Goal: Task Accomplishment & Management: Use online tool/utility

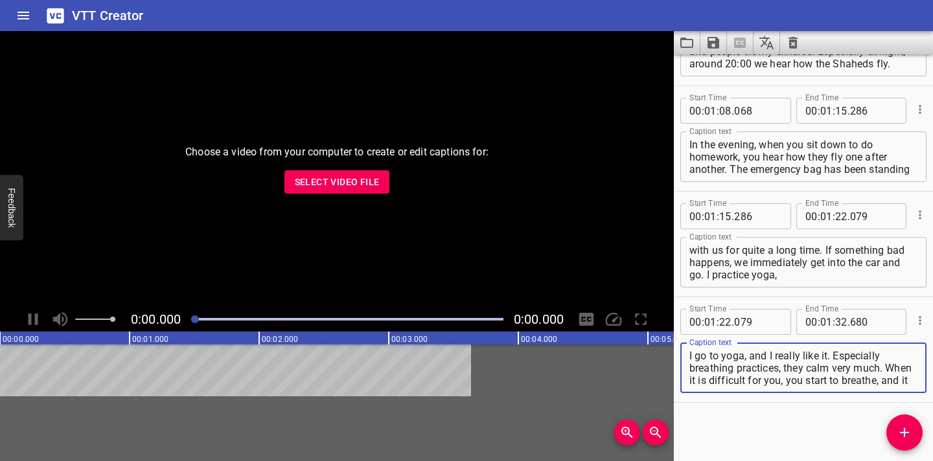
scroll to position [816, 0]
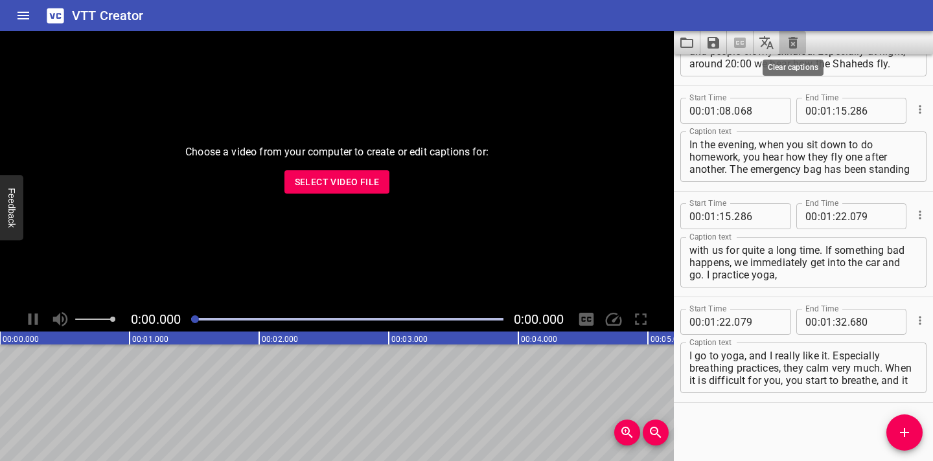
click at [470, 45] on icon "Clear captions" at bounding box center [793, 43] width 9 height 12
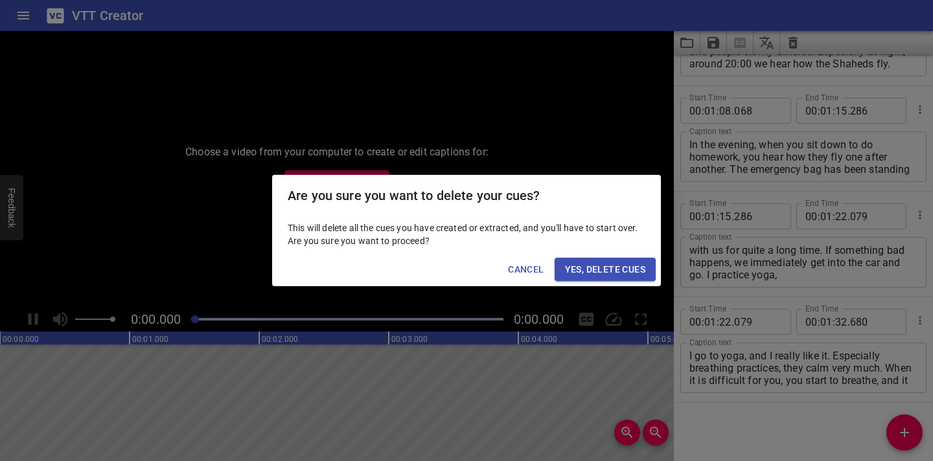
click at [470, 268] on span "Yes, Delete Cues" at bounding box center [605, 270] width 80 height 16
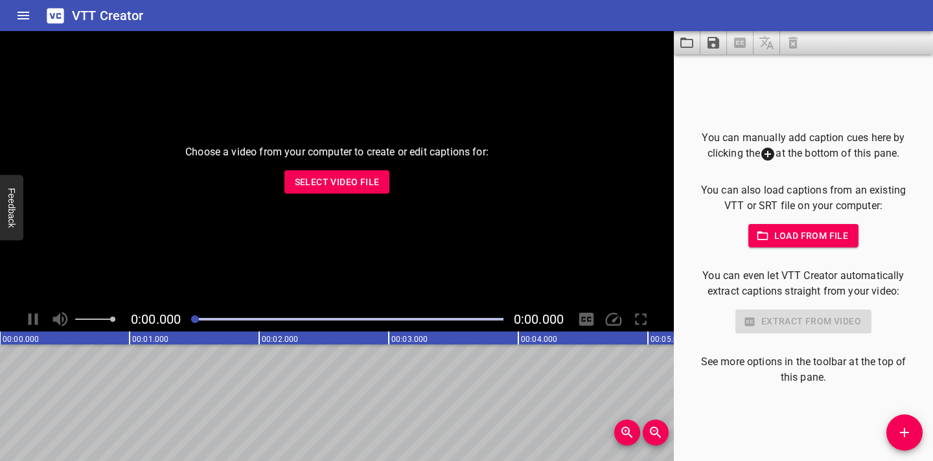
click at [364, 183] on span "Select Video File" at bounding box center [337, 182] width 85 height 16
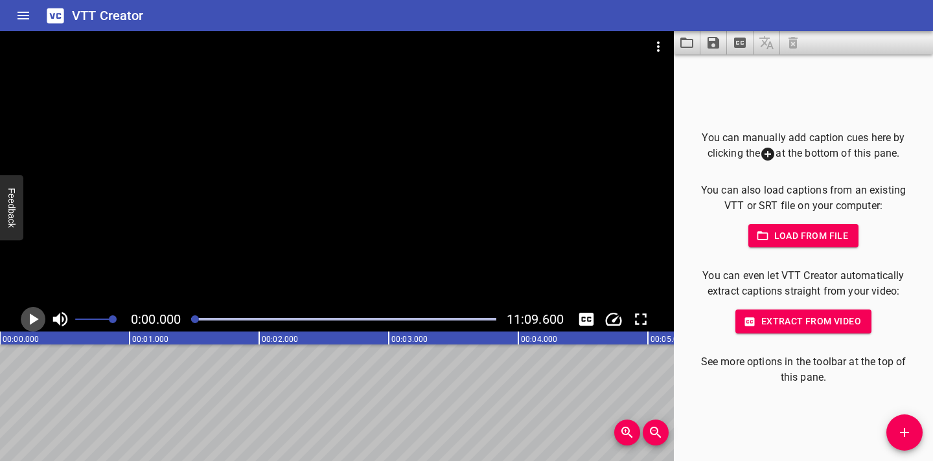
click at [32, 321] on icon "Play/Pause" at bounding box center [34, 320] width 9 height 12
click at [32, 321] on icon "Play/Pause" at bounding box center [32, 319] width 19 height 19
click at [32, 321] on icon "Play/Pause" at bounding box center [34, 320] width 9 height 12
click at [32, 321] on icon "Play/Pause" at bounding box center [32, 319] width 19 height 19
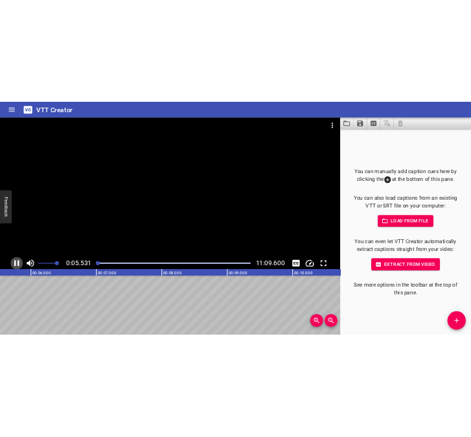
scroll to position [0, 744]
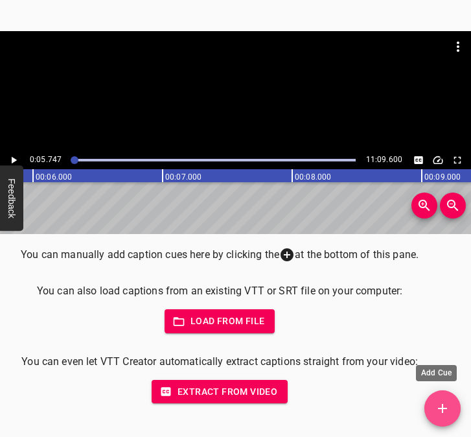
click at [446, 409] on icon "Add Cue" at bounding box center [442, 408] width 9 height 9
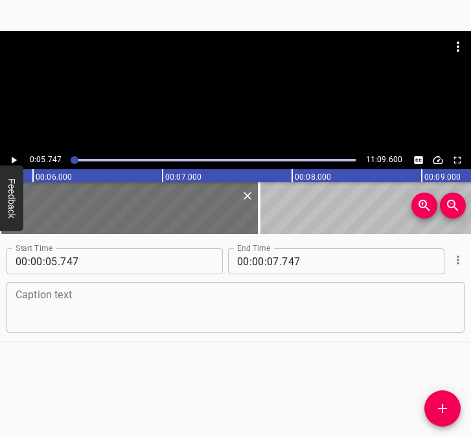
click at [67, 302] on textarea at bounding box center [236, 307] width 440 height 37
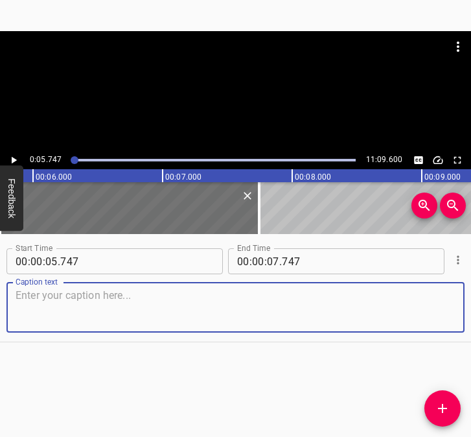
paste textarea "My name is [PERSON_NAME], I am the deputy head of the Dovbysh settlement counci…"
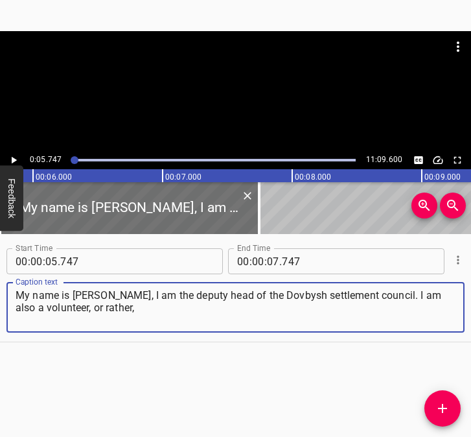
type textarea "My name is [PERSON_NAME], I am the deputy head of the Dovbysh settlement counci…"
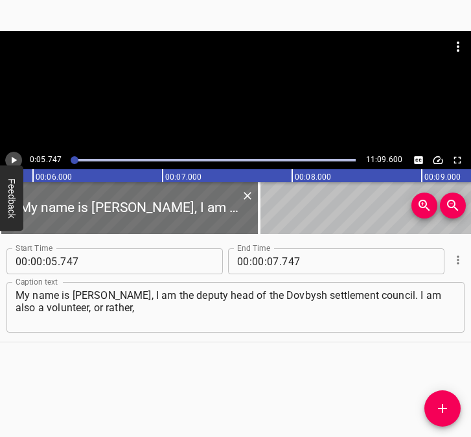
click at [12, 157] on icon "Play/Pause" at bounding box center [14, 160] width 5 height 7
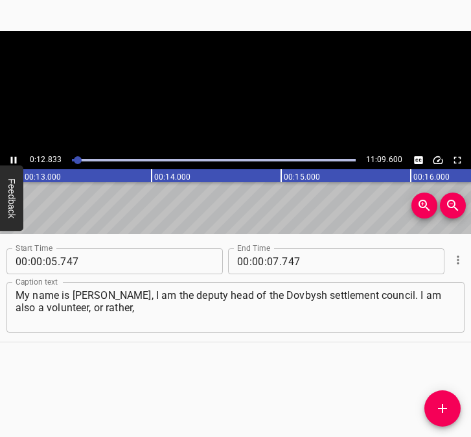
click at [12, 157] on icon "Play/Pause" at bounding box center [14, 160] width 6 height 7
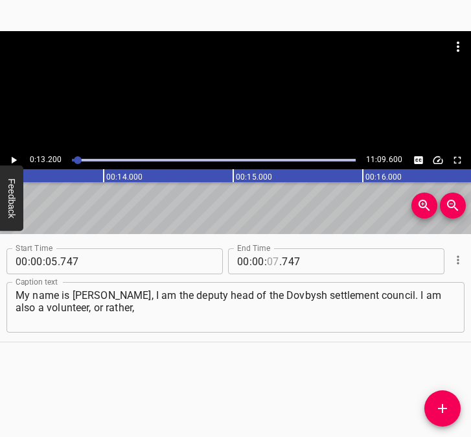
click at [269, 258] on input "number" at bounding box center [273, 261] width 12 height 26
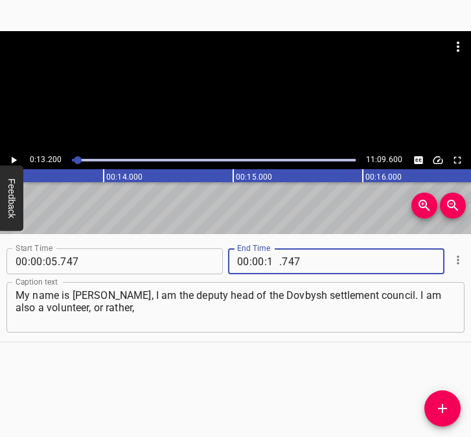
type input "13"
type input "200"
click at [446, 404] on icon "Add Cue" at bounding box center [443, 408] width 16 height 16
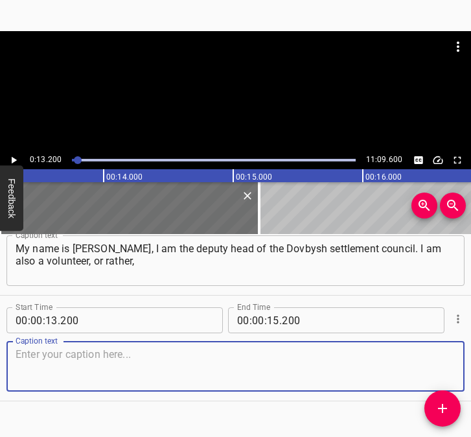
scroll to position [69, 0]
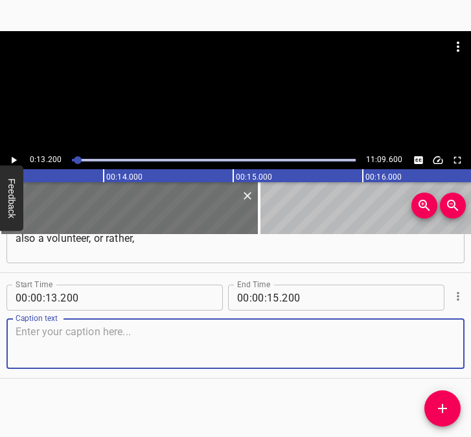
drag, startPoint x: 432, startPoint y: 341, endPoint x: 470, endPoint y: 325, distance: 41.5
click at [470, 325] on div "Start Time 00 : 00 : 05 . 747 Start Time End Time 00 : 00 : 13 . 200 End Time C…" at bounding box center [235, 335] width 471 height 203
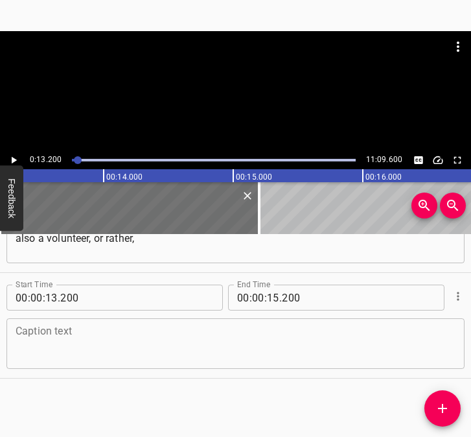
click at [29, 346] on textarea at bounding box center [236, 343] width 440 height 37
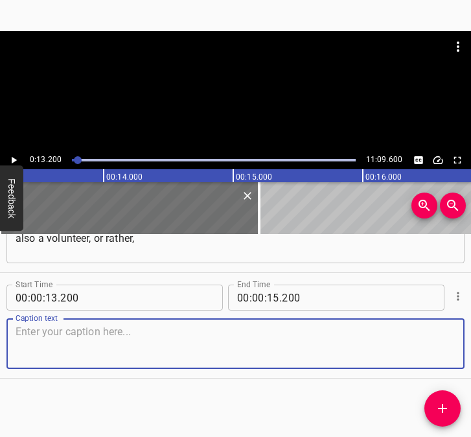
paste textarea "I used to volunteer before taking office in local self-government — since [DATE…"
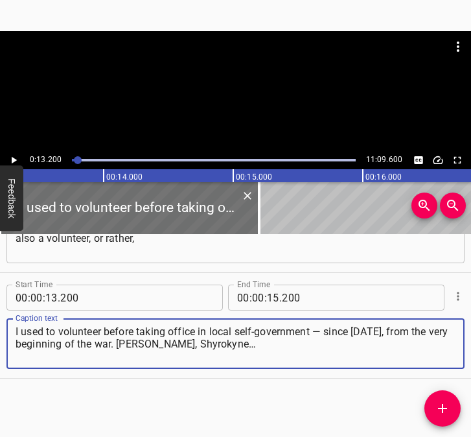
type textarea "I used to volunteer before taking office in local self-government — since [DATE…"
click at [14, 163] on icon "Play/Pause" at bounding box center [14, 160] width 12 height 12
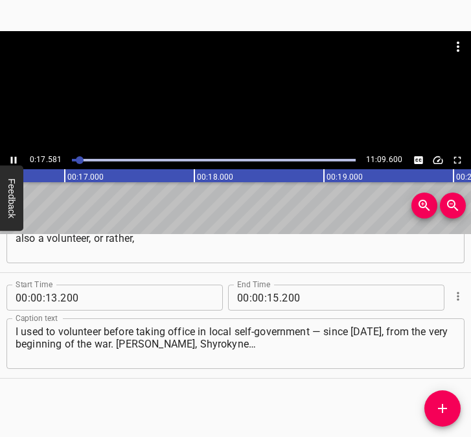
scroll to position [0, 2219]
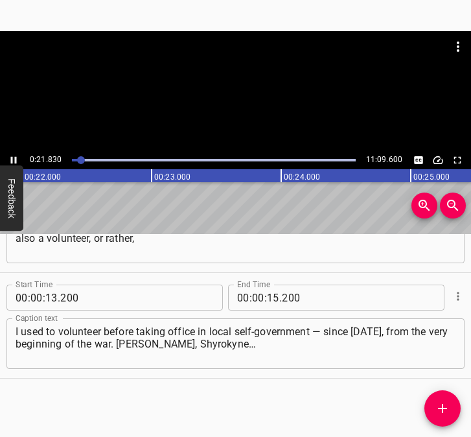
click at [14, 159] on icon "Play/Pause" at bounding box center [14, 160] width 12 height 12
click at [15, 154] on icon "Play/Pause" at bounding box center [14, 160] width 12 height 12
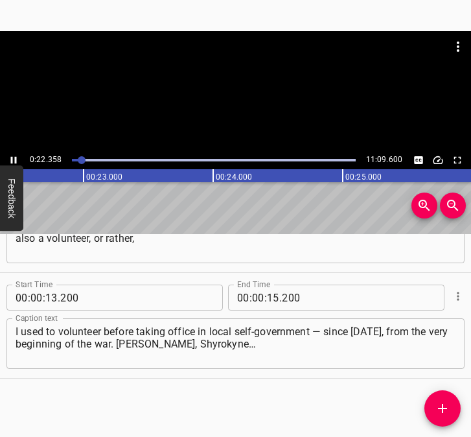
click at [15, 154] on icon "Play/Pause" at bounding box center [14, 160] width 12 height 12
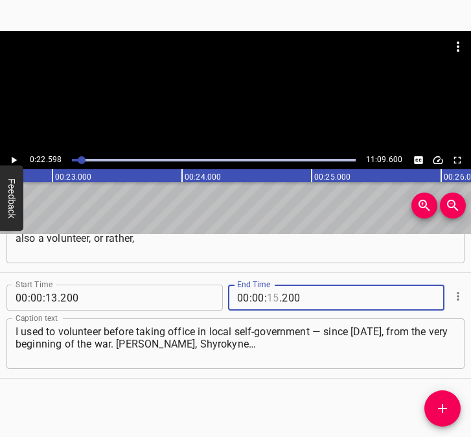
click at [270, 296] on input "number" at bounding box center [273, 297] width 12 height 26
type input "22"
type input "598"
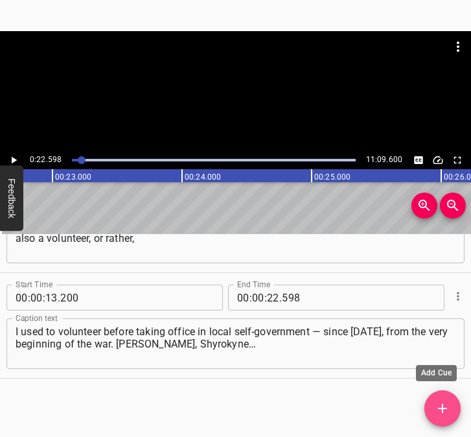
click at [443, 402] on icon "Add Cue" at bounding box center [443, 408] width 16 height 16
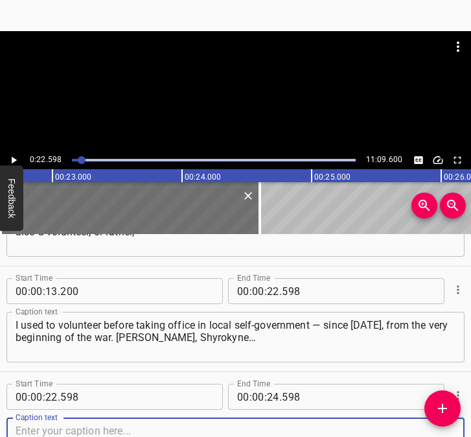
scroll to position [175, 0]
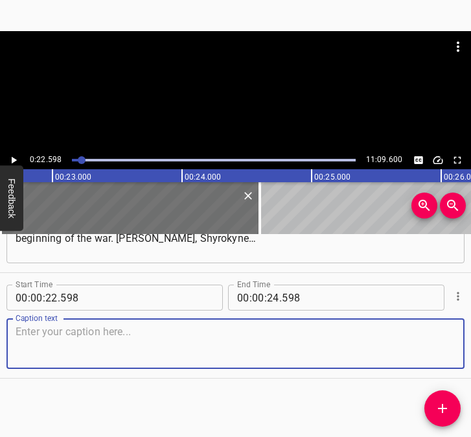
drag, startPoint x: 437, startPoint y: 352, endPoint x: 465, endPoint y: 341, distance: 29.6
click at [441, 351] on textarea at bounding box center [236, 343] width 440 height 37
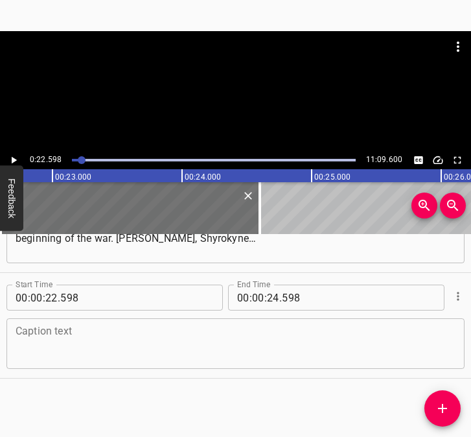
click at [40, 354] on textarea at bounding box center [236, 343] width 440 height 37
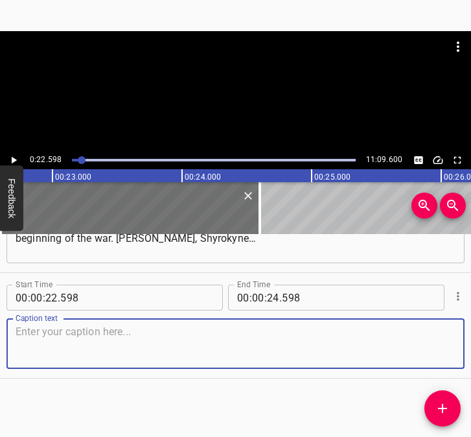
paste textarea "But there was a moment when I realized that I had done enough, that women… At t…"
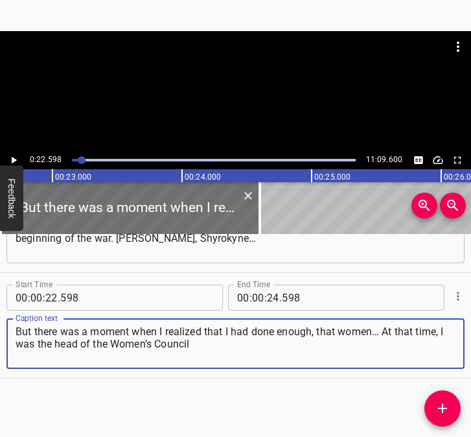
type textarea "But there was a moment when I realized that I had done enough, that women… At t…"
click at [16, 157] on icon "Play/Pause" at bounding box center [14, 160] width 12 height 12
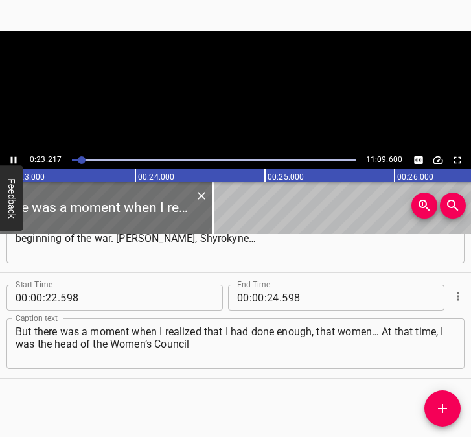
scroll to position [0, 3008]
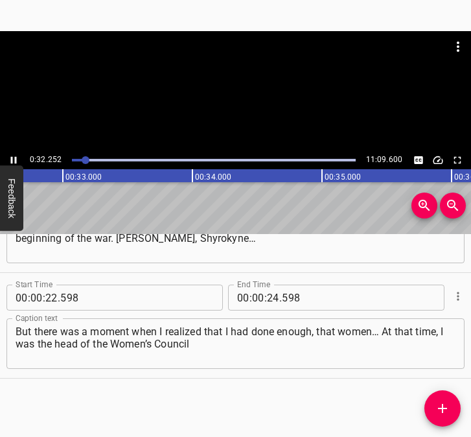
click at [12, 157] on icon "Play/Pause" at bounding box center [14, 160] width 6 height 7
click at [267, 299] on input "number" at bounding box center [273, 297] width 12 height 26
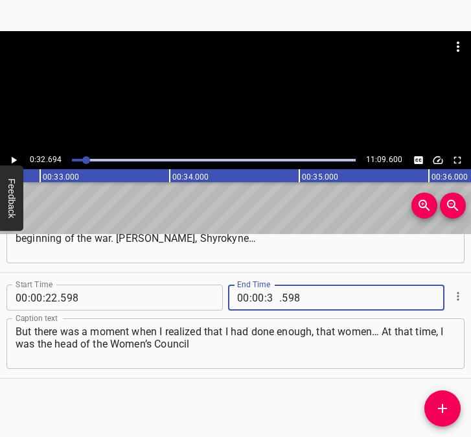
type input "32"
type input "694"
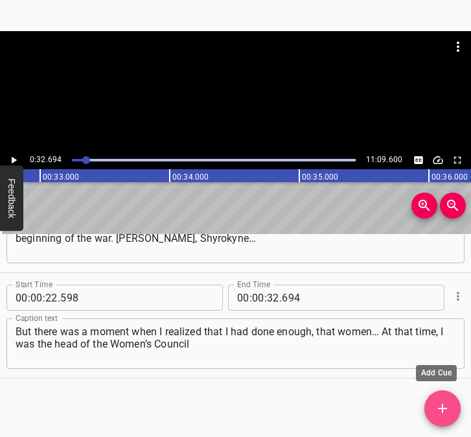
click at [447, 408] on icon "Add Cue" at bounding box center [442, 408] width 9 height 9
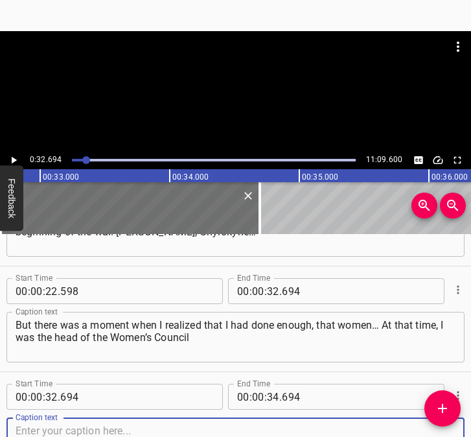
scroll to position [281, 0]
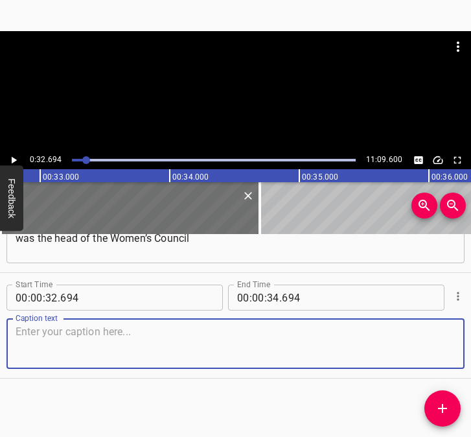
drag, startPoint x: 425, startPoint y: 346, endPoint x: 504, endPoint y: 310, distance: 86.7
click at [470, 310] on html "Caption Editor Batch Transcribe Login Sign Up Privacy Contact 0:32.694 11:09.60…" at bounding box center [235, 218] width 471 height 437
click at [63, 338] on textarea at bounding box center [236, 343] width 440 height 37
paste textarea "of the then [GEOGRAPHIC_DATA] district, and it was precisely women who did a gr…"
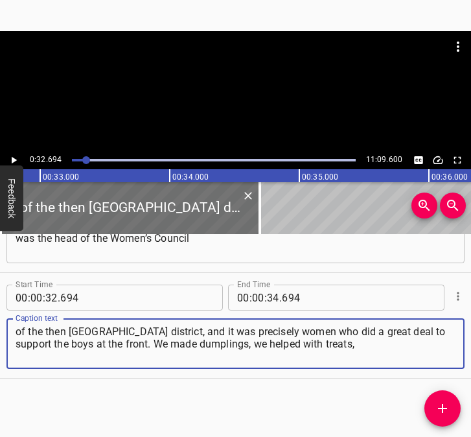
type textarea "of the then [GEOGRAPHIC_DATA] district, and it was precisely women who did a gr…"
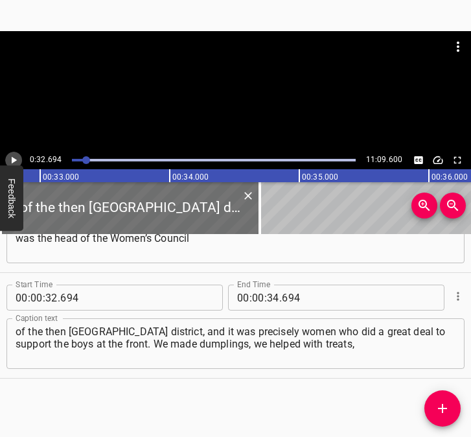
click at [15, 160] on icon "Play/Pause" at bounding box center [14, 160] width 5 height 7
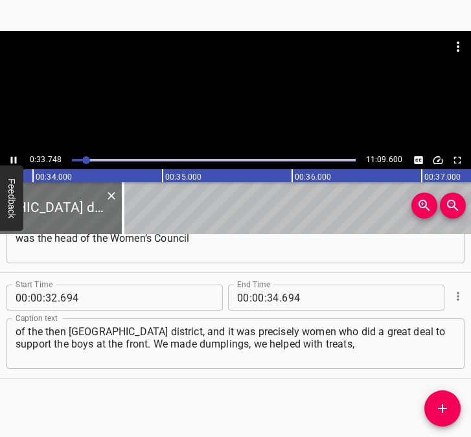
scroll to position [0, 4407]
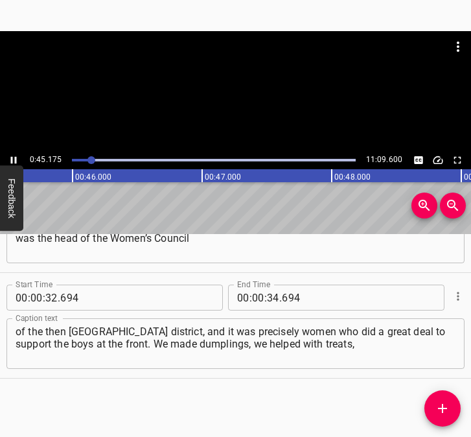
click at [12, 159] on icon "Play/Pause" at bounding box center [14, 160] width 6 height 7
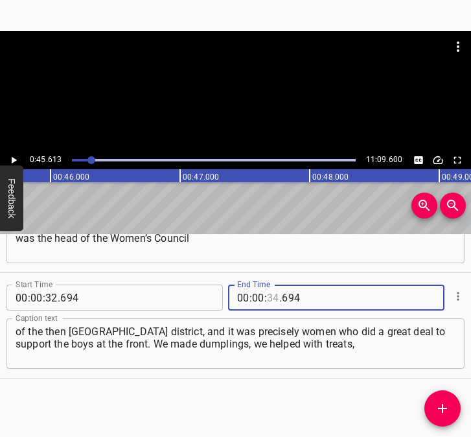
click at [267, 299] on input "number" at bounding box center [273, 297] width 12 height 26
type input "45"
type input "613"
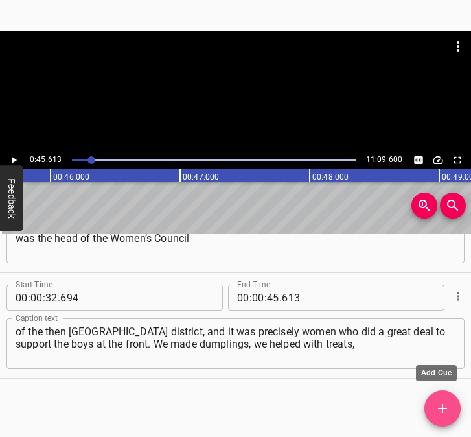
click at [450, 400] on button "Add Cue" at bounding box center [442, 408] width 36 height 36
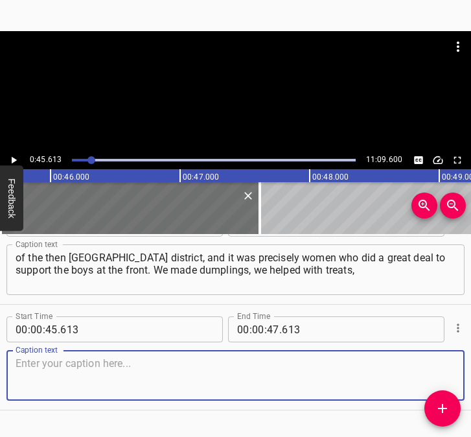
scroll to position [386, 0]
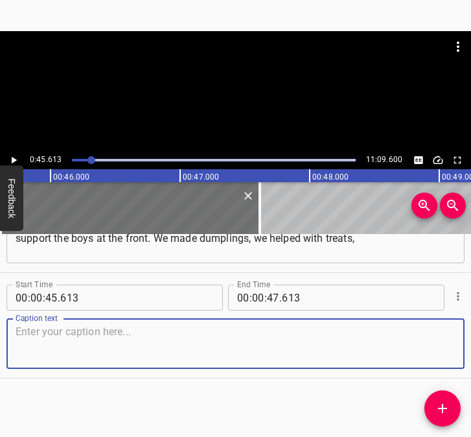
drag, startPoint x: 430, startPoint y: 355, endPoint x: 455, endPoint y: 343, distance: 27.8
click at [444, 348] on div "Caption text" at bounding box center [235, 343] width 458 height 51
click at [43, 342] on textarea at bounding box center [236, 343] width 440 height 37
paste textarea "baked cookies, and delivered them. Practically every two weeks we brought suppl…"
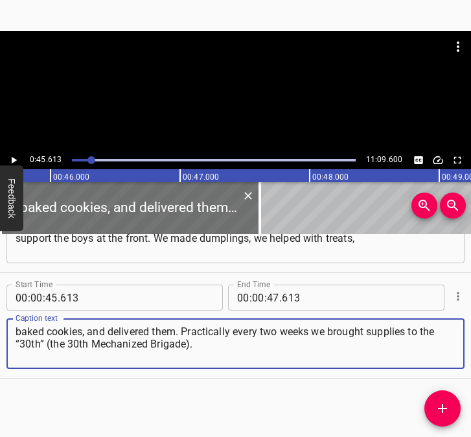
type textarea "baked cookies, and delivered them. Practically every two weeks we brought suppl…"
click at [16, 160] on icon "Play/Pause" at bounding box center [14, 160] width 5 height 7
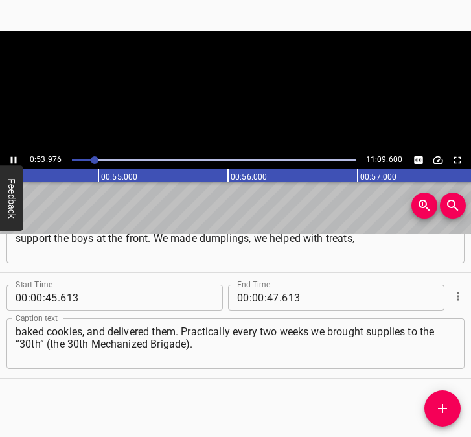
click at [16, 160] on icon "Play/Pause" at bounding box center [14, 160] width 6 height 7
click at [270, 295] on input "number" at bounding box center [273, 297] width 12 height 26
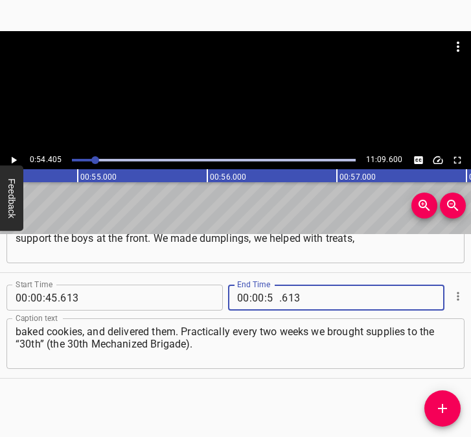
type input "54"
type input "405"
click at [444, 402] on icon "Add Cue" at bounding box center [443, 408] width 16 height 16
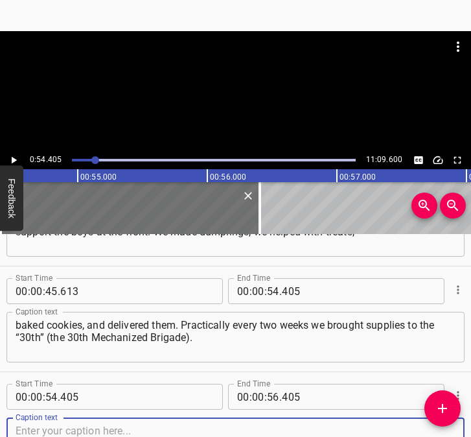
scroll to position [492, 0]
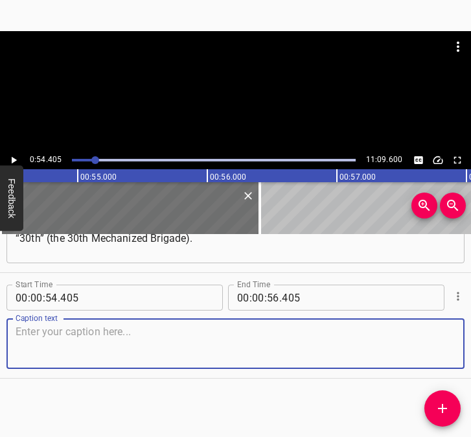
drag, startPoint x: 437, startPoint y: 354, endPoint x: 470, endPoint y: 341, distance: 34.9
click at [447, 348] on div "Caption text" at bounding box center [235, 343] width 458 height 51
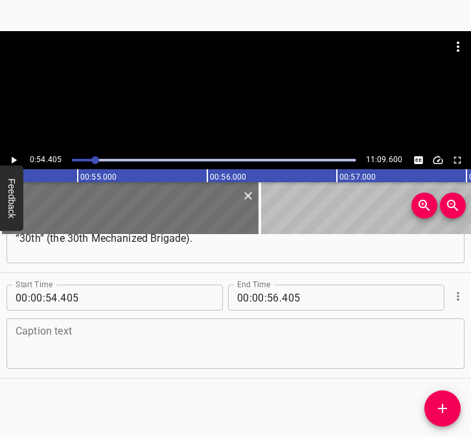
click at [77, 347] on textarea at bounding box center [236, 343] width 440 height 37
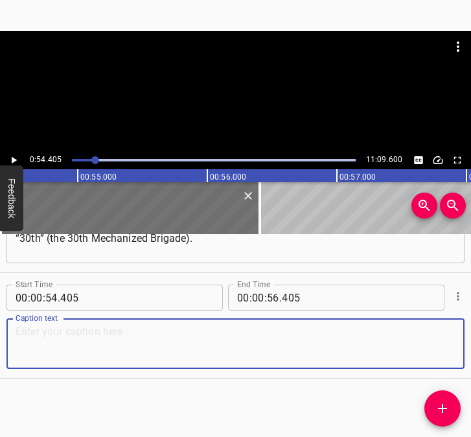
paste textarea "Young men worked there, bringing tablets, electronics, setting them up themselv…"
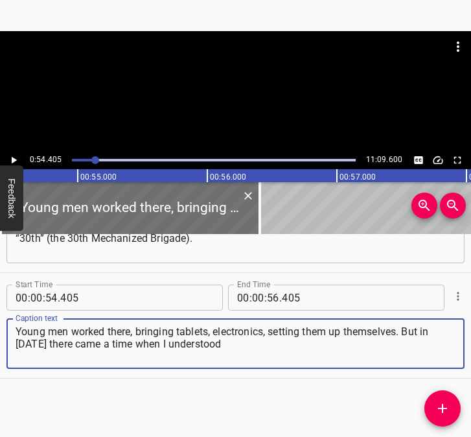
type textarea "Young men worked there, bringing tablets, electronics, setting them up themselv…"
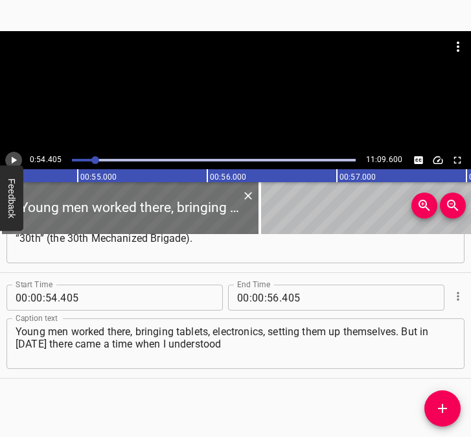
click at [7, 162] on button "Play/Pause" at bounding box center [13, 160] width 17 height 17
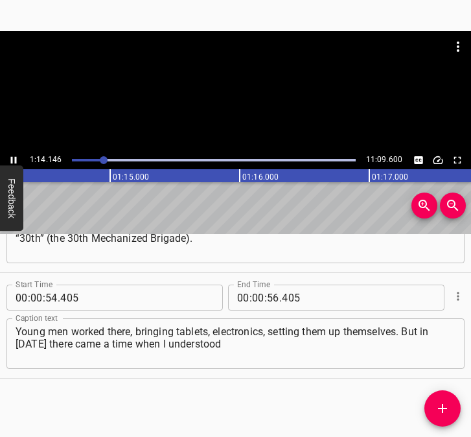
click at [12, 156] on icon "Play/Pause" at bounding box center [14, 160] width 12 height 12
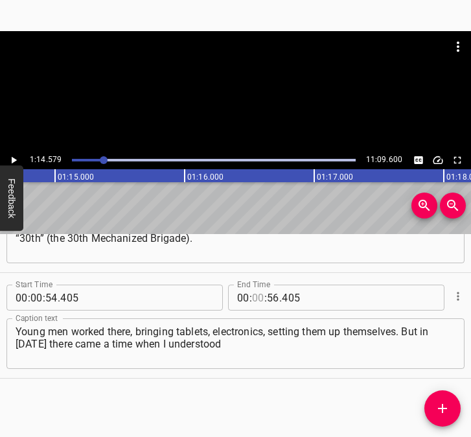
click at [256, 298] on input "number" at bounding box center [258, 297] width 12 height 26
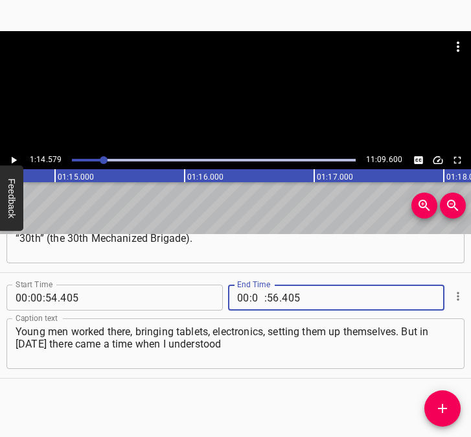
type input "01"
type input "14"
type input "579"
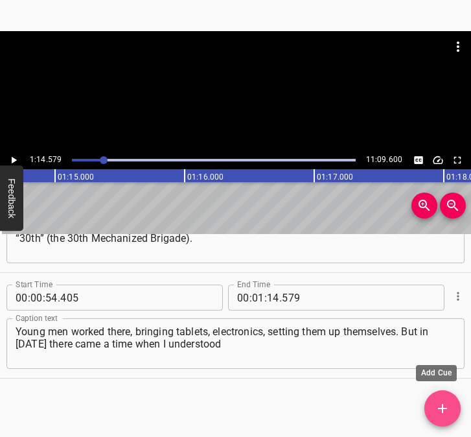
click at [446, 408] on icon "Add Cue" at bounding box center [442, 408] width 9 height 9
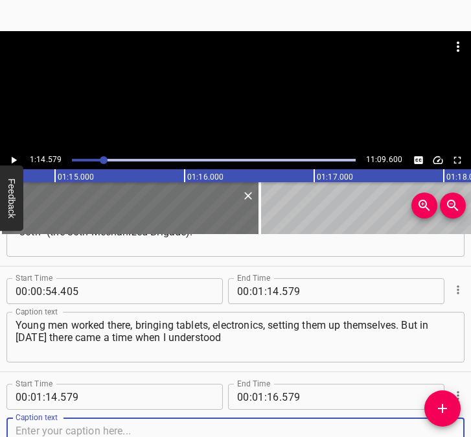
scroll to position [597, 0]
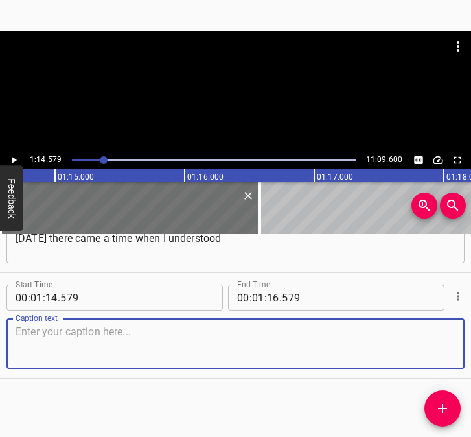
drag, startPoint x: 438, startPoint y: 360, endPoint x: 463, endPoint y: 346, distance: 28.7
click at [447, 354] on div "Caption text" at bounding box center [235, 343] width 458 height 51
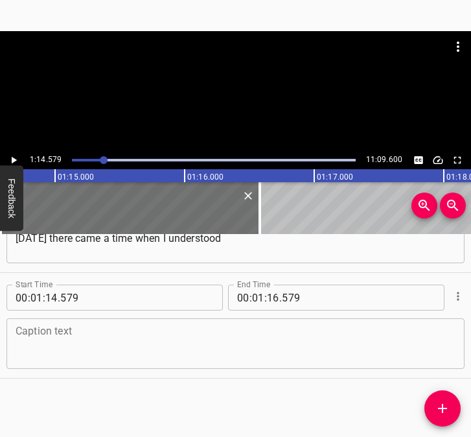
click at [41, 354] on textarea at bounding box center [236, 343] width 440 height 37
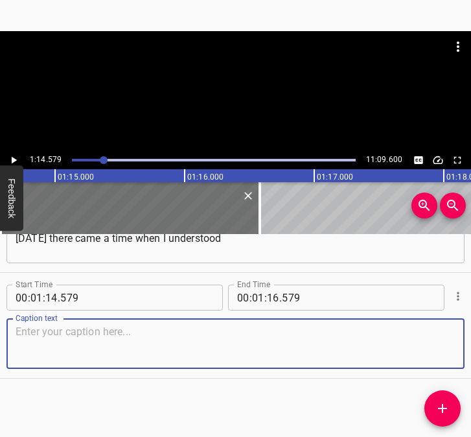
paste textarea "hat the volunteer movement had fulfilled its mission and that we could calm dow…"
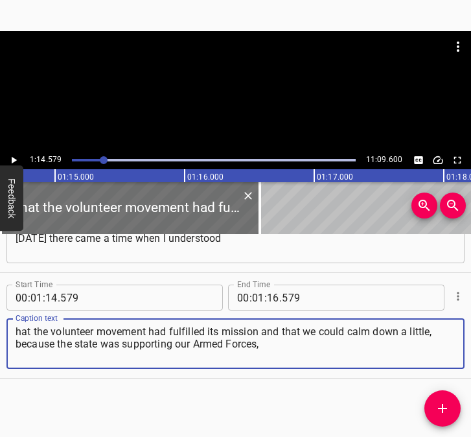
type textarea "hat the volunteer movement had fulfilled its mission and that we could calm dow…"
click at [12, 159] on icon "Play/Pause" at bounding box center [14, 160] width 5 height 7
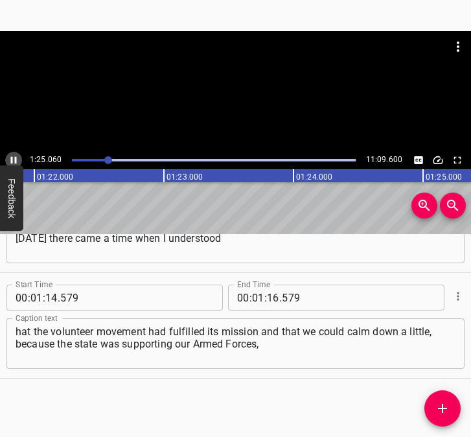
click at [11, 158] on icon "Play/Pause" at bounding box center [14, 160] width 6 height 7
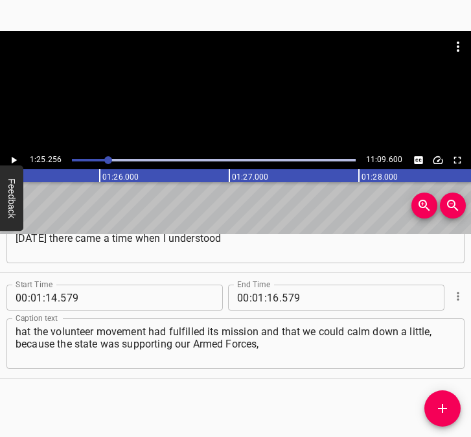
scroll to position [0, 11048]
click at [267, 297] on input "number" at bounding box center [273, 297] width 12 height 26
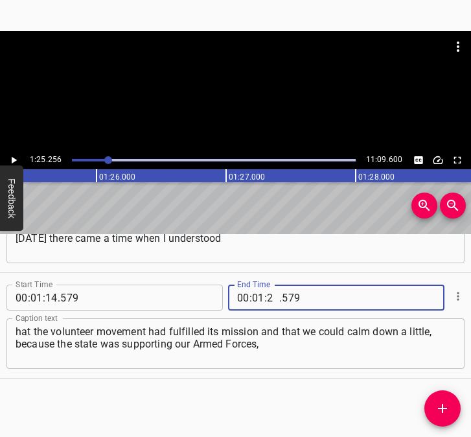
type input "25"
type input "256"
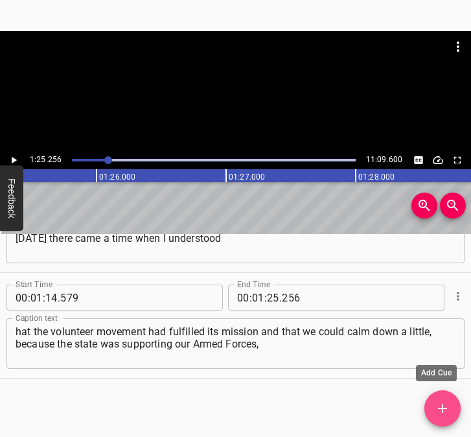
click at [444, 411] on icon "Add Cue" at bounding box center [443, 408] width 16 height 16
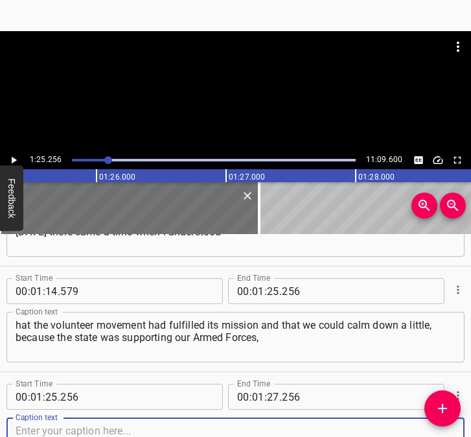
scroll to position [703, 0]
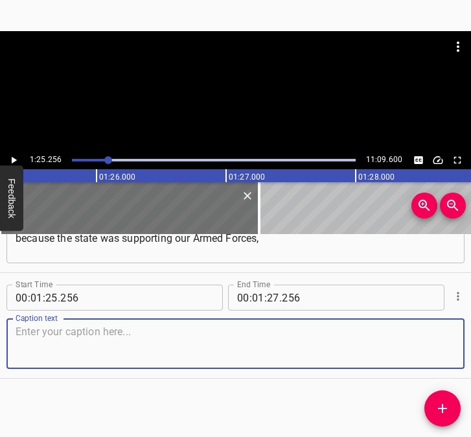
click at [439, 351] on textarea at bounding box center [236, 343] width 440 height 37
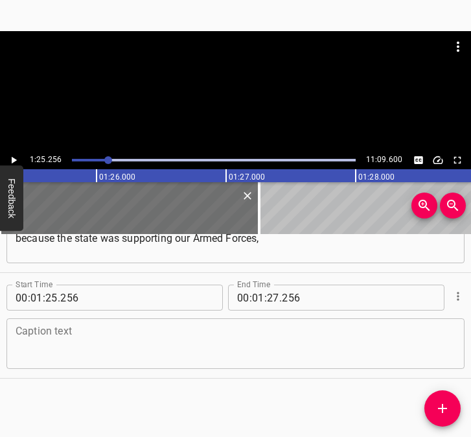
click at [85, 353] on textarea at bounding box center [236, 343] width 440 height 37
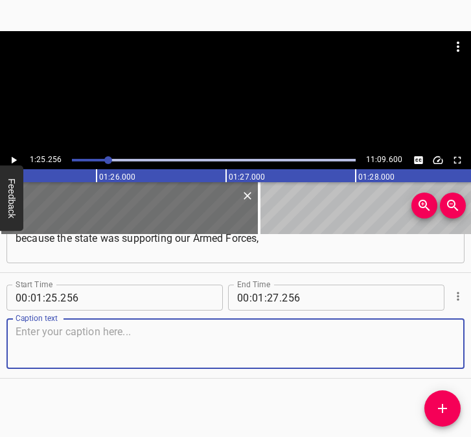
paste textarea "providing more assistance. In fact, I remained a volunteer of the organization …"
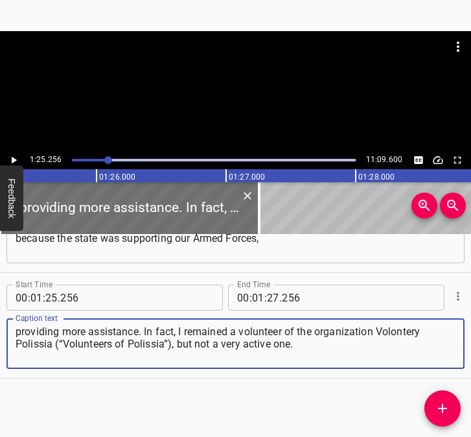
type textarea "providing more assistance. In fact, I remained a volunteer of the organization …"
click at [10, 161] on icon "Play/Pause" at bounding box center [14, 160] width 12 height 12
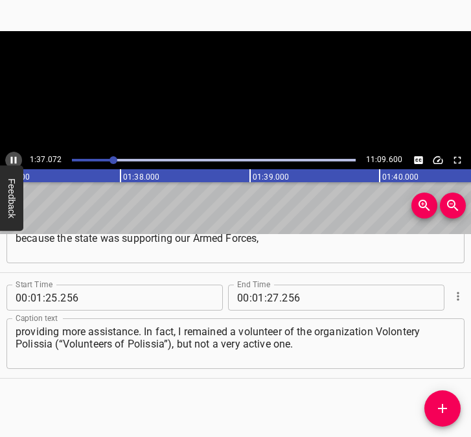
click at [10, 161] on icon "Play/Pause" at bounding box center [14, 160] width 12 height 12
click at [267, 298] on input "number" at bounding box center [273, 297] width 12 height 26
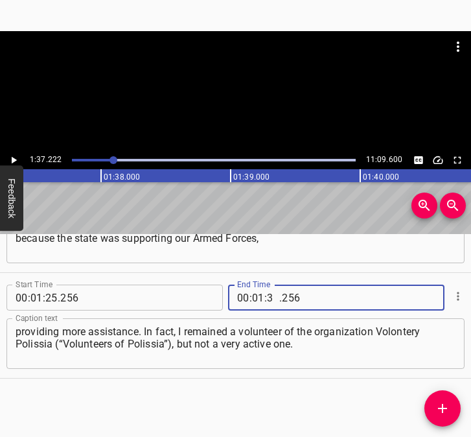
type input "37"
type input "222"
click at [450, 398] on button "Add Cue" at bounding box center [442, 408] width 36 height 36
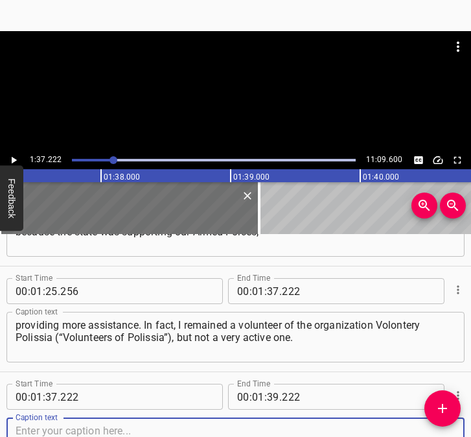
scroll to position [809, 0]
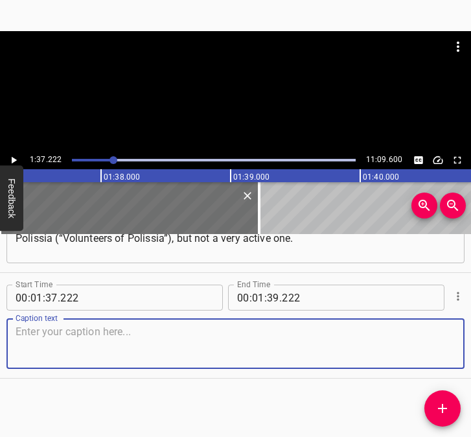
drag, startPoint x: 437, startPoint y: 344, endPoint x: 466, endPoint y: 330, distance: 32.2
click at [458, 334] on div "Start Time 00 : 01 : 37 . 222 Start Time End Time 00 : 01 : 39 . 222 End Time C…" at bounding box center [235, 325] width 471 height 105
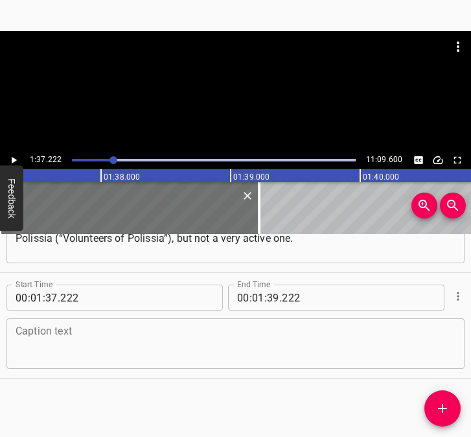
click at [40, 351] on textarea at bounding box center [236, 343] width 440 height 37
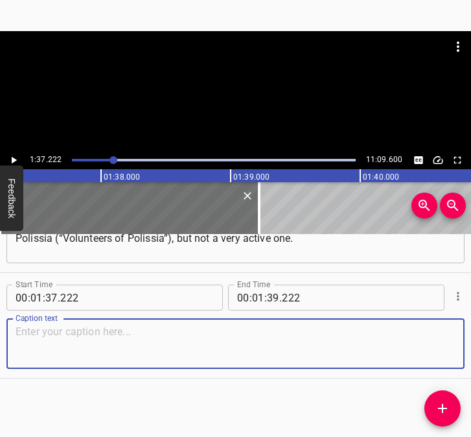
paste textarea "In time, I was invited to the position of deputy head of the settlement of [GEO…"
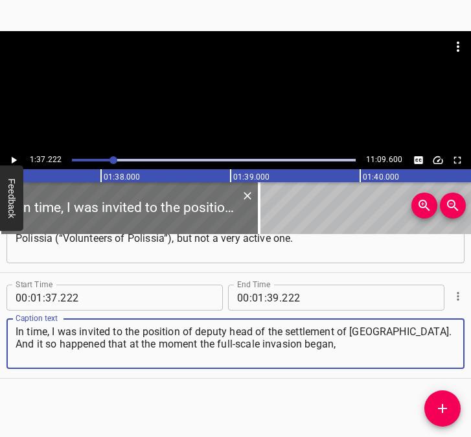
type textarea "In time, I was invited to the position of deputy head of the settlement of [GEO…"
click at [14, 164] on icon "Play/Pause" at bounding box center [14, 160] width 12 height 12
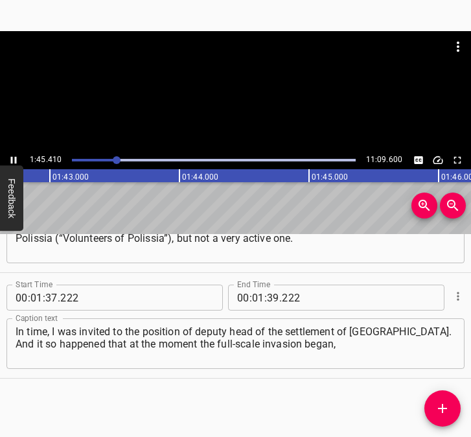
click at [18, 159] on icon "Play/Pause" at bounding box center [14, 160] width 12 height 12
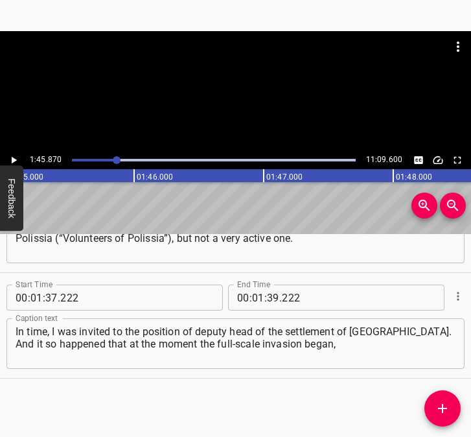
scroll to position [0, 13720]
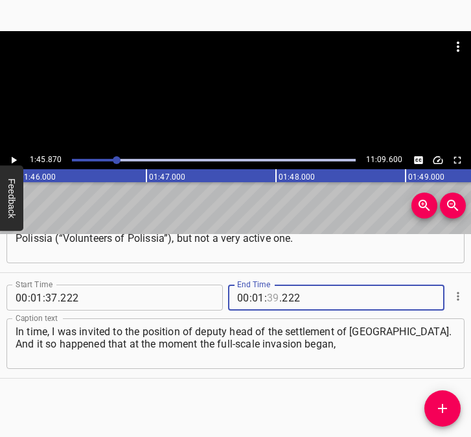
click at [267, 297] on input "number" at bounding box center [273, 297] width 12 height 26
type input "45"
type input "870"
click at [436, 406] on icon "Add Cue" at bounding box center [443, 408] width 16 height 16
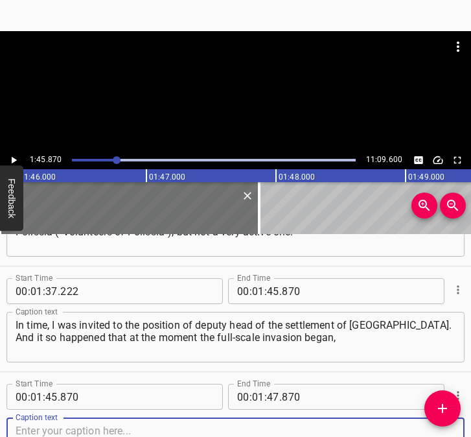
scroll to position [914, 0]
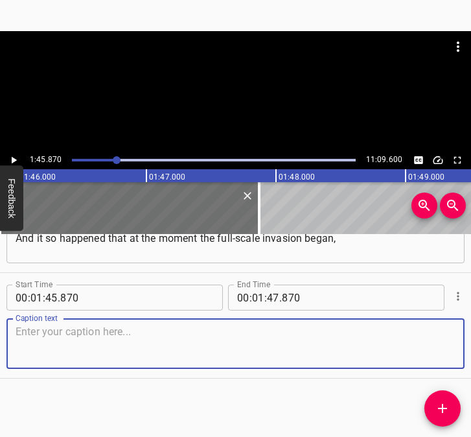
drag, startPoint x: 426, startPoint y: 347, endPoint x: 461, endPoint y: 342, distance: 34.7
click at [437, 346] on textarea at bounding box center [236, 343] width 440 height 37
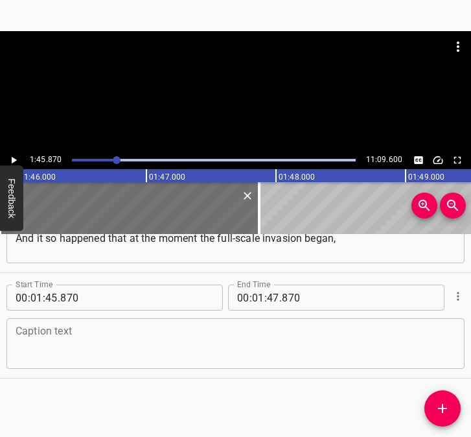
click at [40, 362] on textarea at bounding box center [236, 343] width 440 height 37
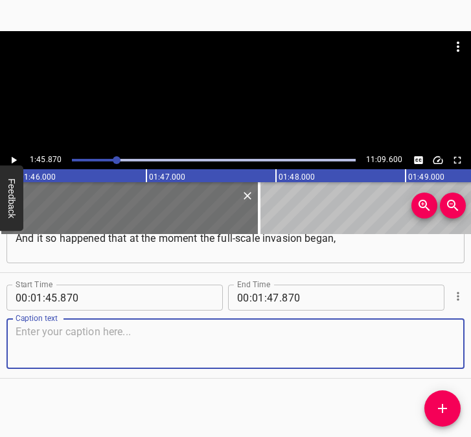
paste textarea "we had no head of the settlement, because he was undergoing surgery, he was ill…"
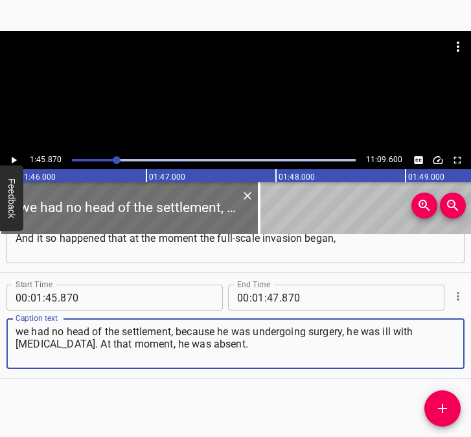
type textarea "we had no head of the settlement, because he was undergoing surgery, he was ill…"
click at [15, 156] on icon "Play/Pause" at bounding box center [14, 160] width 12 height 12
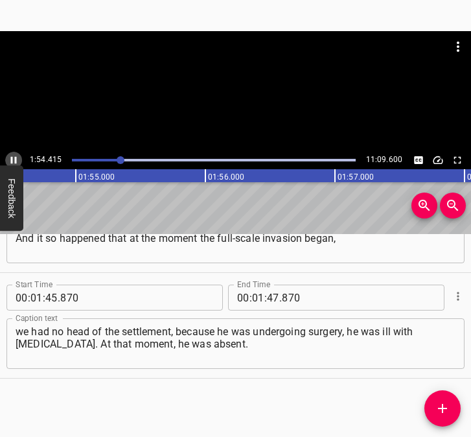
click at [14, 158] on icon "Play/Pause" at bounding box center [14, 160] width 12 height 12
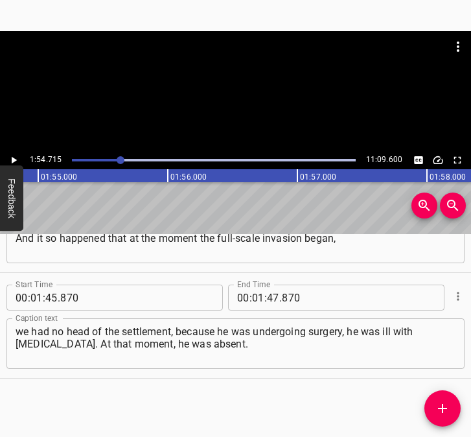
scroll to position [0, 14866]
click at [270, 296] on input "number" at bounding box center [273, 297] width 12 height 26
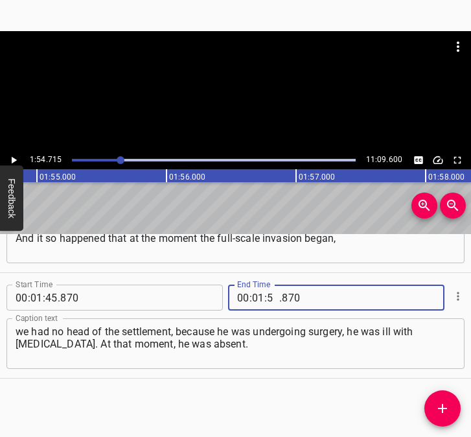
type input "54"
type input "715"
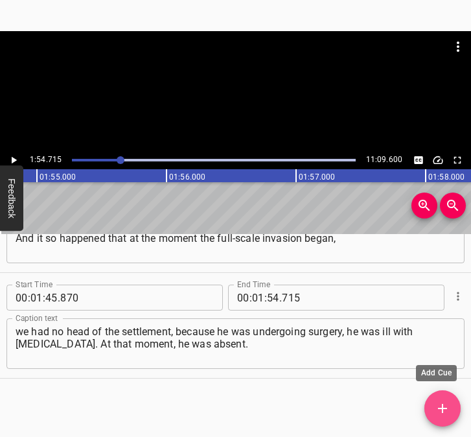
click at [441, 405] on icon "Add Cue" at bounding box center [443, 408] width 16 height 16
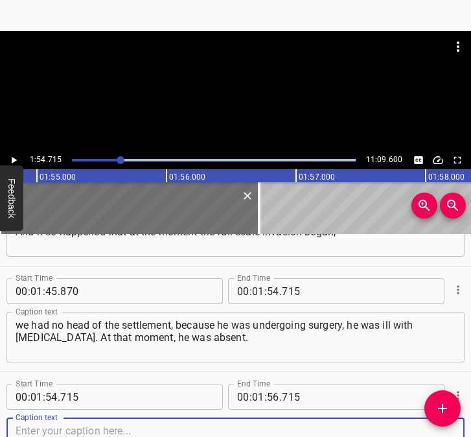
scroll to position [1020, 0]
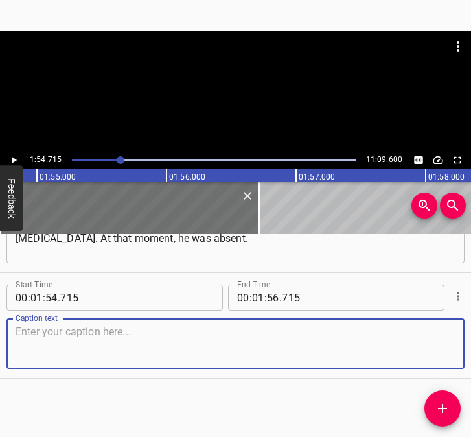
drag, startPoint x: 437, startPoint y: 341, endPoint x: 468, endPoint y: 338, distance: 31.9
click at [445, 338] on div "Caption text" at bounding box center [235, 343] width 458 height 51
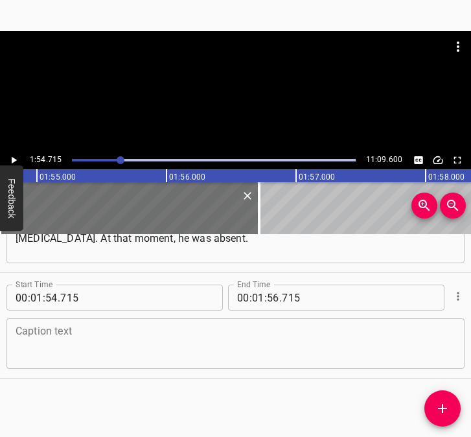
click at [44, 334] on textarea at bounding box center [236, 343] width 440 height 37
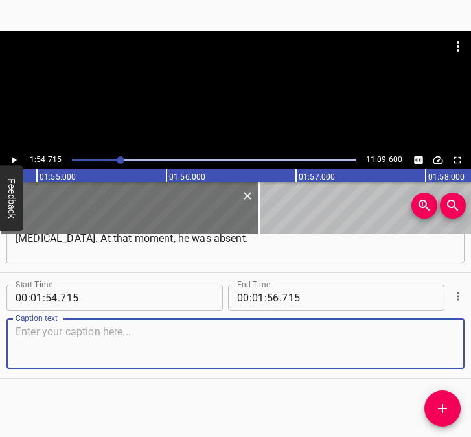
paste textarea "The full-scale war began for me with a call from my daughter at [DEMOGRAPHIC_DA…"
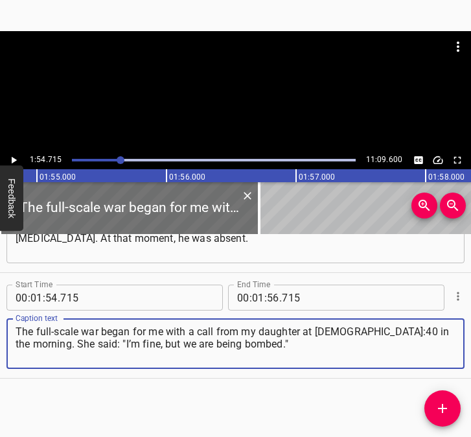
type textarea "The full-scale war began for me with a call from my daughter at [DEMOGRAPHIC_DA…"
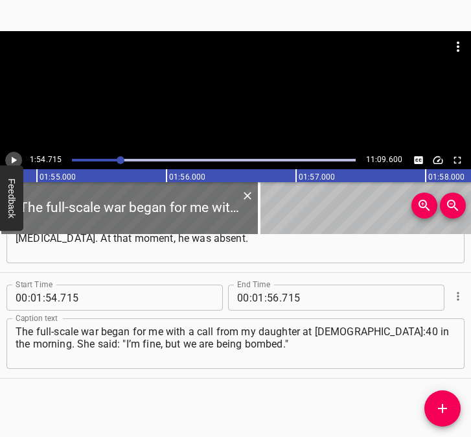
click at [17, 160] on icon "Play/Pause" at bounding box center [14, 160] width 12 height 12
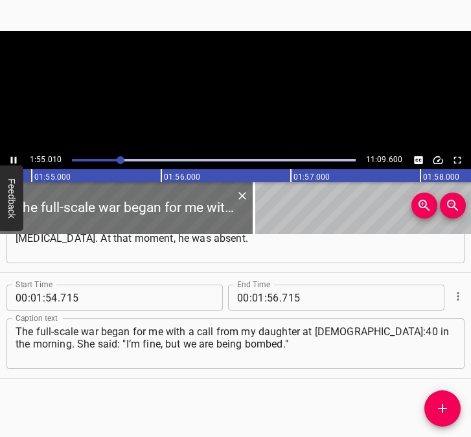
scroll to position [0, 14902]
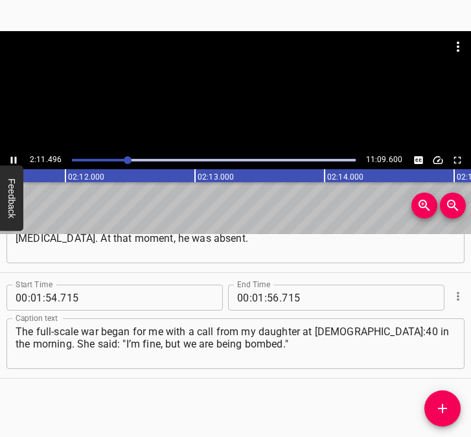
click at [10, 157] on icon "Play/Pause" at bounding box center [14, 160] width 12 height 12
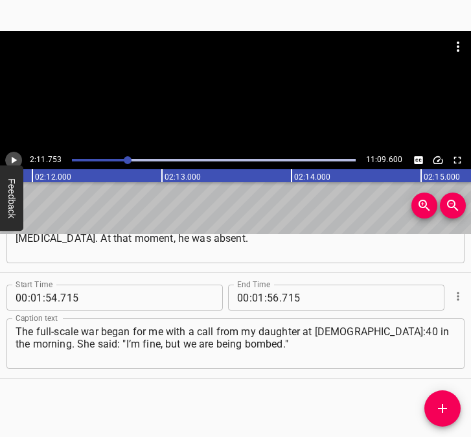
click at [10, 157] on icon "Play/Pause" at bounding box center [14, 160] width 12 height 12
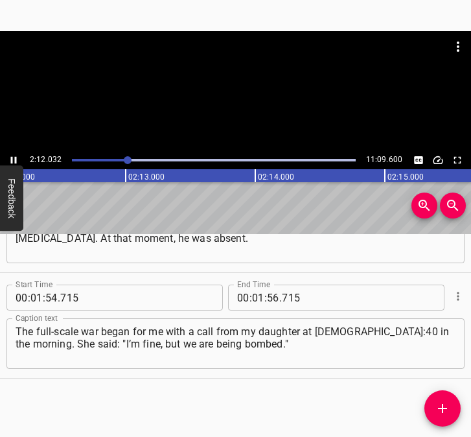
click at [10, 157] on icon "Play/Pause" at bounding box center [14, 160] width 12 height 12
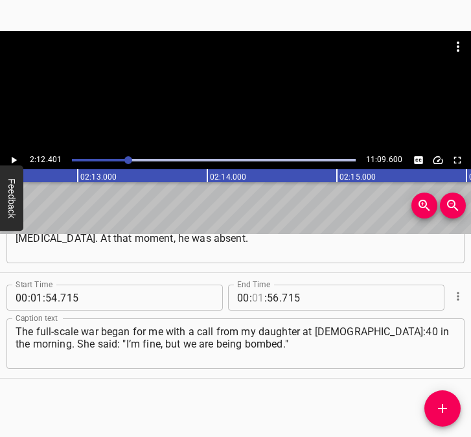
click at [254, 295] on input "number" at bounding box center [258, 297] width 12 height 26
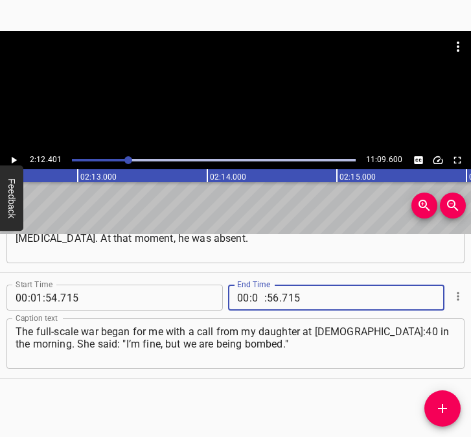
type input "02"
type input "12"
type input "401"
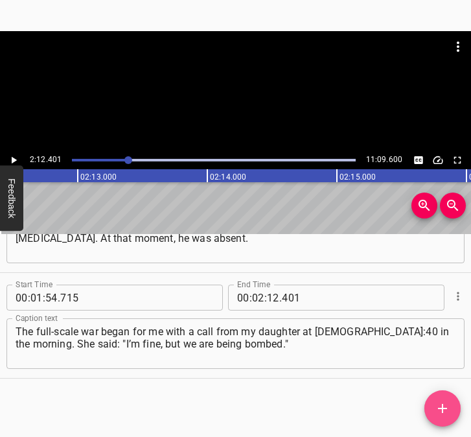
click at [441, 404] on icon "Add Cue" at bounding box center [443, 408] width 16 height 16
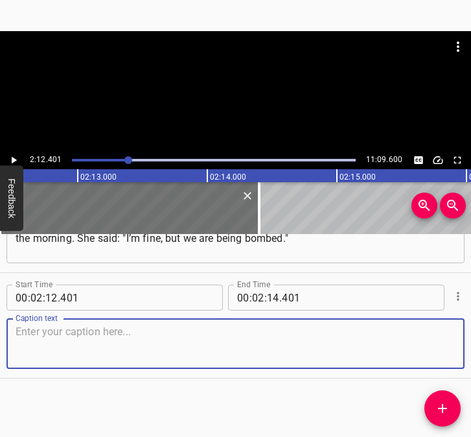
scroll to position [1121, 0]
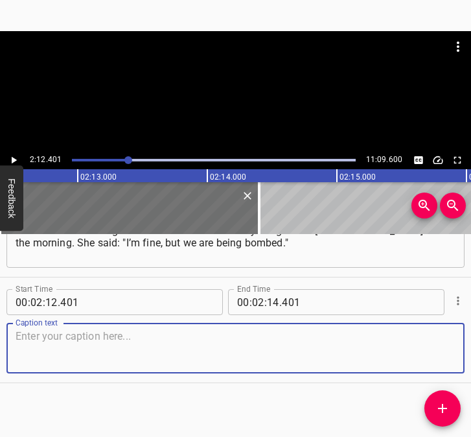
drag, startPoint x: 432, startPoint y: 345, endPoint x: 463, endPoint y: 339, distance: 31.6
click at [454, 340] on div "Start Time 00 : 02 : 12 . 401 Start Time End Time 00 : 02 : 14 . 401 End Time C…" at bounding box center [235, 329] width 471 height 105
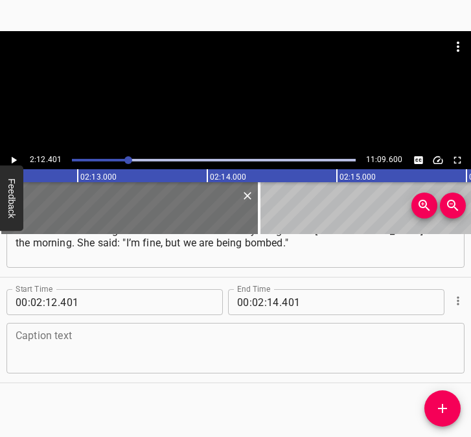
click at [193, 347] on textarea at bounding box center [236, 348] width 440 height 37
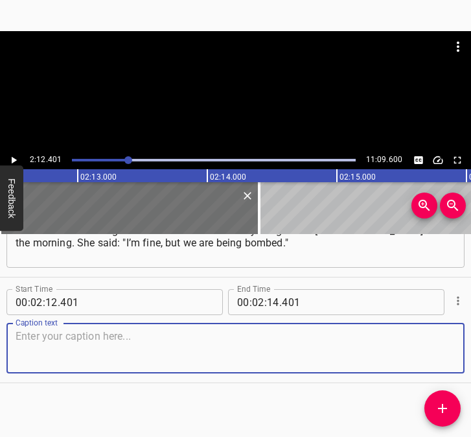
paste textarea "I had never prayed the way I prayed on the evening of [DATE]. I understood that…"
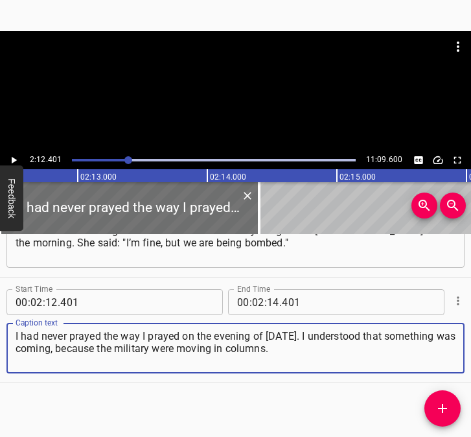
type textarea "I had never prayed the way I prayed on the evening of [DATE]. I understood that…"
click at [16, 163] on icon "Play/Pause" at bounding box center [14, 160] width 12 height 12
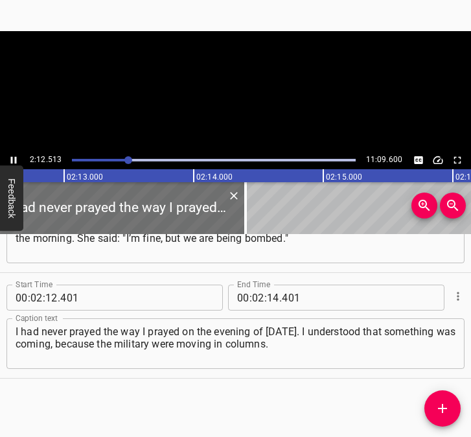
scroll to position [0, 17206]
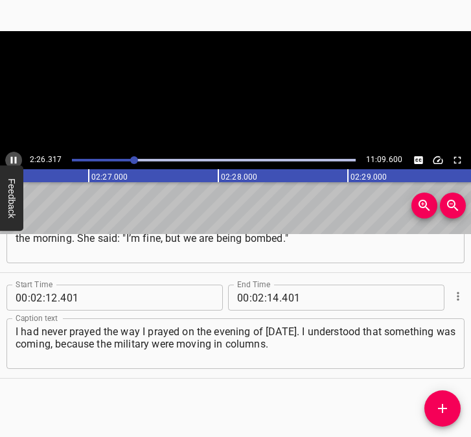
click at [9, 158] on icon "Play/Pause" at bounding box center [14, 160] width 12 height 12
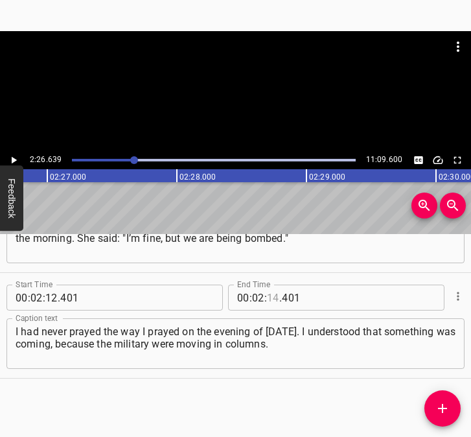
click at [270, 295] on input "number" at bounding box center [273, 297] width 12 height 26
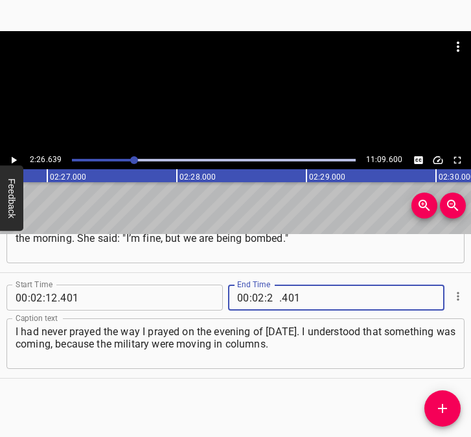
type input "26"
type input "639"
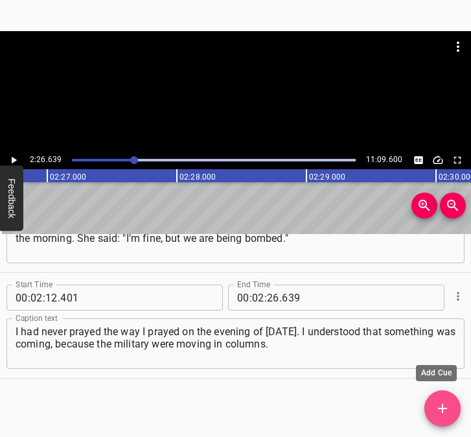
click at [442, 410] on icon "Add Cue" at bounding box center [442, 408] width 9 height 9
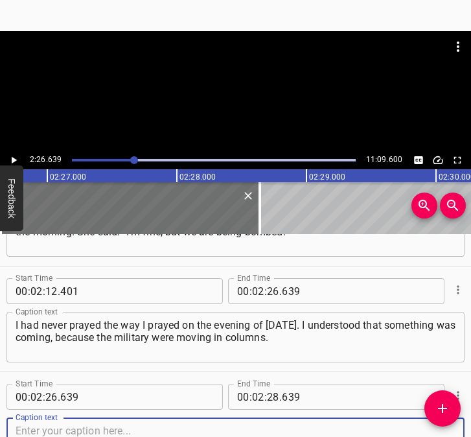
scroll to position [1231, 0]
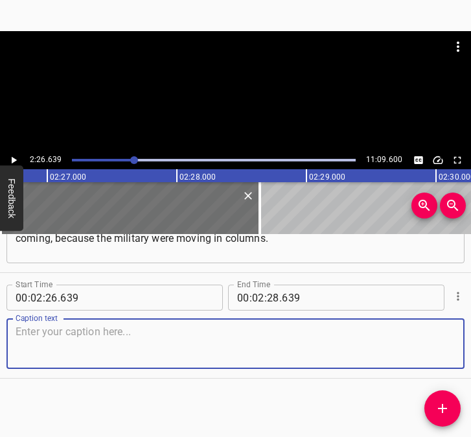
drag, startPoint x: 439, startPoint y: 352, endPoint x: 469, endPoint y: 350, distance: 29.9
click at [440, 352] on textarea at bounding box center [236, 343] width 440 height 37
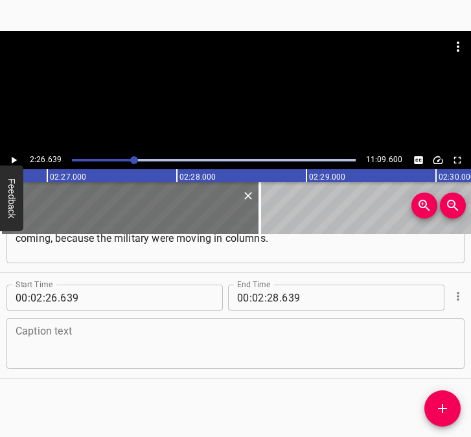
click at [138, 333] on textarea at bounding box center [236, 343] width 440 height 37
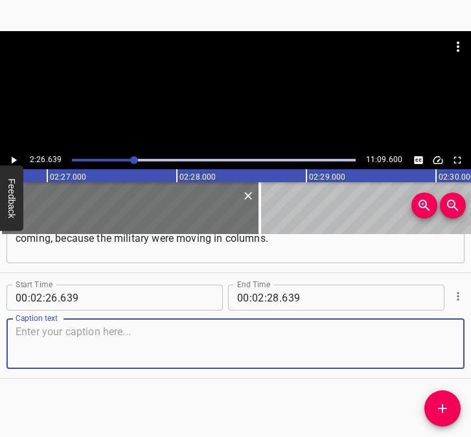
paste textarea "And as a person who thinks critically, I realized that we were on the threshold…"
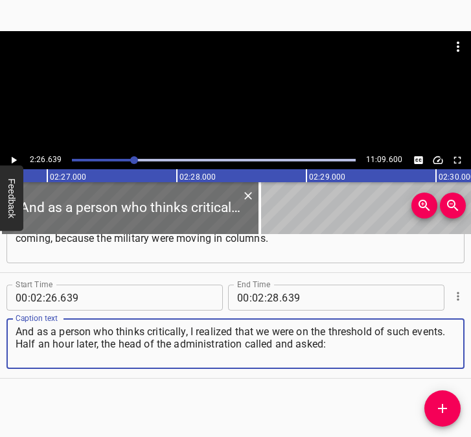
type textarea "And as a person who thinks critically, I realized that we were on the threshold…"
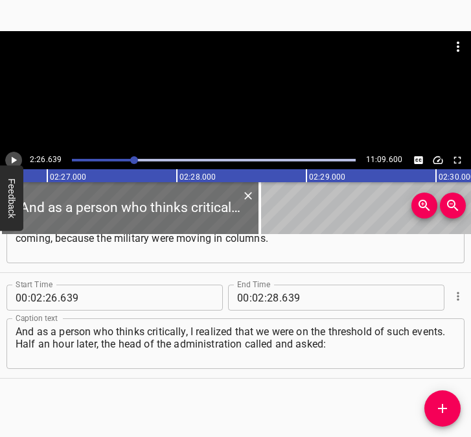
click at [9, 157] on icon "Play/Pause" at bounding box center [14, 160] width 12 height 12
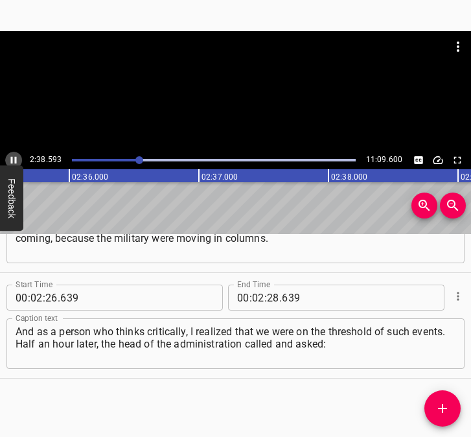
click at [12, 156] on icon "Play/Pause" at bounding box center [14, 160] width 12 height 12
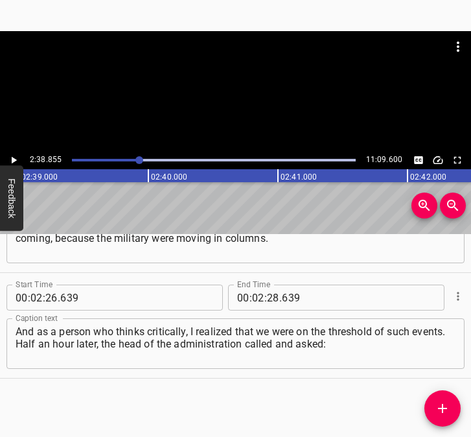
click at [12, 156] on icon "Play/Pause" at bounding box center [14, 160] width 12 height 12
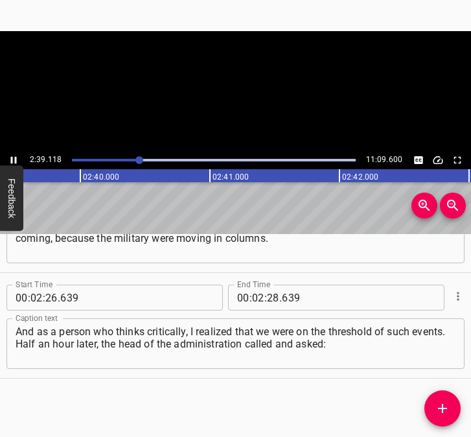
click at [12, 156] on icon "Play/Pause" at bounding box center [14, 160] width 12 height 12
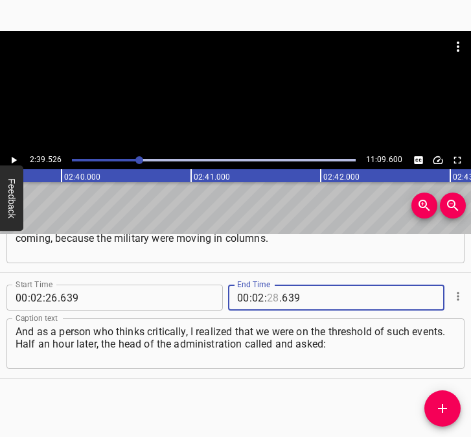
click at [267, 301] on input "number" at bounding box center [273, 297] width 12 height 26
type input "39"
type input "526"
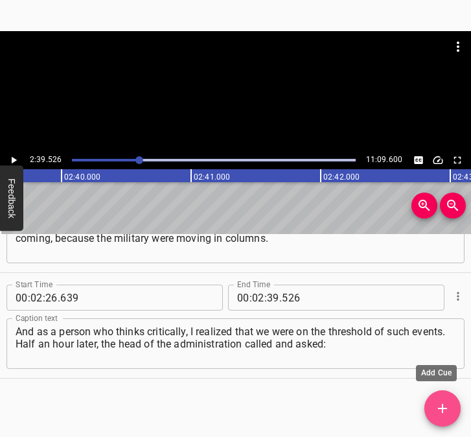
click at [442, 406] on icon "Add Cue" at bounding box center [442, 408] width 9 height 9
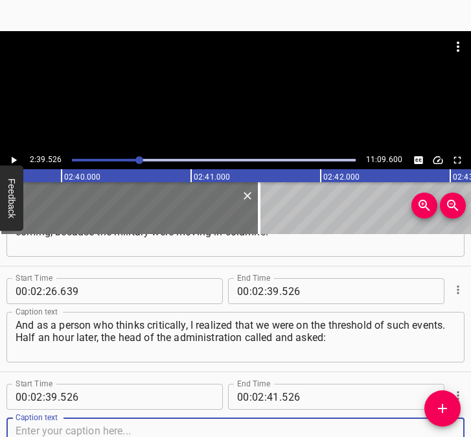
scroll to position [1337, 0]
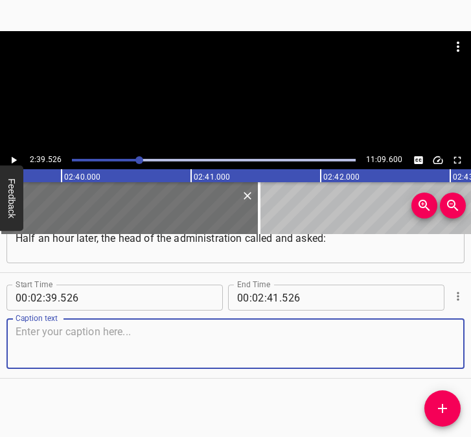
drag, startPoint x: 432, startPoint y: 343, endPoint x: 465, endPoint y: 342, distance: 33.1
click at [436, 343] on textarea at bounding box center [236, 343] width 440 height 37
click at [69, 337] on textarea at bounding box center [236, 343] width 440 height 37
paste textarea ""Do you know?" — "Yes, I know." We gathered the executive committee. And it was…"
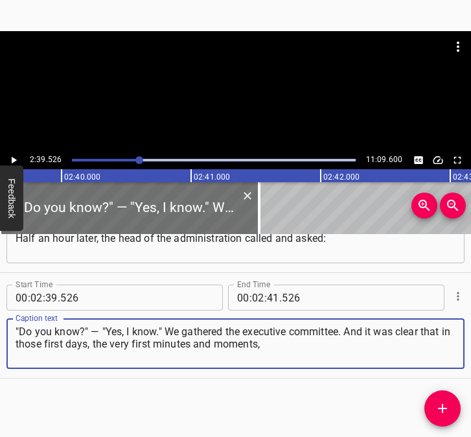
type textarea ""Do you know?" — "Yes, I know." We gathered the executive committee. And it was…"
click at [14, 156] on icon "Play/Pause" at bounding box center [14, 160] width 12 height 12
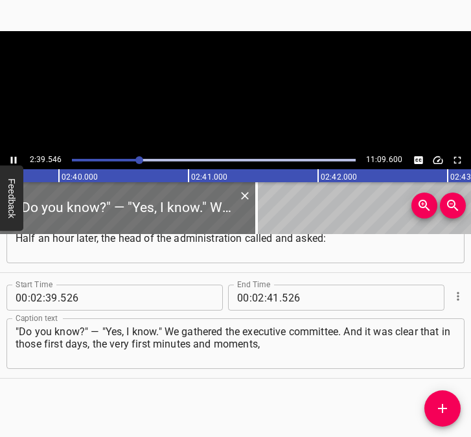
scroll to position [0, 20705]
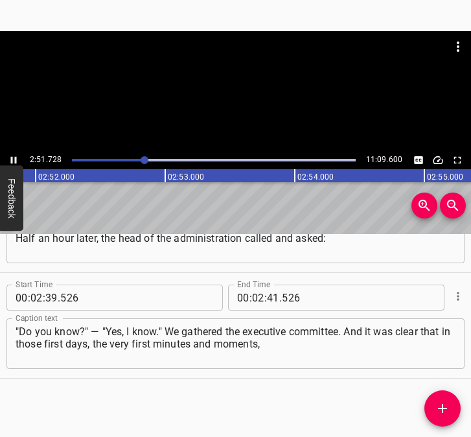
click at [15, 158] on icon "Play/Pause" at bounding box center [14, 160] width 6 height 7
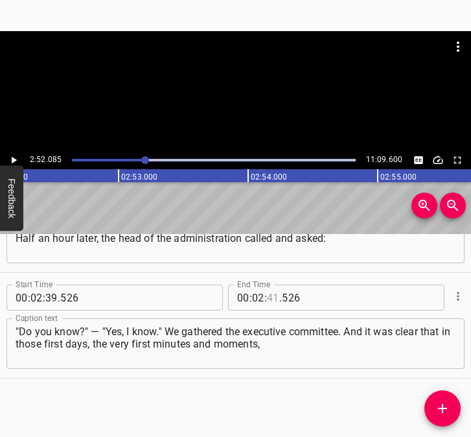
click at [268, 301] on input "number" at bounding box center [273, 297] width 12 height 26
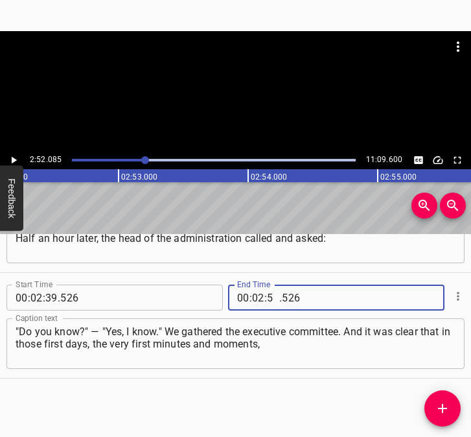
type input "52"
type input "085"
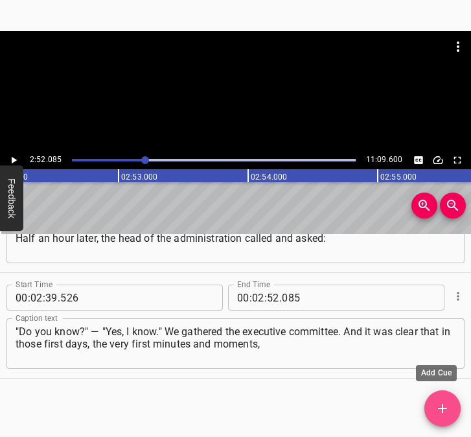
click at [443, 406] on icon "Add Cue" at bounding box center [443, 408] width 16 height 16
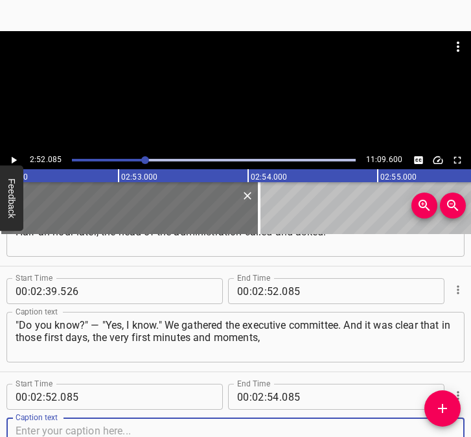
scroll to position [1442, 0]
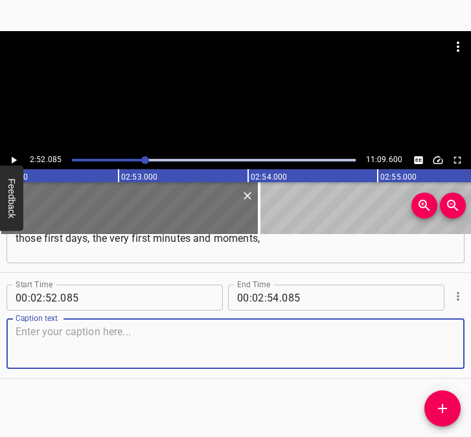
drag, startPoint x: 441, startPoint y: 351, endPoint x: 479, endPoint y: 343, distance: 39.5
click at [470, 343] on html "Caption Editor Batch Transcribe Login Sign Up Privacy Contact 2:52.085 11:09.60…" at bounding box center [235, 218] width 471 height 437
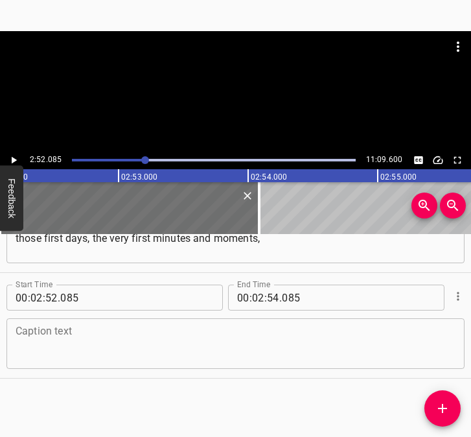
click at [32, 336] on textarea at bounding box center [236, 343] width 440 height 37
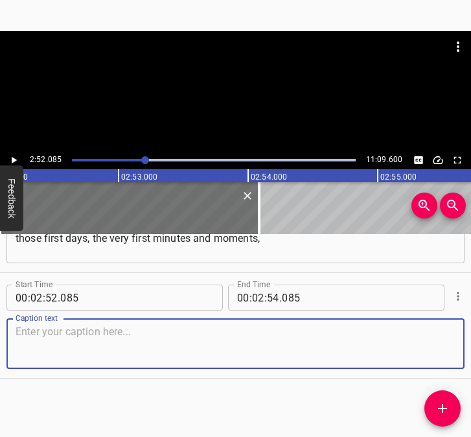
paste textarea "everything was very difficult. Because we had to set up checkpoints around the …"
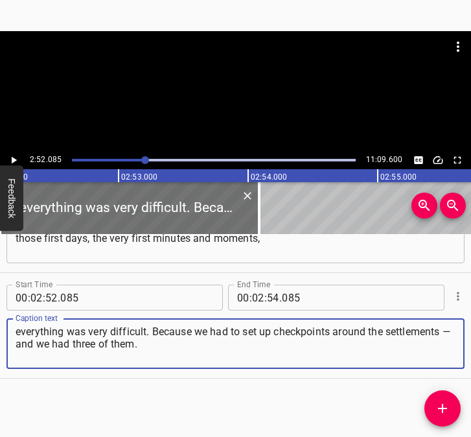
type textarea "everything was very difficult. Because we had to set up checkpoints around the …"
click at [14, 157] on icon "Play/Pause" at bounding box center [14, 160] width 12 height 12
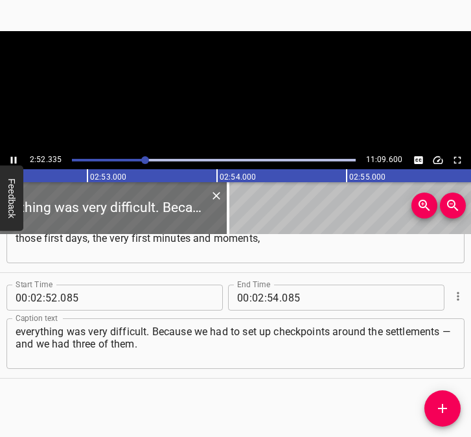
scroll to position [0, 22366]
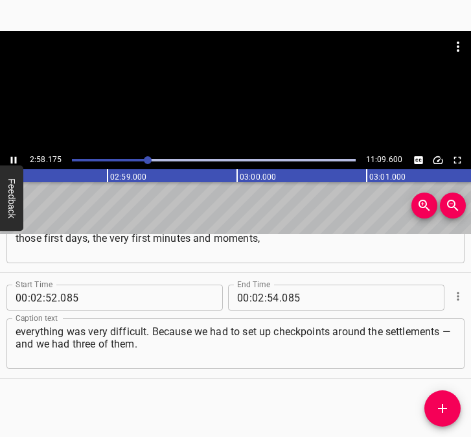
click at [10, 157] on icon "Play/Pause" at bounding box center [14, 160] width 12 height 12
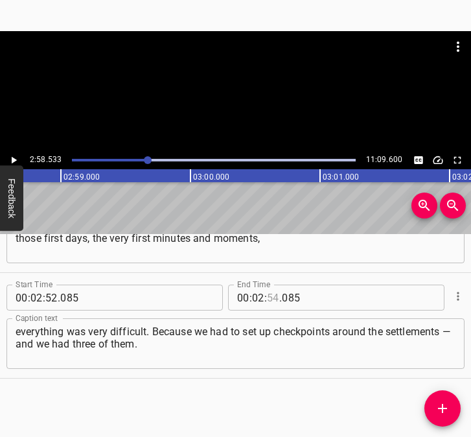
click at [270, 292] on input "number" at bounding box center [273, 297] width 12 height 26
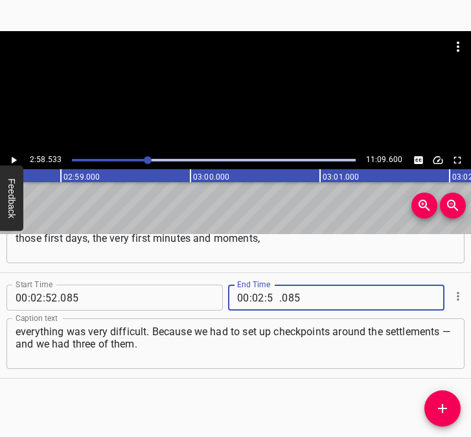
type input "58"
type input "533"
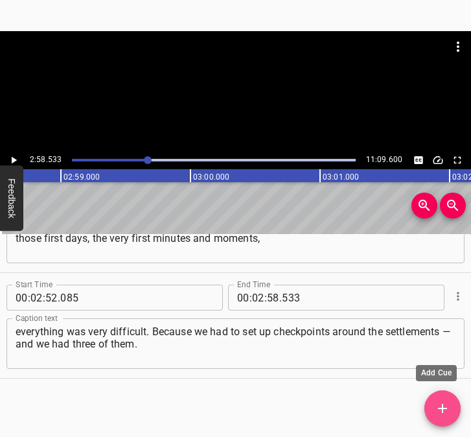
click at [444, 398] on button "Add Cue" at bounding box center [442, 408] width 36 height 36
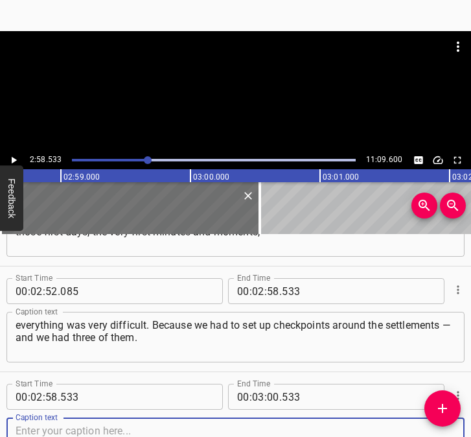
scroll to position [1548, 0]
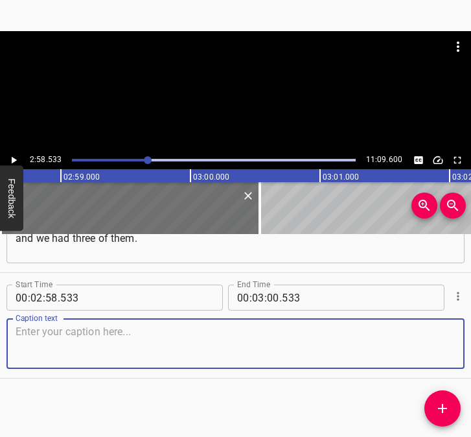
drag, startPoint x: 439, startPoint y: 340, endPoint x: 460, endPoint y: 335, distance: 22.0
click at [452, 336] on div "Caption text" at bounding box center [235, 343] width 458 height 51
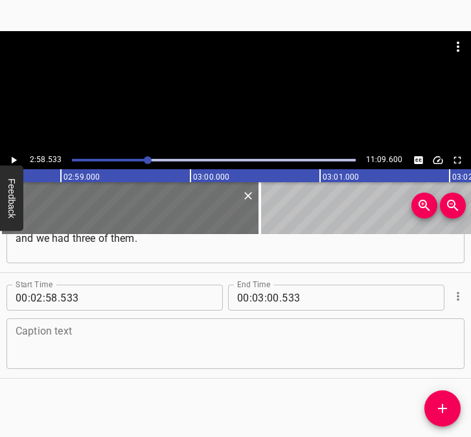
click at [114, 340] on textarea at bounding box center [236, 343] width 440 height 37
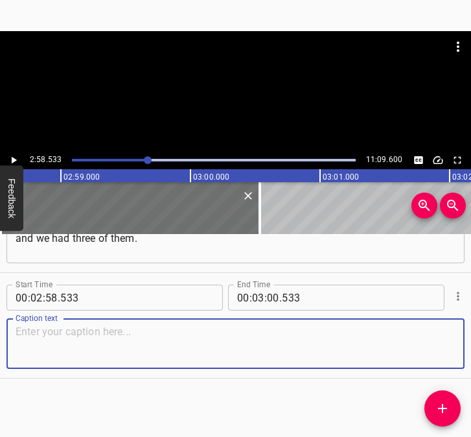
paste textarea "We had to feed those who would be there. We had to do something. But that was n…"
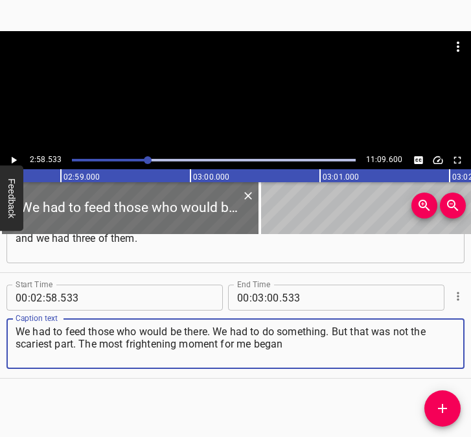
type textarea "We had to feed those who would be there. We had to do something. But that was n…"
click at [14, 162] on icon "Play/Pause" at bounding box center [14, 160] width 5 height 7
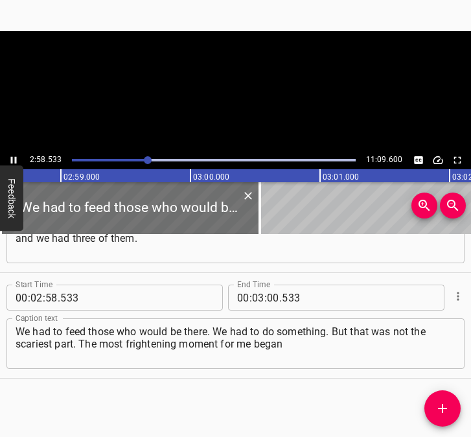
scroll to position [0, 23153]
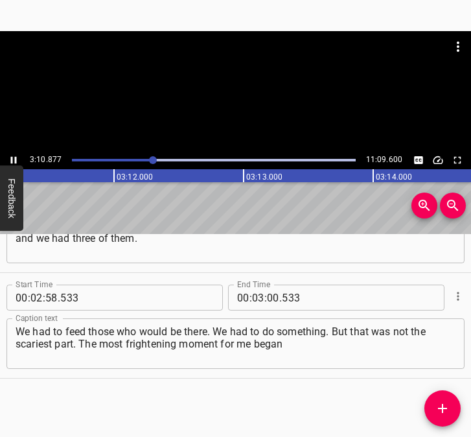
click at [14, 159] on icon "Play/Pause" at bounding box center [14, 160] width 12 height 12
click at [267, 296] on input "number" at bounding box center [273, 297] width 12 height 26
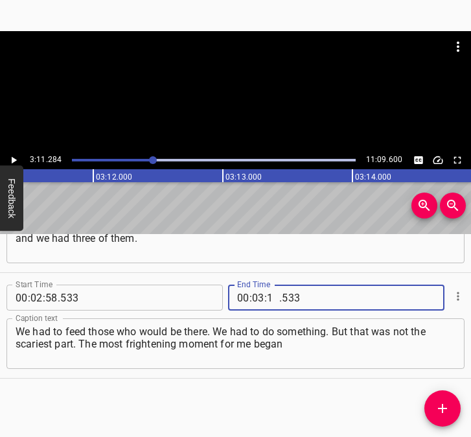
type input "11"
type input "284"
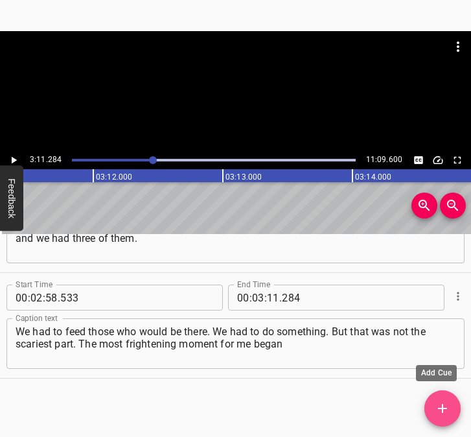
click at [439, 408] on icon "Add Cue" at bounding box center [442, 408] width 9 height 9
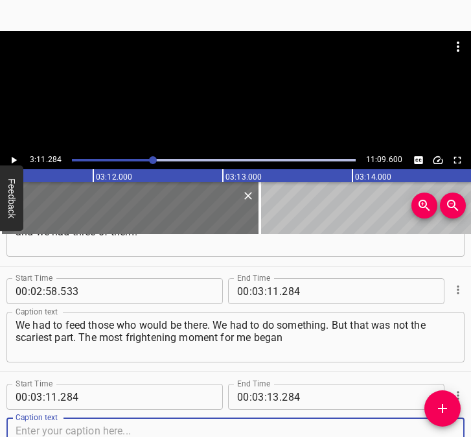
scroll to position [1654, 0]
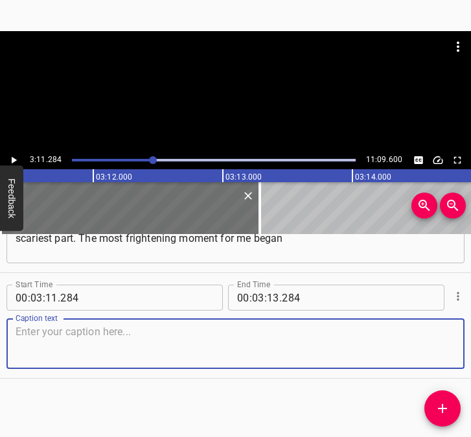
drag, startPoint x: 427, startPoint y: 336, endPoint x: 463, endPoint y: 331, distance: 36.0
click at [428, 336] on textarea at bounding box center [236, 343] width 440 height 37
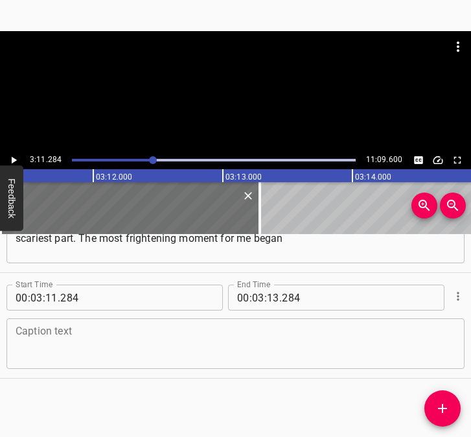
click at [34, 327] on textarea at bounding box center [236, 343] width 440 height 37
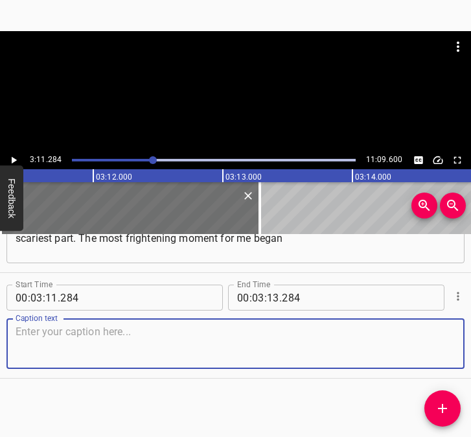
paste textarea "when we received the first displaced people in our community. It was a family w…"
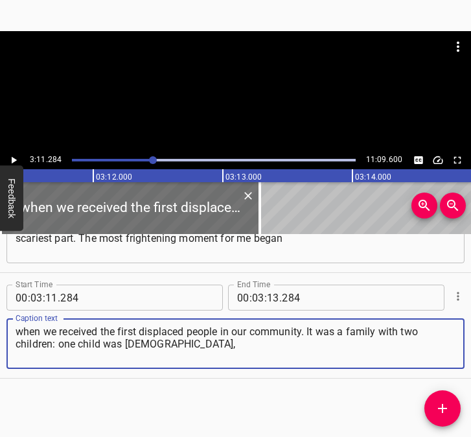
type textarea "when we received the first displaced people in our community. It was a family w…"
click at [17, 160] on icon "Play/Pause" at bounding box center [14, 160] width 5 height 7
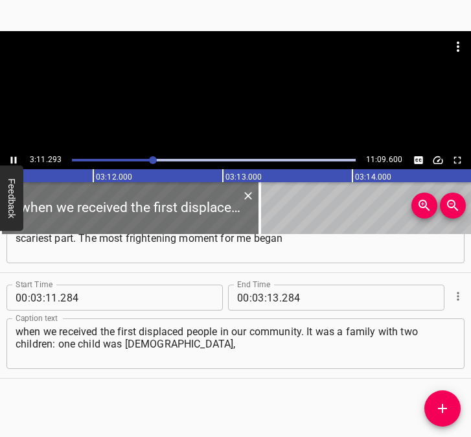
scroll to position [0, 24789]
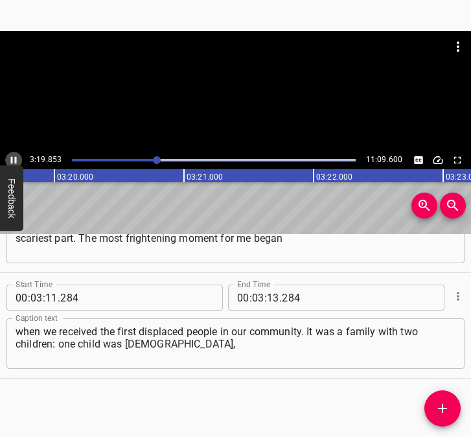
click at [16, 156] on icon "Play/Pause" at bounding box center [14, 160] width 12 height 12
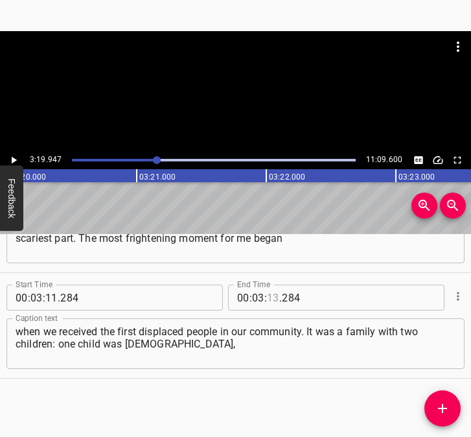
click at [267, 301] on input "number" at bounding box center [273, 297] width 12 height 26
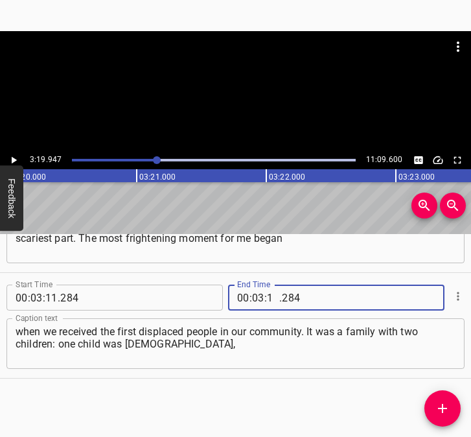
type input "19"
type input "947"
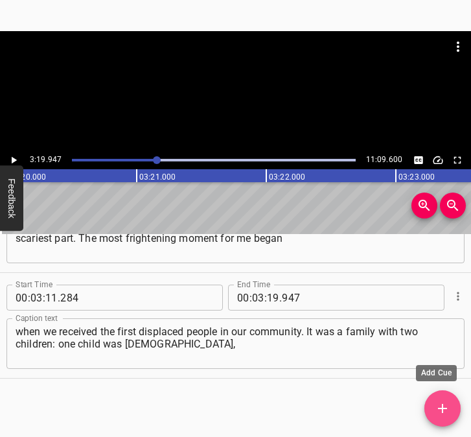
click at [441, 414] on icon "Add Cue" at bounding box center [443, 408] width 16 height 16
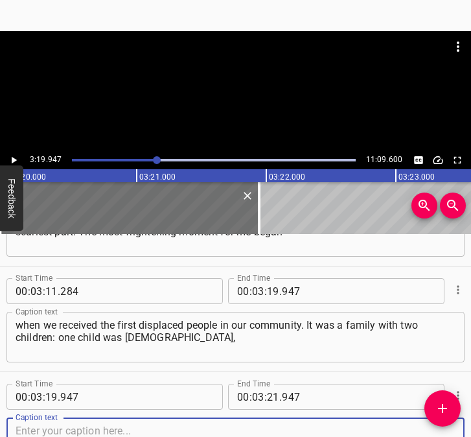
scroll to position [1759, 0]
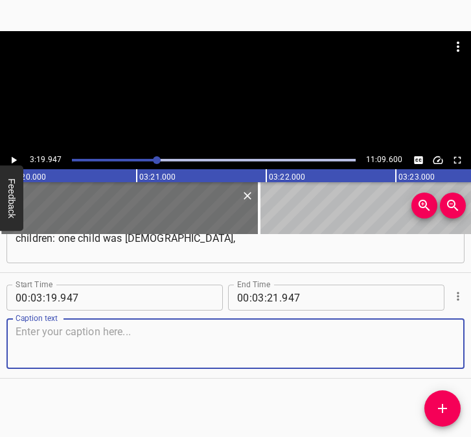
drag, startPoint x: 430, startPoint y: 351, endPoint x: 467, endPoint y: 337, distance: 39.6
click at [433, 349] on textarea at bounding box center [236, 343] width 440 height 37
click at [37, 338] on textarea at bounding box center [236, 343] width 440 height 37
paste textarea "and the other was 2 days old. When these people arrived to us, the baby had not…"
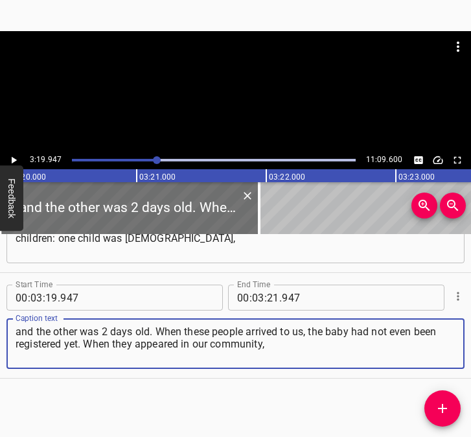
type textarea "and the other was 2 days old. When these people arrived to us, the baby had not…"
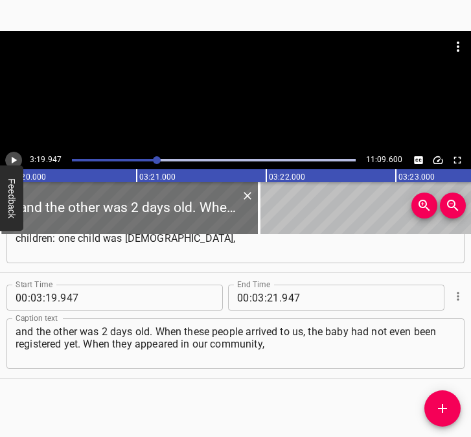
click at [17, 159] on icon "Play/Pause" at bounding box center [14, 160] width 12 height 12
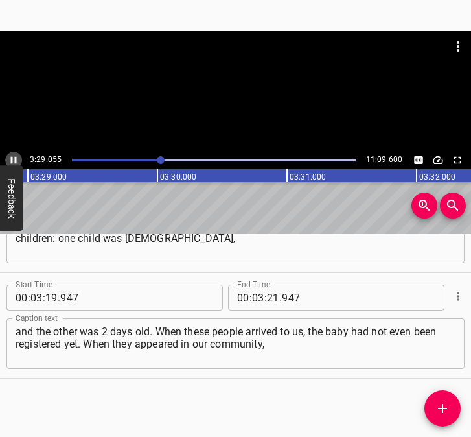
scroll to position [0, 27106]
click at [16, 159] on icon "Play/Pause" at bounding box center [14, 160] width 6 height 7
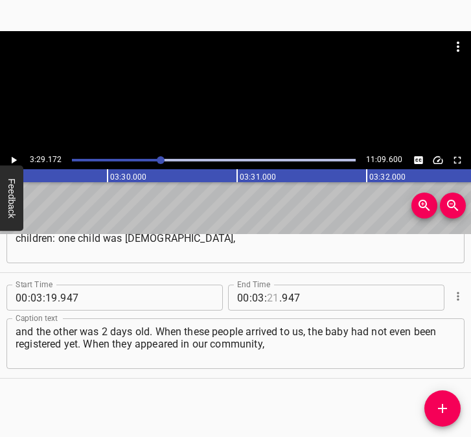
click at [268, 297] on input "number" at bounding box center [273, 297] width 12 height 26
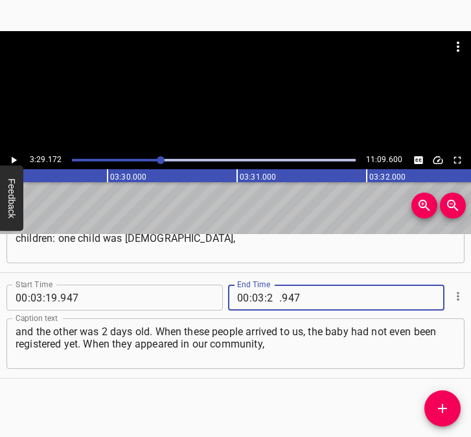
type input "29"
type input "172"
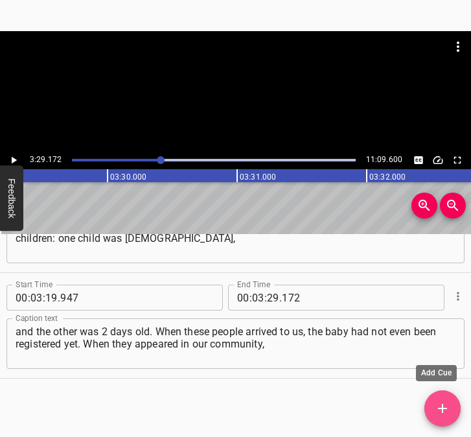
click at [444, 406] on icon "Add Cue" at bounding box center [443, 408] width 16 height 16
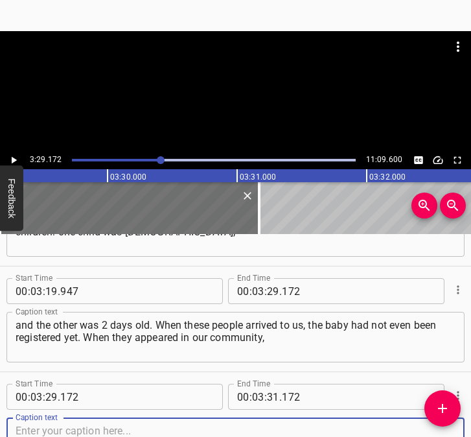
scroll to position [1865, 0]
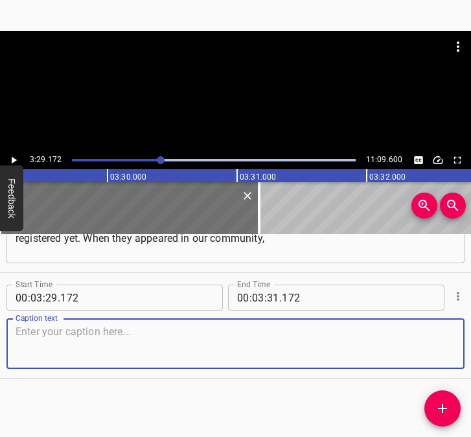
drag, startPoint x: 439, startPoint y: 343, endPoint x: 454, endPoint y: 342, distance: 15.0
click at [441, 343] on textarea at bounding box center [236, 343] width 440 height 37
click at [69, 349] on textarea at bounding box center [236, 343] width 440 height 37
paste textarea "their older son was wearing two different shoes, of different colors. They had …"
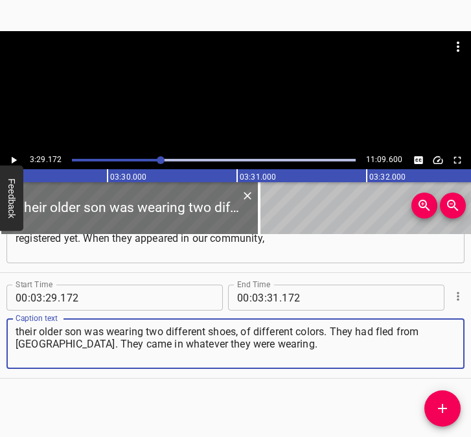
type textarea "their older son was wearing two different shoes, of different colors. They had …"
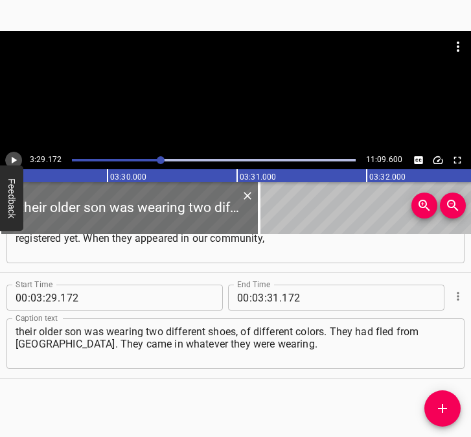
click at [17, 157] on icon "Play/Pause" at bounding box center [14, 160] width 12 height 12
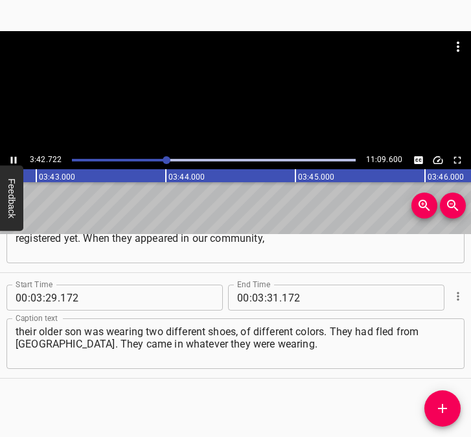
click at [12, 157] on icon "Play/Pause" at bounding box center [14, 160] width 6 height 7
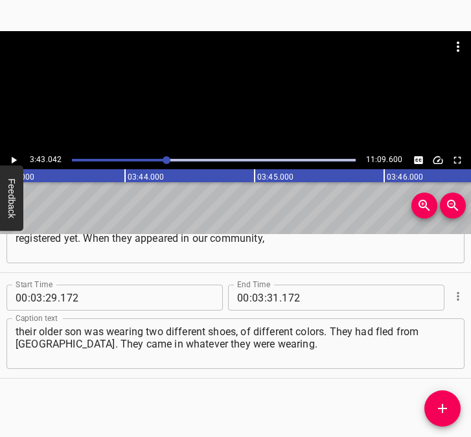
scroll to position [0, 28904]
click at [268, 295] on input "number" at bounding box center [273, 297] width 12 height 26
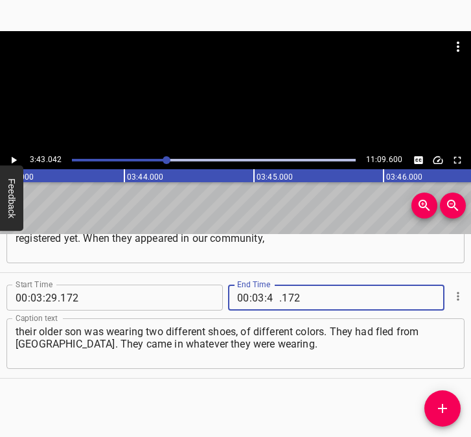
type input "43"
type input "042"
click at [436, 409] on icon "Add Cue" at bounding box center [443, 408] width 16 height 16
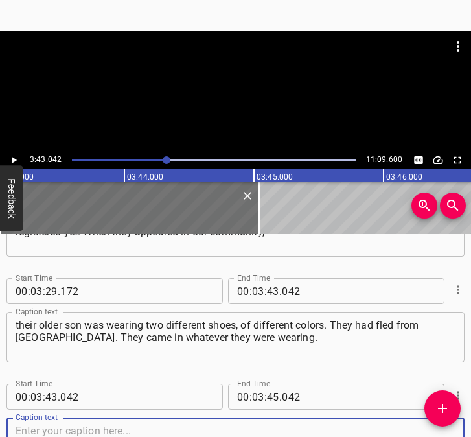
scroll to position [1970, 0]
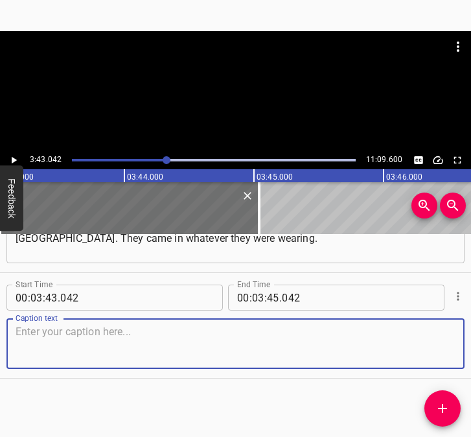
drag, startPoint x: 432, startPoint y: 346, endPoint x: 467, endPoint y: 341, distance: 35.4
click at [454, 342] on div "Start Time 00 : 03 : 43 . 042 Start Time End Time 00 : 03 : 45 . 042 End Time C…" at bounding box center [235, 325] width 471 height 105
click at [20, 362] on textarea at bounding box center [236, 343] width 440 height 37
paste textarea "In total, we received more than one and a half thousand internally displaced pe…"
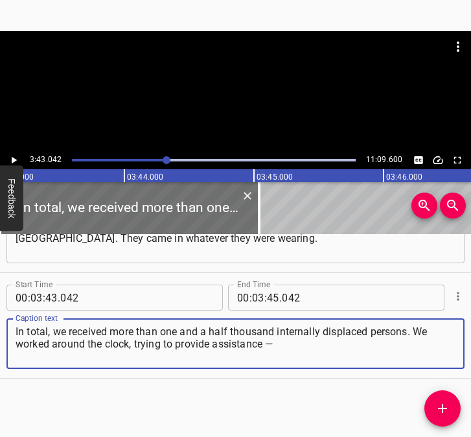
type textarea "In total, we received more than one and a half thousand internally displaced pe…"
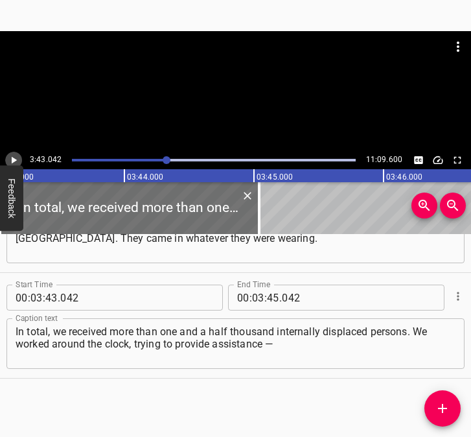
click at [18, 158] on icon "Play/Pause" at bounding box center [14, 160] width 12 height 12
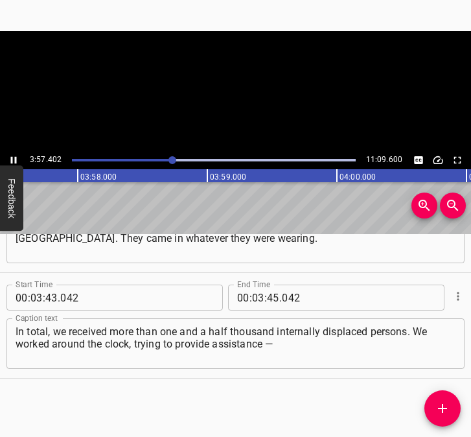
click at [15, 160] on icon "Play/Pause" at bounding box center [14, 160] width 6 height 7
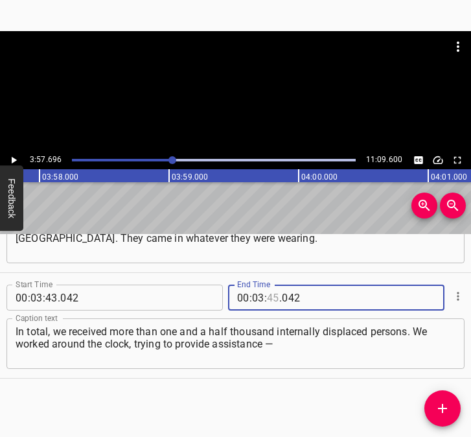
click at [273, 295] on input "number" at bounding box center [273, 297] width 12 height 26
type input "57"
type input "696"
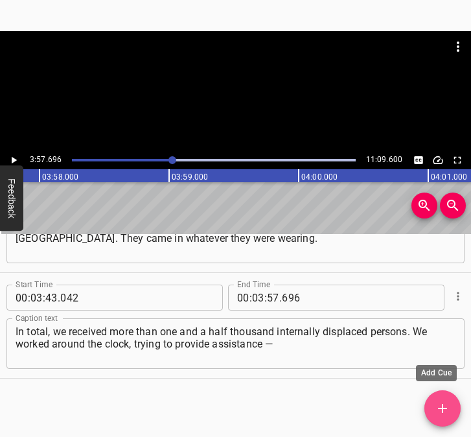
click at [451, 408] on span "Add Cue" at bounding box center [442, 408] width 36 height 16
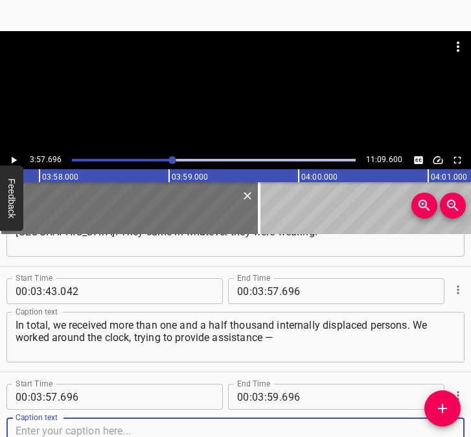
scroll to position [2076, 0]
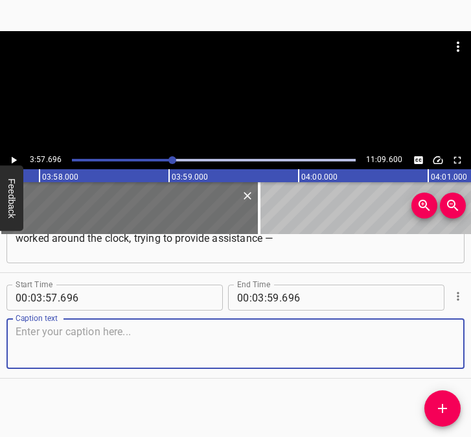
drag, startPoint x: 442, startPoint y: 354, endPoint x: 476, endPoint y: 348, distance: 34.8
click at [470, 348] on html "Caption Editor Batch Transcribe Login Sign Up Privacy Contact 3:57.696 11:09.60…" at bounding box center [235, 218] width 471 height 437
click at [314, 336] on textarea at bounding box center [236, 343] width 440 height 37
paste textarea "basic assistance — thanks to many of our entrepreneurs who went to the border a…"
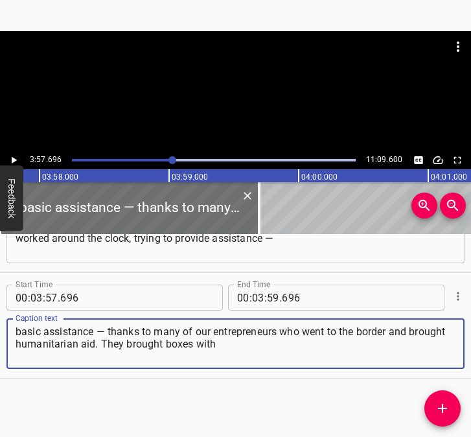
type textarea "basic assistance — thanks to many of our entrepreneurs who went to the border a…"
click at [12, 159] on icon "Play/Pause" at bounding box center [14, 160] width 5 height 7
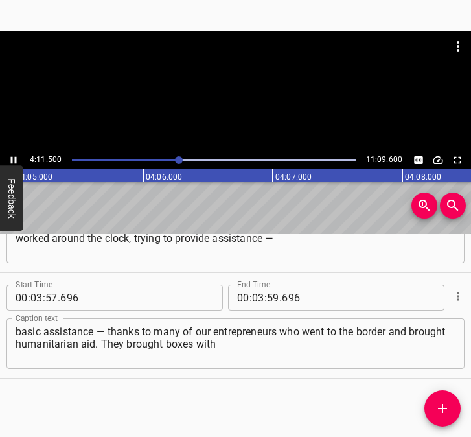
click at [8, 158] on button "Play/Pause" at bounding box center [13, 160] width 17 height 17
click at [252, 298] on input "number" at bounding box center [258, 297] width 12 height 26
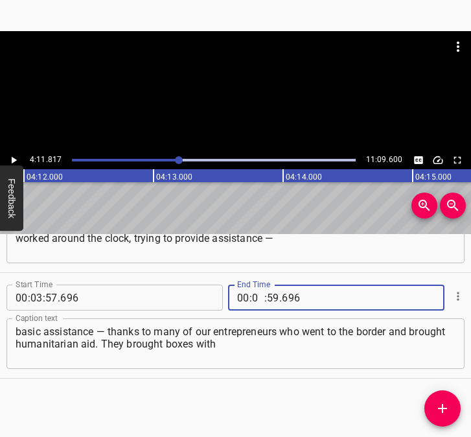
type input "04"
type input "11"
type input "817"
click at [444, 409] on icon "Add Cue" at bounding box center [442, 408] width 9 height 9
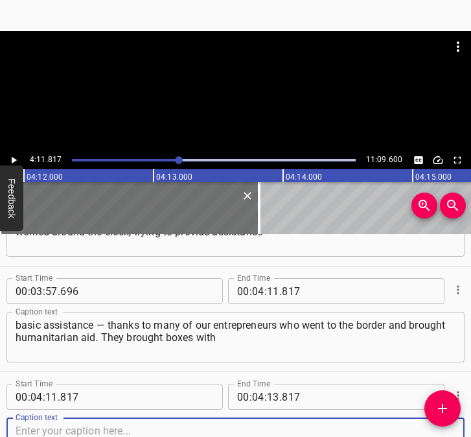
scroll to position [2182, 0]
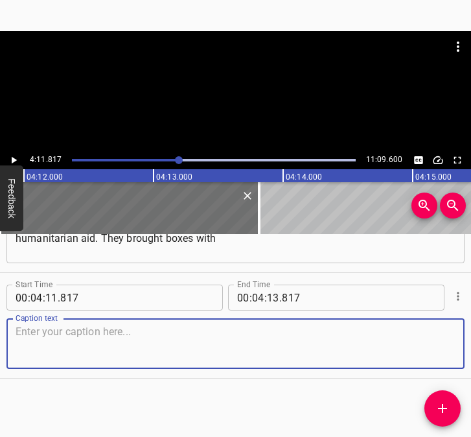
click at [424, 338] on textarea at bounding box center [236, 343] width 440 height 37
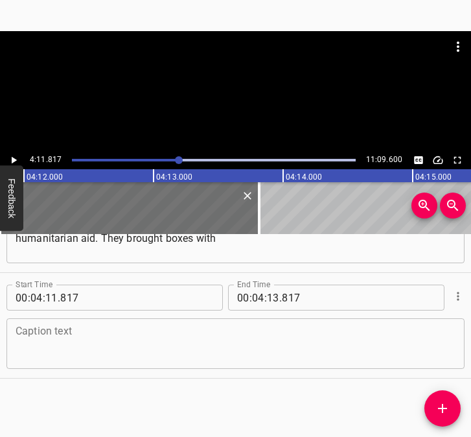
click at [94, 364] on div "Caption text" at bounding box center [235, 343] width 458 height 51
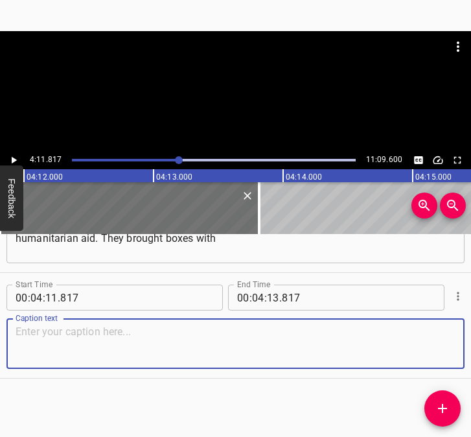
paste textarea "essential items so that people could wash themselves, maintain hygiene, and rec…"
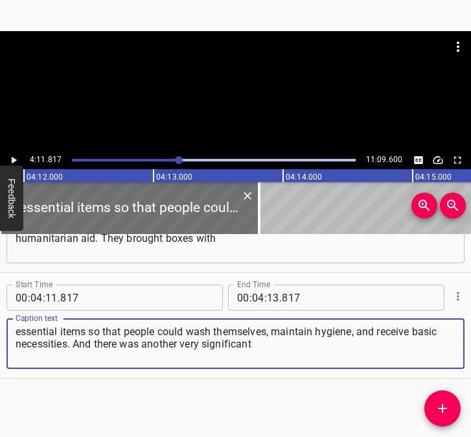
type textarea "essential items so that people could wash themselves, maintain hygiene, and rec…"
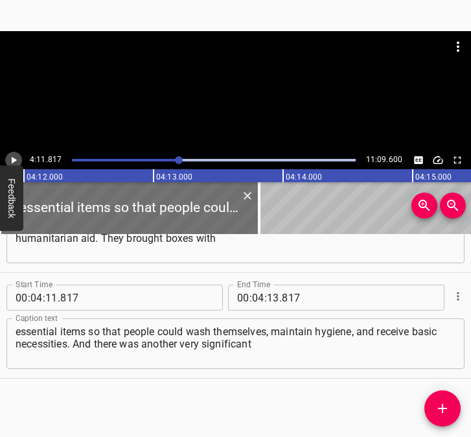
click at [12, 159] on icon "Play/Pause" at bounding box center [14, 160] width 5 height 7
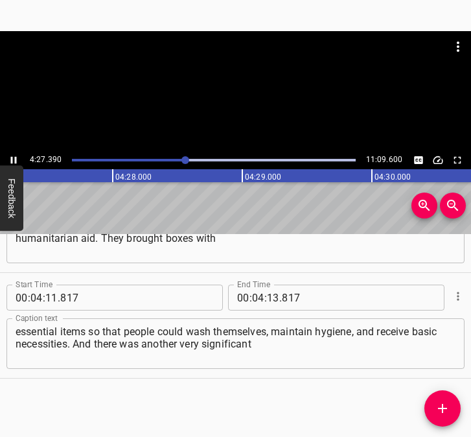
click at [8, 156] on icon "Play/Pause" at bounding box center [14, 160] width 12 height 12
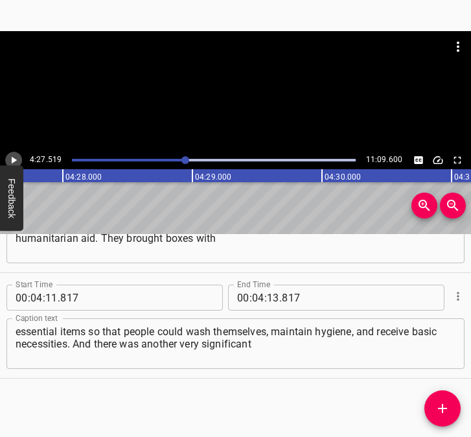
click at [15, 161] on icon "Play/Pause" at bounding box center [14, 160] width 5 height 7
click at [15, 161] on icon "Play/Pause" at bounding box center [14, 160] width 6 height 7
click at [271, 301] on input "number" at bounding box center [273, 297] width 12 height 26
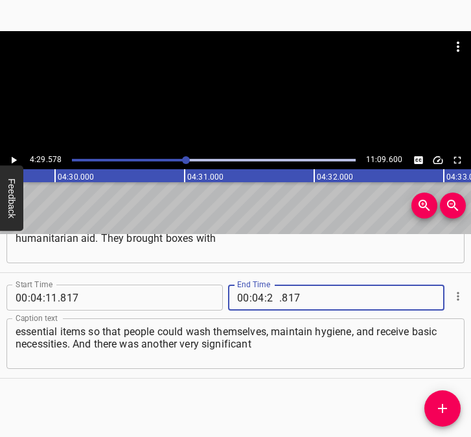
type input "29"
type input "578"
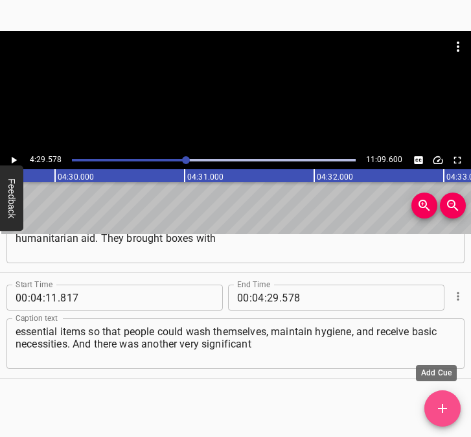
click at [445, 397] on button "Add Cue" at bounding box center [442, 408] width 36 height 36
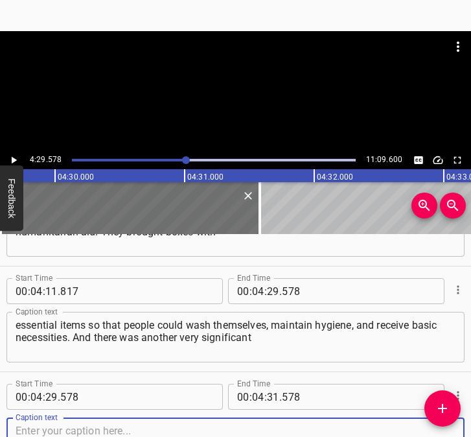
scroll to position [2287, 0]
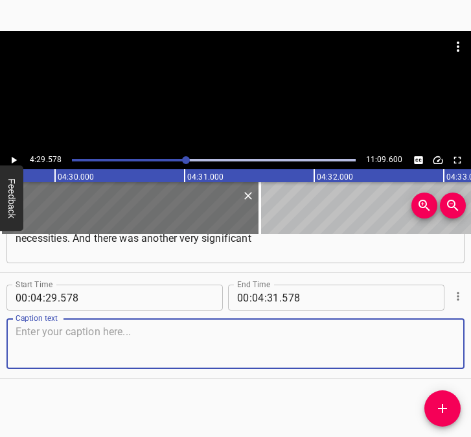
drag, startPoint x: 433, startPoint y: 354, endPoint x: 446, endPoint y: 349, distance: 13.7
click at [441, 351] on textarea at bounding box center [236, 343] width 440 height 37
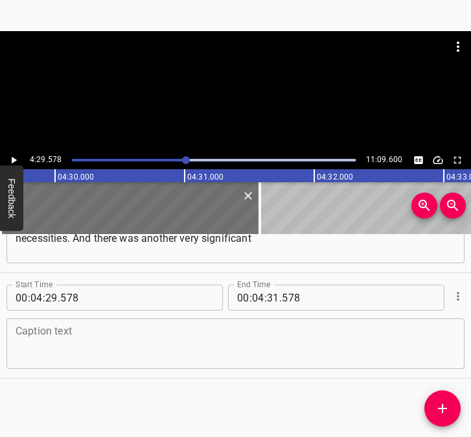
click at [93, 338] on textarea at bounding box center [236, 343] width 440 height 37
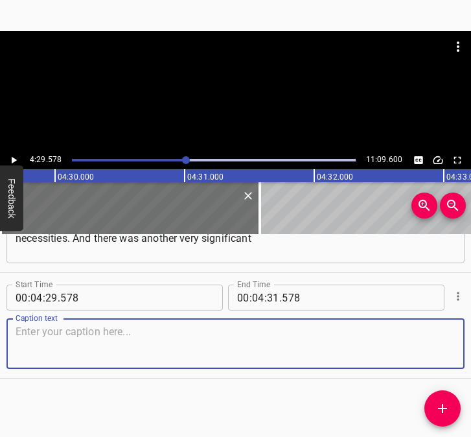
paste textarea "moment for me, when quite a wise couple, already experienced in life, came to m…"
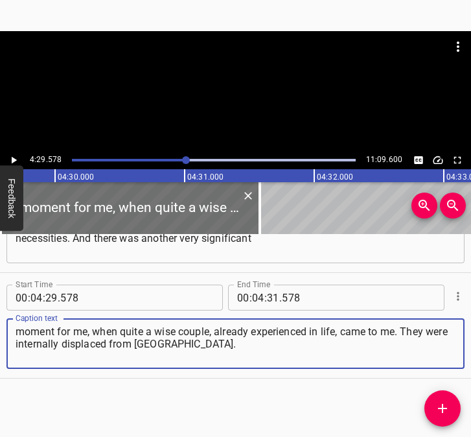
type textarea "moment for me, when quite a wise couple, already experienced in life, came to m…"
click at [15, 157] on icon "Play/Pause" at bounding box center [14, 160] width 12 height 12
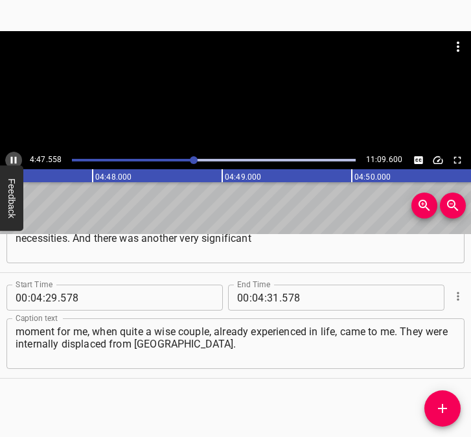
click at [10, 154] on icon "Play/Pause" at bounding box center [14, 160] width 12 height 12
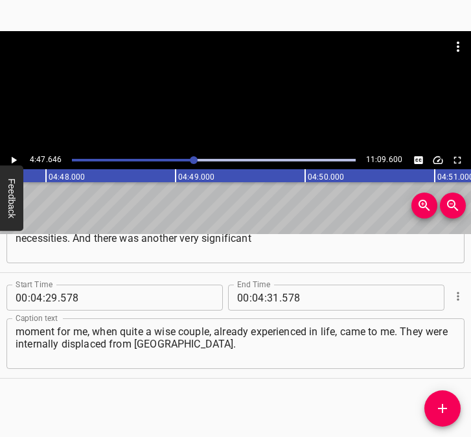
click at [10, 154] on icon "Play/Pause" at bounding box center [14, 160] width 12 height 12
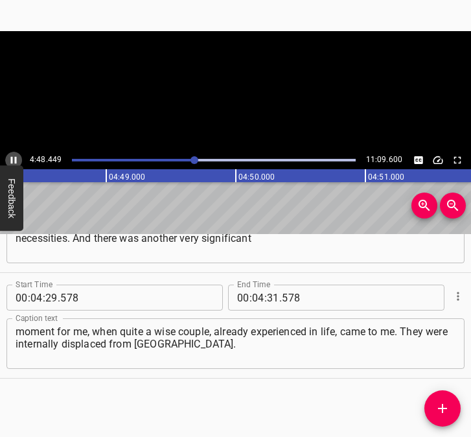
click at [10, 154] on icon "Play/Pause" at bounding box center [14, 160] width 12 height 12
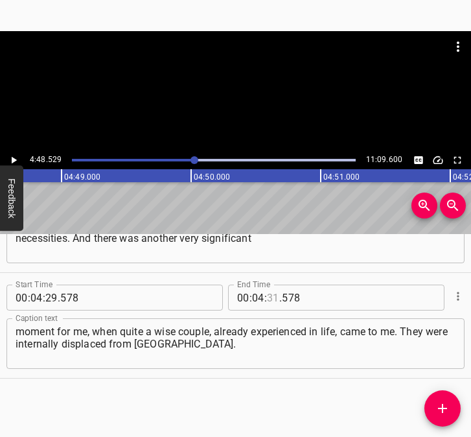
click at [267, 299] on input "number" at bounding box center [273, 297] width 12 height 26
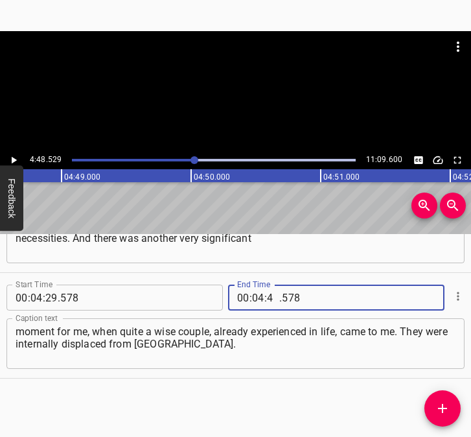
type input "48"
type input "529"
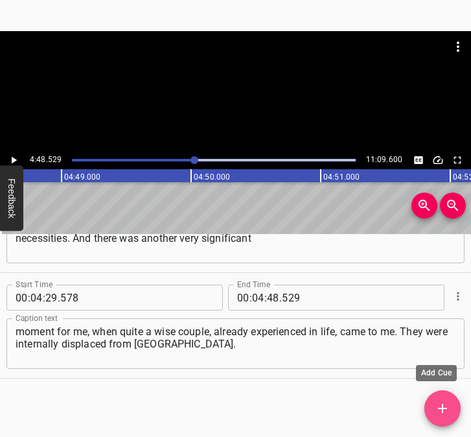
click at [451, 408] on span "Add Cue" at bounding box center [442, 408] width 36 height 16
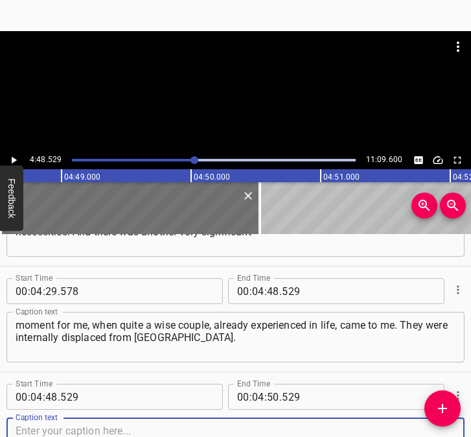
scroll to position [2393, 0]
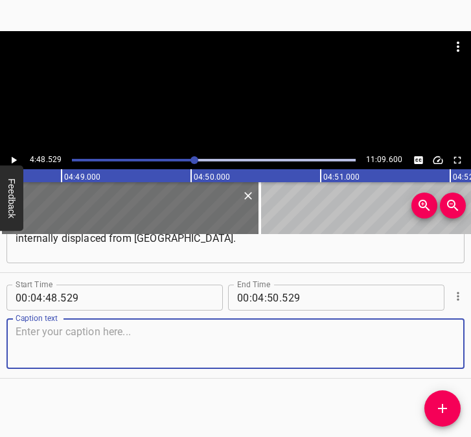
drag, startPoint x: 443, startPoint y: 351, endPoint x: 485, endPoint y: 344, distance: 42.6
click at [470, 344] on html "Caption Editor Batch Transcribe Login Sign Up Privacy Contact 4:48.529 11:09.60…" at bounding box center [235, 218] width 471 height 437
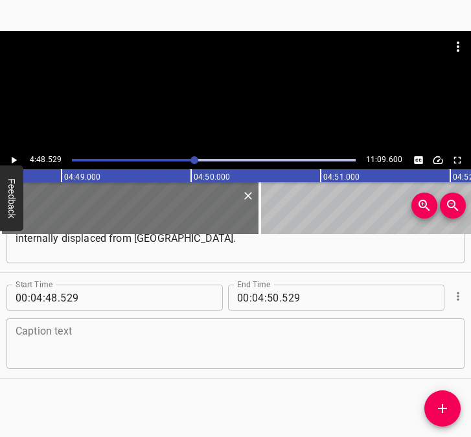
click at [189, 345] on textarea at bounding box center [236, 343] width 440 height 37
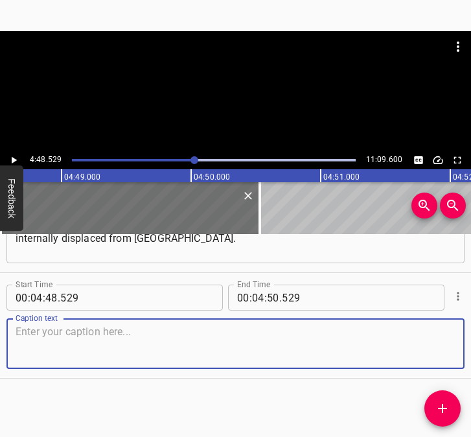
paste textarea "They came holding hands and said: "You won’t let us go from here, you won’t res…"
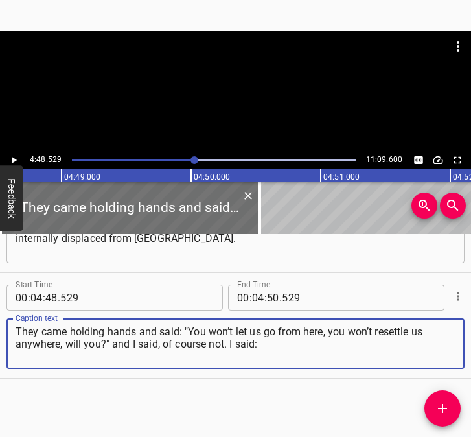
type textarea "They came holding hands and said: "You won’t let us go from here, you won’t res…"
click at [21, 156] on button "Play/Pause" at bounding box center [13, 160] width 17 height 17
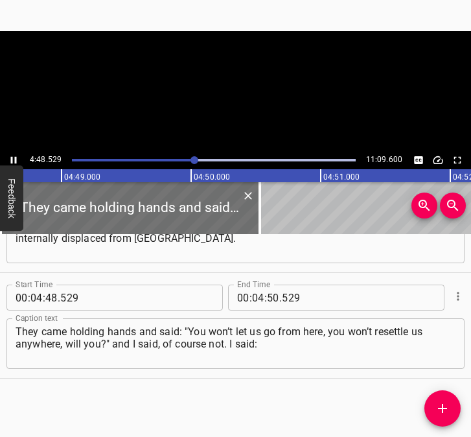
scroll to position [0, 37407]
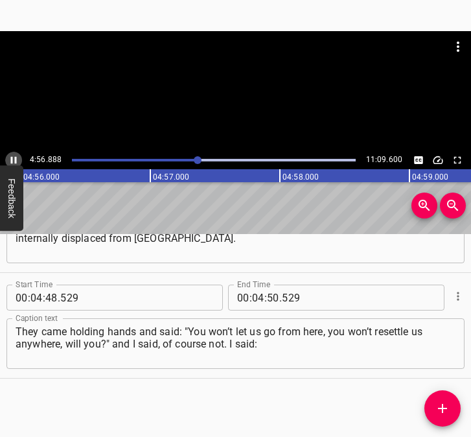
click at [16, 158] on icon "Play/Pause" at bounding box center [14, 160] width 6 height 7
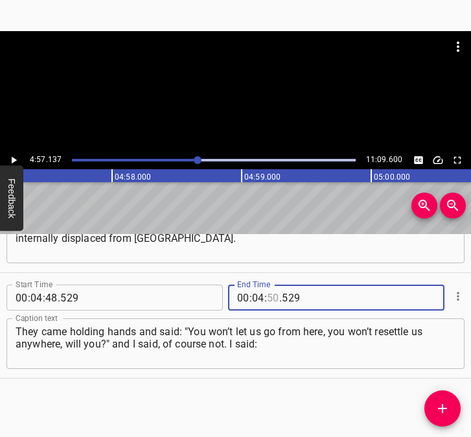
click at [268, 294] on input "number" at bounding box center [273, 297] width 12 height 26
type input "57"
type input "137"
click at [439, 408] on icon "Add Cue" at bounding box center [442, 408] width 9 height 9
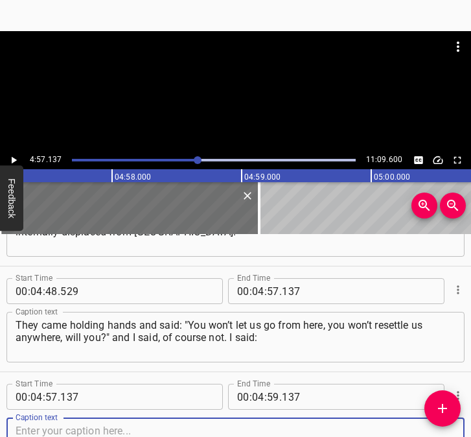
scroll to position [2498, 0]
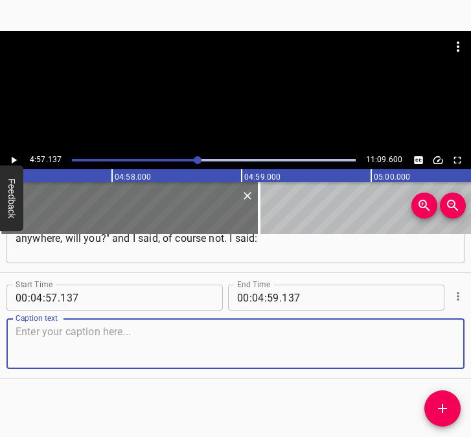
click at [433, 334] on textarea at bounding box center [236, 343] width 440 height 37
drag, startPoint x: 60, startPoint y: 338, endPoint x: 64, endPoint y: 327, distance: 11.9
click at [62, 334] on textarea at bounding box center [236, 343] width 440 height 37
paste textarea ""There is a box over there with towels and something else, some clothes." And t…"
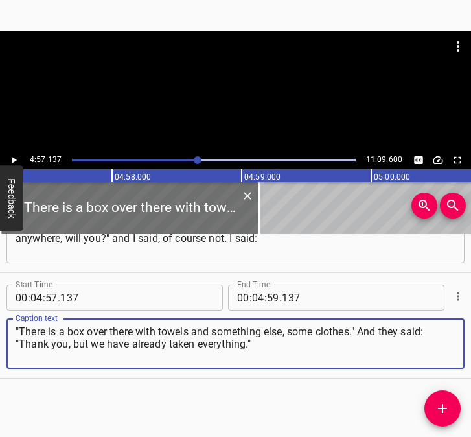
type textarea ""There is a box over there with towels and something else, some clothes." And t…"
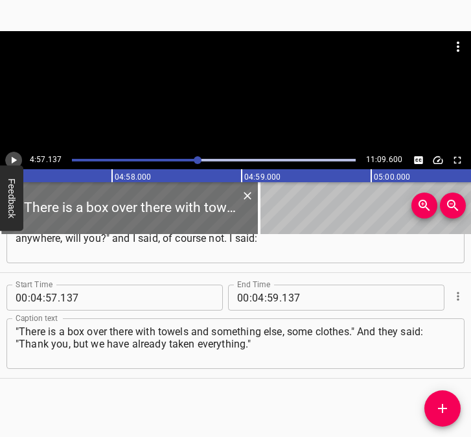
click at [16, 159] on icon "Play/Pause" at bounding box center [14, 160] width 5 height 7
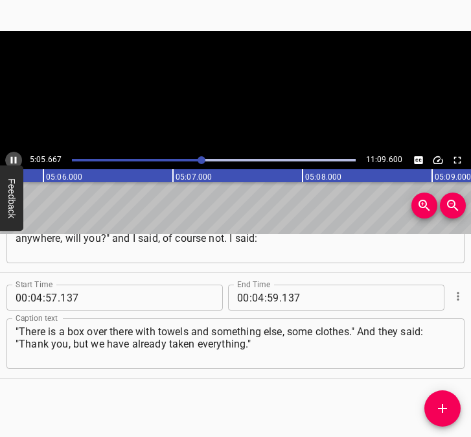
click at [16, 159] on icon "Play/Pause" at bounding box center [14, 160] width 6 height 7
click at [16, 159] on icon "Play/Pause" at bounding box center [14, 160] width 5 height 7
click at [16, 159] on icon "Play/Pause" at bounding box center [14, 160] width 6 height 7
click at [252, 293] on input "number" at bounding box center [258, 297] width 12 height 26
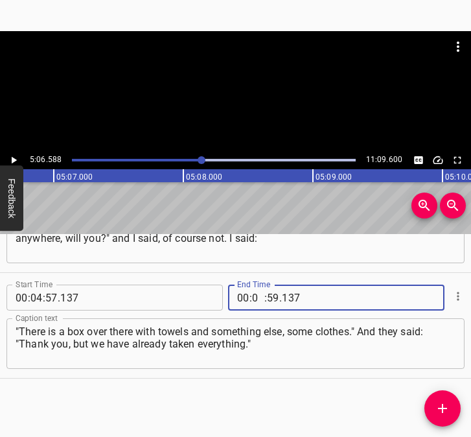
type input "05"
type input "06"
type input "588"
click at [446, 416] on button "Add Cue" at bounding box center [442, 408] width 36 height 36
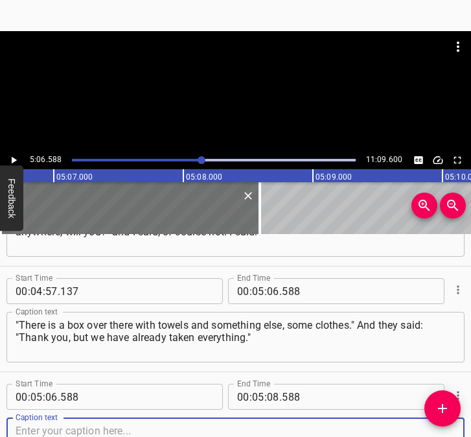
scroll to position [2604, 0]
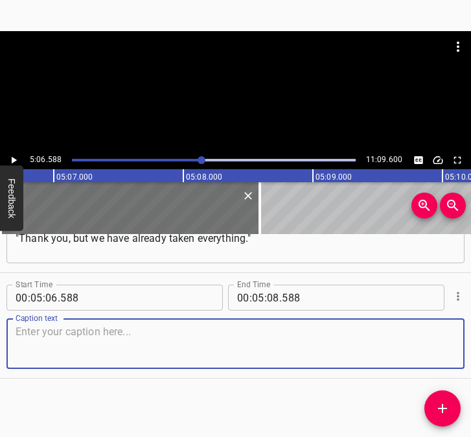
drag, startPoint x: 439, startPoint y: 347, endPoint x: 467, endPoint y: 347, distance: 27.2
click at [451, 347] on div "Caption text" at bounding box center [235, 343] width 458 height 51
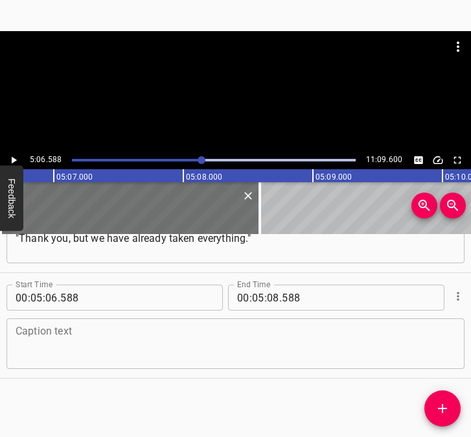
click at [119, 338] on textarea at bounding box center [236, 343] width 440 height 37
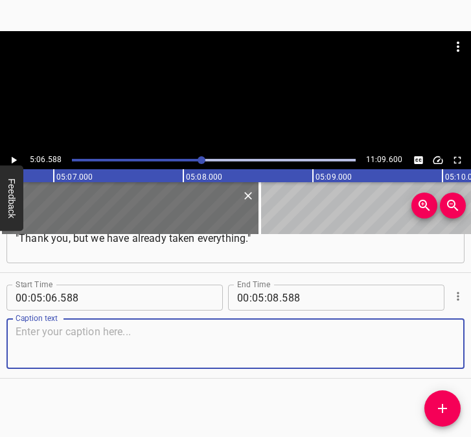
paste textarea "I said: "Take more, maybe you need some clothes." And the answer was: "No, mayb…"
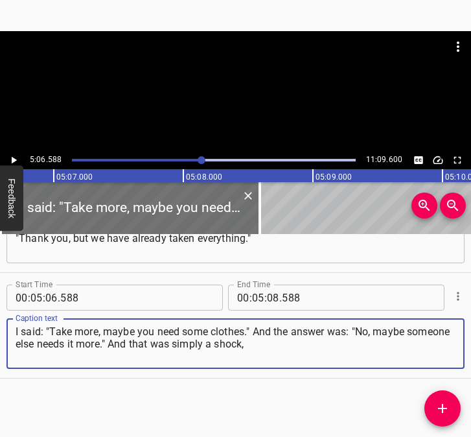
type textarea "I said: "Take more, maybe you need some clothes." And the answer was: "No, mayb…"
click at [12, 160] on icon "Play/Pause" at bounding box center [14, 160] width 5 height 7
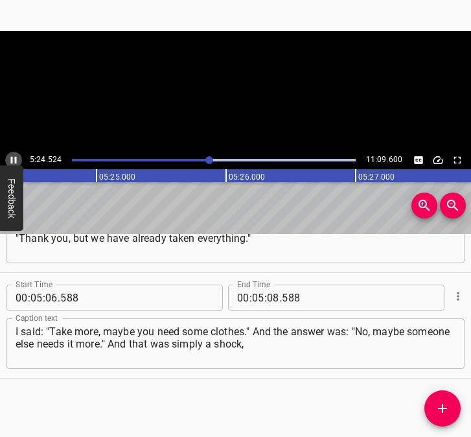
click at [15, 161] on icon "Play/Pause" at bounding box center [14, 160] width 6 height 7
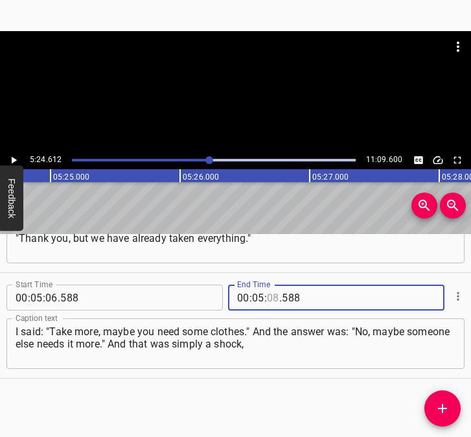
click at [269, 298] on input "number" at bounding box center [273, 297] width 12 height 26
type input "24"
type input "612"
click at [443, 408] on icon "Add Cue" at bounding box center [442, 408] width 9 height 9
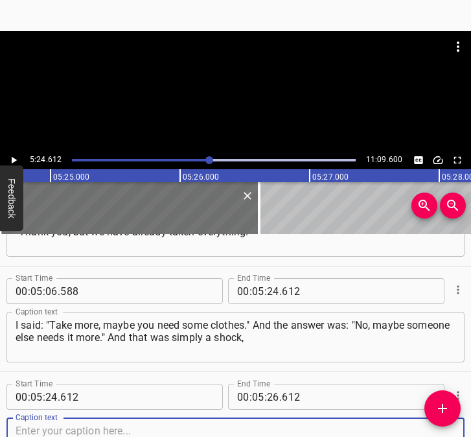
scroll to position [2710, 0]
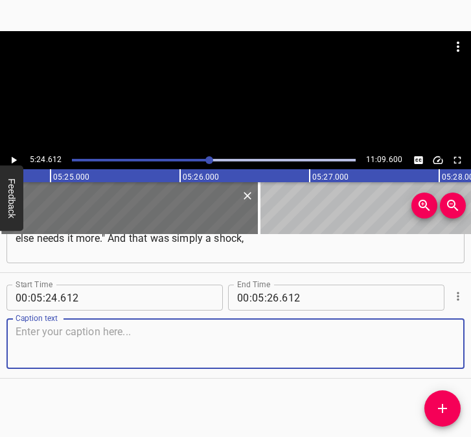
drag, startPoint x: 441, startPoint y: 355, endPoint x: 461, endPoint y: 348, distance: 21.3
click at [448, 352] on div "Caption text" at bounding box center [235, 343] width 458 height 51
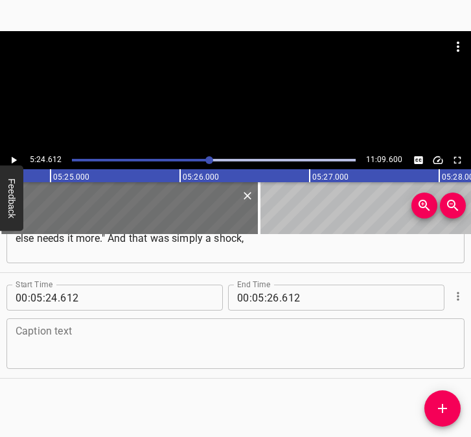
click at [36, 347] on textarea at bounding box center [236, 343] width 440 height 37
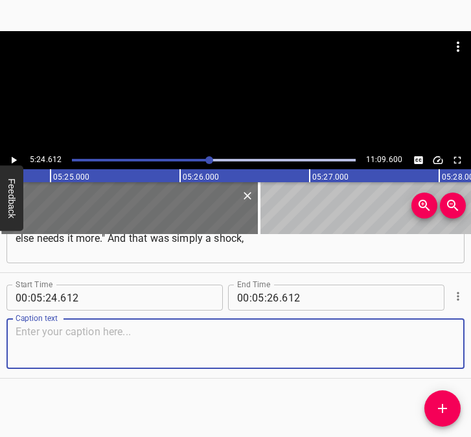
paste textarea "when you realize that people who have nothing are ready to share the last of wh…"
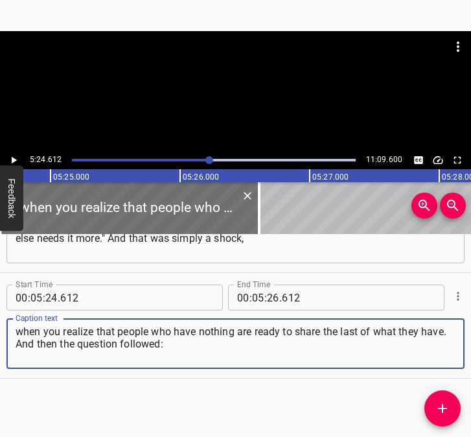
type textarea "when you realize that people who have nothing are ready to share the last of wh…"
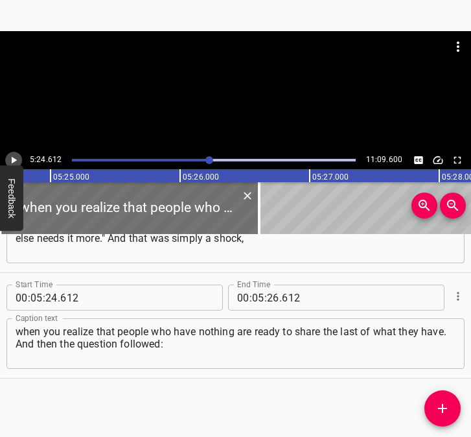
click at [16, 157] on icon "Play/Pause" at bounding box center [14, 160] width 12 height 12
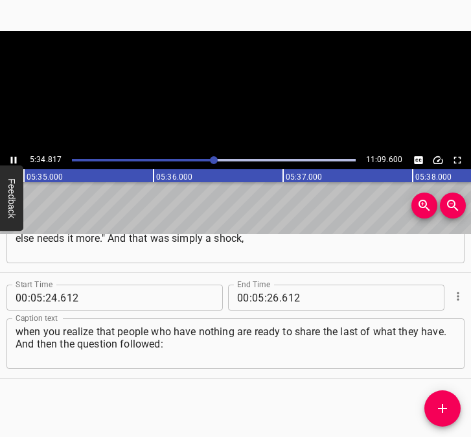
click at [16, 157] on icon "Play/Pause" at bounding box center [14, 160] width 6 height 7
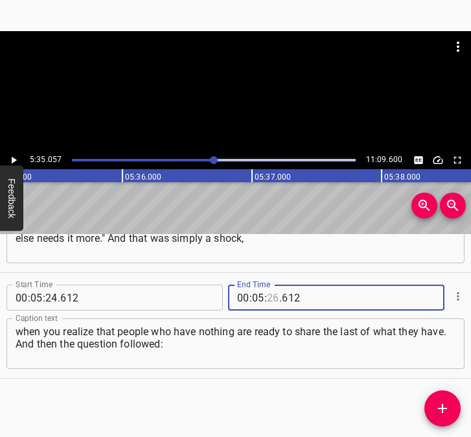
click at [267, 295] on input "number" at bounding box center [273, 297] width 12 height 26
type input "35"
type input "057"
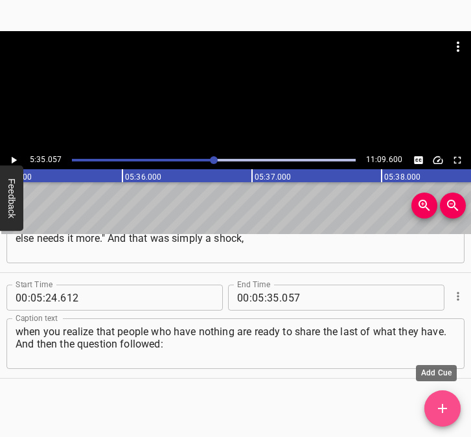
click at [440, 400] on button "Add Cue" at bounding box center [442, 408] width 36 height 36
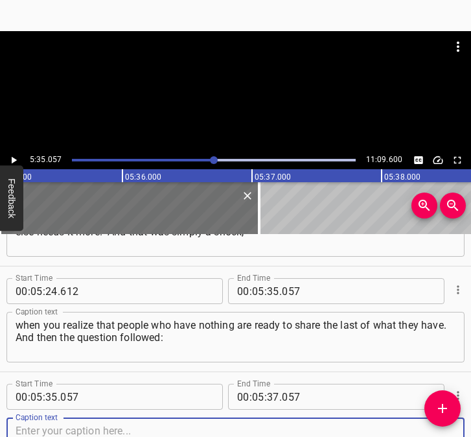
scroll to position [2815, 0]
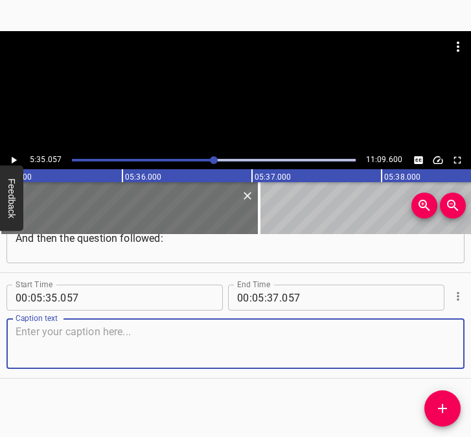
drag, startPoint x: 420, startPoint y: 345, endPoint x: 452, endPoint y: 336, distance: 33.8
click at [435, 340] on textarea at bounding box center [236, 343] width 440 height 37
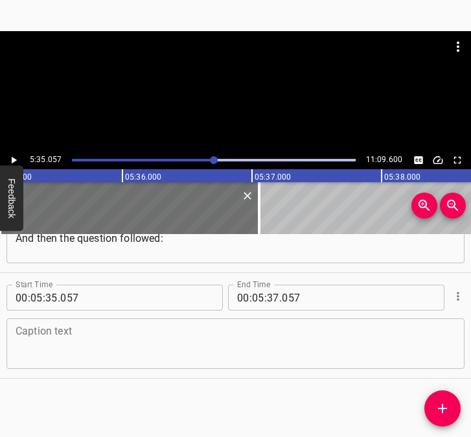
click at [146, 354] on textarea at bounding box center [236, 343] width 440 height 37
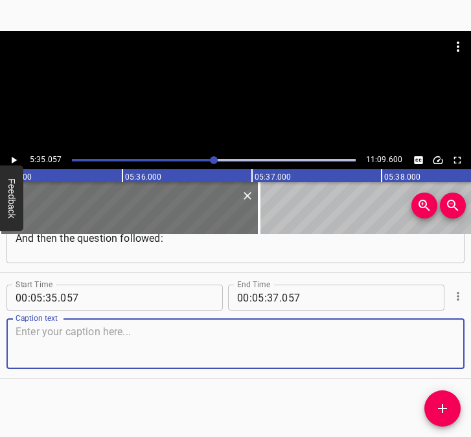
paste textarea ""We need to issue a certificate for our colleague, but she has washed her cloth…"
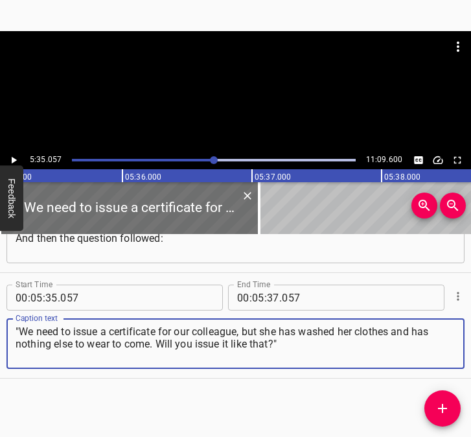
type textarea ""We need to issue a certificate for our colleague, but she has washed her cloth…"
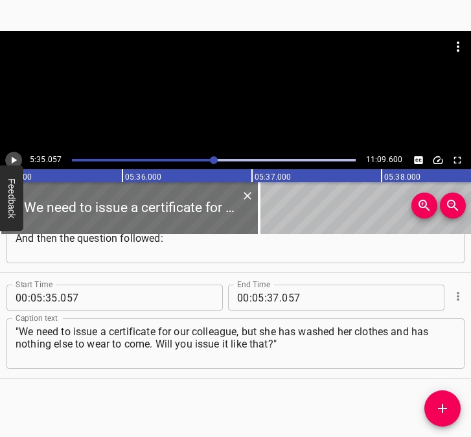
click at [13, 157] on icon "Play/Pause" at bounding box center [14, 160] width 12 height 12
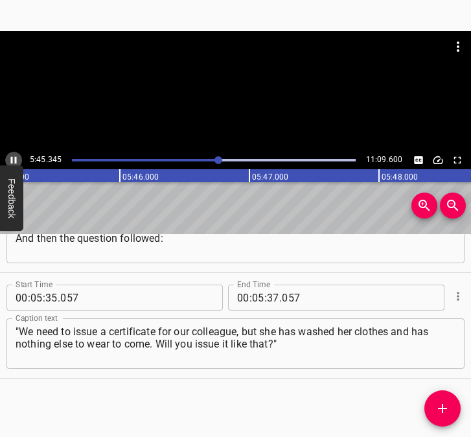
click at [8, 157] on icon "Play/Pause" at bounding box center [14, 160] width 12 height 12
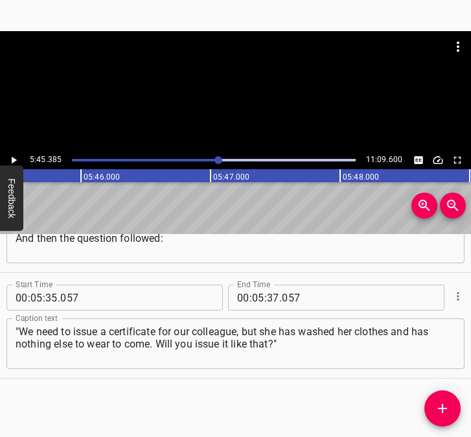
scroll to position [0, 44758]
click at [268, 300] on input "number" at bounding box center [273, 297] width 12 height 26
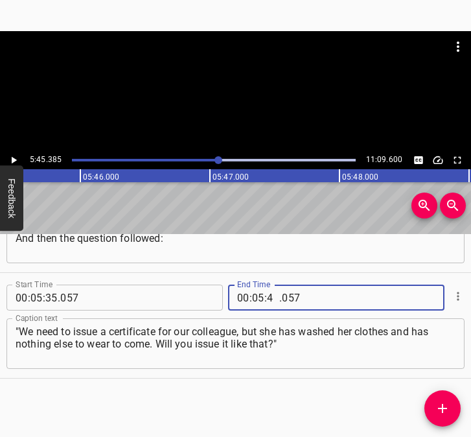
type input "45"
type input "385"
click at [439, 399] on button "Add Cue" at bounding box center [442, 408] width 36 height 36
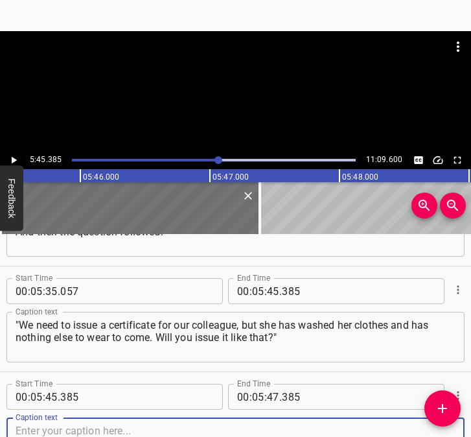
scroll to position [2921, 0]
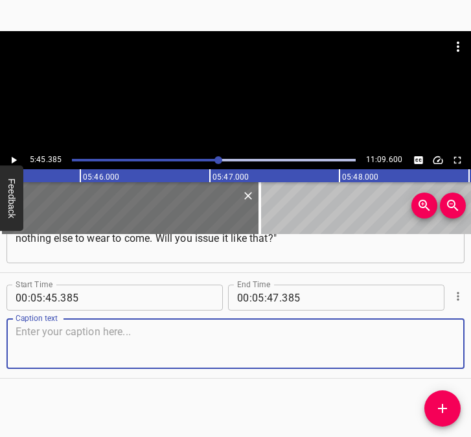
drag, startPoint x: 439, startPoint y: 345, endPoint x: 478, endPoint y: 330, distance: 42.2
click at [470, 330] on html "Caption Editor Batch Transcribe Login Sign Up Privacy Contact 5:45.385 11:09.60…" at bounding box center [235, 218] width 471 height 437
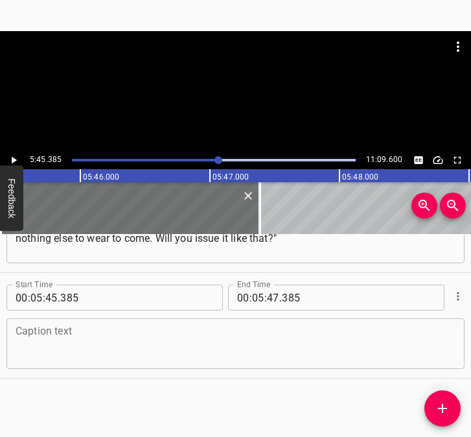
click at [190, 335] on textarea at bounding box center [236, 343] width 440 height 37
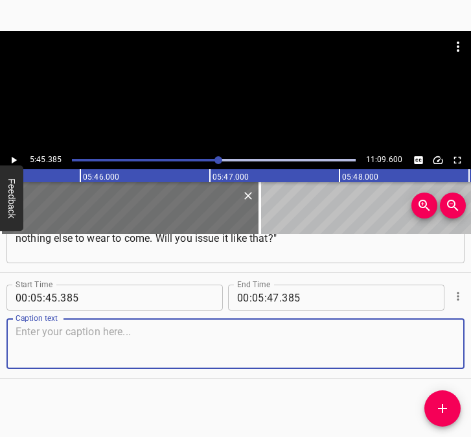
paste textarea "And I said, of course, we will issue it. And when the rashists left [GEOGRAPHIC…"
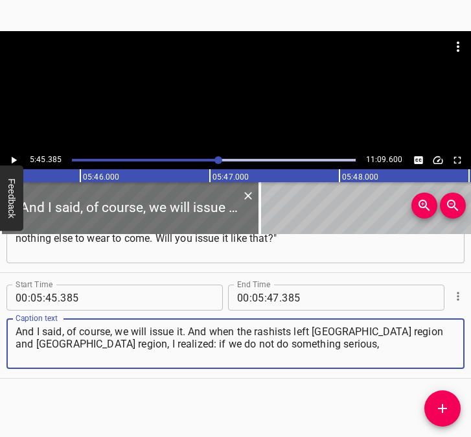
type textarea "And I said, of course, we will issue it. And when the rashists left [GEOGRAPHIC…"
click at [17, 158] on icon "Play/Pause" at bounding box center [14, 160] width 12 height 12
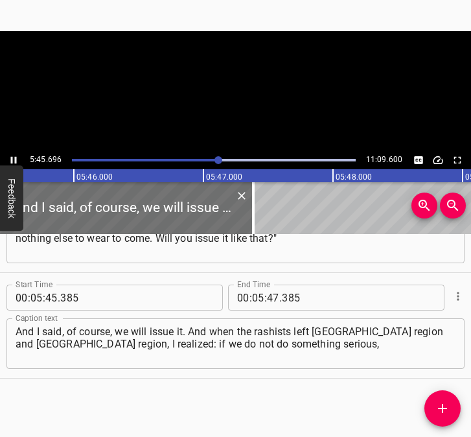
scroll to position [0, 44799]
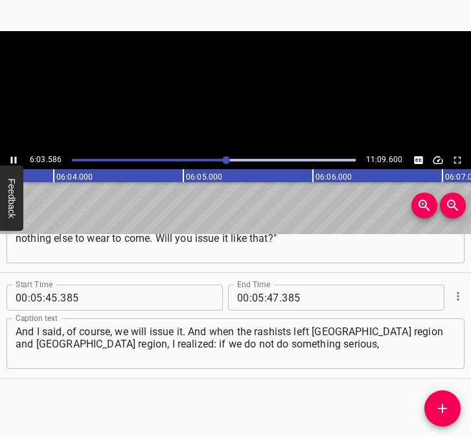
click at [13, 156] on icon "Play/Pause" at bounding box center [14, 160] width 12 height 12
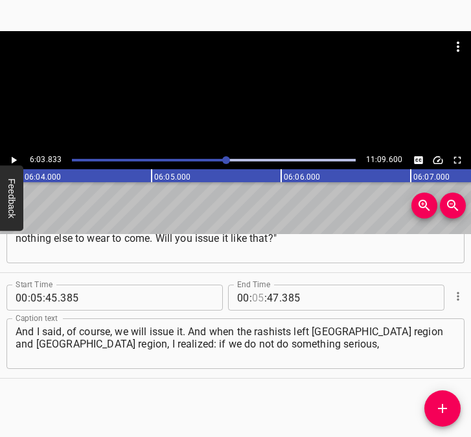
click at [253, 291] on input "number" at bounding box center [258, 297] width 12 height 26
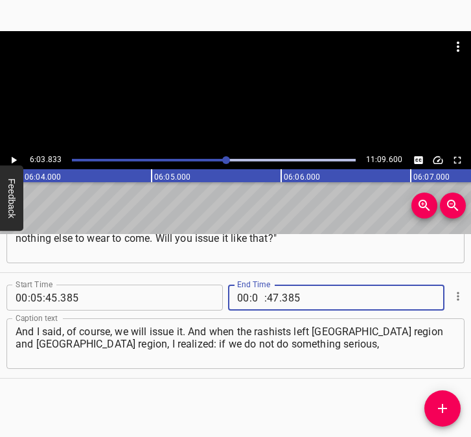
type input "06"
type input "03"
type input "833"
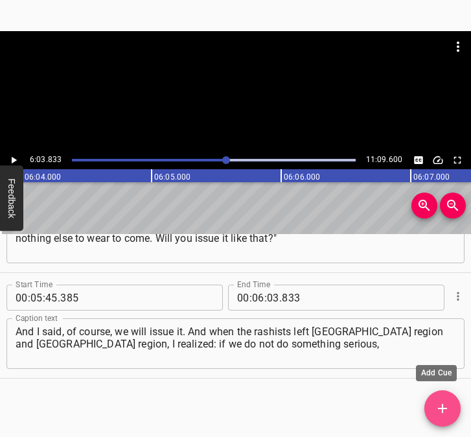
click at [446, 406] on icon "Add Cue" at bounding box center [443, 408] width 16 height 16
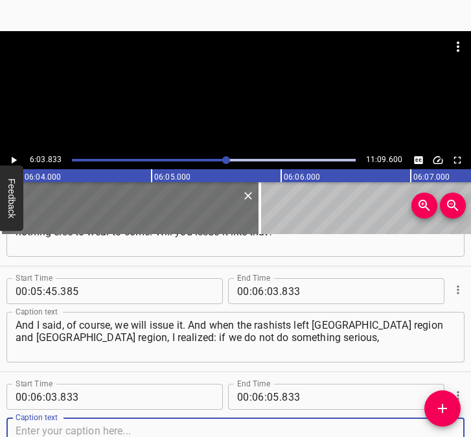
scroll to position [3027, 0]
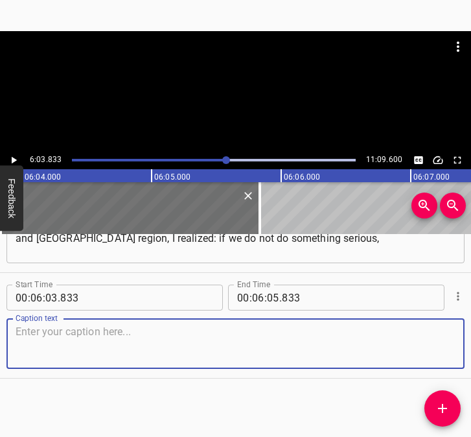
drag, startPoint x: 442, startPoint y: 352, endPoint x: 518, endPoint y: 326, distance: 80.3
click at [470, 326] on html "Caption Editor Batch Transcribe Login Sign Up Privacy Contact 6:03.833 11:09.60…" at bounding box center [235, 218] width 471 height 437
click at [71, 340] on textarea at bounding box center [236, 343] width 440 height 37
paste textarea "we simply will not survive. Because they will devour us morally. We will not di…"
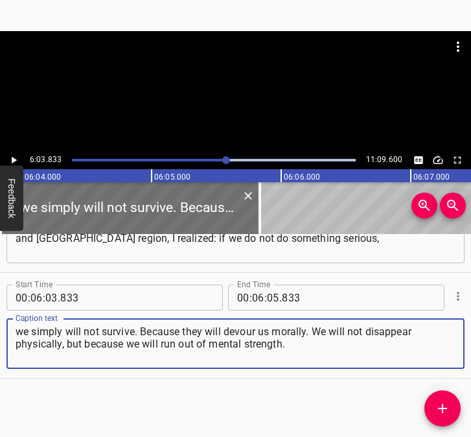
type textarea "we simply will not survive. Because they will devour us morally. We will not di…"
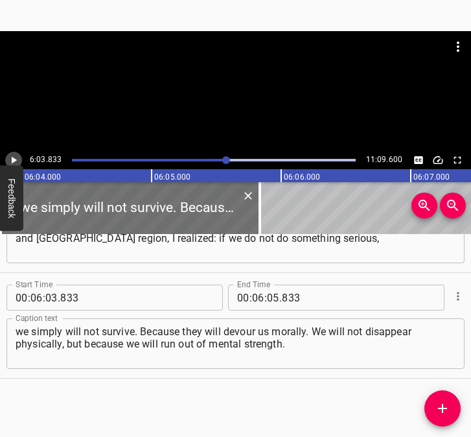
click at [8, 157] on icon "Play/Pause" at bounding box center [14, 160] width 12 height 12
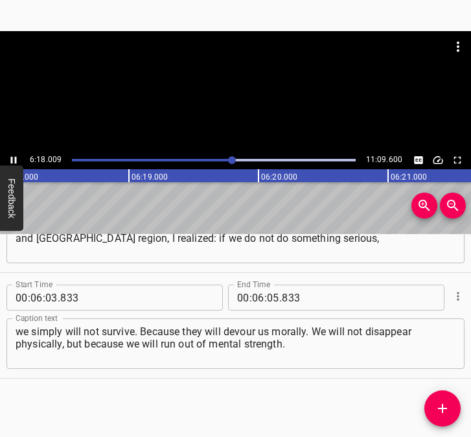
click at [14, 156] on icon "Play/Pause" at bounding box center [14, 160] width 12 height 12
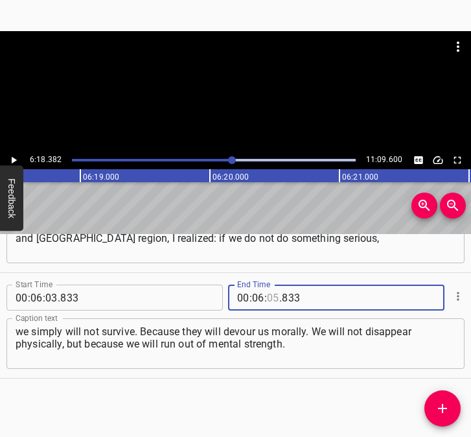
click at [267, 295] on input "number" at bounding box center [273, 297] width 12 height 26
type input "18"
type input "382"
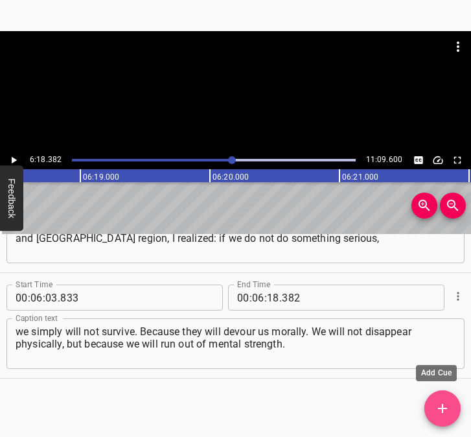
click at [438, 402] on icon "Add Cue" at bounding box center [443, 408] width 16 height 16
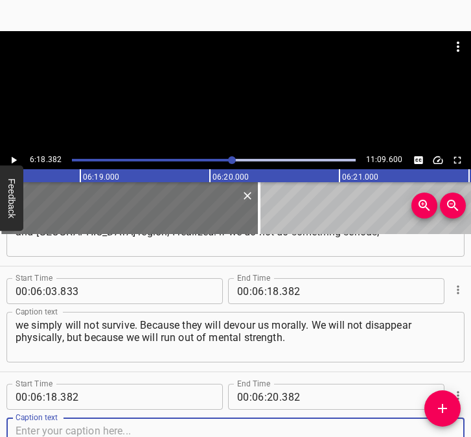
scroll to position [3132, 0]
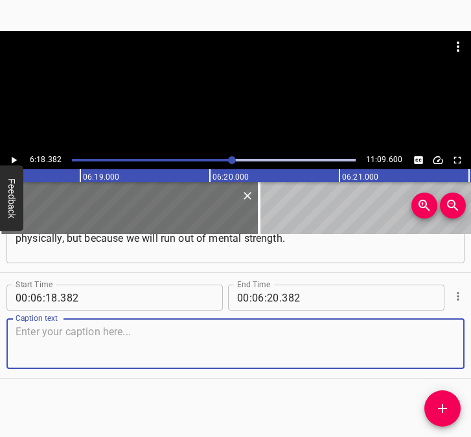
drag, startPoint x: 438, startPoint y: 351, endPoint x: 472, endPoint y: 344, distance: 34.4
click at [470, 344] on html "Caption Editor Batch Transcribe Login Sign Up Privacy Contact 6:18.382 11:09.60…" at bounding box center [235, 218] width 471 height 437
click at [144, 325] on textarea at bounding box center [236, 343] width 440 height 37
paste textarea "And thanks to the girls from [PERSON_NAME]… They were the first to come and sai…"
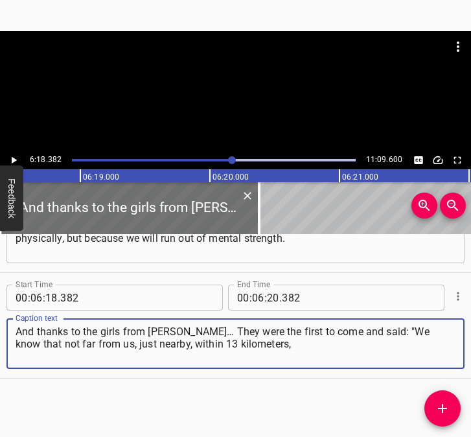
type textarea "And thanks to the girls from [PERSON_NAME]… They were the first to come and sai…"
click at [10, 149] on div at bounding box center [235, 91] width 471 height 120
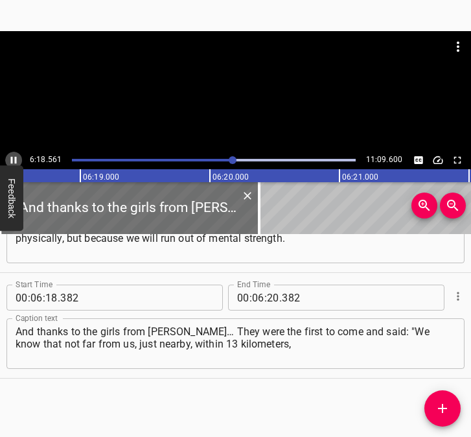
click at [13, 157] on icon "Play/Pause" at bounding box center [14, 160] width 12 height 12
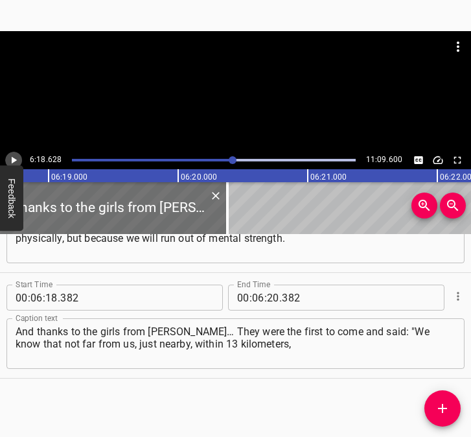
click at [13, 157] on icon "Play/Pause" at bounding box center [14, 160] width 12 height 12
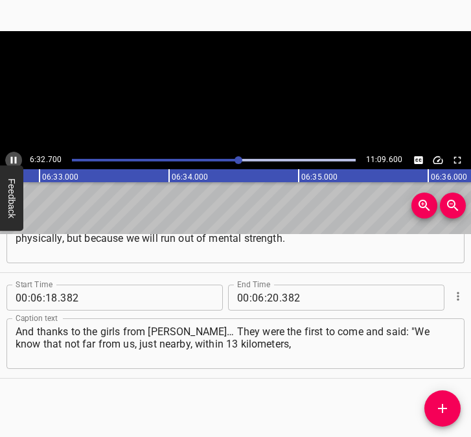
click at [13, 157] on icon "Play/Pause" at bounding box center [14, 160] width 12 height 12
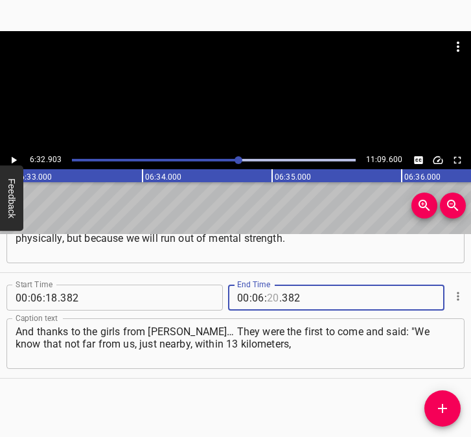
click at [268, 295] on input "number" at bounding box center [273, 297] width 12 height 26
type input "32"
type input "903"
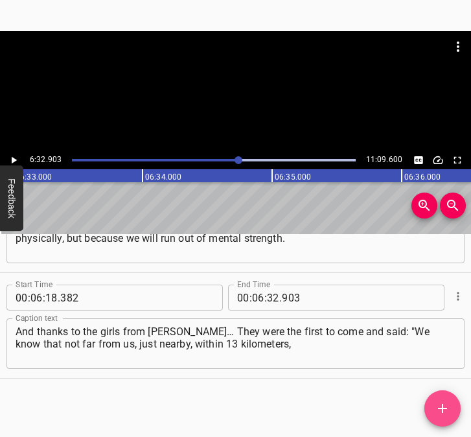
click at [452, 403] on span "Add Cue" at bounding box center [442, 408] width 36 height 16
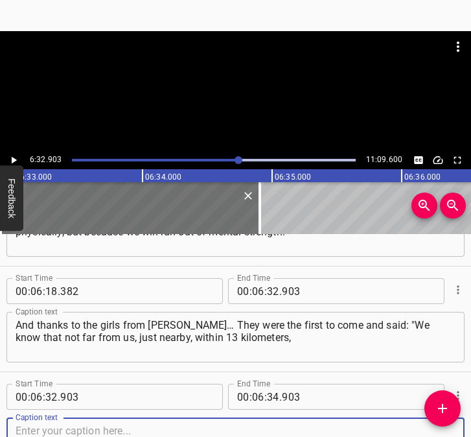
scroll to position [3238, 0]
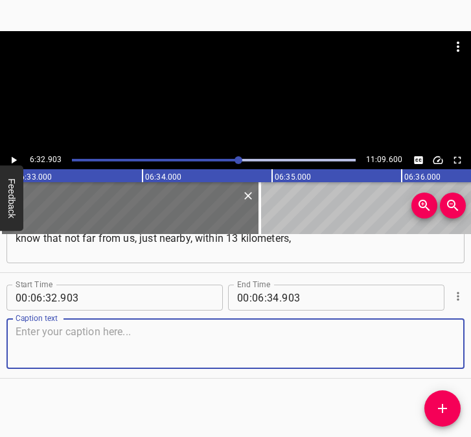
drag, startPoint x: 419, startPoint y: 342, endPoint x: 432, endPoint y: 340, distance: 13.9
click at [432, 340] on textarea at bounding box center [236, 343] width 440 height 37
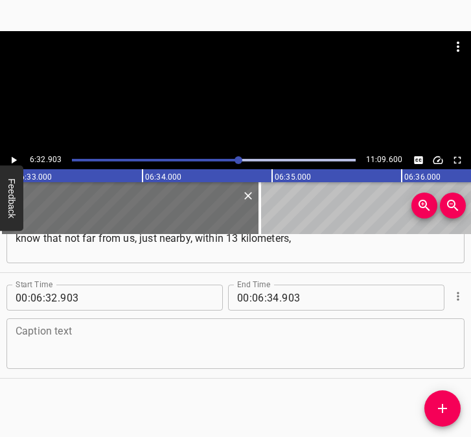
click at [16, 345] on textarea at bounding box center [236, 343] width 440 height 37
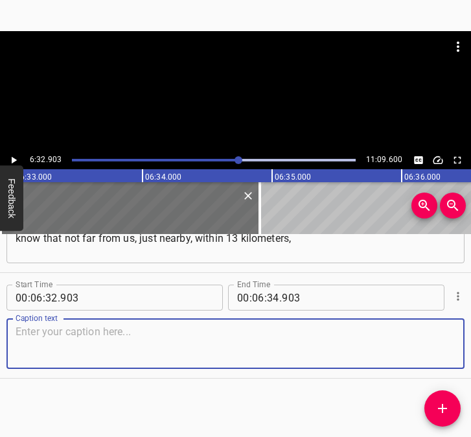
paste textarea "the boys are stationed. They have gone on rotation, and the political officer i…"
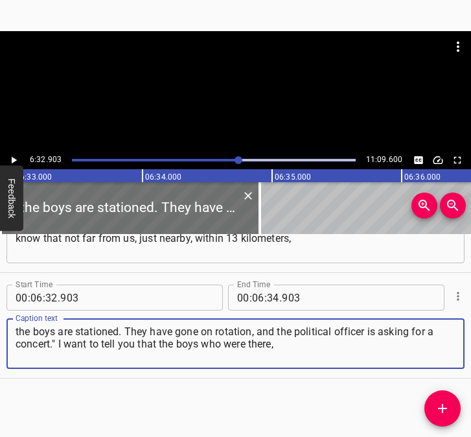
click at [13, 161] on icon "Play/Pause" at bounding box center [14, 160] width 5 height 7
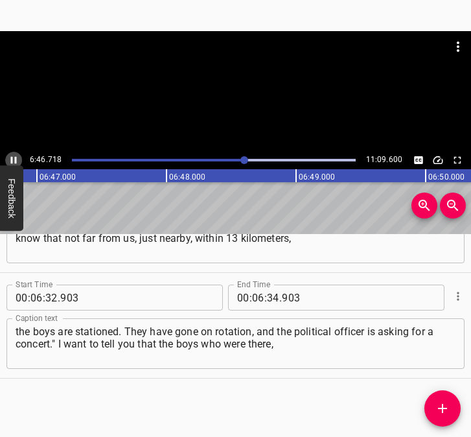
click at [10, 156] on icon "Play/Pause" at bounding box center [14, 160] width 12 height 12
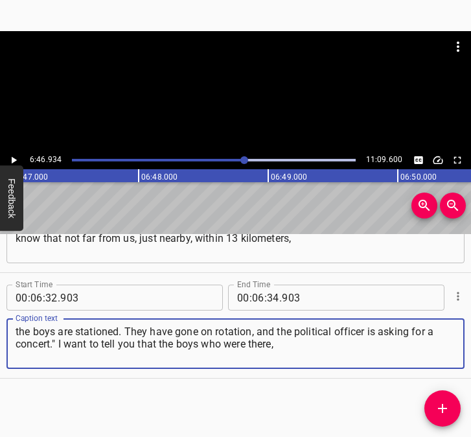
drag, startPoint x: 284, startPoint y: 345, endPoint x: 58, endPoint y: 350, distance: 226.2
click at [58, 350] on textarea "the boys are stationed. They have gone on rotation, and the political officer i…" at bounding box center [236, 343] width 440 height 37
type textarea "the boys are stationed. They have gone on rotation, and the political officer i…"
click at [13, 157] on icon "Play/Pause" at bounding box center [14, 160] width 12 height 12
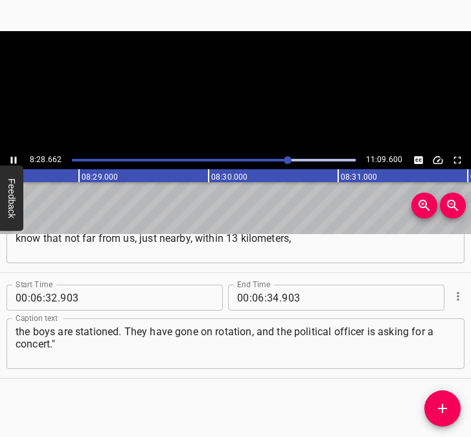
scroll to position [0, 65917]
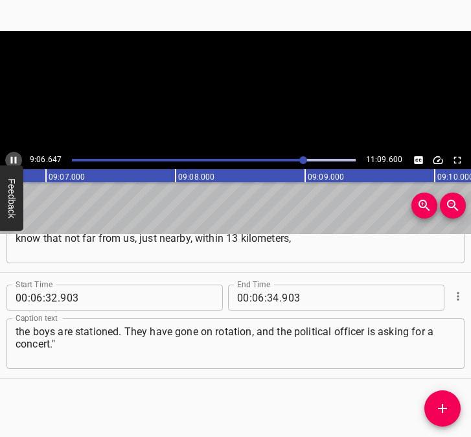
click at [8, 157] on icon "Play/Pause" at bounding box center [14, 160] width 12 height 12
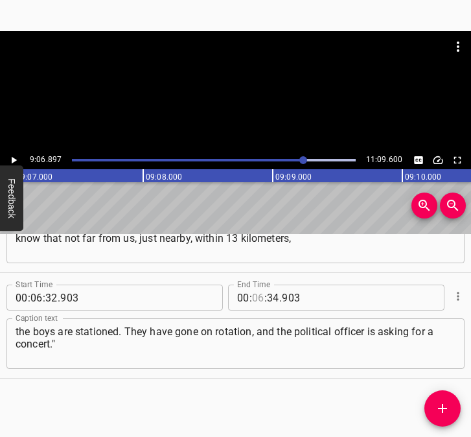
click at [252, 297] on input "number" at bounding box center [258, 297] width 12 height 26
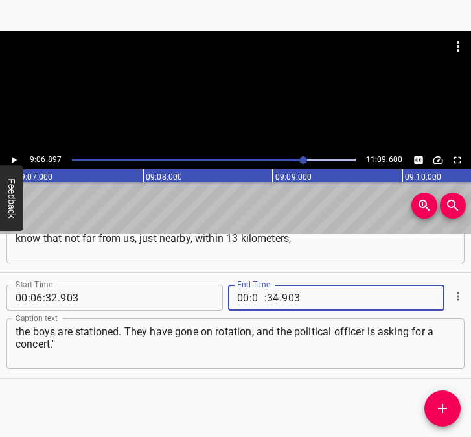
type input "09"
type input "06"
type input "897"
click at [450, 412] on icon "Add Cue" at bounding box center [443, 408] width 16 height 16
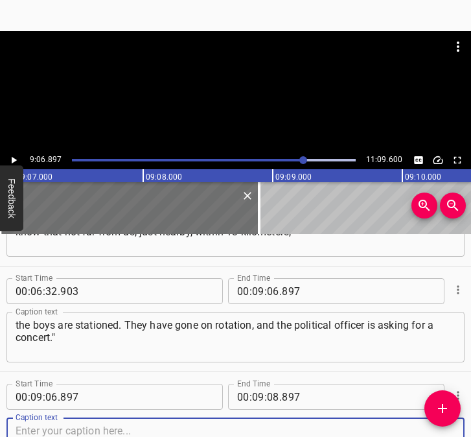
scroll to position [3343, 0]
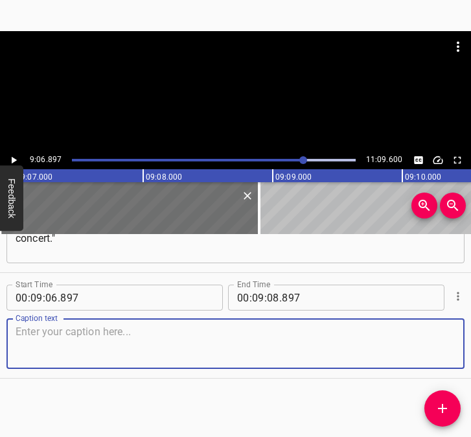
click at [407, 341] on textarea at bounding box center [236, 343] width 440 height 37
click at [233, 347] on textarea at bounding box center [236, 343] width 440 height 37
paste textarea "I want to tell you that the boys who were there, when our women sang, were simp…"
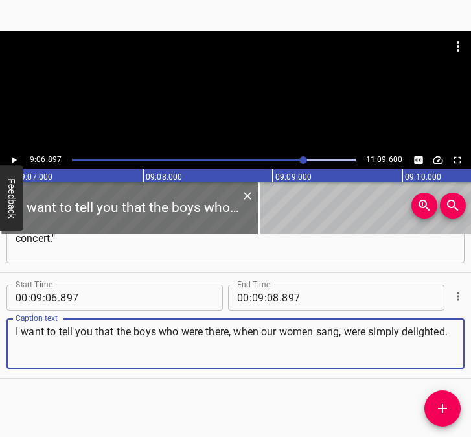
type textarea "I want to tell you that the boys who were there, when our women sang, were simp…"
click at [12, 159] on icon "Play/Pause" at bounding box center [14, 160] width 5 height 7
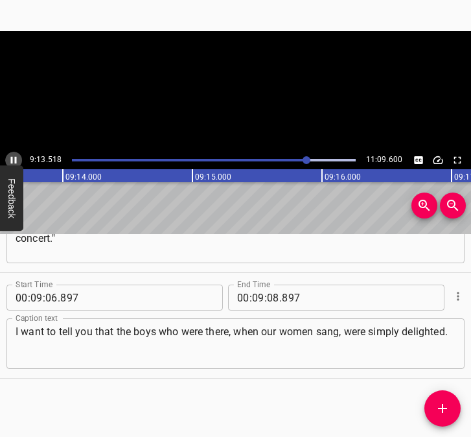
click at [12, 159] on icon "Play/Pause" at bounding box center [14, 160] width 6 height 7
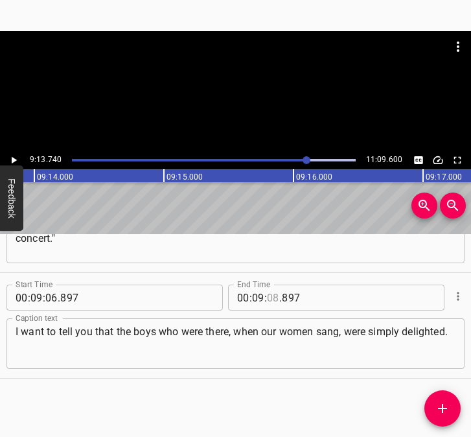
click at [269, 298] on input "number" at bounding box center [273, 297] width 12 height 26
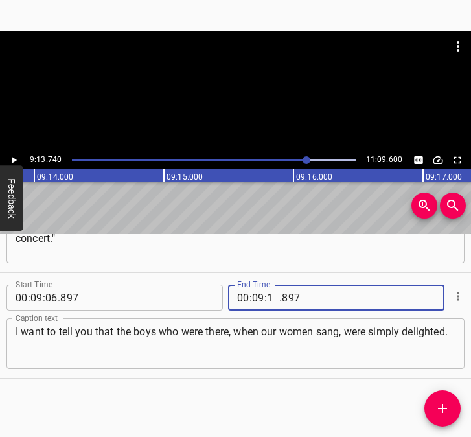
type input "13"
type input "740"
click at [442, 413] on icon "Add Cue" at bounding box center [442, 408] width 9 height 9
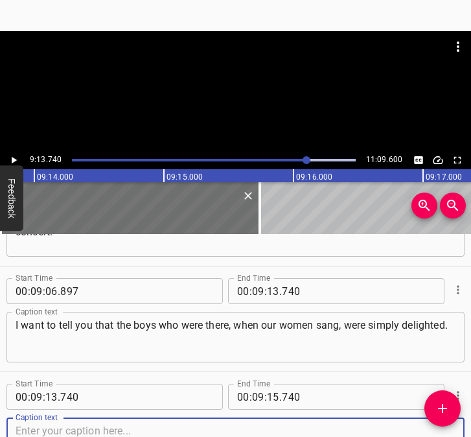
scroll to position [3449, 0]
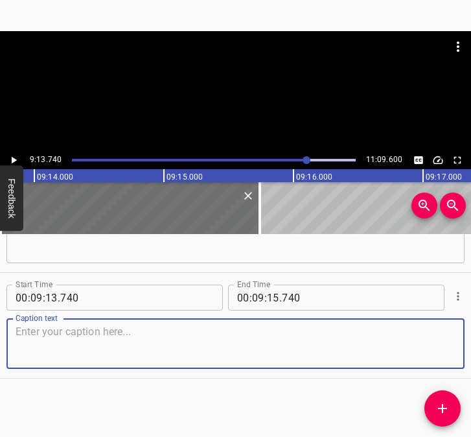
drag, startPoint x: 428, startPoint y: 347, endPoint x: 461, endPoint y: 345, distance: 33.1
click at [461, 345] on div "Start Time 00 : 00 : 05 . 747 Start Time End Time 00 : 00 : 13 . 200 End Time C…" at bounding box center [235, 335] width 471 height 203
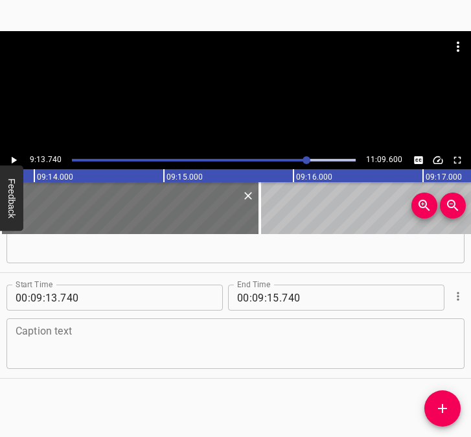
click at [85, 341] on textarea at bounding box center [236, 343] width 440 height 37
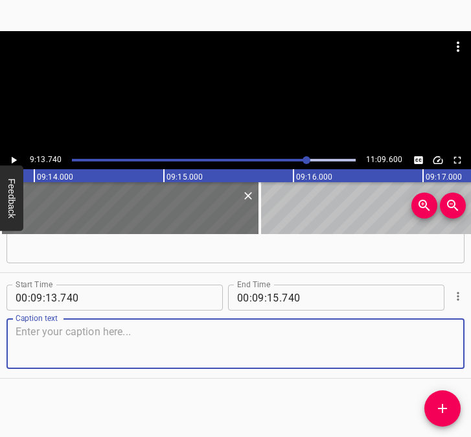
paste textarea "Because each of them felt as if their grandmother or mother was singing. When t…"
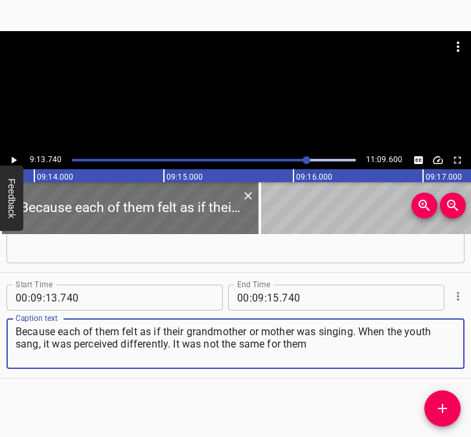
type textarea "Because each of them felt as if their grandmother or mother was singing. When t…"
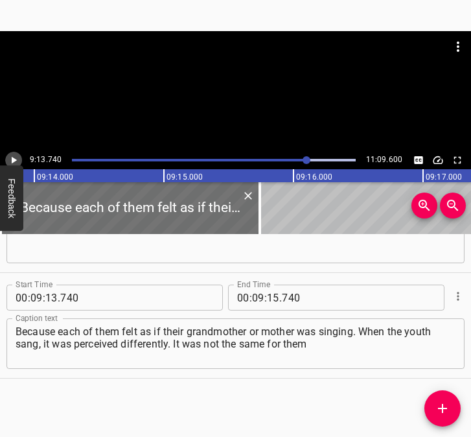
click at [19, 157] on button "Play/Pause" at bounding box center [13, 160] width 17 height 17
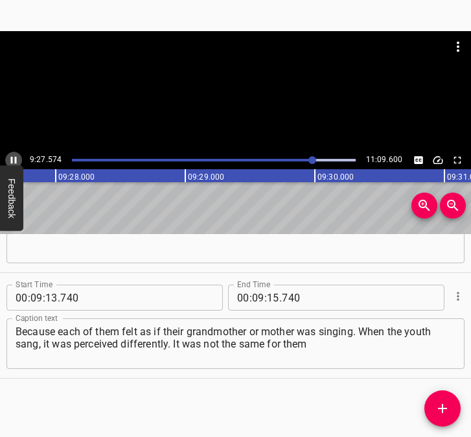
click at [15, 160] on icon "Play/Pause" at bounding box center [14, 160] width 6 height 7
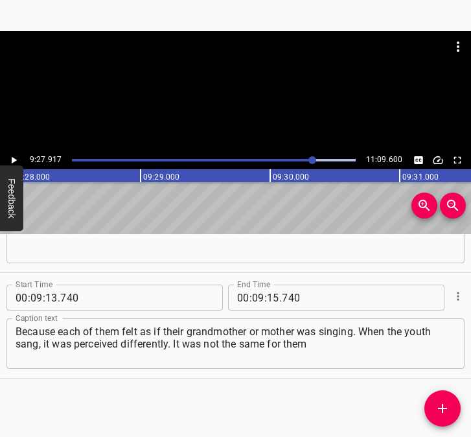
click at [15, 160] on icon "Play/Pause" at bounding box center [14, 160] width 5 height 7
click at [15, 160] on icon "Play/Pause" at bounding box center [14, 160] width 6 height 7
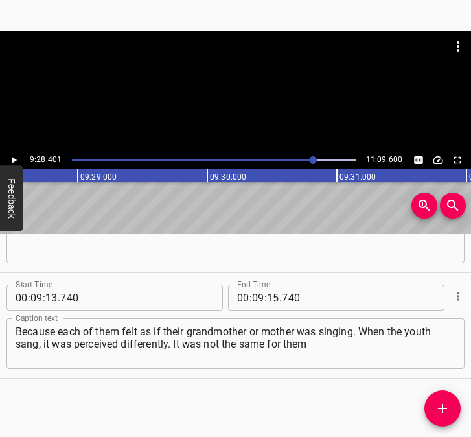
click at [15, 160] on icon "Play/Pause" at bounding box center [14, 160] width 5 height 7
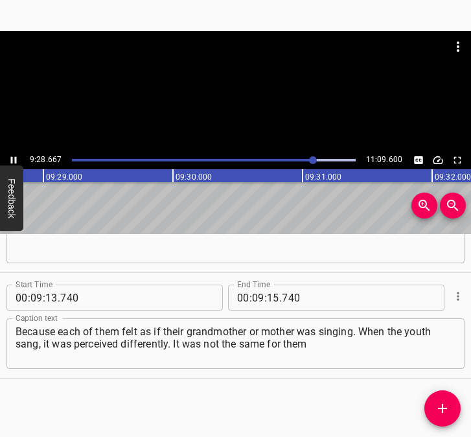
click at [15, 160] on icon "Play/Pause" at bounding box center [14, 160] width 6 height 7
click at [12, 156] on icon "Play/Pause" at bounding box center [14, 160] width 12 height 12
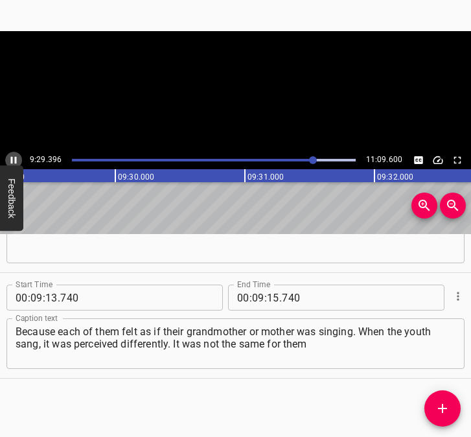
click at [12, 156] on icon "Play/Pause" at bounding box center [14, 160] width 12 height 12
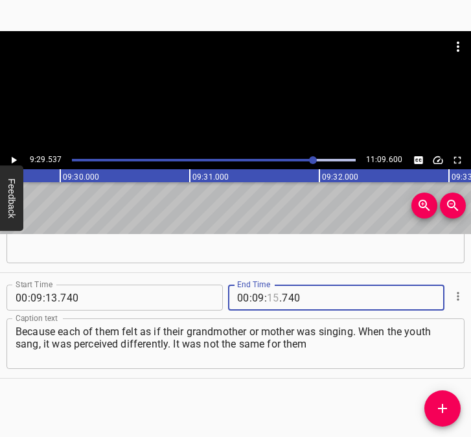
click at [267, 291] on input "number" at bounding box center [273, 297] width 12 height 26
type input "29"
type input "537"
click at [442, 408] on icon "Add Cue" at bounding box center [442, 408] width 9 height 9
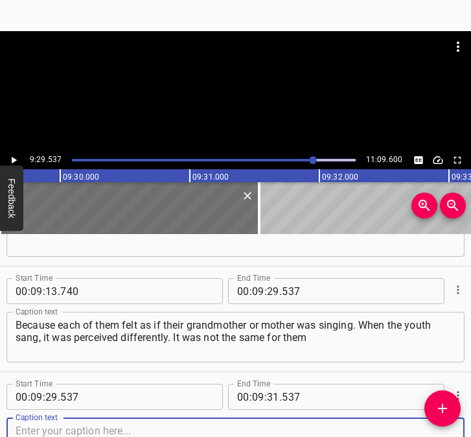
scroll to position [3555, 0]
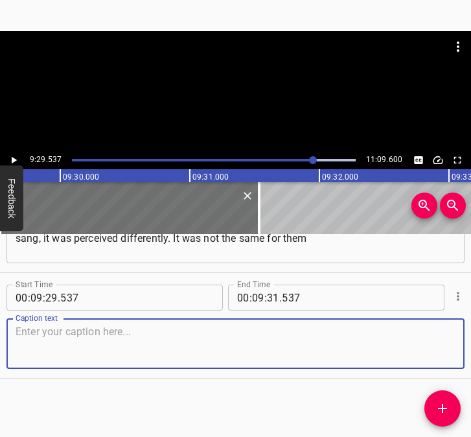
drag, startPoint x: 435, startPoint y: 356, endPoint x: 468, endPoint y: 353, distance: 32.5
click at [457, 354] on div "Start Time 00 : 09 : 29 . 537 Start Time End Time 00 : 09 : 31 . 537 End Time C…" at bounding box center [235, 325] width 471 height 105
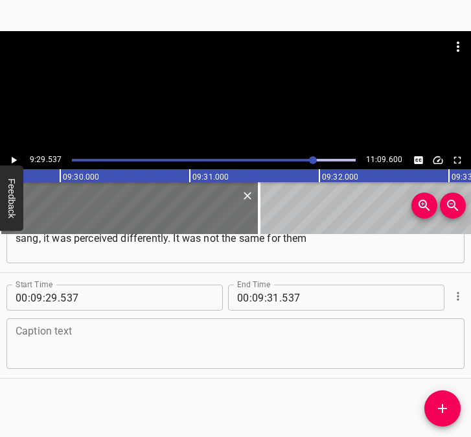
click at [28, 346] on textarea at bounding box center [236, 343] width 440 height 37
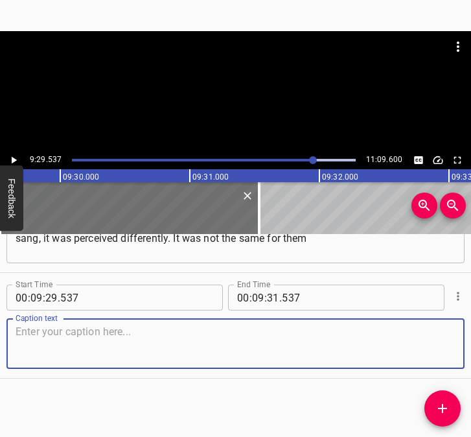
paste textarea "as hearing the older women sing. When we finished the first concert, the comman…"
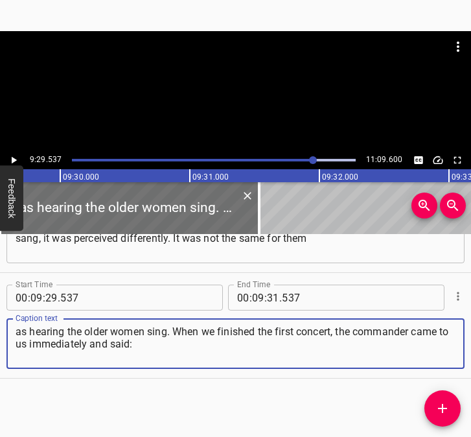
type textarea "as hearing the older women sing. When we finished the first concert, the comman…"
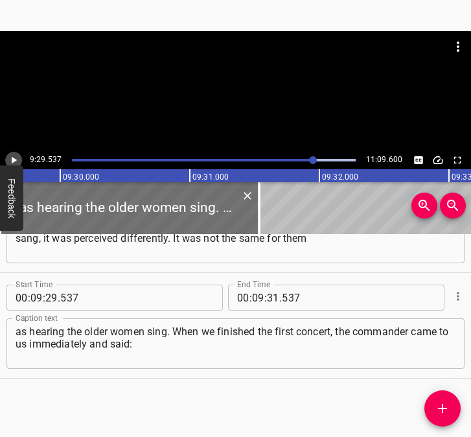
click at [14, 158] on icon "Play/Pause" at bounding box center [14, 160] width 5 height 7
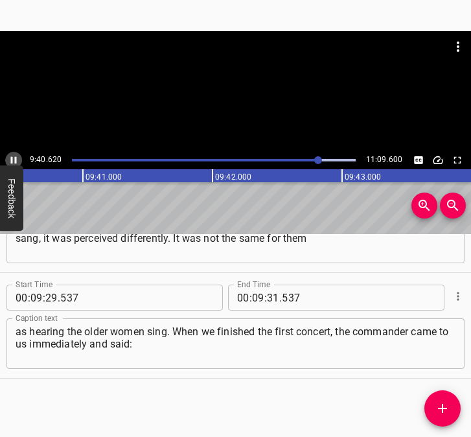
click at [11, 159] on icon "Play/Pause" at bounding box center [14, 160] width 6 height 7
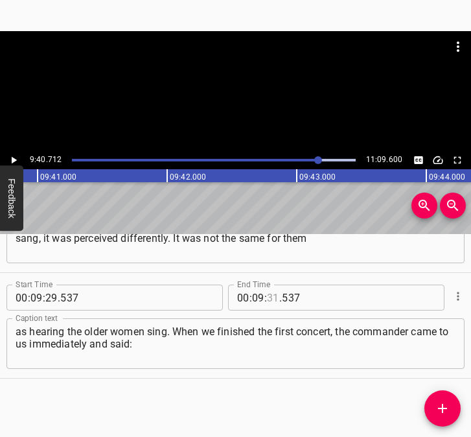
click at [268, 297] on input "number" at bounding box center [273, 297] width 12 height 26
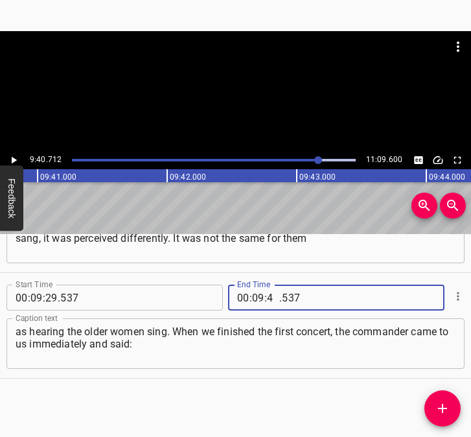
type input "40"
type input "712"
click at [446, 410] on icon "Add Cue" at bounding box center [443, 408] width 16 height 16
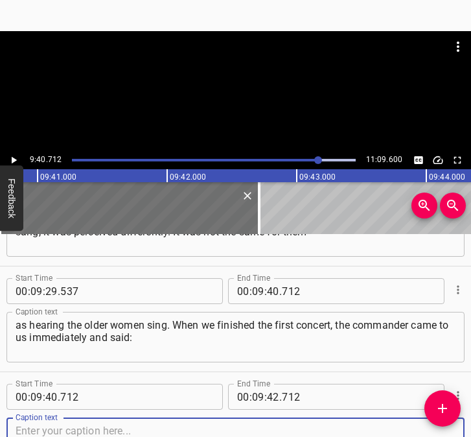
scroll to position [3660, 0]
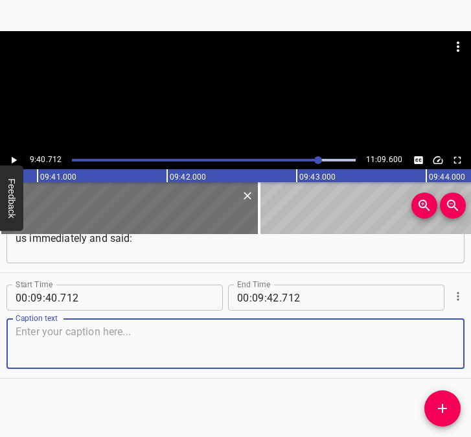
drag, startPoint x: 433, startPoint y: 352, endPoint x: 472, endPoint y: 346, distance: 38.8
click at [470, 346] on html "Caption Editor Batch Transcribe Login Sign Up Privacy Contact 9:40.712 11:09.60…" at bounding box center [235, 218] width 471 height 437
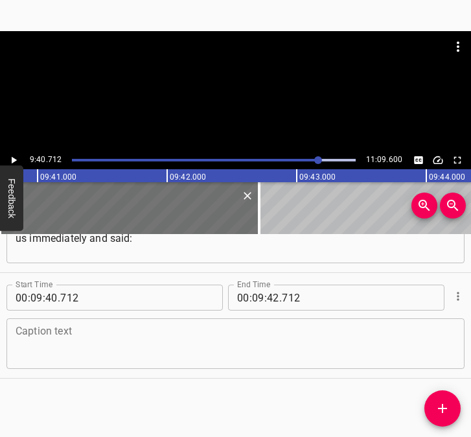
click at [106, 341] on textarea at bounding box center [236, 343] width 440 height 37
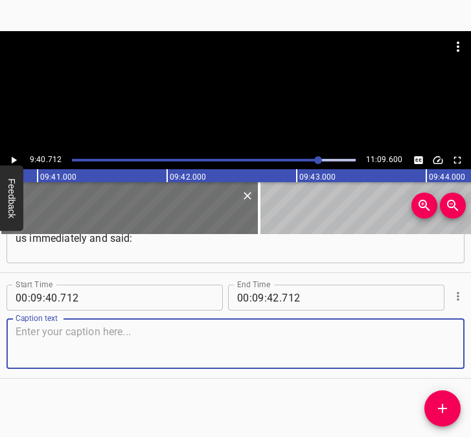
paste textarea ""I ask you very much: if anyone invites you somewhere, say that you are busy fo…"
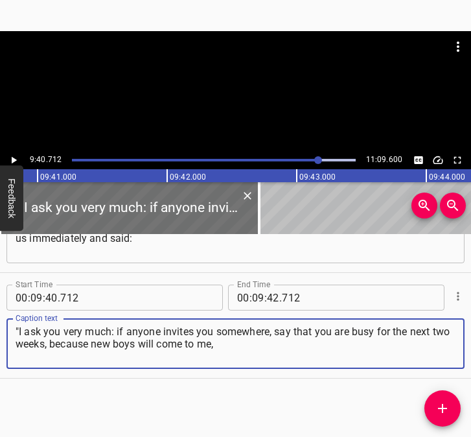
type textarea ""I ask you very much: if anyone invites you somewhere, say that you are busy fo…"
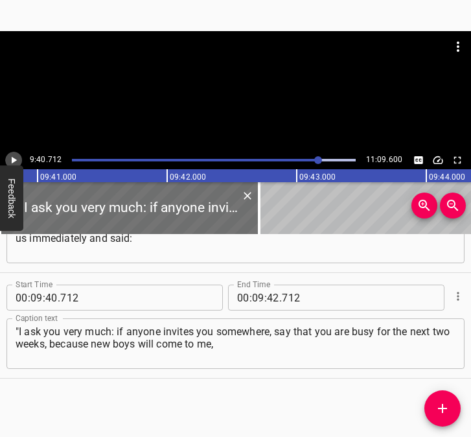
click at [17, 157] on icon "Play/Pause" at bounding box center [14, 160] width 12 height 12
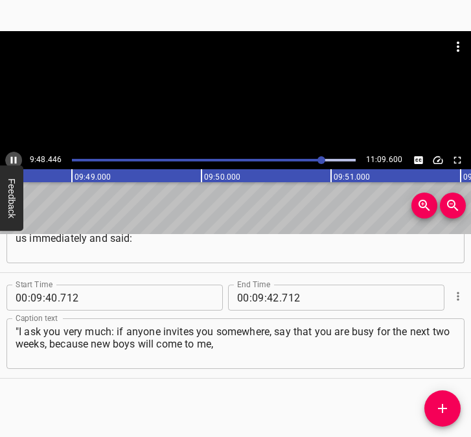
click at [13, 157] on icon "Play/Pause" at bounding box center [14, 160] width 12 height 12
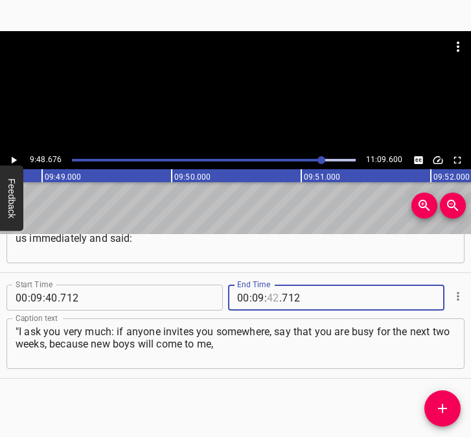
click at [268, 295] on input "number" at bounding box center [273, 297] width 12 height 26
type input "48"
type input "676"
click at [441, 398] on button "Add Cue" at bounding box center [442, 408] width 36 height 36
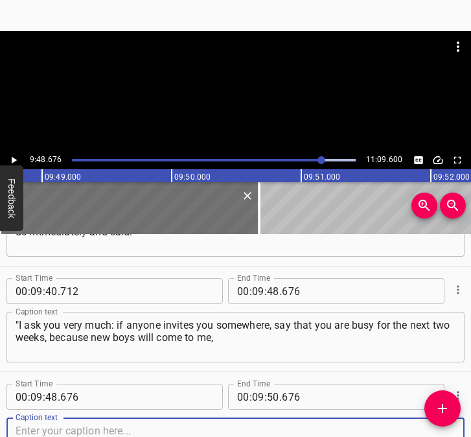
scroll to position [3766, 0]
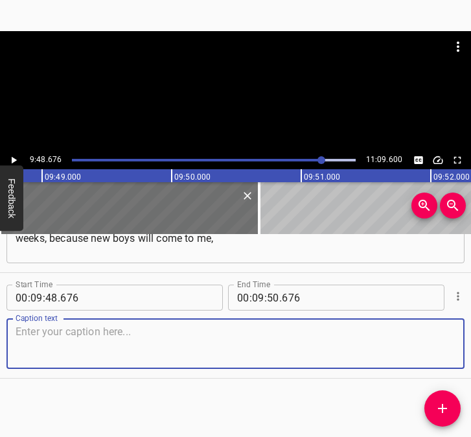
drag, startPoint x: 435, startPoint y: 344, endPoint x: 448, endPoint y: 344, distance: 13.0
click at [448, 344] on div "Caption text" at bounding box center [235, 343] width 458 height 51
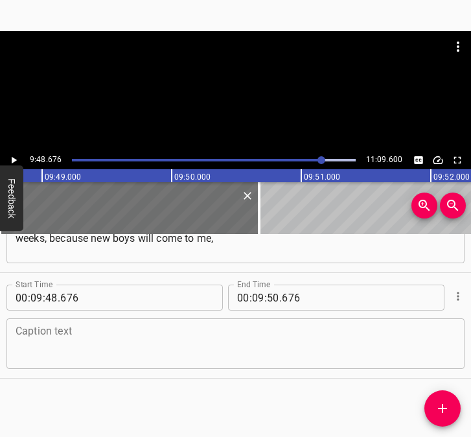
click at [34, 360] on textarea at bounding box center [236, 343] width 440 height 37
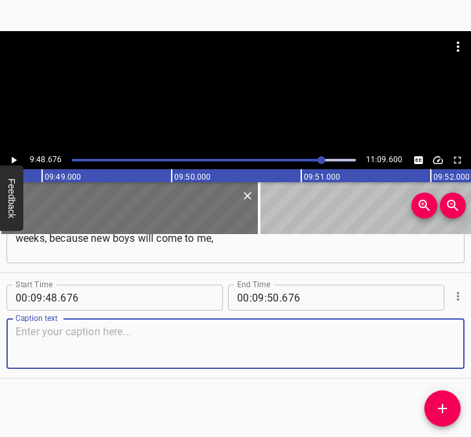
paste textarea "there will be another rotation, and we want to hear you again." Not once, in al…"
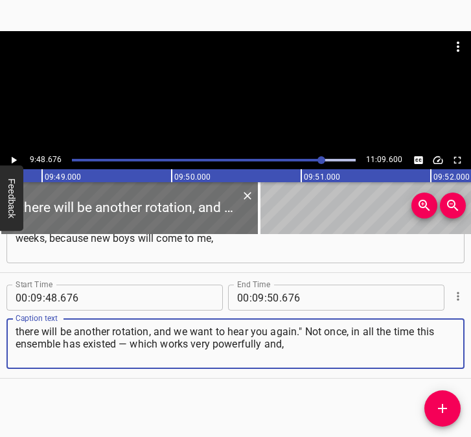
type textarea "there will be another rotation, and we want to hear you again." Not once, in al…"
click at [14, 159] on icon "Play/Pause" at bounding box center [14, 160] width 5 height 7
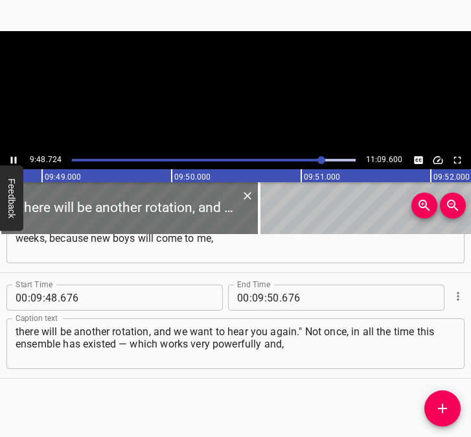
scroll to position [0, 76291]
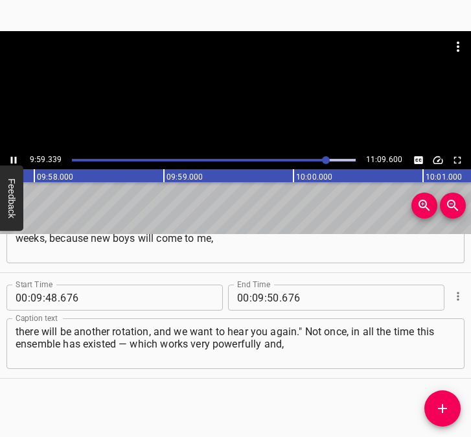
click at [13, 155] on icon "Play/Pause" at bounding box center [14, 160] width 12 height 12
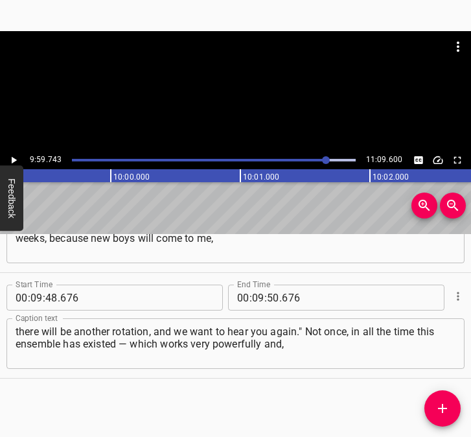
scroll to position [0, 77720]
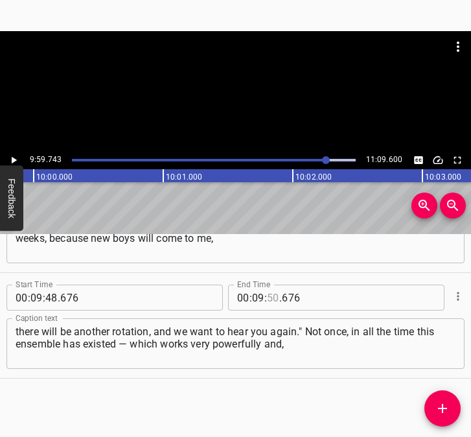
click at [269, 297] on input "number" at bounding box center [273, 297] width 12 height 26
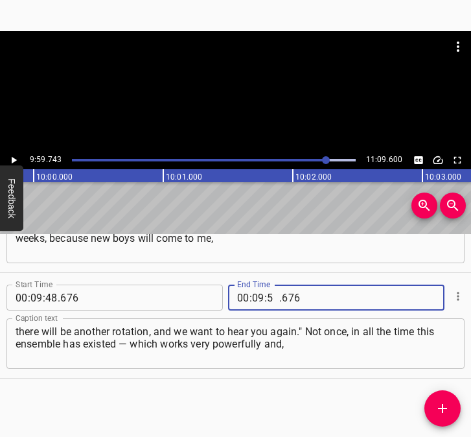
type input "59"
type input "743"
click at [449, 404] on icon "Add Cue" at bounding box center [443, 408] width 16 height 16
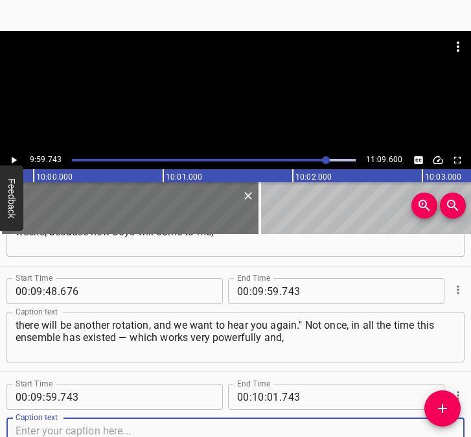
scroll to position [3871, 0]
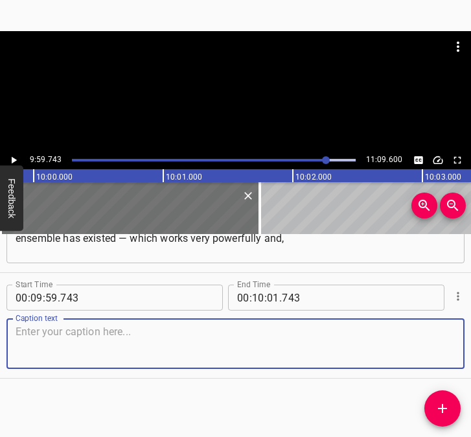
drag, startPoint x: 435, startPoint y: 351, endPoint x: 468, endPoint y: 348, distance: 33.2
click at [441, 349] on textarea at bounding box center [236, 343] width 440 height 37
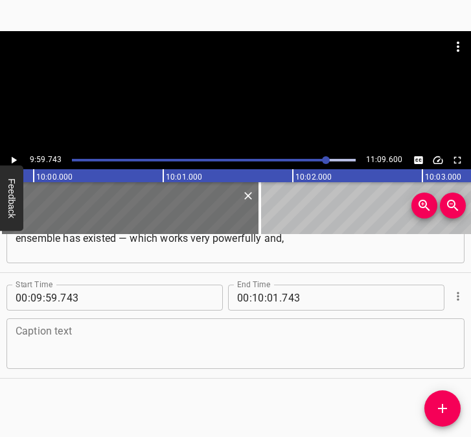
click at [69, 340] on textarea at bounding box center [236, 343] width 440 height 37
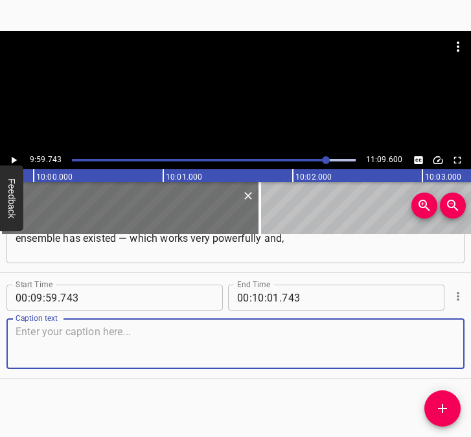
paste textarea "this year, confirmed itself anew by receiving the title of a national ensemble,…"
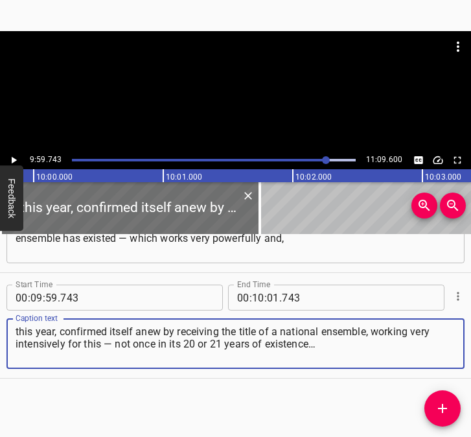
type textarea "this year, confirmed itself anew by receiving the title of a national ensemble,…"
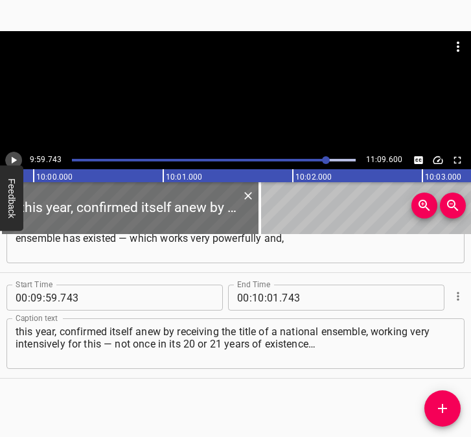
click at [16, 160] on icon "Play/Pause" at bounding box center [14, 160] width 5 height 7
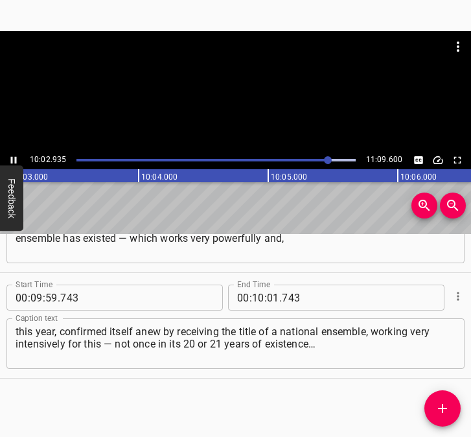
scroll to position [0, 78169]
click at [13, 156] on icon "Play/Pause" at bounding box center [14, 160] width 12 height 12
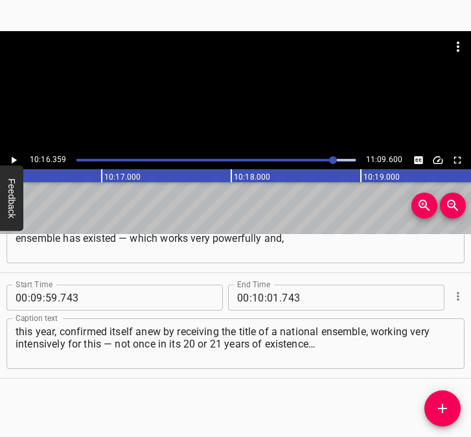
scroll to position [0, 79873]
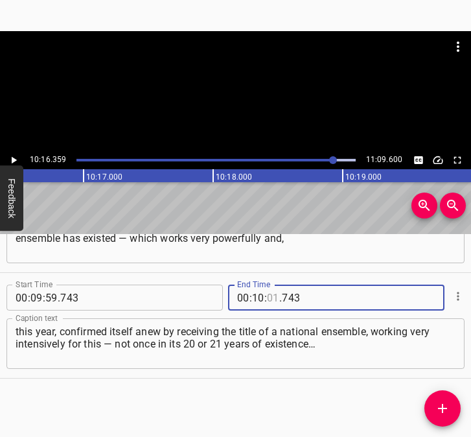
click at [267, 297] on input "number" at bounding box center [273, 297] width 12 height 26
type input "16"
type input "359"
click at [441, 402] on icon "Add Cue" at bounding box center [443, 408] width 16 height 16
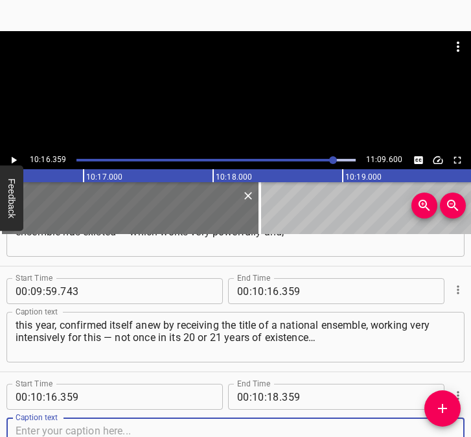
scroll to position [3977, 0]
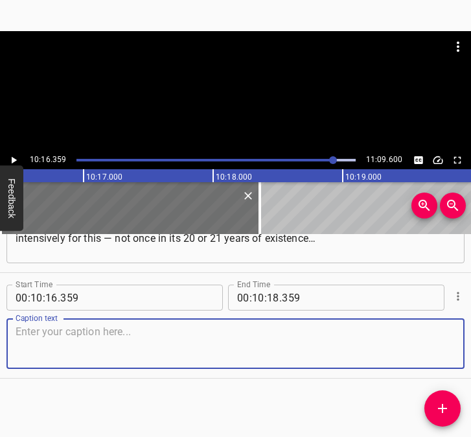
drag, startPoint x: 430, startPoint y: 346, endPoint x: 459, endPoint y: 343, distance: 28.6
click at [433, 345] on textarea at bounding box center [236, 343] width 440 height 37
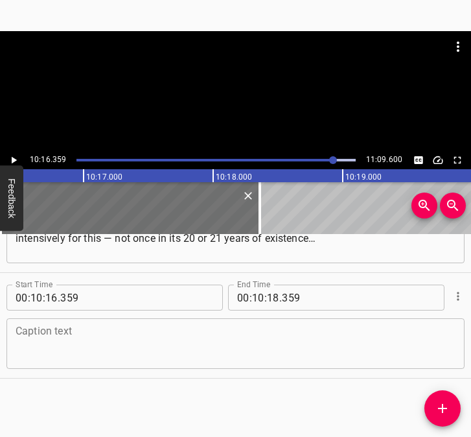
click at [103, 348] on textarea at bounding box center [236, 343] width 440 height 37
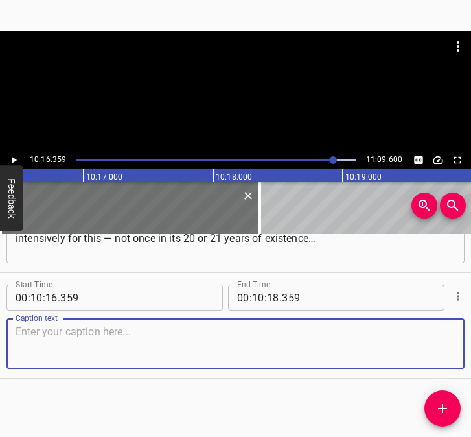
paste textarea "Have they ever worked as powerfully as they do during the full-scale war. They …"
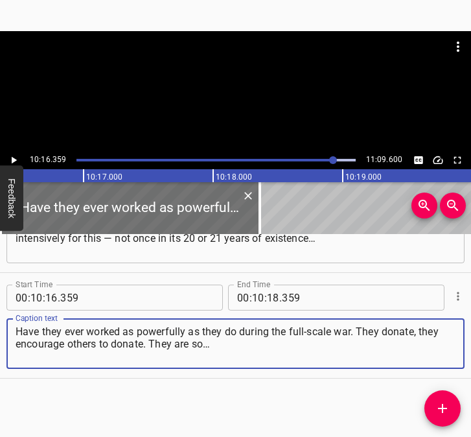
type textarea "Have they ever worked as powerfully as they do during the full-scale war. They …"
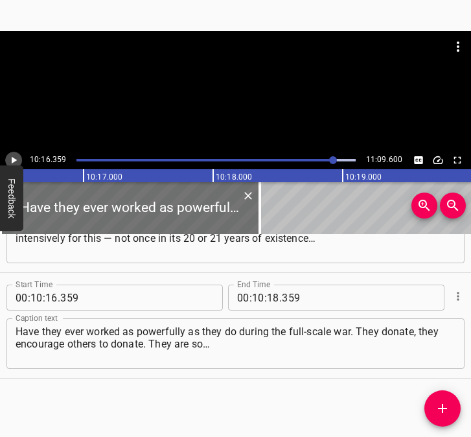
click at [9, 160] on icon "Play/Pause" at bounding box center [14, 160] width 12 height 12
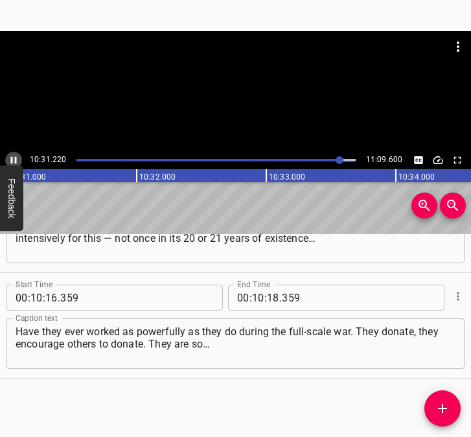
click at [15, 159] on icon "Play/Pause" at bounding box center [14, 160] width 6 height 7
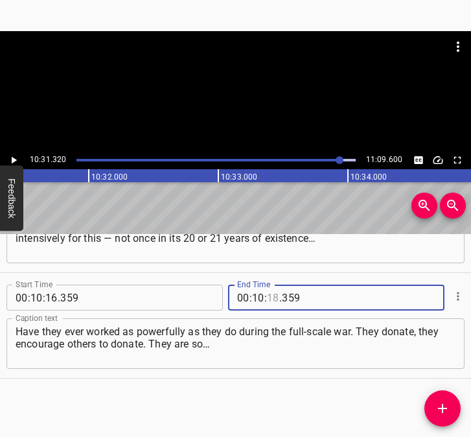
click at [269, 298] on input "number" at bounding box center [273, 297] width 12 height 26
type input "31"
type input "320"
click at [438, 404] on icon "Add Cue" at bounding box center [443, 408] width 16 height 16
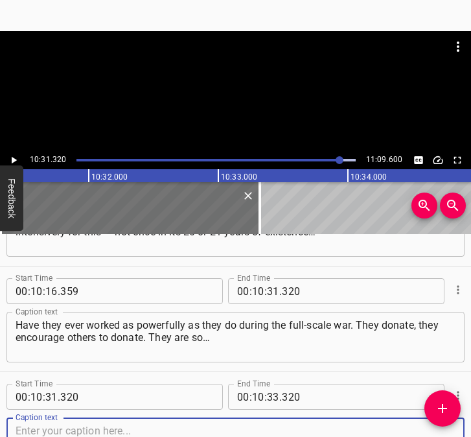
scroll to position [4083, 0]
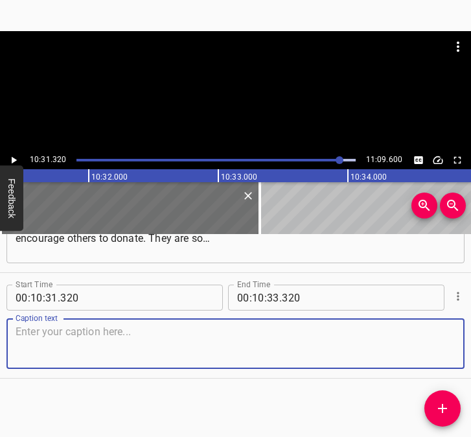
drag, startPoint x: 426, startPoint y: 348, endPoint x: 470, endPoint y: 340, distance: 44.7
click at [444, 344] on div "Caption text" at bounding box center [235, 343] width 458 height 51
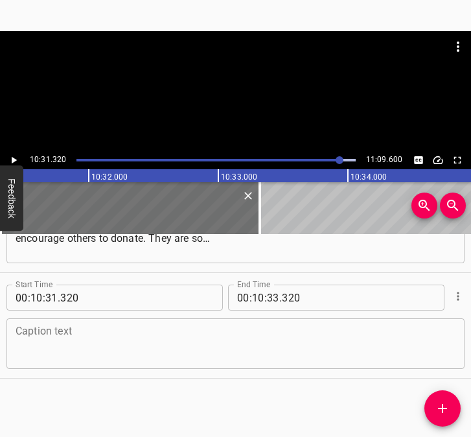
click at [38, 346] on textarea at bounding box center [236, 343] width 440 height 37
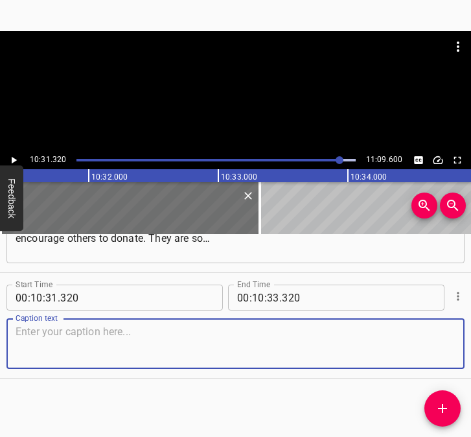
paste textarea "Even though they are of a wise age, let’s say. These are older women, and the m…"
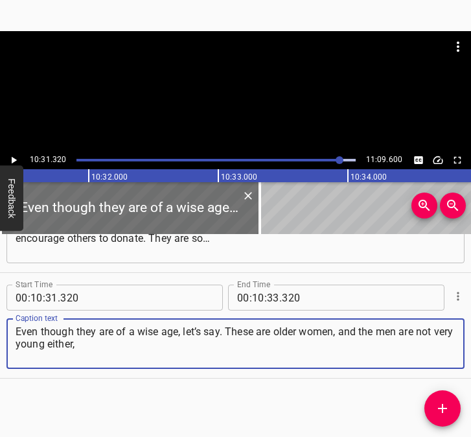
type textarea "Even though they are of a wise age, let’s say. These are older women, and the m…"
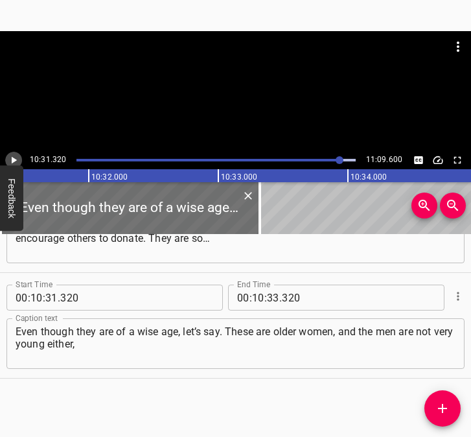
click at [16, 156] on icon "Play/Pause" at bounding box center [14, 160] width 12 height 12
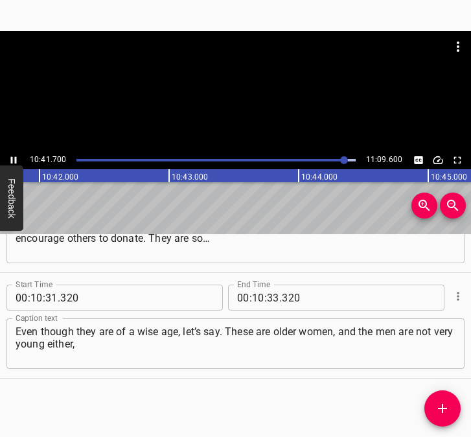
click at [10, 159] on icon "Play/Pause" at bounding box center [14, 160] width 12 height 12
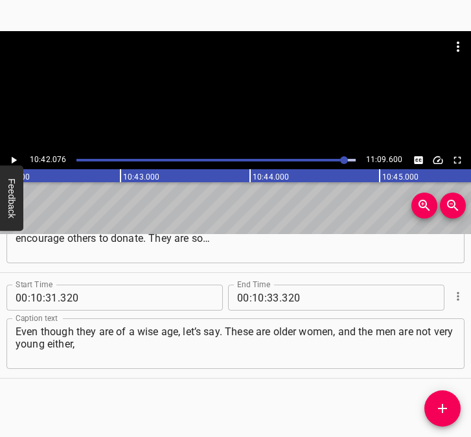
scroll to position [0, 83206]
click at [267, 290] on input "number" at bounding box center [273, 297] width 12 height 26
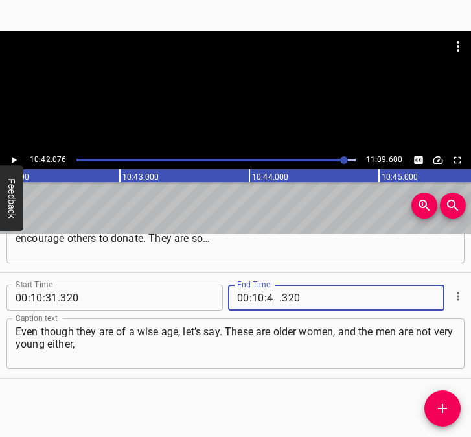
type input "42"
type input "076"
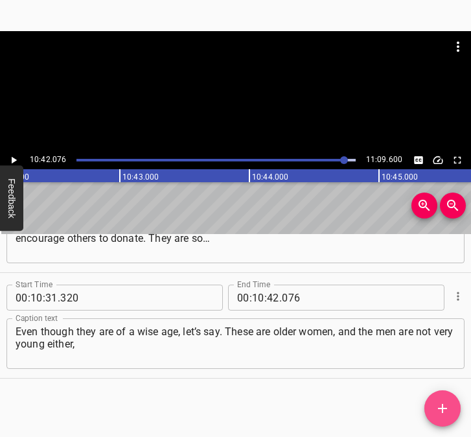
click at [450, 406] on icon "Add Cue" at bounding box center [443, 408] width 16 height 16
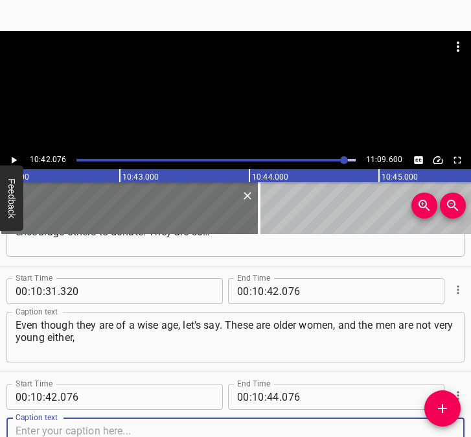
scroll to position [4188, 0]
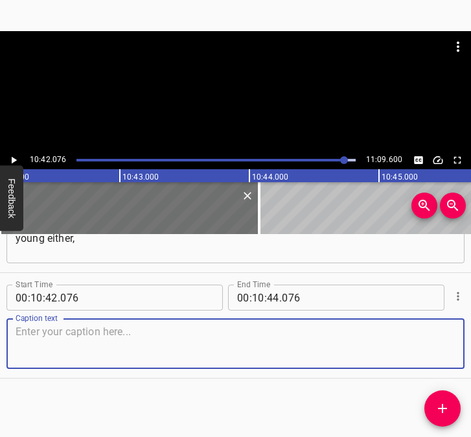
drag, startPoint x: 435, startPoint y: 351, endPoint x: 453, endPoint y: 347, distance: 18.6
click at [453, 347] on div "Caption text" at bounding box center [235, 343] width 458 height 51
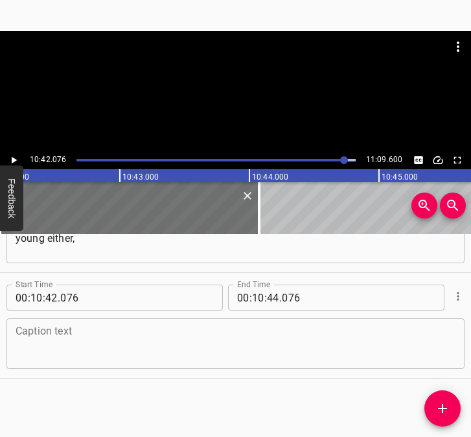
click at [69, 331] on textarea at bounding box center [236, 343] width 440 height 37
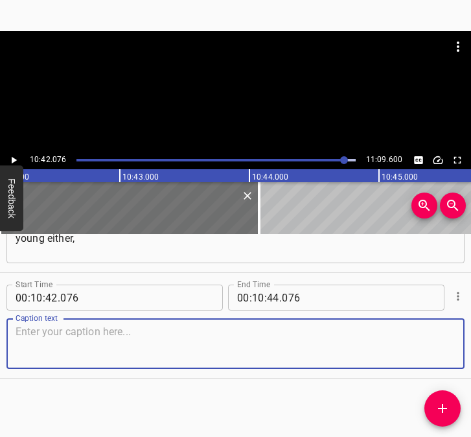
paste textarea "yet every day they come here with their families to support themselves, to supp…"
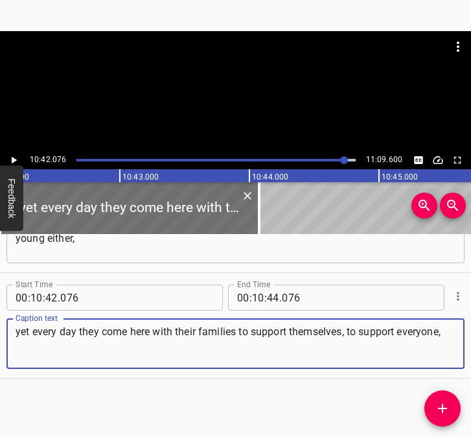
type textarea "yet every day they come here with their families to support themselves, to supp…"
click at [16, 152] on button "Play/Pause" at bounding box center [13, 160] width 17 height 17
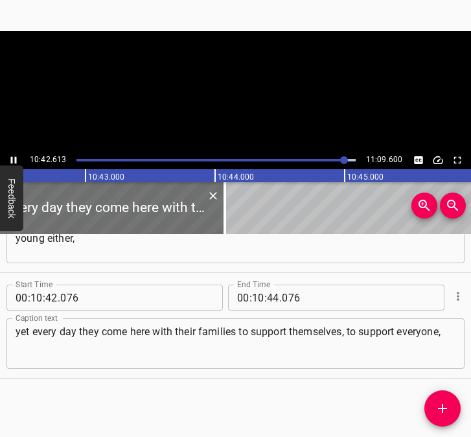
scroll to position [0, 83276]
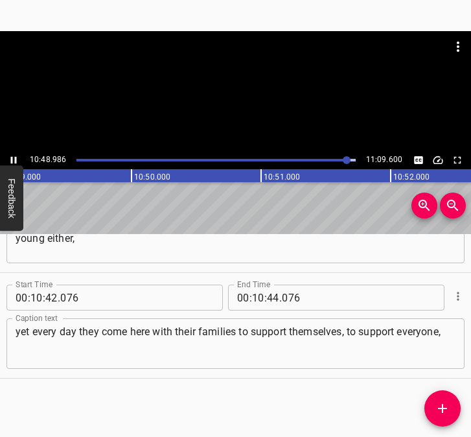
click at [15, 158] on icon "Play/Pause" at bounding box center [14, 160] width 6 height 7
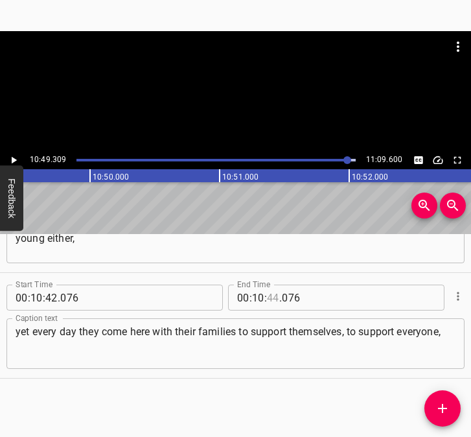
click at [268, 298] on input "number" at bounding box center [273, 297] width 12 height 26
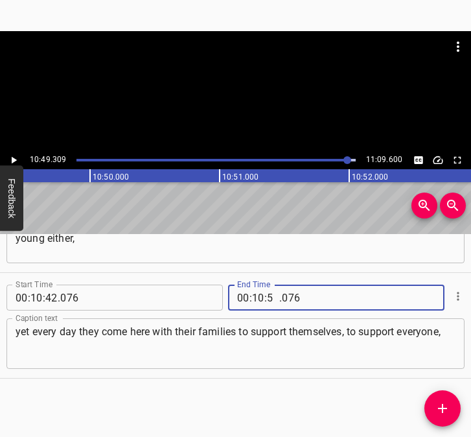
type input "54"
type input "9"
type input "009"
click at [268, 298] on input "number" at bounding box center [273, 297] width 12 height 26
type input "49"
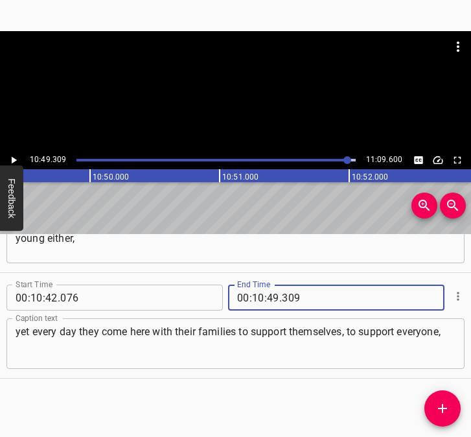
type input "309"
click at [446, 401] on icon "Add Cue" at bounding box center [443, 408] width 16 height 16
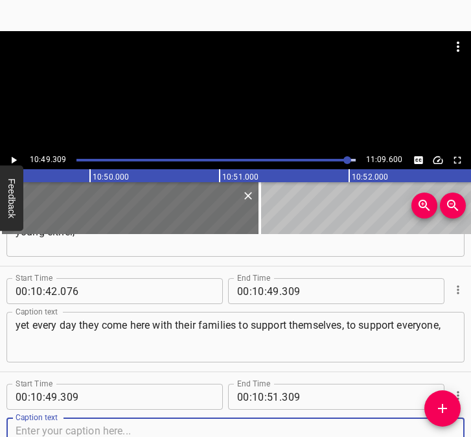
scroll to position [4294, 0]
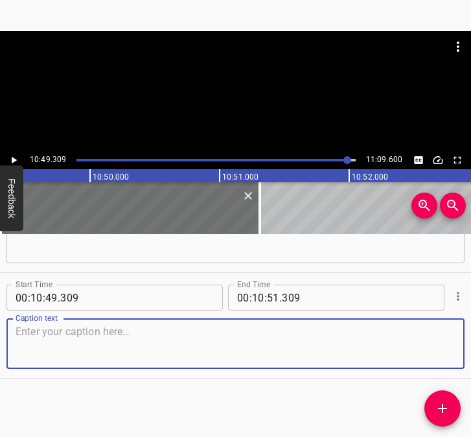
drag, startPoint x: 428, startPoint y: 336, endPoint x: 459, endPoint y: 336, distance: 30.5
click at [459, 336] on div "Start Time 00 : 10 : 49 . 309 Start Time End Time 00 : 10 : 51 . 309 End Time C…" at bounding box center [235, 325] width 471 height 105
click at [40, 351] on textarea at bounding box center [236, 343] width 440 height 37
paste textarea "and to support these boys, especially the boys from our community. And this is …"
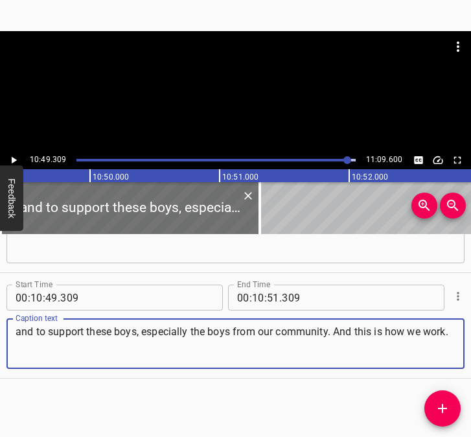
type textarea "and to support these boys, especially the boys from our community. And this is …"
click at [268, 299] on input "number" at bounding box center [273, 297] width 12 height 26
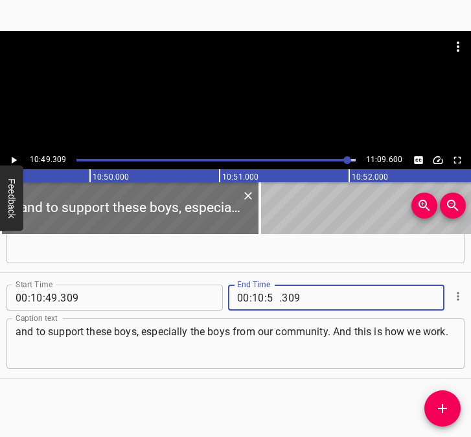
type input "59"
type input "600"
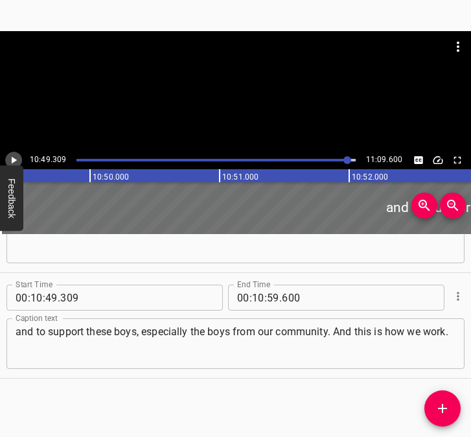
click at [13, 157] on icon "Play/Pause" at bounding box center [14, 160] width 12 height 12
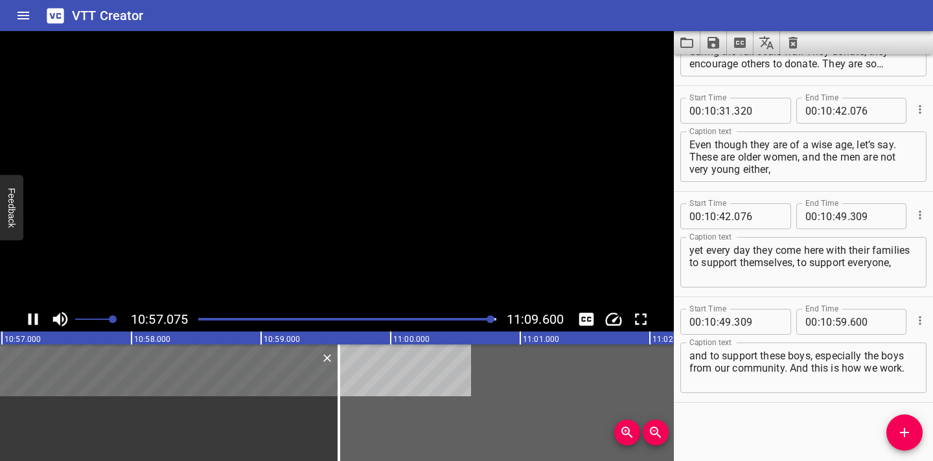
scroll to position [4090, 0]
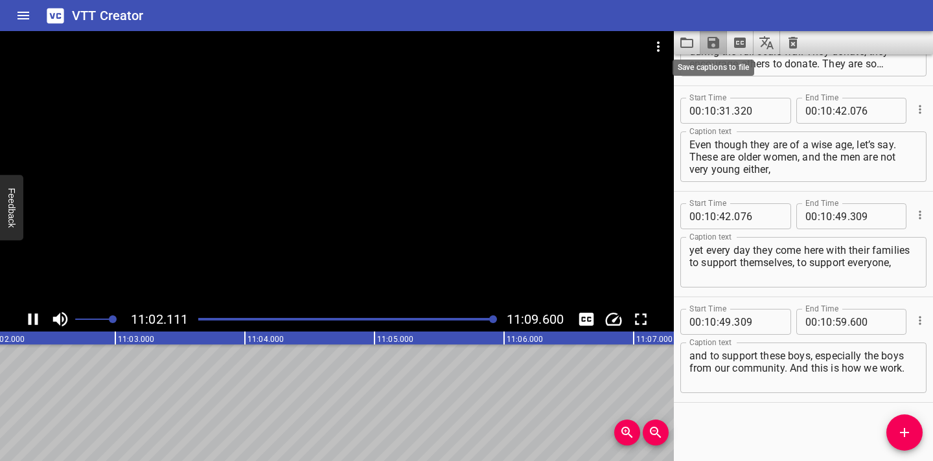
click at [470, 45] on icon "Save captions to file" at bounding box center [714, 43] width 16 height 16
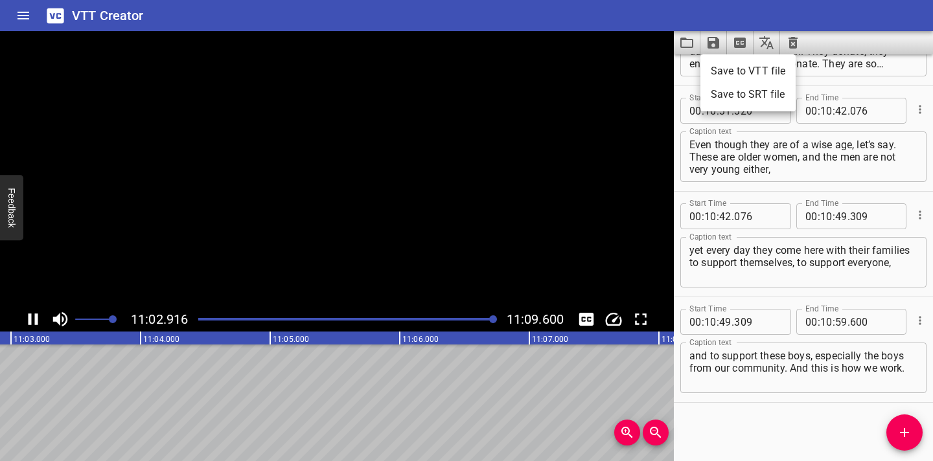
click at [470, 66] on li "Save to VTT file" at bounding box center [747, 71] width 95 height 23
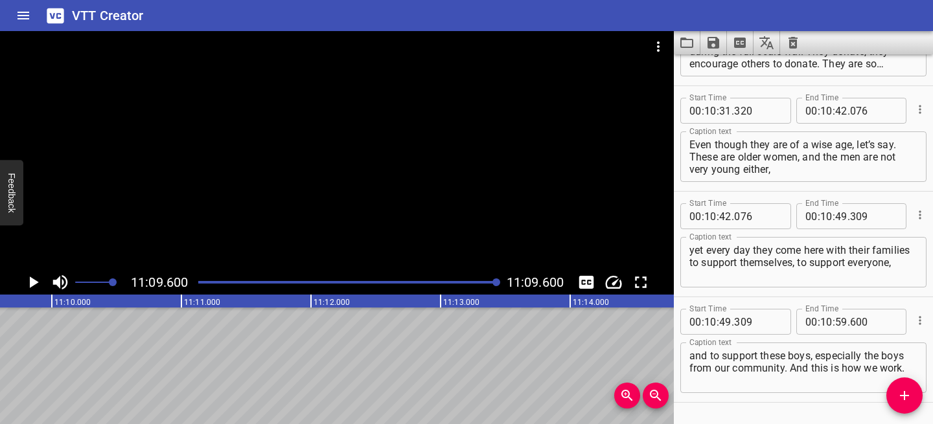
scroll to position [4127, 0]
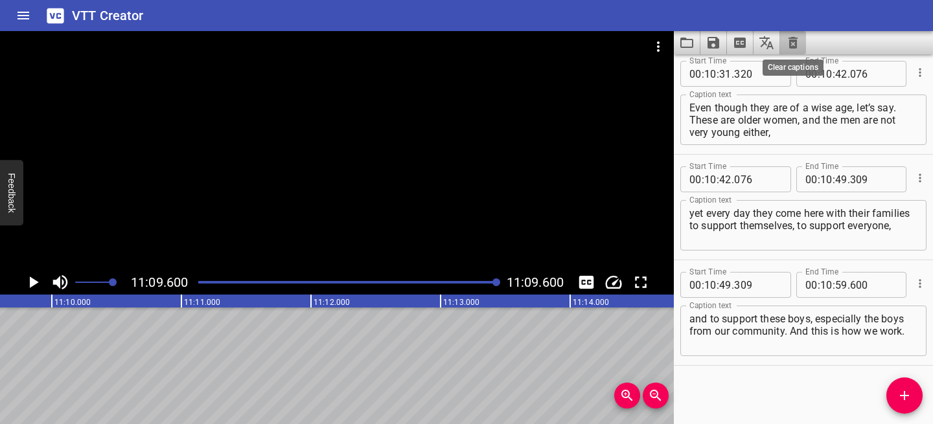
click at [470, 48] on icon "Clear captions" at bounding box center [793, 43] width 9 height 12
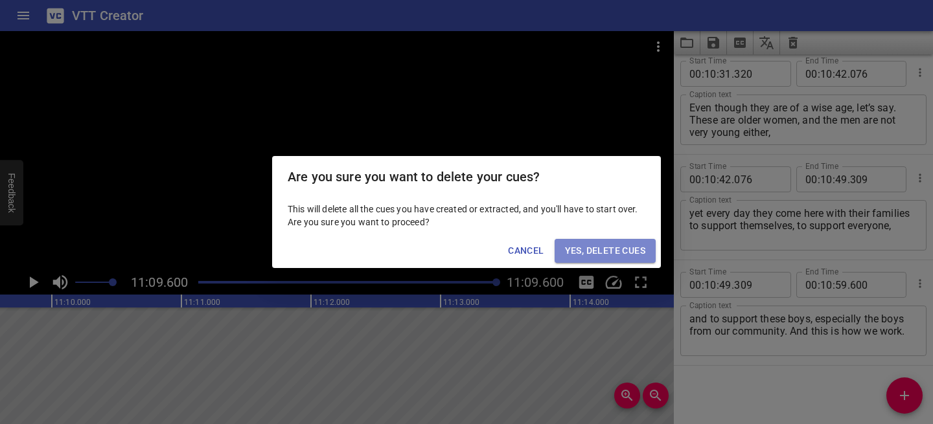
click at [470, 244] on span "Yes, Delete Cues" at bounding box center [605, 251] width 80 height 16
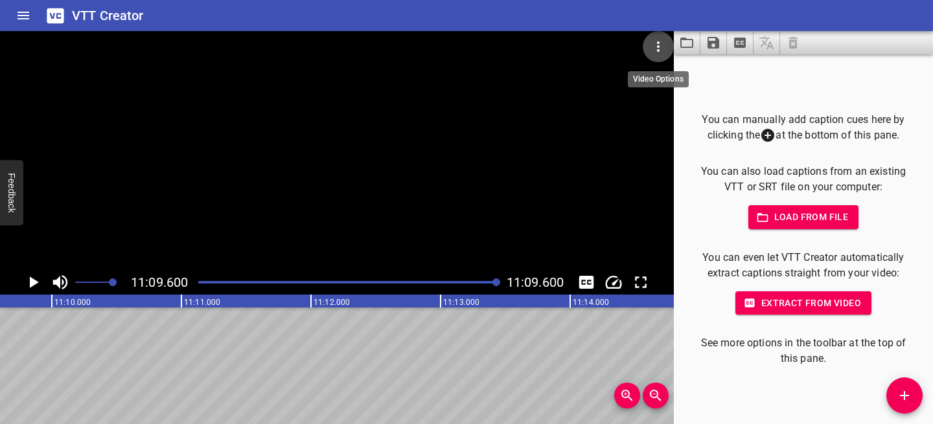
click at [470, 45] on icon "Video Options" at bounding box center [659, 47] width 16 height 16
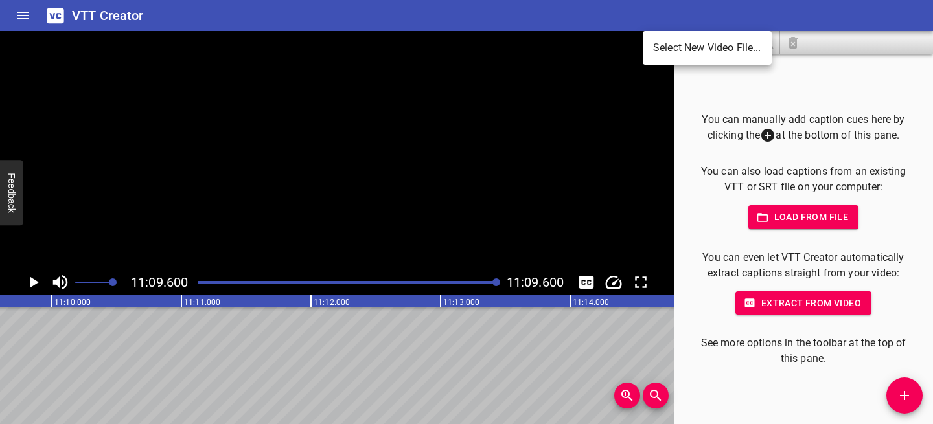
click at [470, 44] on li "Select New Video File..." at bounding box center [707, 47] width 129 height 23
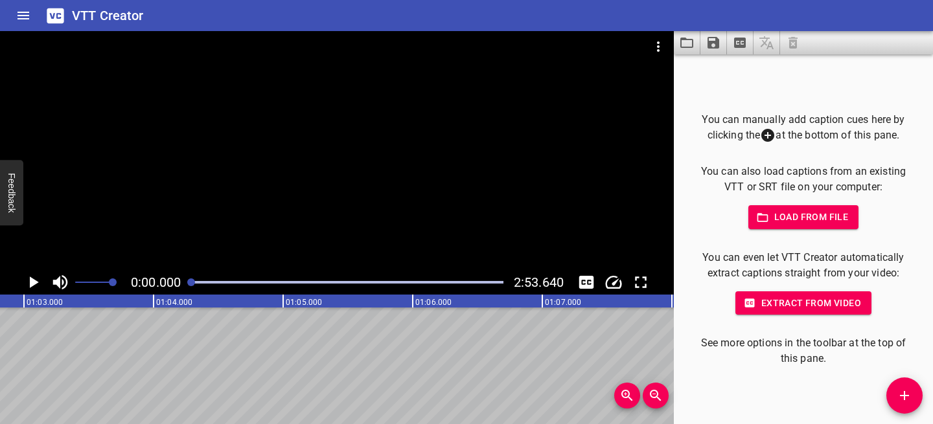
scroll to position [0, 0]
click at [25, 288] on icon "Play/Pause" at bounding box center [32, 282] width 19 height 19
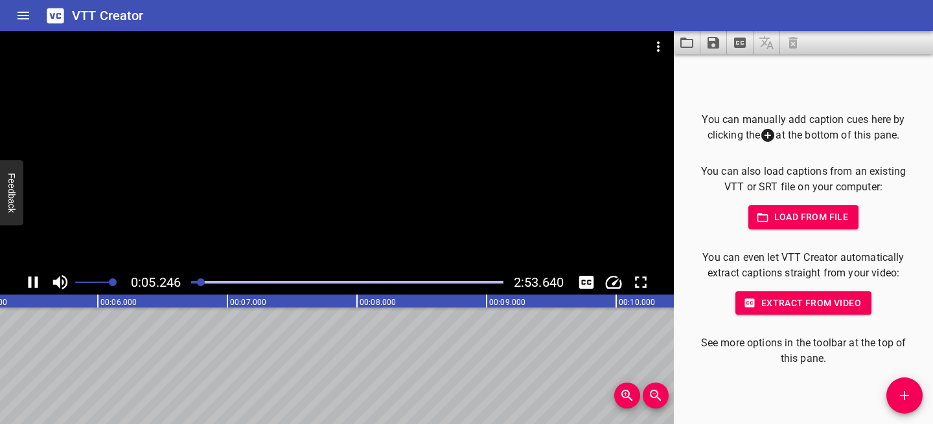
click at [29, 283] on icon "Play/Pause" at bounding box center [34, 283] width 10 height 12
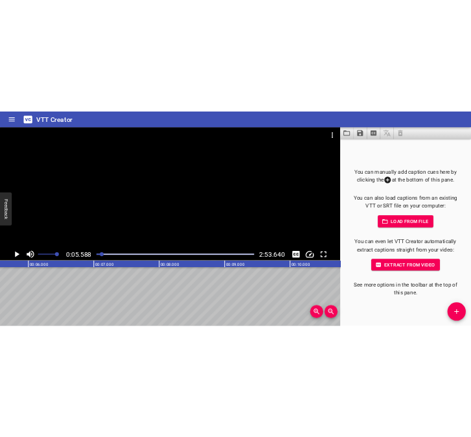
scroll to position [0, 724]
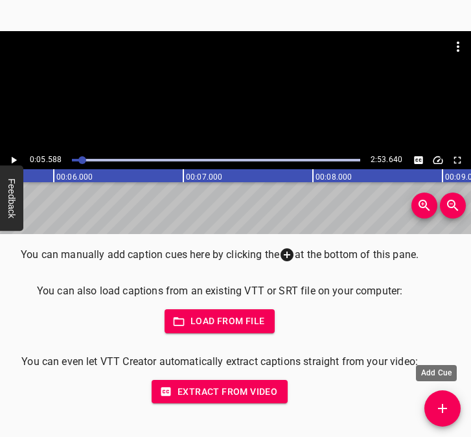
click at [452, 403] on span "Add Cue" at bounding box center [442, 408] width 36 height 16
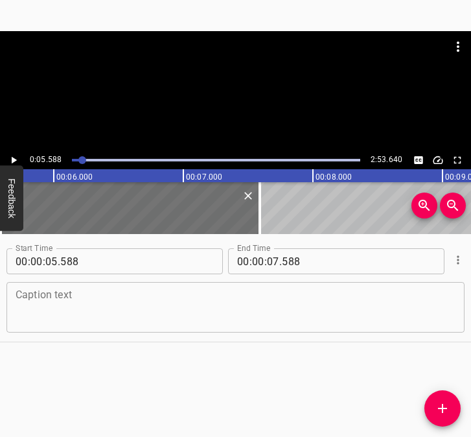
click at [93, 308] on textarea at bounding box center [236, 307] width 440 height 37
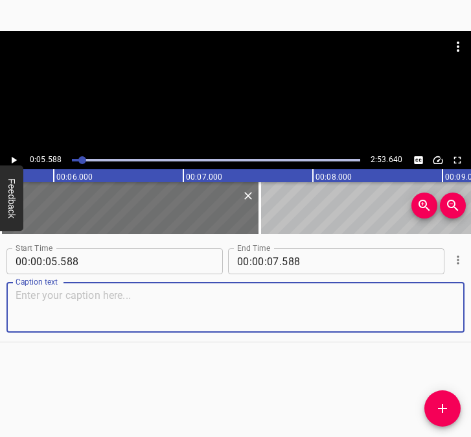
paste textarea "The first minutes… It was morning. I was alone, my husband was in [GEOGRAPHIC_D…"
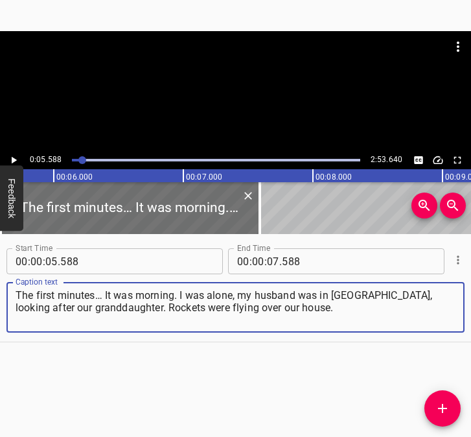
type textarea "The first minutes… It was morning. I was alone, my husband was in [GEOGRAPHIC_D…"
click at [12, 158] on icon "Play/Pause" at bounding box center [14, 160] width 5 height 7
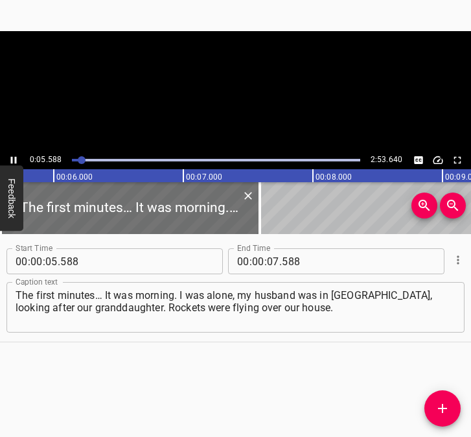
scroll to position [0, 726]
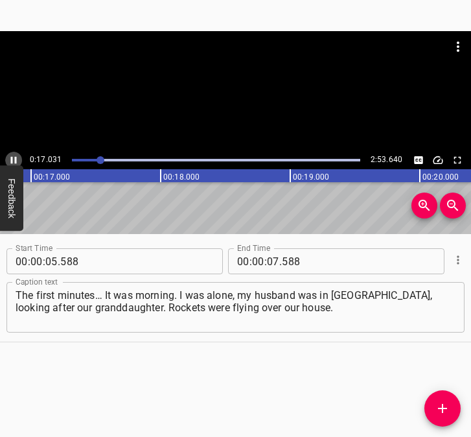
click at [14, 160] on icon "Play/Pause" at bounding box center [14, 160] width 12 height 12
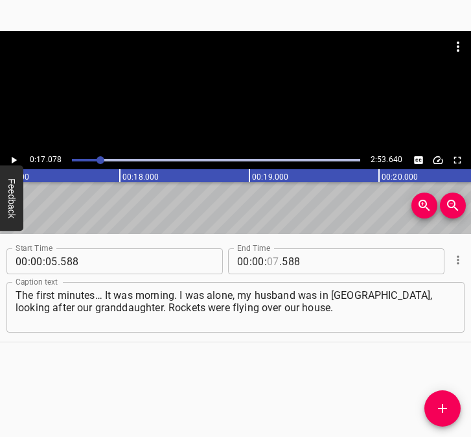
click at [267, 259] on input "number" at bounding box center [273, 261] width 12 height 26
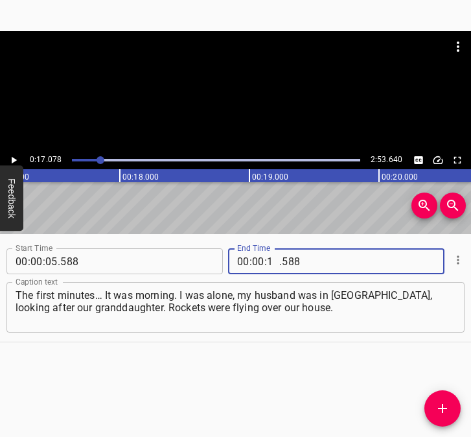
type input "17"
type input "078"
click at [450, 404] on span "Add Cue" at bounding box center [442, 408] width 36 height 16
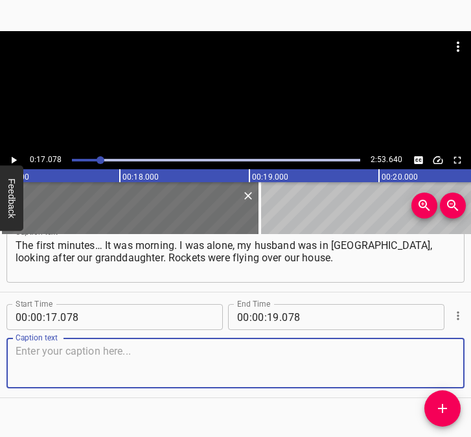
scroll to position [69, 0]
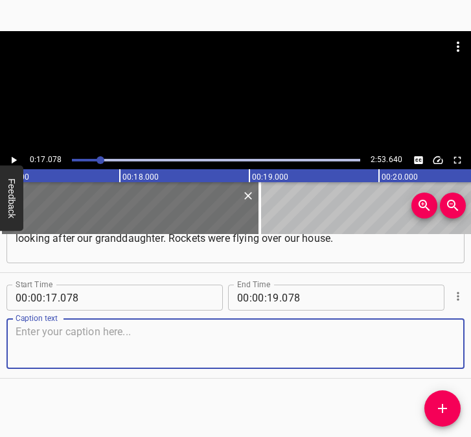
drag, startPoint x: 431, startPoint y: 338, endPoint x: 462, endPoint y: 325, distance: 33.4
click at [462, 325] on div "Start Time 00 : 00 : 05 . 588 Start Time End Time 00 : 00 : 17 . 078 End Time C…" at bounding box center [235, 335] width 471 height 203
click at [45, 345] on textarea at bounding box center [236, 343] width 440 height 37
paste textarea "But I did not think they were rockets. I thought they were just some planes. I …"
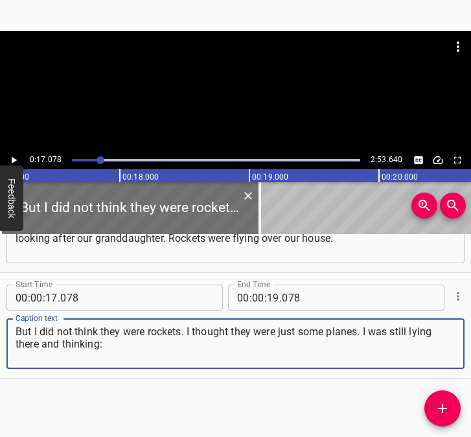
type textarea "But I did not think they were rockets. I thought they were just some planes. I …"
click at [16, 161] on icon "Play/Pause" at bounding box center [14, 160] width 12 height 12
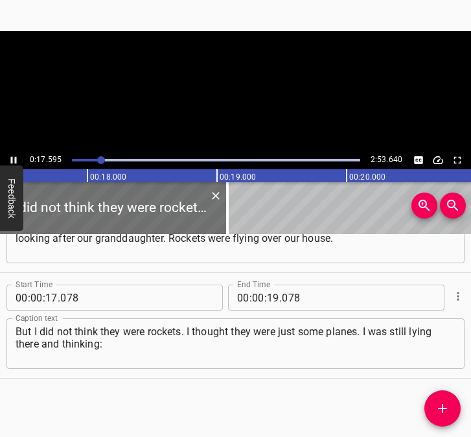
scroll to position [0, 2279]
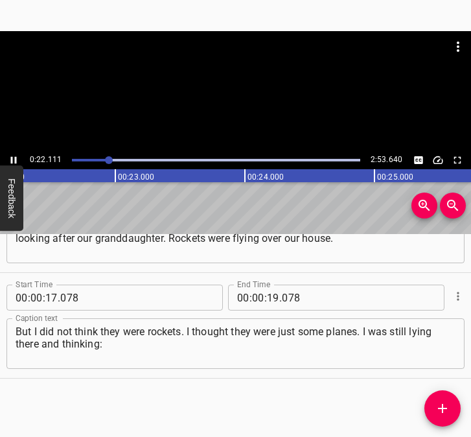
click at [12, 156] on icon "Play/Pause" at bounding box center [14, 160] width 12 height 12
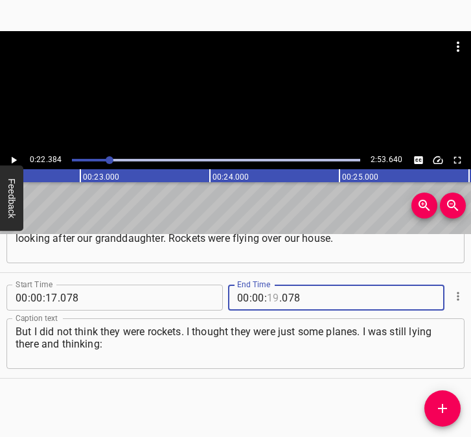
click at [267, 296] on input "number" at bounding box center [273, 297] width 12 height 26
type input "22"
type input "384"
click at [451, 415] on span "Add Cue" at bounding box center [442, 408] width 36 height 16
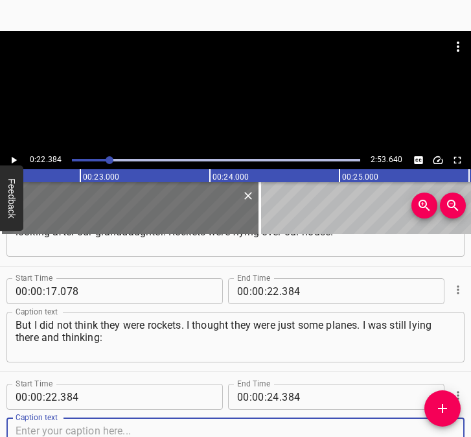
scroll to position [175, 0]
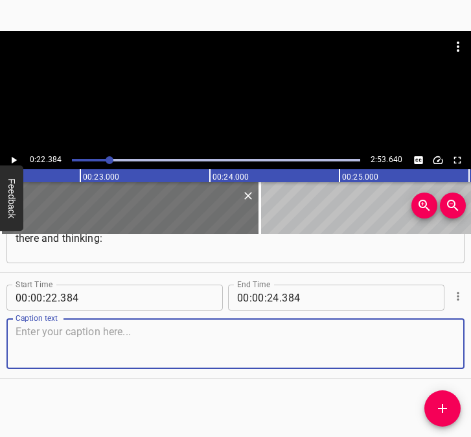
drag, startPoint x: 433, startPoint y: 348, endPoint x: 457, endPoint y: 343, distance: 24.5
click at [457, 343] on div "Start Time 00 : 00 : 22 . 384 Start Time End Time 00 : 00 : 24 . 384 End Time C…" at bounding box center [235, 325] width 471 height 105
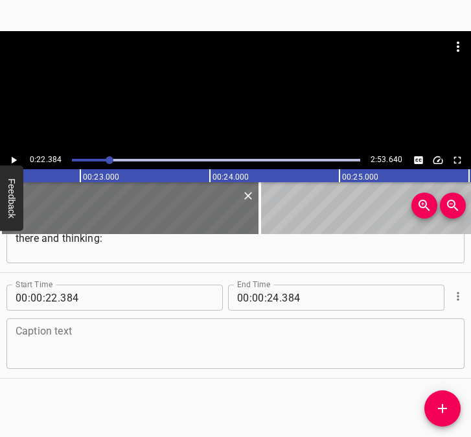
click at [76, 321] on div "Caption text" at bounding box center [235, 343] width 458 height 51
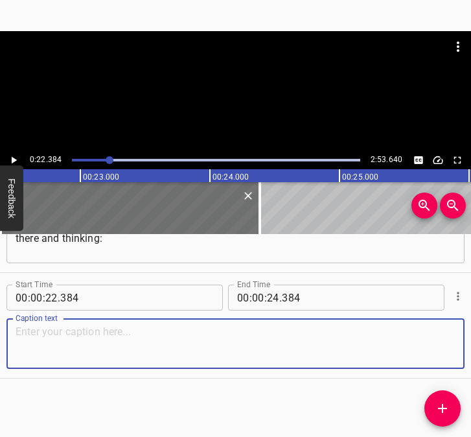
paste textarea "“Why are they flying around so much?”, but I went outside early, did some chore…"
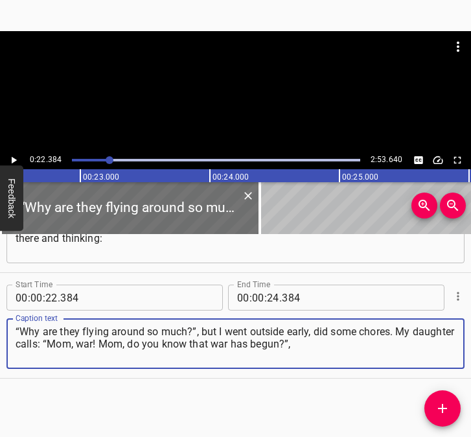
type textarea "“Why are they flying around so much?”, but I went outside early, did some chore…"
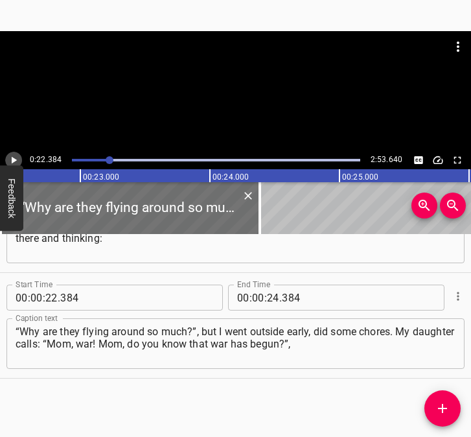
click at [17, 154] on button "Play/Pause" at bounding box center [13, 160] width 17 height 17
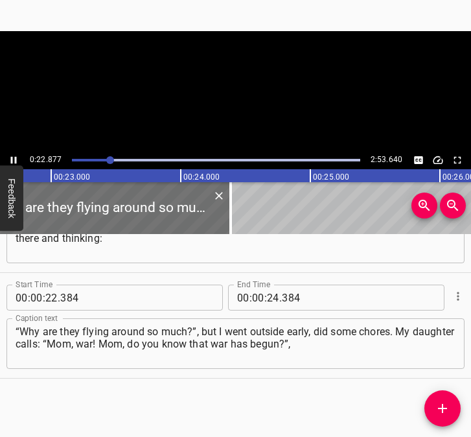
scroll to position [0, 2964]
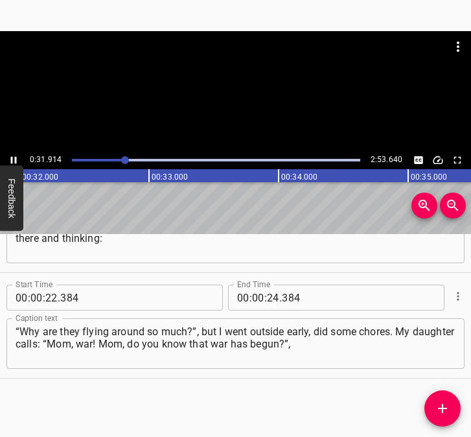
click at [12, 157] on icon "Play/Pause" at bounding box center [14, 160] width 6 height 7
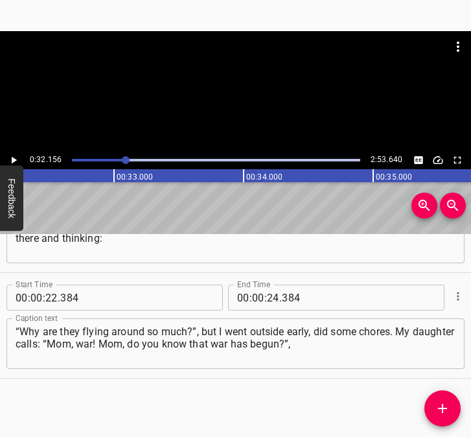
scroll to position [0, 4167]
click at [268, 290] on input "number" at bounding box center [273, 297] width 12 height 26
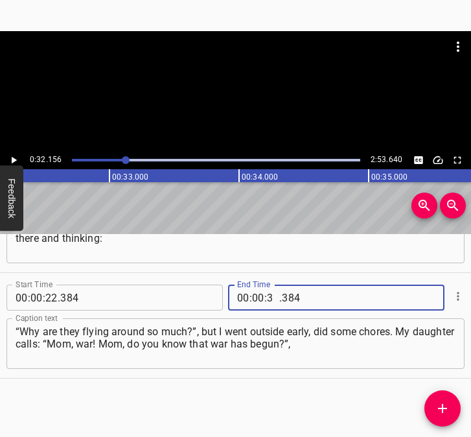
type input "32"
type input "156"
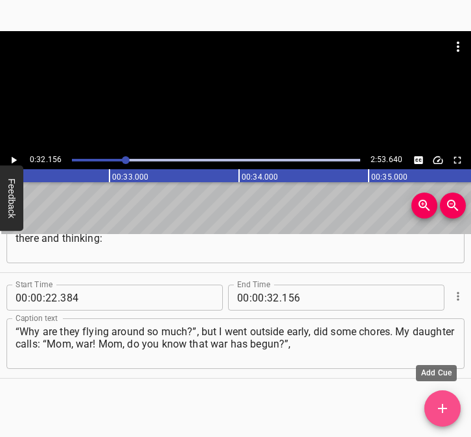
click at [448, 403] on icon "Add Cue" at bounding box center [443, 408] width 16 height 16
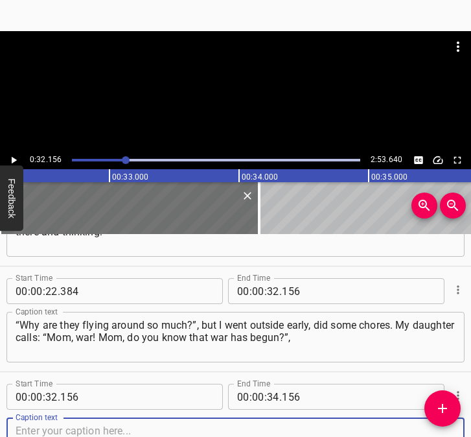
scroll to position [281, 0]
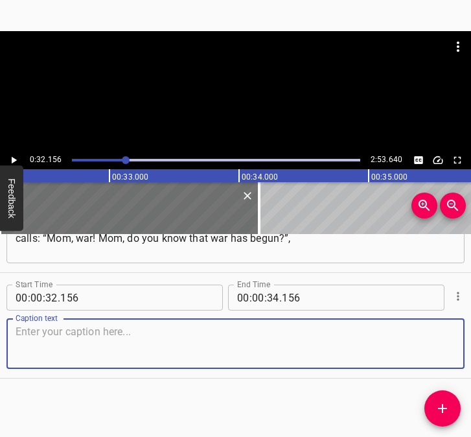
drag, startPoint x: 428, startPoint y: 343, endPoint x: 474, endPoint y: 332, distance: 47.3
click at [470, 332] on html "Caption Editor Batch Transcribe Login Sign Up Privacy Contact 0:32.156 2:53.640…" at bounding box center [235, 218] width 471 height 437
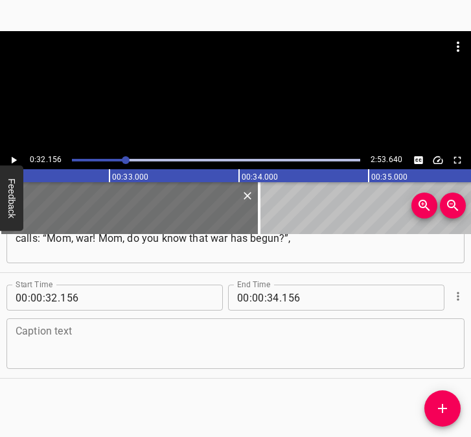
click at [52, 351] on textarea at bounding box center [236, 343] width 440 height 37
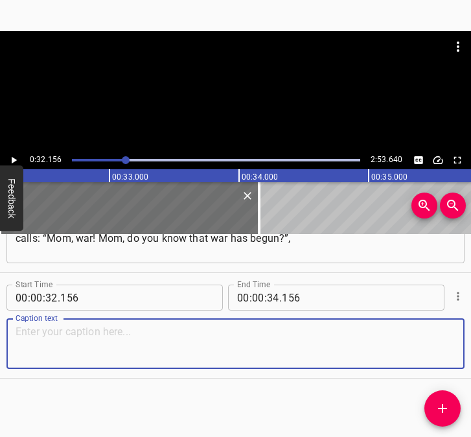
paste textarea "and I said no, because I had not read anything anywhere and had not watched tel…"
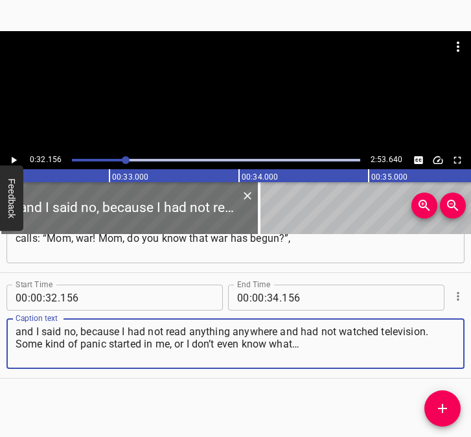
type textarea "and I said no, because I had not read anything anywhere and had not watched tel…"
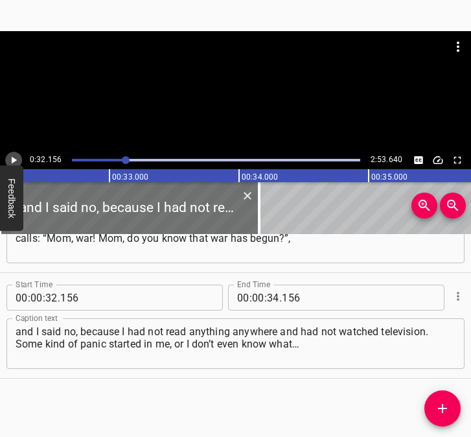
click at [13, 157] on icon "Play/Pause" at bounding box center [14, 160] width 12 height 12
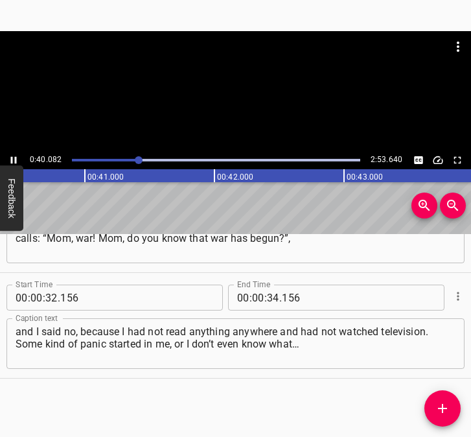
click at [14, 156] on icon "Play/Pause" at bounding box center [14, 160] width 12 height 12
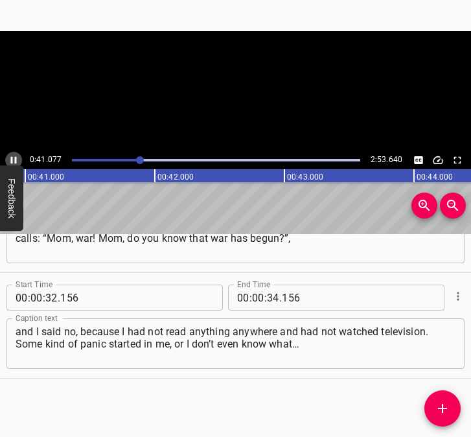
click at [14, 156] on icon "Play/Pause" at bounding box center [14, 160] width 12 height 12
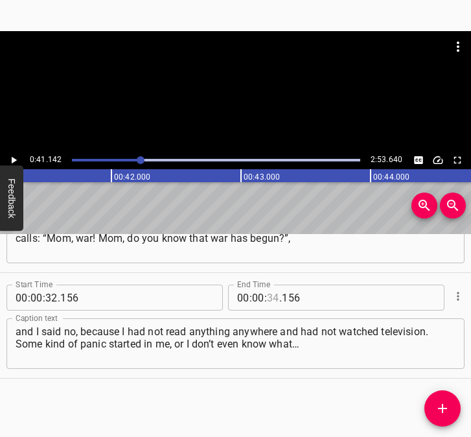
click at [270, 297] on input "number" at bounding box center [273, 297] width 12 height 26
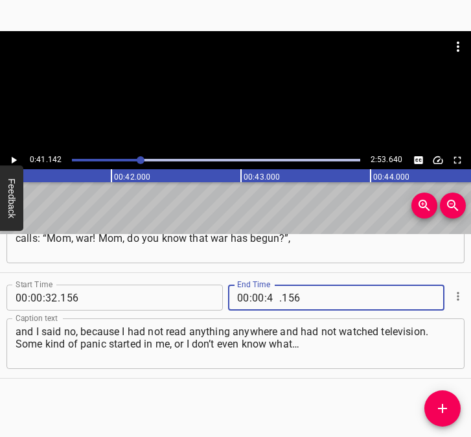
type input "41"
type input "142"
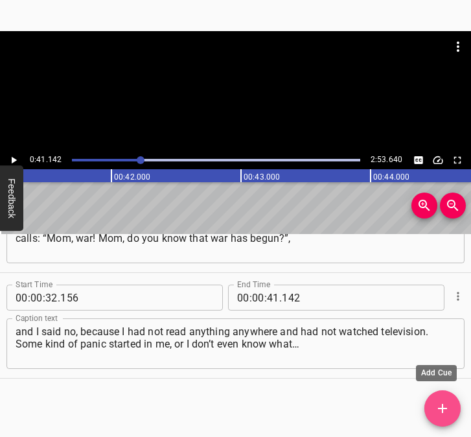
click at [445, 402] on icon "Add Cue" at bounding box center [443, 408] width 16 height 16
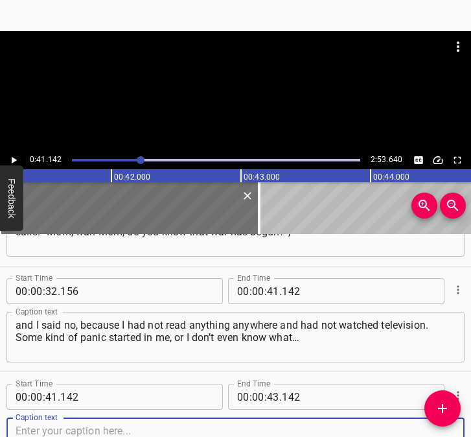
scroll to position [386, 0]
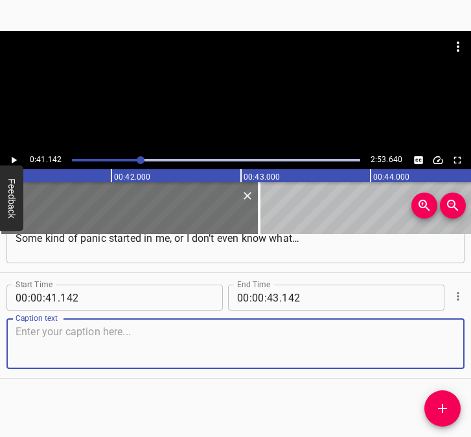
drag, startPoint x: 428, startPoint y: 341, endPoint x: 478, endPoint y: 330, distance: 51.2
click at [470, 330] on html "Caption Editor Batch Transcribe Login Sign Up Privacy Contact 0:41.142 2:53.640…" at bounding box center [235, 218] width 471 height 437
click at [150, 334] on textarea at bounding box center [236, 343] width 440 height 37
paste textarea "… I started kneading dough. I knead dough, bake bread. I filled a barrel with w…"
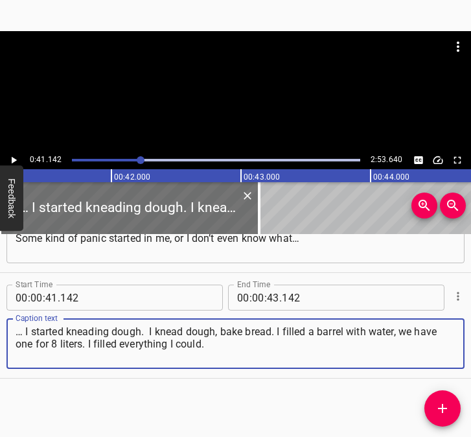
type textarea "… I started kneading dough. I knead dough, bake bread. I filled a barrel with w…"
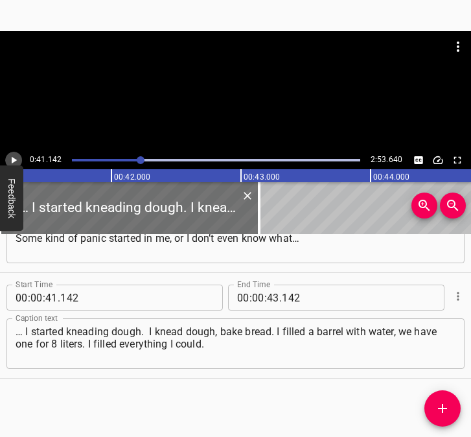
click at [16, 156] on icon "Play/Pause" at bounding box center [14, 160] width 12 height 12
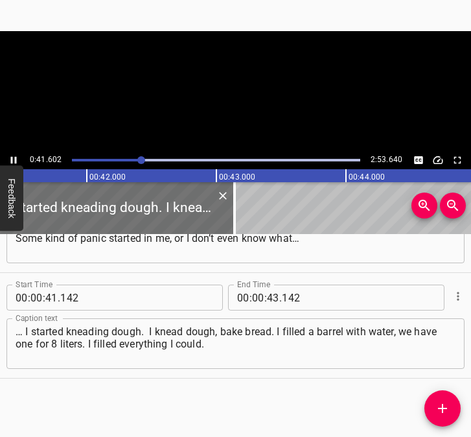
scroll to position [0, 5391]
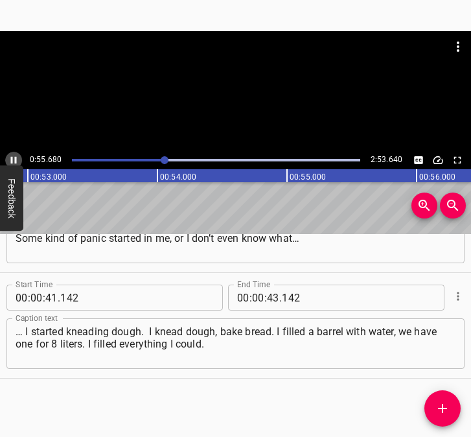
click at [11, 158] on icon "Play/Pause" at bounding box center [14, 160] width 6 height 7
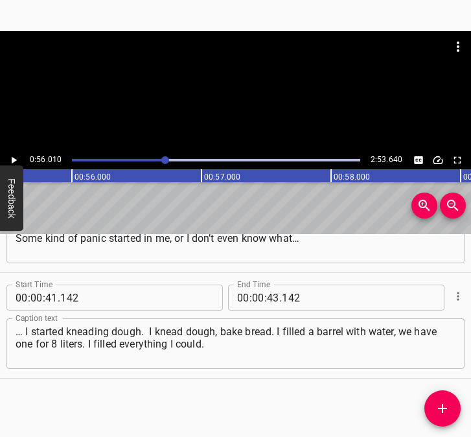
scroll to position [0, 7258]
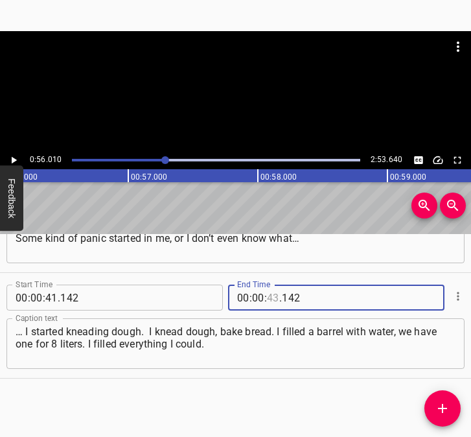
click at [271, 299] on input "number" at bounding box center [273, 297] width 12 height 26
type input "56"
type input "010"
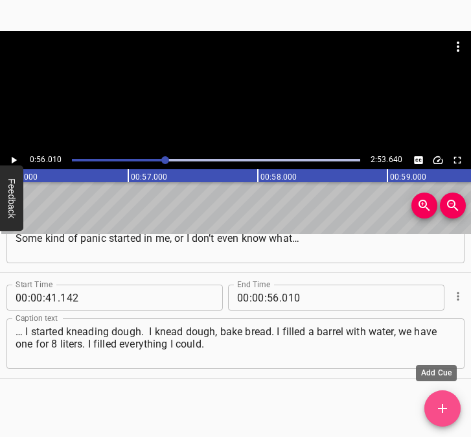
click at [439, 410] on icon "Add Cue" at bounding box center [443, 408] width 16 height 16
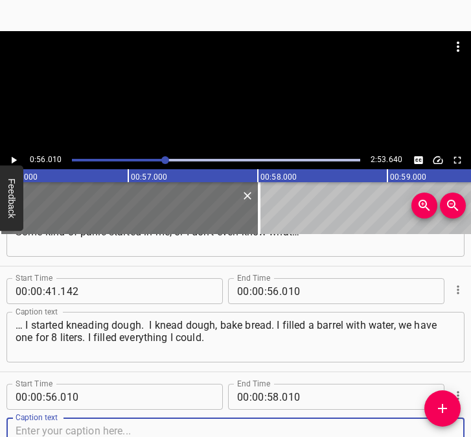
scroll to position [492, 0]
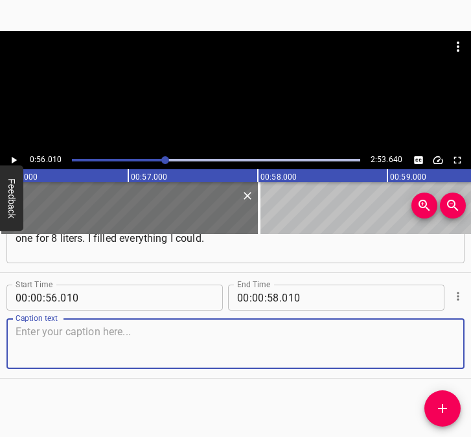
click at [435, 346] on textarea at bounding box center [236, 343] width 440 height 37
click at [48, 354] on textarea at bounding box center [236, 343] width 440 height 37
paste textarea "And for some reason, I thought there would be no electricity, there would be no…"
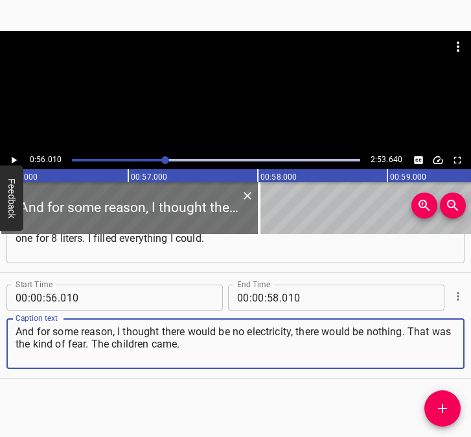
type textarea "And for some reason, I thought there would be no electricity, there would be no…"
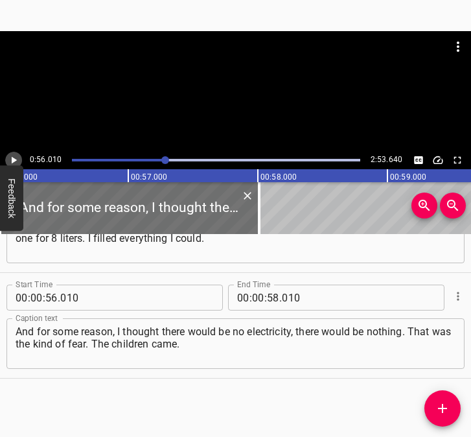
click at [16, 155] on icon "Play/Pause" at bounding box center [14, 160] width 12 height 12
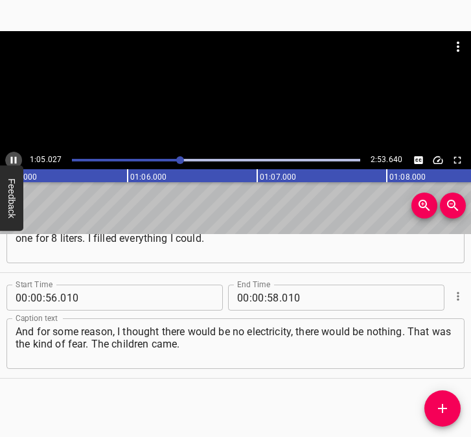
click at [13, 159] on icon "Play/Pause" at bounding box center [14, 160] width 12 height 12
click at [13, 159] on icon "Play/Pause" at bounding box center [14, 160] width 5 height 7
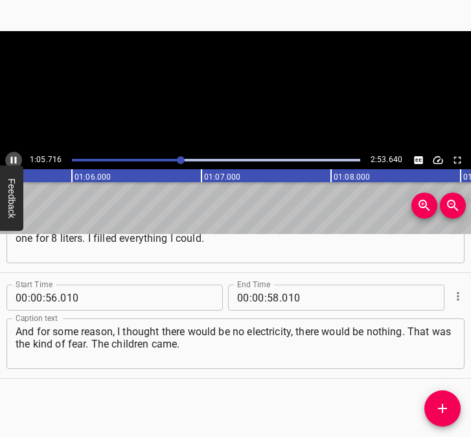
click at [13, 159] on icon "Play/Pause" at bounding box center [14, 160] width 12 height 12
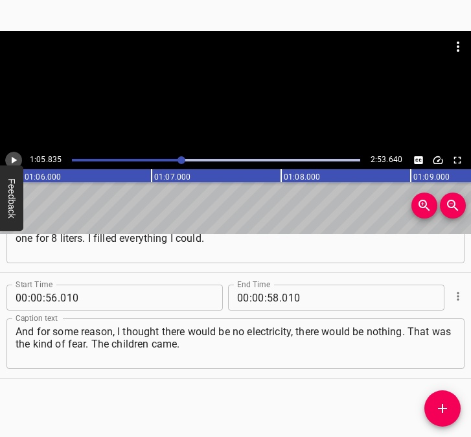
click at [13, 159] on icon "Play/Pause" at bounding box center [14, 160] width 5 height 7
click at [13, 159] on icon "Play/Pause" at bounding box center [14, 160] width 12 height 12
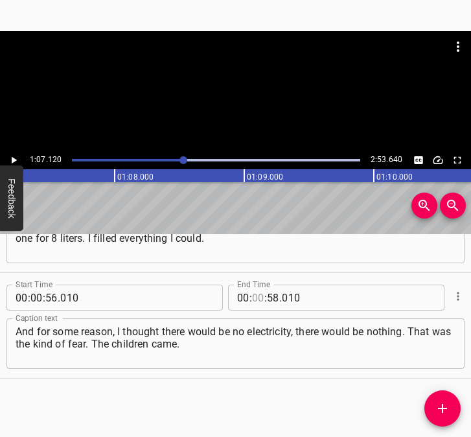
click at [254, 296] on input "number" at bounding box center [258, 297] width 12 height 26
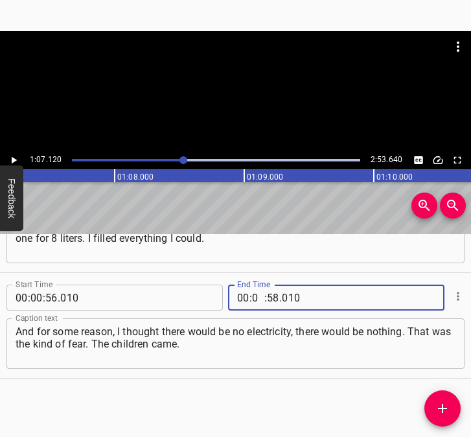
type input "01"
type input "07"
type input "120"
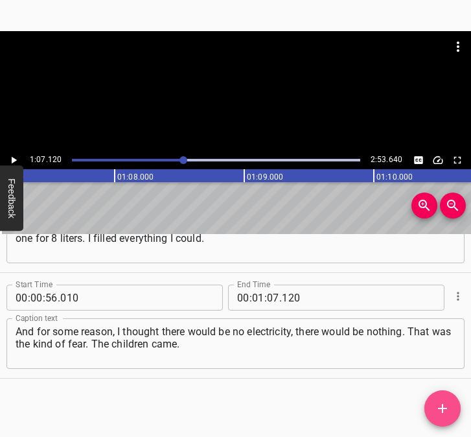
click at [439, 399] on button "Add Cue" at bounding box center [442, 408] width 36 height 36
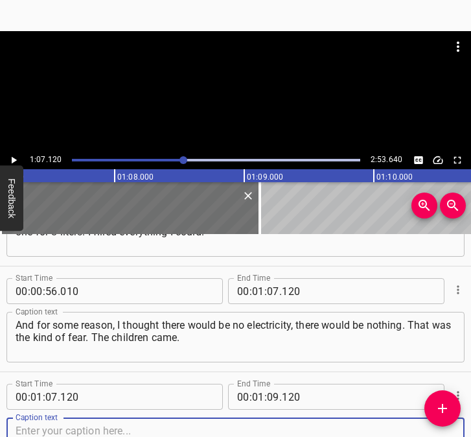
scroll to position [597, 0]
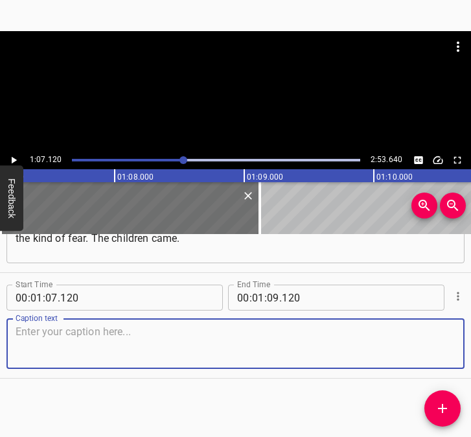
drag, startPoint x: 428, startPoint y: 352, endPoint x: 459, endPoint y: 349, distance: 31.9
click at [459, 349] on div "Start Time 00 : 01 : 07 . 120 Start Time End Time 00 : 01 : 09 . 120 End Time C…" at bounding box center [235, 325] width 471 height 105
click at [213, 340] on textarea at bounding box center [236, 343] width 440 height 37
paste textarea "My husband joined the TRO (territorial defense), we had the territorial defense…"
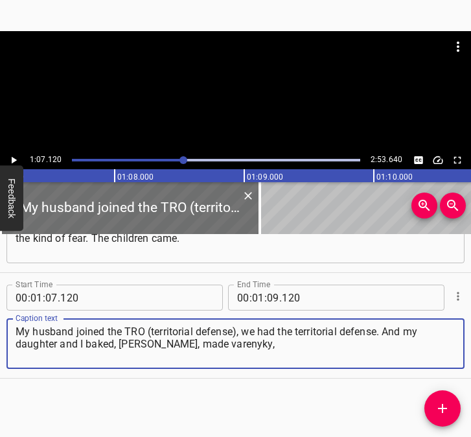
type textarea "My husband joined the TRO (territorial defense), we had the territorial defense…"
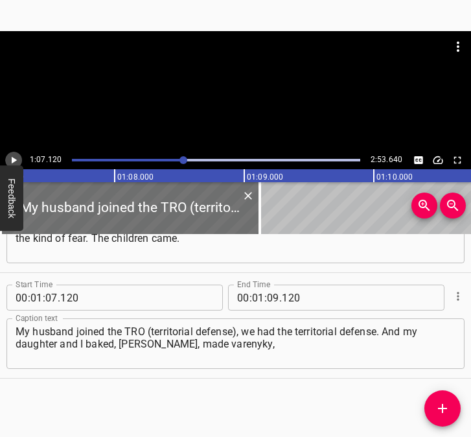
click at [11, 154] on button "Play/Pause" at bounding box center [13, 160] width 17 height 17
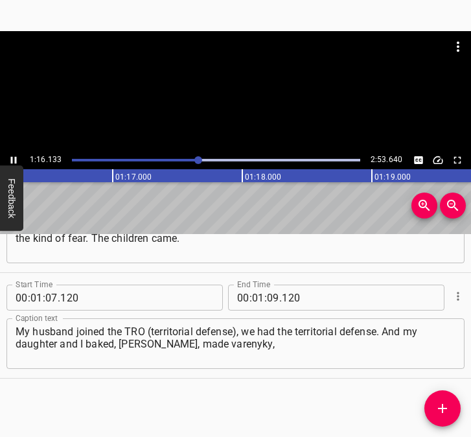
click at [10, 160] on icon "Play/Pause" at bounding box center [14, 160] width 12 height 12
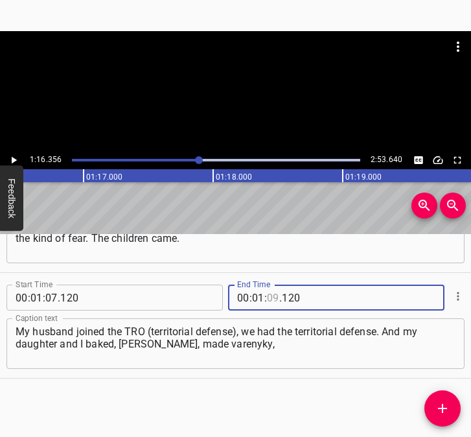
click at [272, 293] on input "number" at bounding box center [273, 297] width 12 height 26
type input "16"
type input "356"
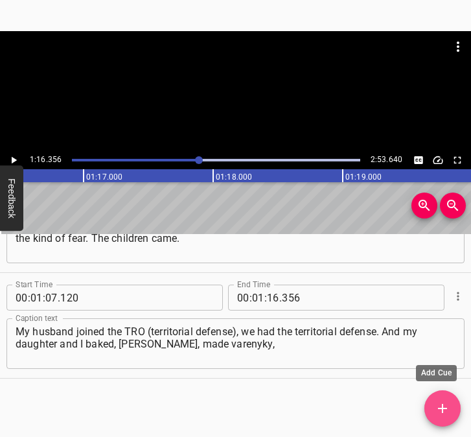
drag, startPoint x: 435, startPoint y: 407, endPoint x: 450, endPoint y: 391, distance: 21.5
click at [435, 404] on span "Add Cue" at bounding box center [442, 408] width 36 height 16
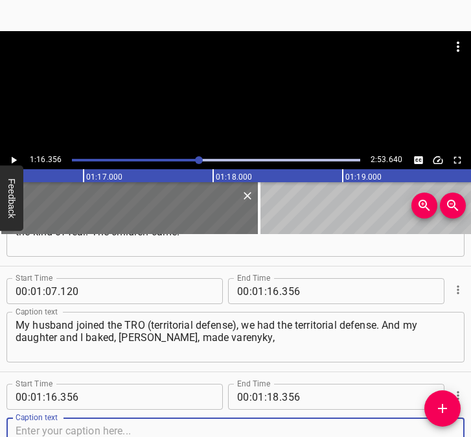
scroll to position [703, 0]
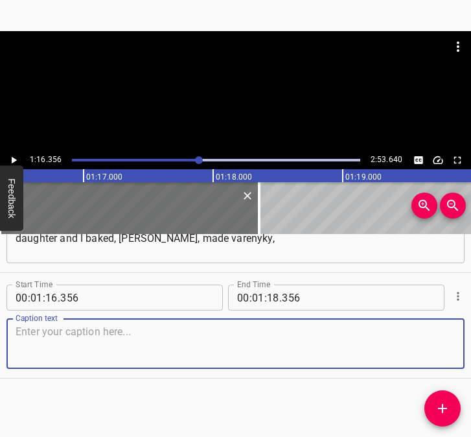
drag, startPoint x: 439, startPoint y: 352, endPoint x: 468, endPoint y: 352, distance: 29.2
click at [459, 352] on div "Start Time 00 : 01 : 16 . 356 Start Time End Time 00 : 01 : 18 . 356 End Time C…" at bounding box center [235, 325] width 471 height 105
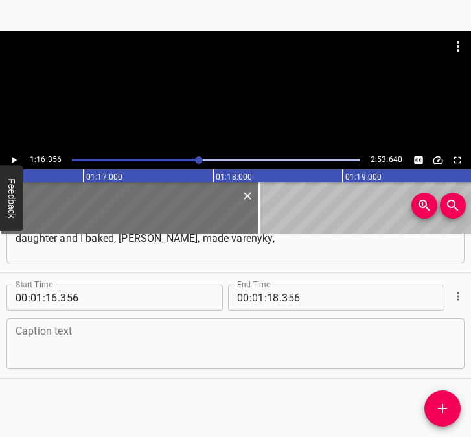
click at [97, 342] on textarea at bounding box center [236, 343] width 440 height 37
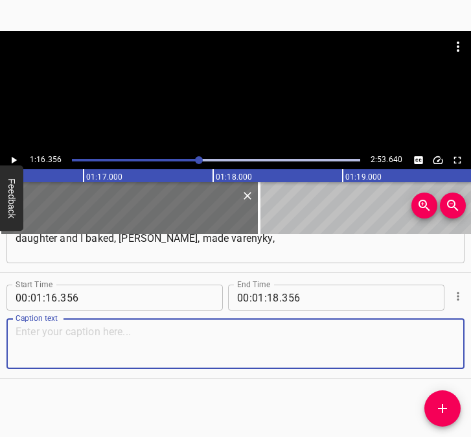
paste textarea "carried tea and coffee to the guys at the TRO post. We thought it would all las…"
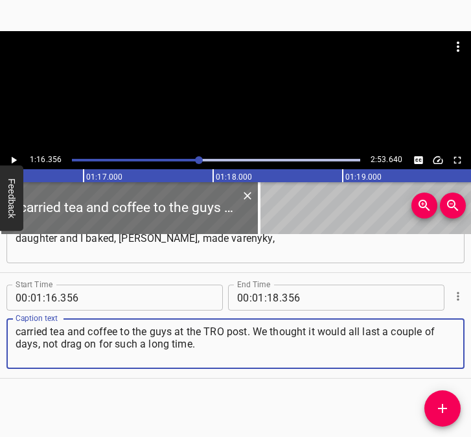
type textarea "carried tea and coffee to the guys at the TRO post. We thought it would all las…"
click at [16, 160] on icon "Play/Pause" at bounding box center [14, 160] width 5 height 7
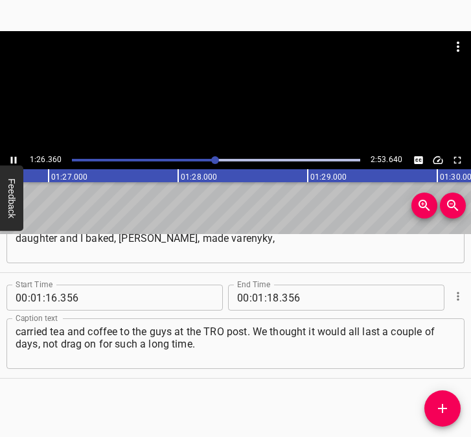
click at [12, 158] on icon "Play/Pause" at bounding box center [14, 160] width 6 height 7
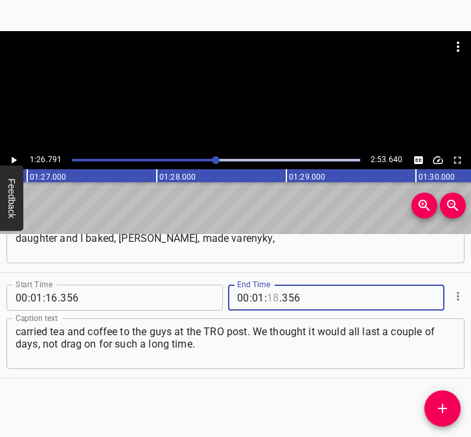
click at [267, 299] on input "number" at bounding box center [273, 297] width 12 height 26
type input "26"
type input "791"
click at [443, 410] on icon "Add Cue" at bounding box center [442, 408] width 9 height 9
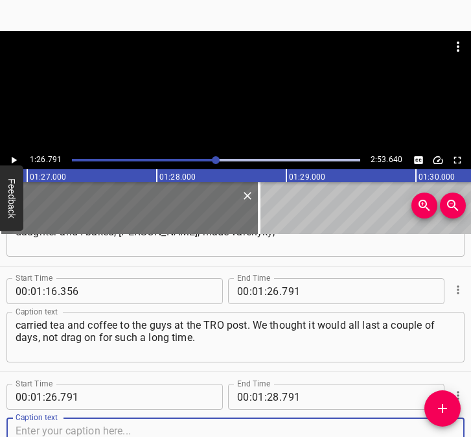
scroll to position [809, 0]
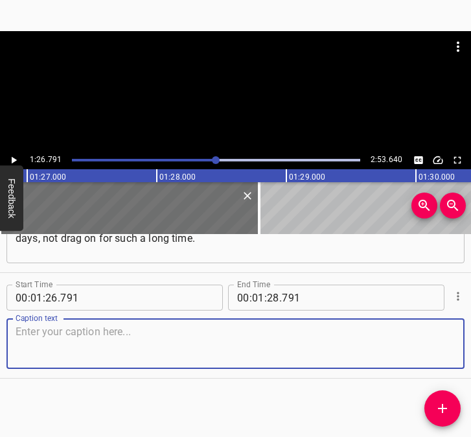
drag, startPoint x: 433, startPoint y: 350, endPoint x: 461, endPoint y: 348, distance: 27.9
click at [435, 350] on textarea at bounding box center [236, 343] width 440 height 37
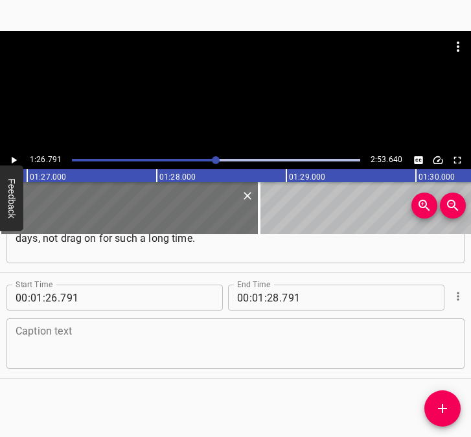
click at [36, 336] on textarea at bounding box center [236, 343] width 440 height 37
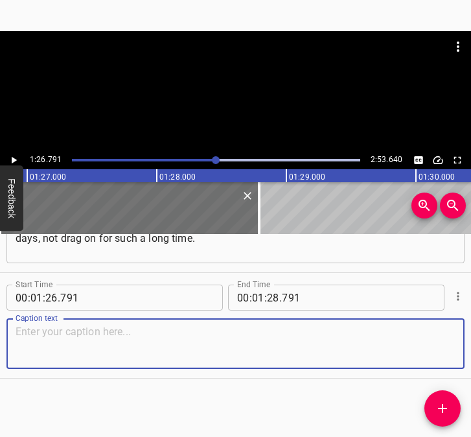
paste textarea "From the very first days, girls began to gather here, and everything started wi…"
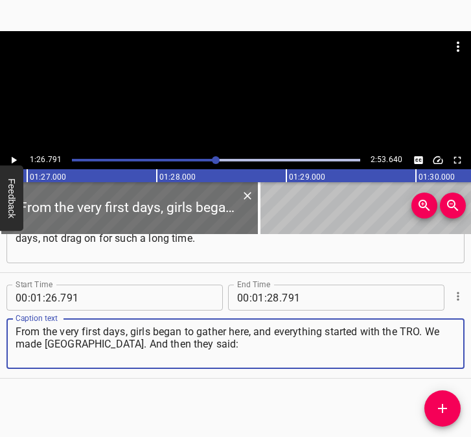
type textarea "From the very first days, girls began to gather here, and everything started wi…"
click at [13, 159] on icon "Play/Pause" at bounding box center [14, 160] width 5 height 7
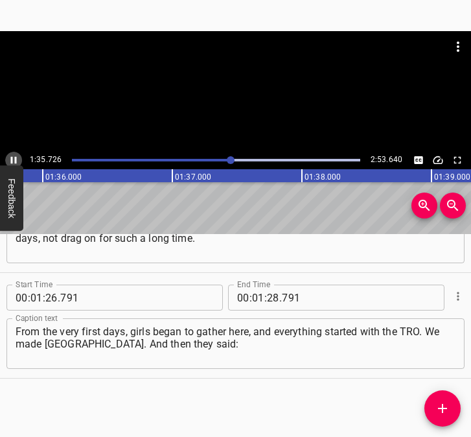
click at [16, 156] on icon "Play/Pause" at bounding box center [14, 160] width 12 height 12
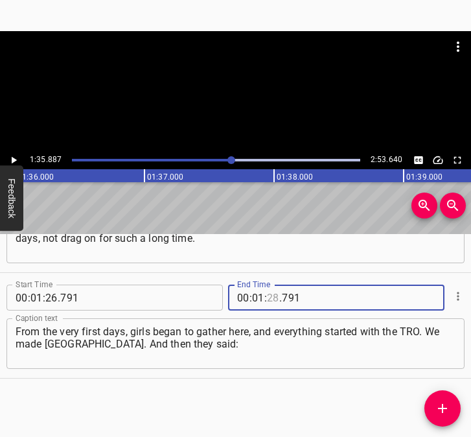
click at [268, 297] on input "number" at bounding box center [273, 297] width 12 height 26
type input "35"
type input "887"
click at [438, 408] on icon "Add Cue" at bounding box center [442, 408] width 9 height 9
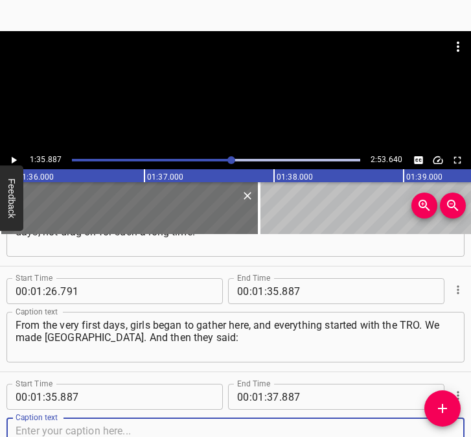
scroll to position [914, 0]
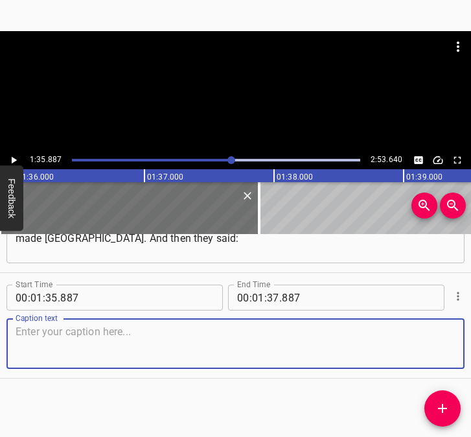
drag, startPoint x: 427, startPoint y: 340, endPoint x: 468, endPoint y: 334, distance: 41.2
click at [453, 334] on div "Caption text" at bounding box center [235, 343] width 458 height 51
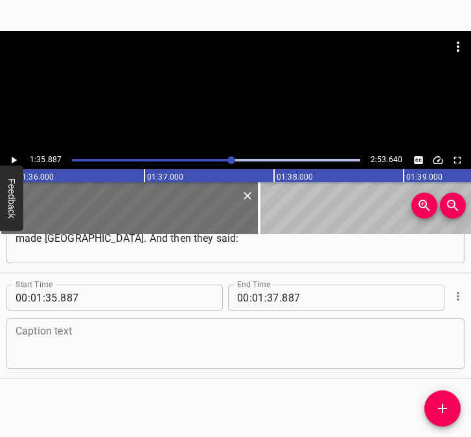
click at [55, 358] on textarea at bounding box center [236, 343] width 440 height 37
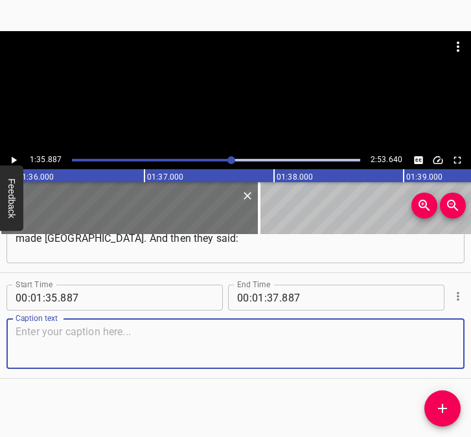
paste textarea "“Why don’t we bake some flatbreads or pies?” – that’s how we started. Later, wi…"
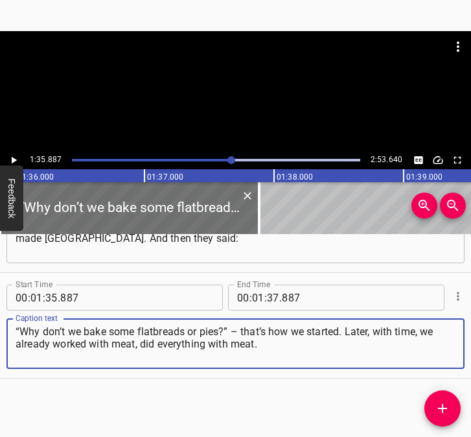
type textarea "“Why don’t we bake some flatbreads or pies?” – that’s how we started. Later, wi…"
click at [10, 161] on icon "Play/Pause" at bounding box center [14, 160] width 12 height 12
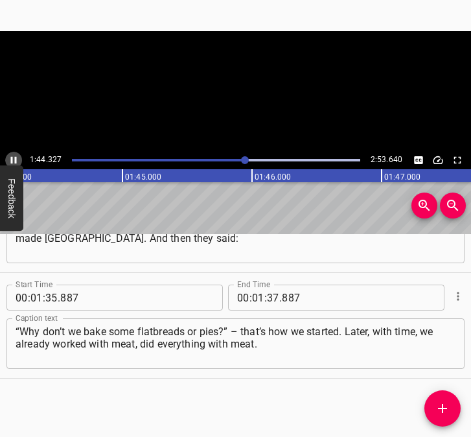
scroll to position [0, 13534]
click at [10, 161] on icon "Play/Pause" at bounding box center [14, 160] width 12 height 12
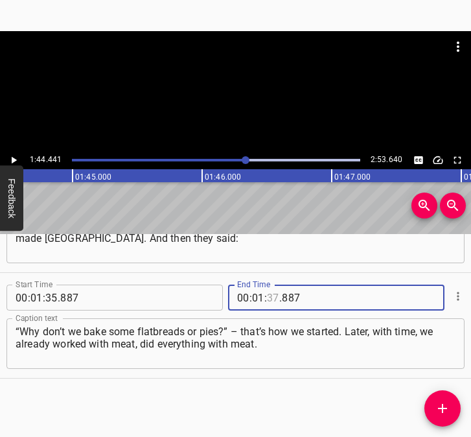
click at [267, 298] on input "number" at bounding box center [273, 297] width 12 height 26
type input "44"
type input "441"
click at [441, 410] on icon "Add Cue" at bounding box center [443, 408] width 16 height 16
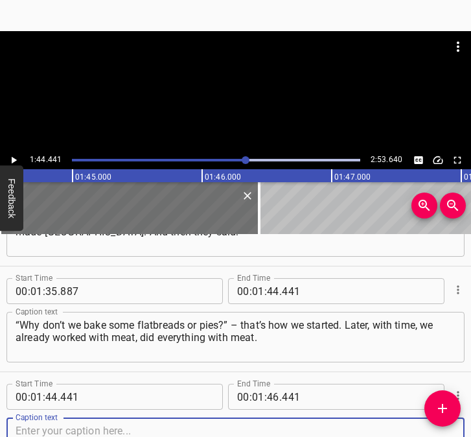
scroll to position [1020, 0]
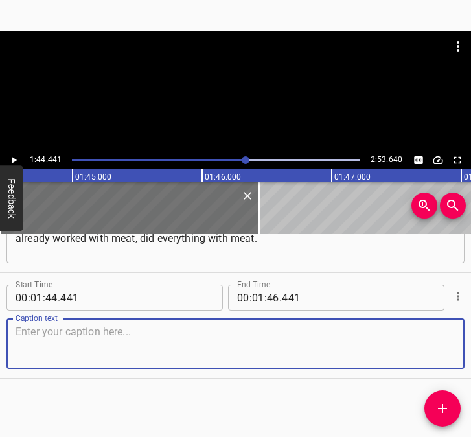
drag, startPoint x: 437, startPoint y: 350, endPoint x: 479, endPoint y: 347, distance: 42.9
click at [470, 347] on html "Caption Editor Batch Transcribe Login Sign Up Privacy Contact 1:44.441 2:53.640…" at bounding box center [235, 218] width 471 height 437
click at [34, 339] on textarea at bounding box center [236, 343] width 440 height 37
paste textarea "That’s how I joined here. We don’t gather every day, but once a week. We bake u…"
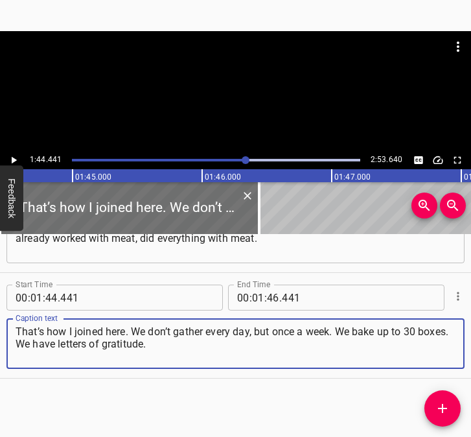
type textarea "That’s how I joined here. We don’t gather every day, but once a week. We bake u…"
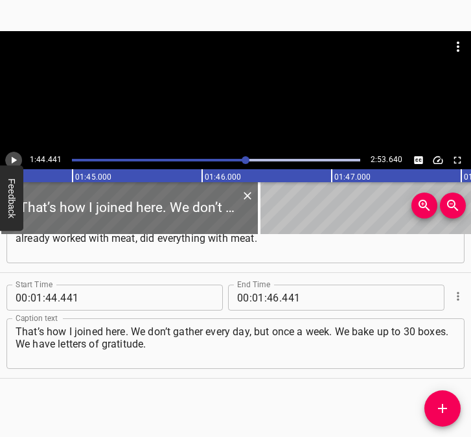
click at [16, 157] on icon "Play/Pause" at bounding box center [14, 160] width 12 height 12
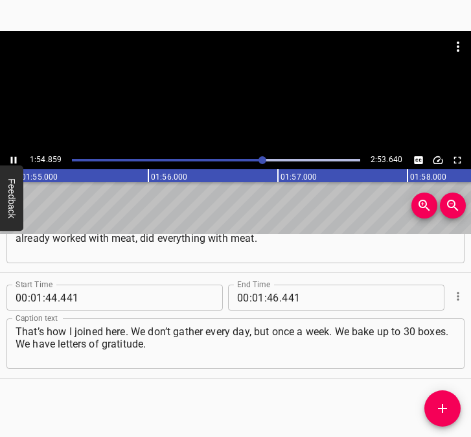
click at [15, 156] on icon "Play/Pause" at bounding box center [14, 160] width 12 height 12
click at [269, 294] on input "number" at bounding box center [273, 297] width 12 height 26
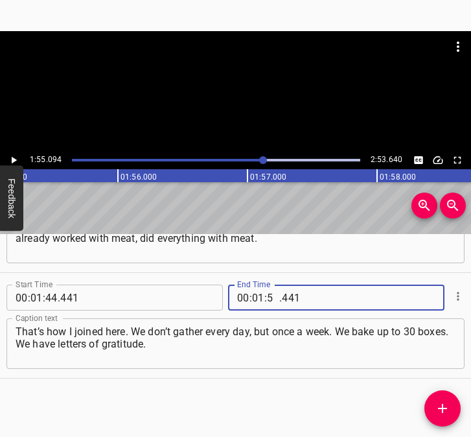
type input "55"
type input "094"
click at [437, 406] on icon "Add Cue" at bounding box center [443, 408] width 16 height 16
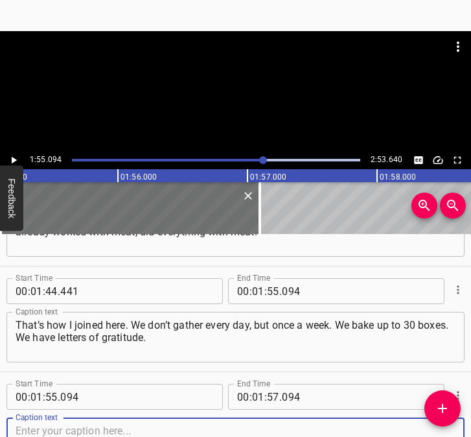
scroll to position [1125, 0]
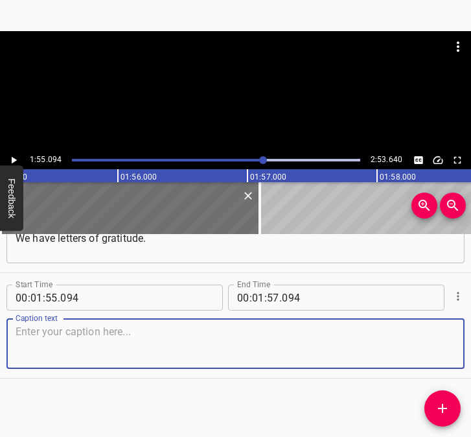
drag, startPoint x: 437, startPoint y: 347, endPoint x: 470, endPoint y: 347, distance: 33.0
click at [470, 347] on div "Start Time 00 : 00 : 05 . 588 Start Time End Time 00 : 00 : 17 . 078 End Time C…" at bounding box center [235, 335] width 471 height 203
click at [187, 328] on textarea at bounding box center [236, 343] width 440 height 37
paste textarea "They already brought us some from there from the front, from the guys. We have …"
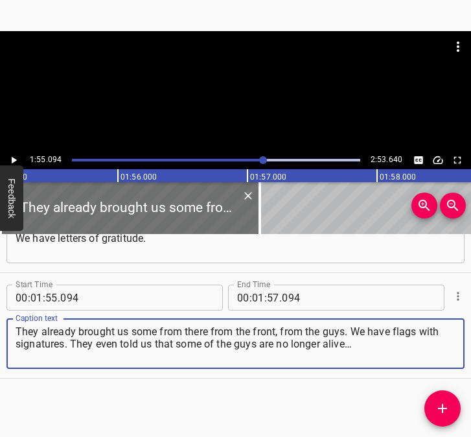
type textarea "They already brought us some from there from the front, from the guys. We have …"
click at [16, 156] on icon "Play/Pause" at bounding box center [14, 160] width 12 height 12
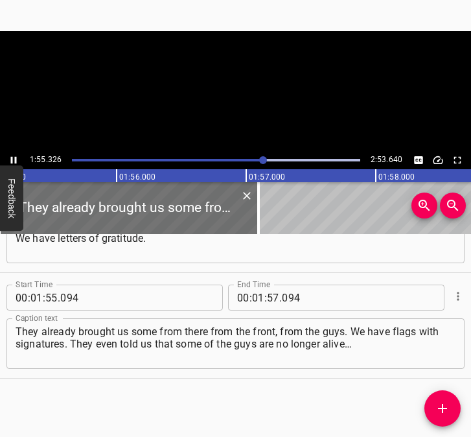
scroll to position [0, 14944]
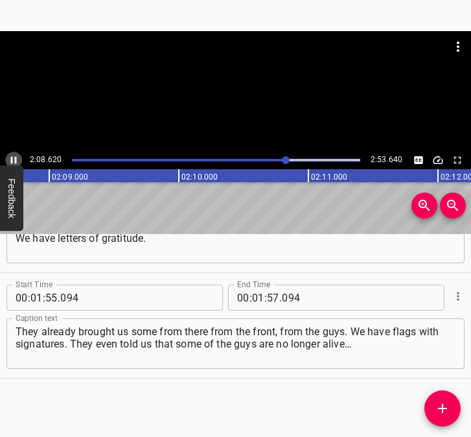
click at [14, 158] on icon "Play/Pause" at bounding box center [14, 160] width 12 height 12
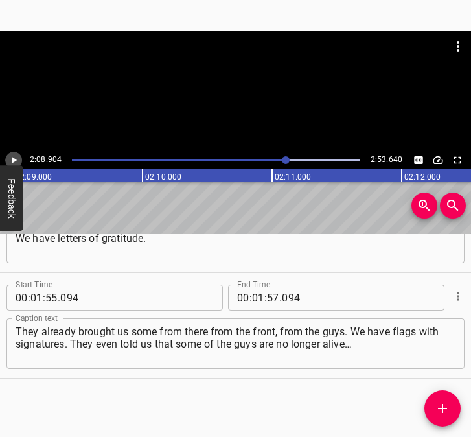
click at [14, 158] on icon "Play/Pause" at bounding box center [14, 160] width 5 height 7
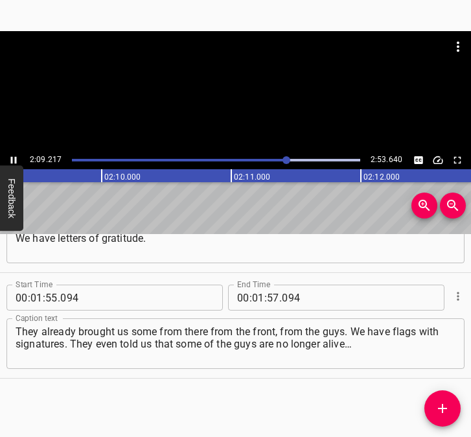
click at [14, 158] on icon "Play/Pause" at bounding box center [14, 160] width 12 height 12
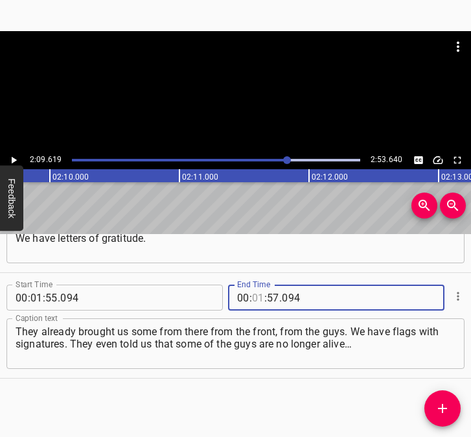
click at [252, 299] on input "number" at bounding box center [258, 297] width 12 height 26
type input "02"
type input "09"
type input "619"
click at [440, 407] on icon "Add Cue" at bounding box center [443, 408] width 16 height 16
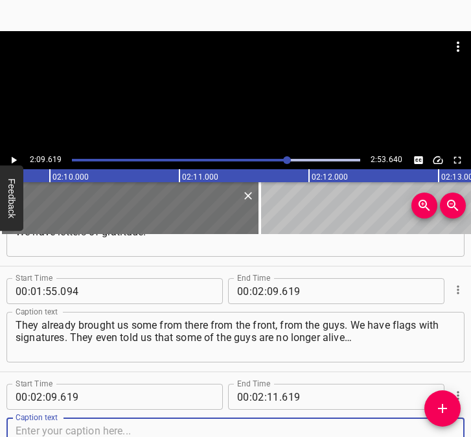
scroll to position [1231, 0]
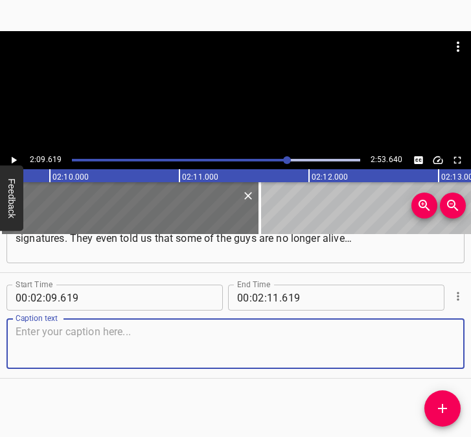
drag, startPoint x: 422, startPoint y: 355, endPoint x: 465, endPoint y: 349, distance: 43.8
click at [439, 352] on textarea at bounding box center [236, 343] width 440 height 37
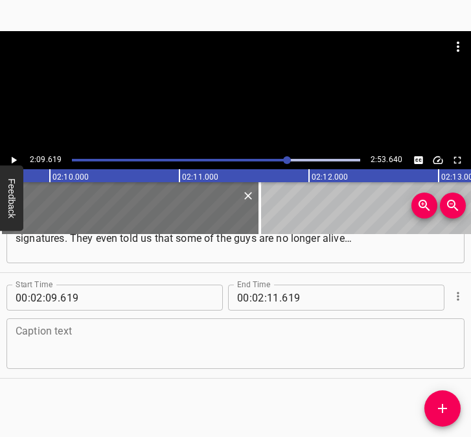
click at [151, 343] on textarea at bounding box center [236, 343] width 440 height 37
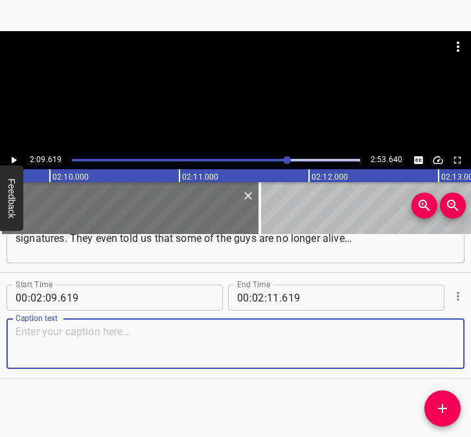
paste textarea "We have gratitude from the guys. Of course. Only victory. What we want most is …"
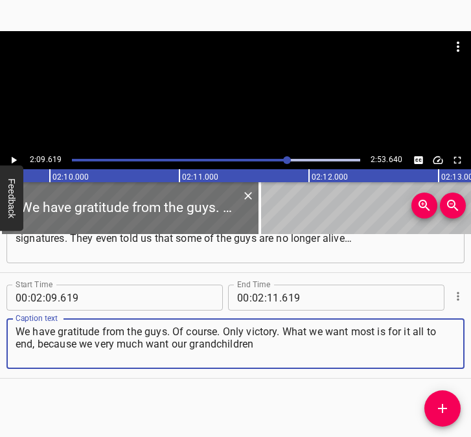
type textarea "We have gratitude from the guys. Of course. Only victory. What we want most is …"
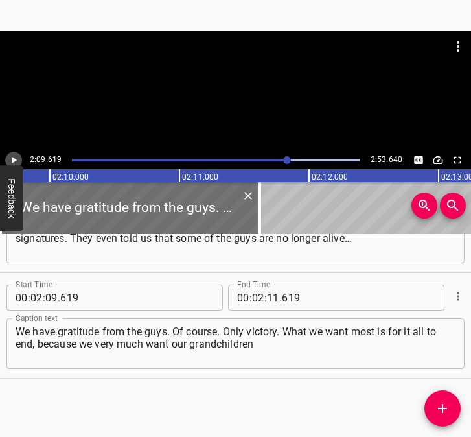
click at [16, 158] on icon "Play/Pause" at bounding box center [14, 160] width 12 height 12
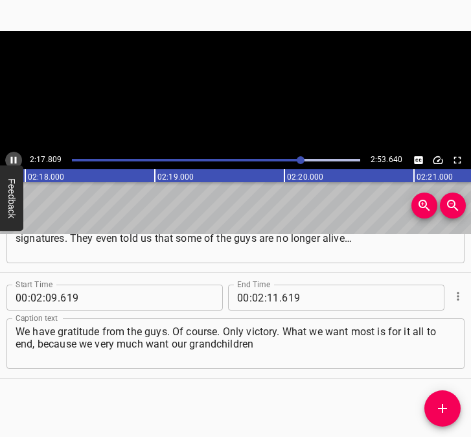
click at [16, 158] on icon "Play/Pause" at bounding box center [14, 160] width 6 height 7
click at [12, 161] on icon "Play/Pause" at bounding box center [14, 160] width 5 height 7
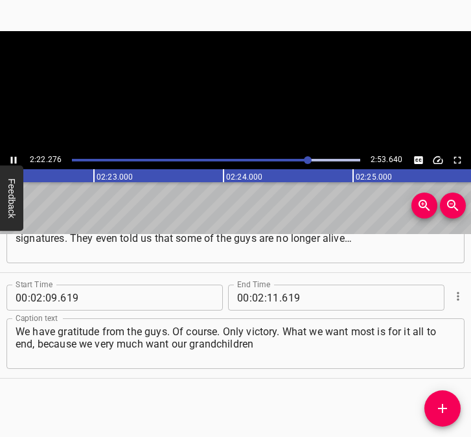
click at [12, 161] on icon "Play/Pause" at bounding box center [14, 160] width 6 height 7
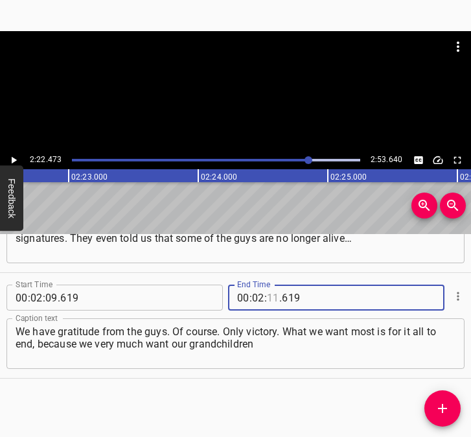
click at [269, 295] on input "number" at bounding box center [273, 297] width 12 height 26
type input "22"
type input "473"
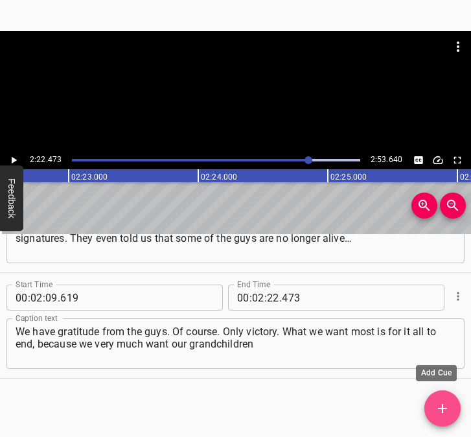
click at [444, 402] on icon "Add Cue" at bounding box center [443, 408] width 16 height 16
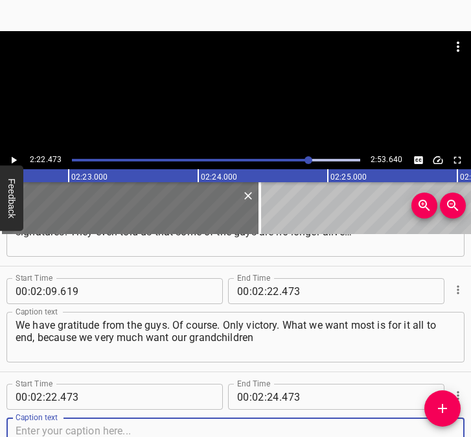
scroll to position [1337, 0]
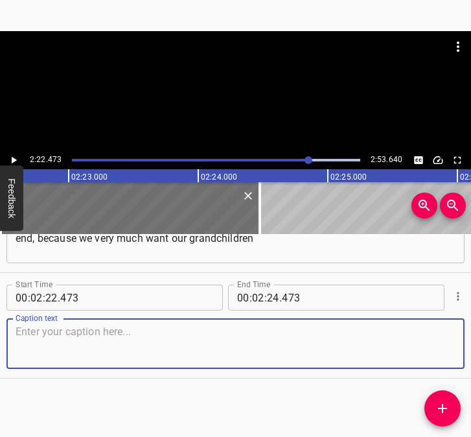
drag, startPoint x: 427, startPoint y: 347, endPoint x: 466, endPoint y: 342, distance: 39.2
click at [453, 344] on div "Caption text" at bounding box center [235, 343] width 458 height 51
click at [83, 351] on textarea at bounding box center [236, 343] width 440 height 37
paste textarea "and children to live, to have a normal life. For everyone to return, those who …"
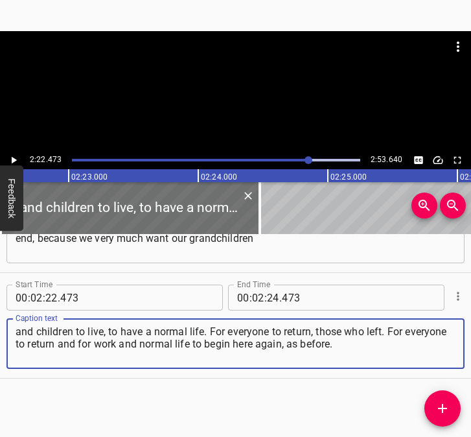
type textarea "and children to live, to have a normal life. For everyone to return, those who …"
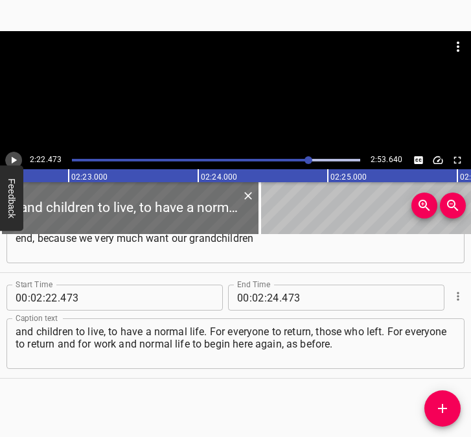
click at [14, 153] on button "Play/Pause" at bounding box center [13, 160] width 17 height 17
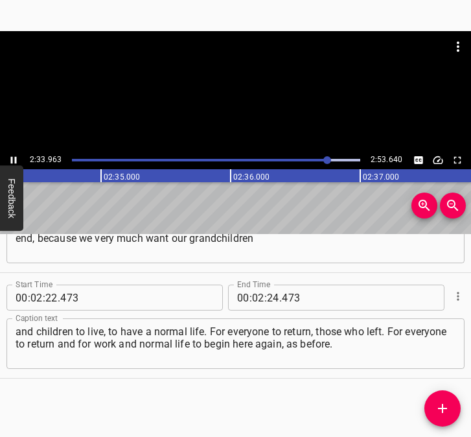
click at [14, 158] on icon "Play/Pause" at bounding box center [14, 160] width 12 height 12
click at [272, 299] on input "number" at bounding box center [273, 297] width 12 height 26
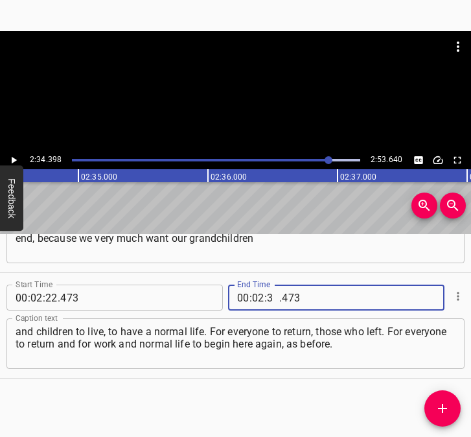
type input "34"
type input "398"
click at [442, 405] on icon "Add Cue" at bounding box center [442, 408] width 9 height 9
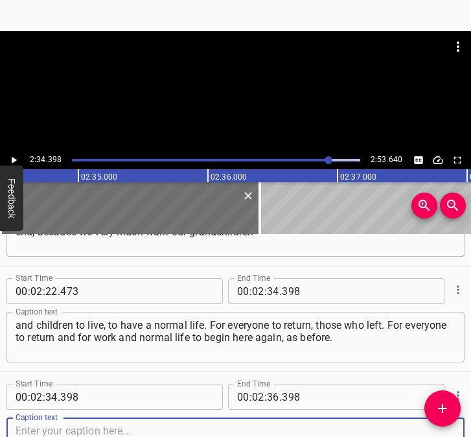
scroll to position [1442, 0]
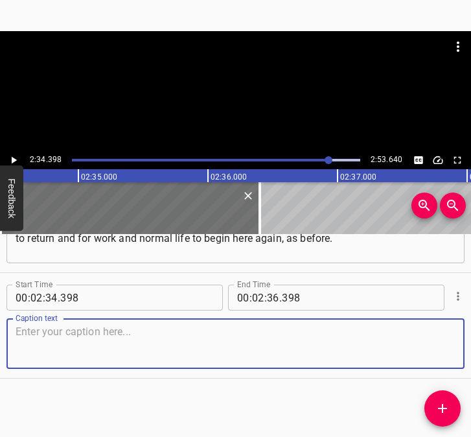
drag, startPoint x: 422, startPoint y: 349, endPoint x: 469, endPoint y: 350, distance: 47.3
click at [447, 349] on div "Caption text" at bounding box center [235, 343] width 458 height 51
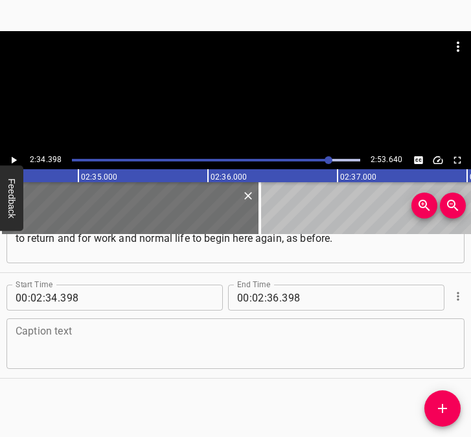
click at [209, 347] on textarea at bounding box center [236, 343] width 440 height 37
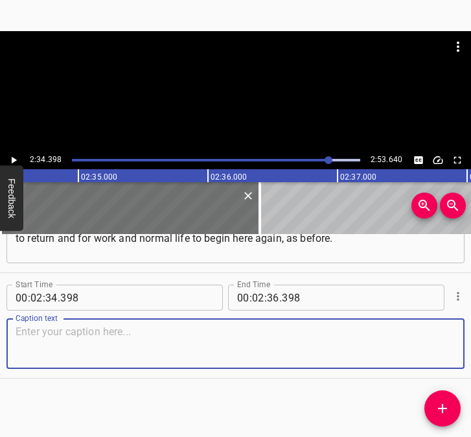
paste textarea "We lived as each one could: some better, some worse, but no one disturbed us. B…"
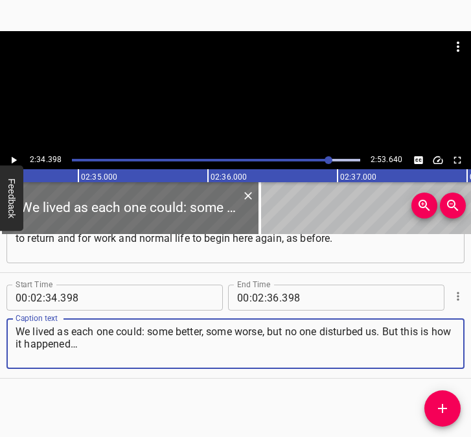
type textarea "We lived as each one could: some better, some worse, but no one disturbed us. B…"
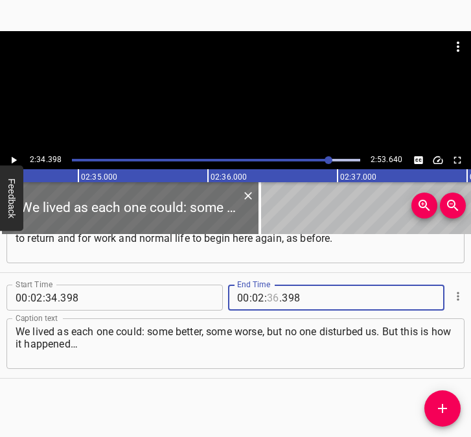
click at [269, 297] on input "number" at bounding box center [273, 297] width 12 height 26
type input "43"
type input "640"
click at [12, 158] on icon "Play/Pause" at bounding box center [14, 160] width 5 height 7
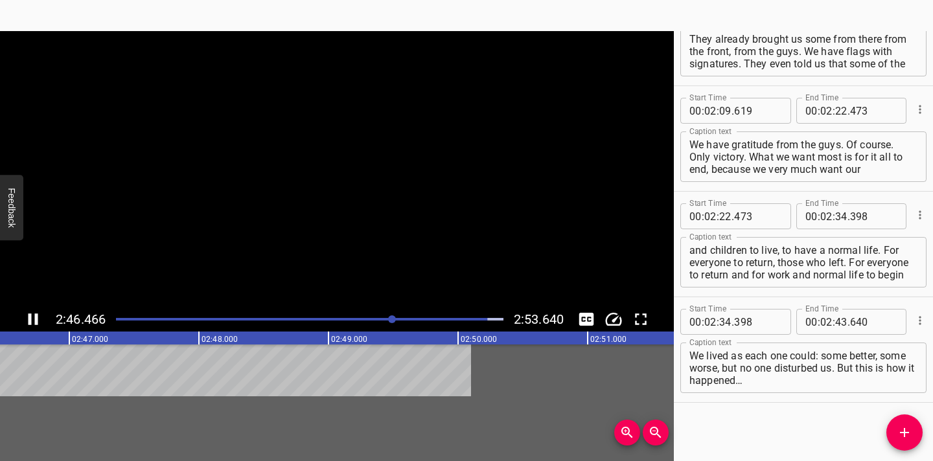
scroll to position [1238, 0]
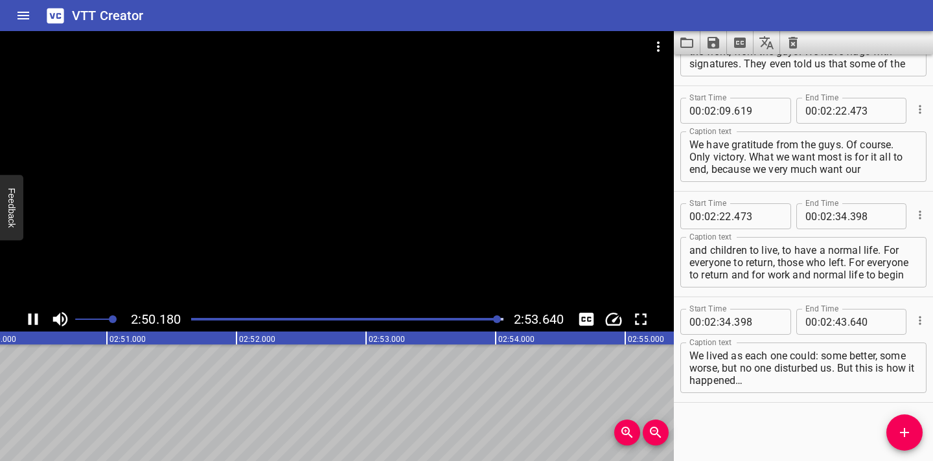
click at [470, 319] on div "Play progress" at bounding box center [341, 319] width 312 height 3
click at [470, 38] on icon "Save captions to file" at bounding box center [714, 43] width 12 height 12
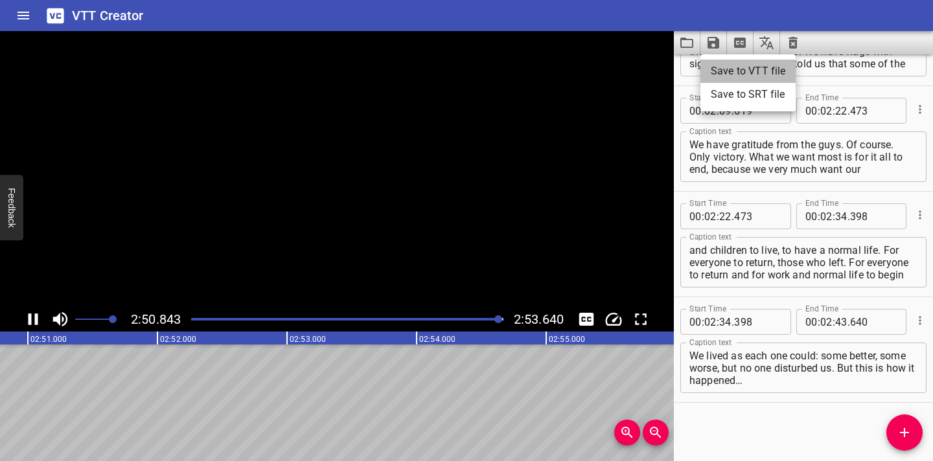
click at [470, 71] on li "Save to VTT file" at bounding box center [747, 71] width 95 height 23
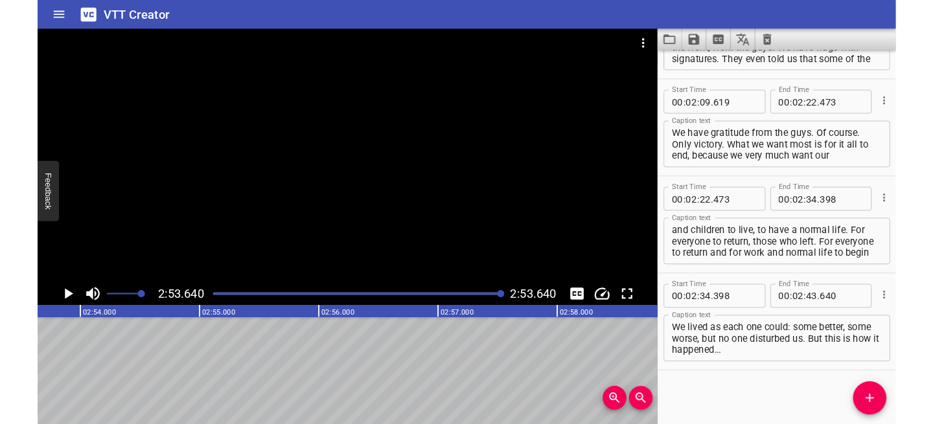
scroll to position [1275, 0]
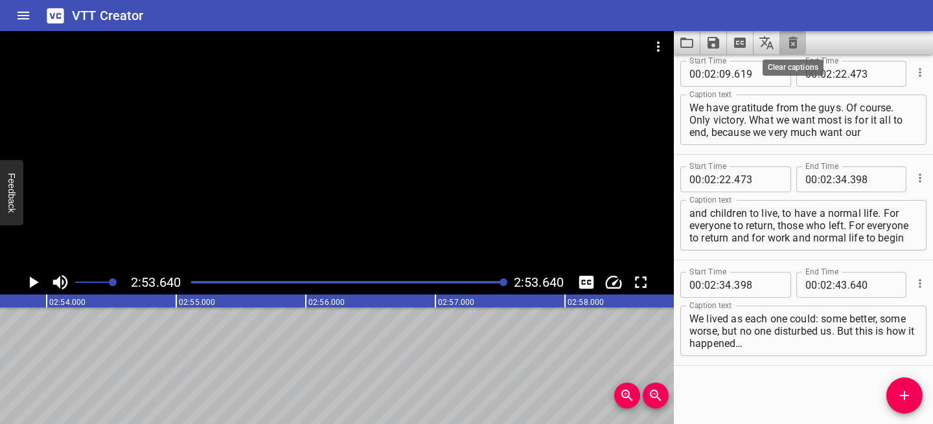
click at [470, 41] on icon "Clear captions" at bounding box center [793, 43] width 9 height 12
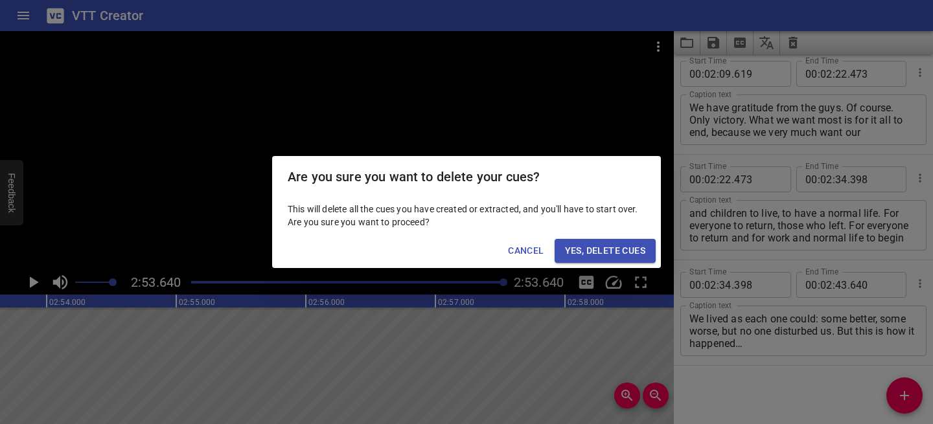
click at [470, 250] on span "Yes, Delete Cues" at bounding box center [605, 251] width 80 height 16
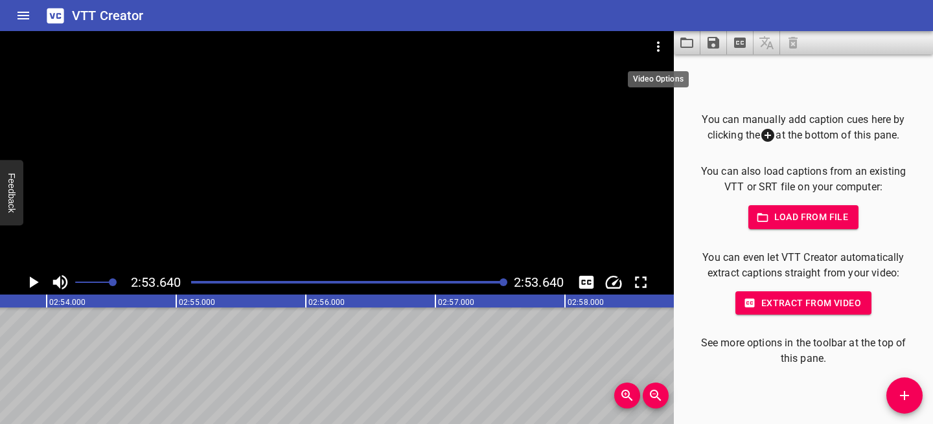
click at [470, 44] on icon "Video Options" at bounding box center [659, 47] width 16 height 16
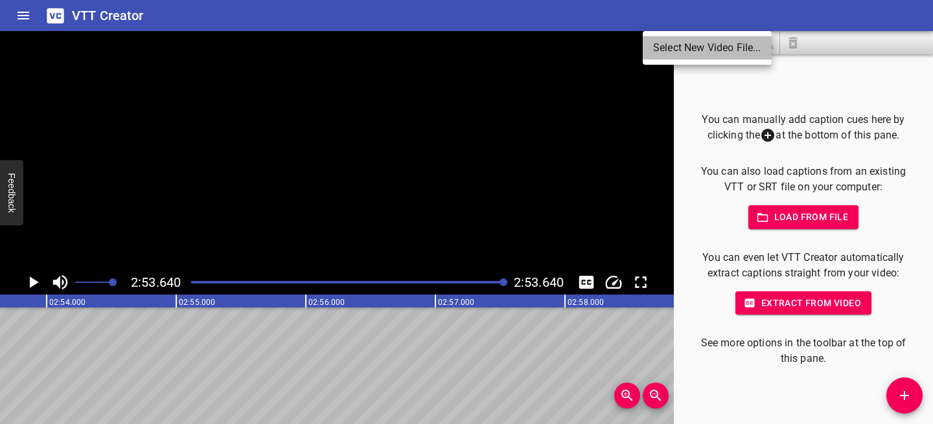
click at [470, 46] on li "Select New Video File..." at bounding box center [707, 47] width 129 height 23
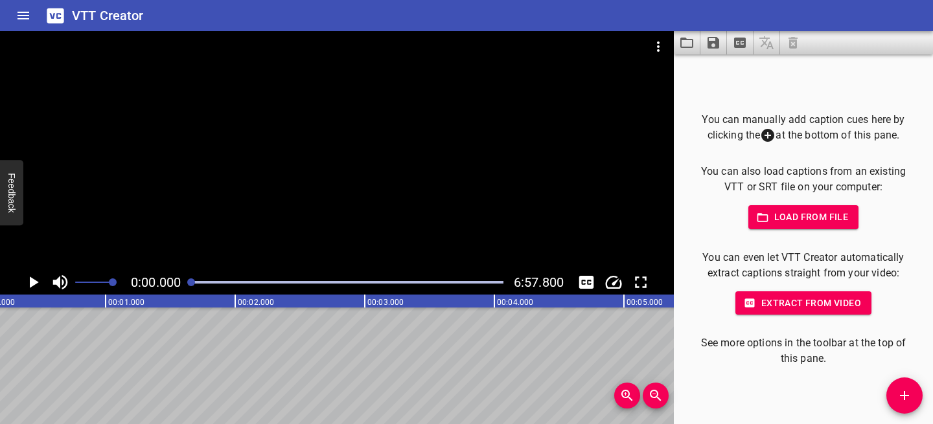
scroll to position [0, 0]
click at [28, 287] on icon "Play/Pause" at bounding box center [32, 282] width 19 height 19
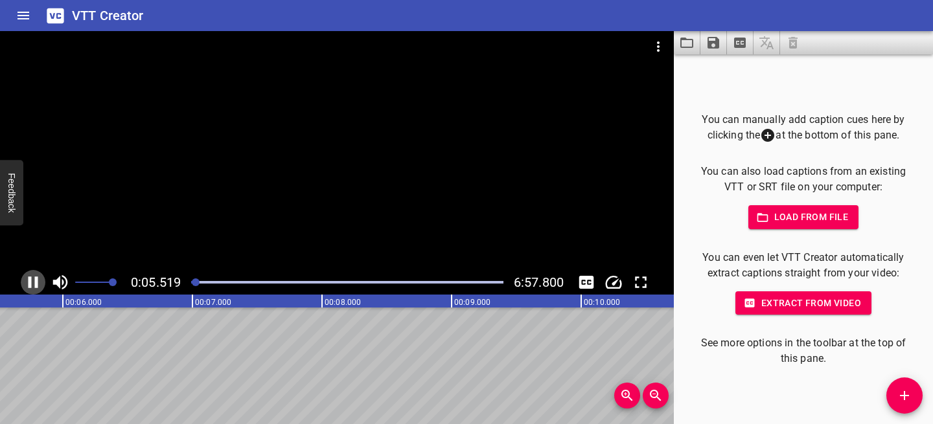
click at [32, 281] on icon "Play/Pause" at bounding box center [32, 282] width 19 height 19
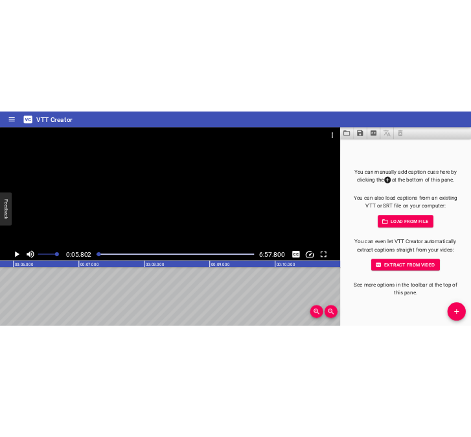
scroll to position [0, 752]
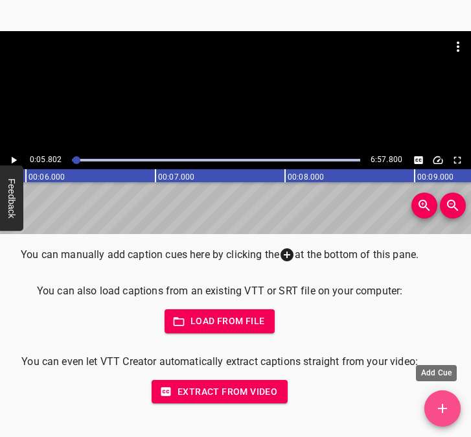
click at [448, 415] on icon "Add Cue" at bounding box center [443, 408] width 16 height 16
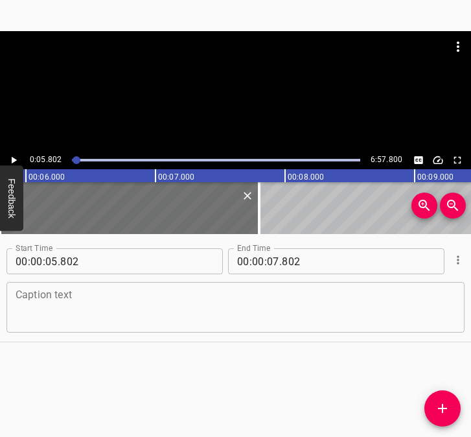
click at [126, 310] on textarea at bounding box center [236, 307] width 440 height 37
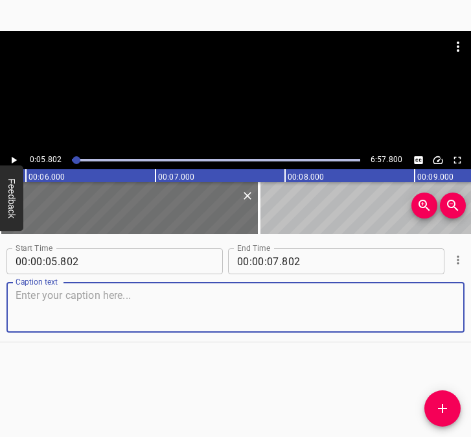
paste textarea "I am from the city of [GEOGRAPHIC_DATA]. That is where I was born, where I live…"
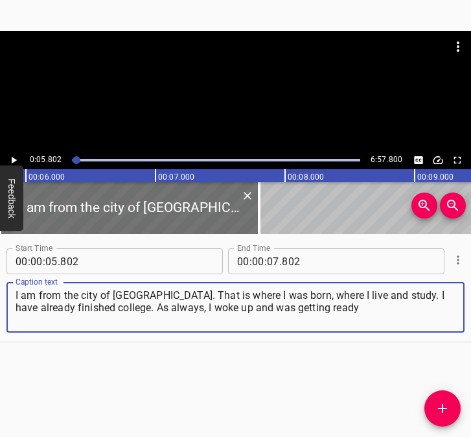
type textarea "I am from the city of [GEOGRAPHIC_DATA]. That is where I was born, where I live…"
click at [19, 158] on button "Play/Pause" at bounding box center [13, 160] width 17 height 17
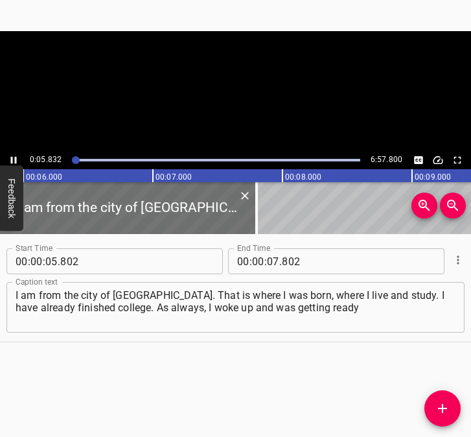
scroll to position [0, 789]
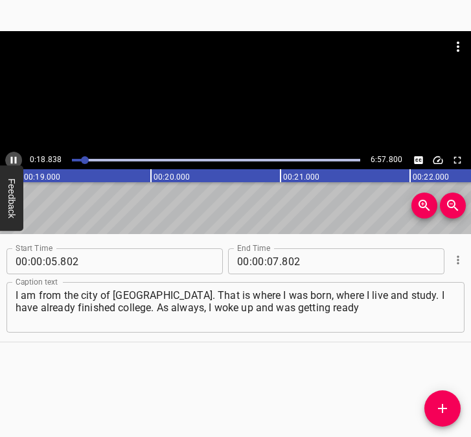
click at [17, 157] on icon "Play/Pause" at bounding box center [14, 160] width 12 height 12
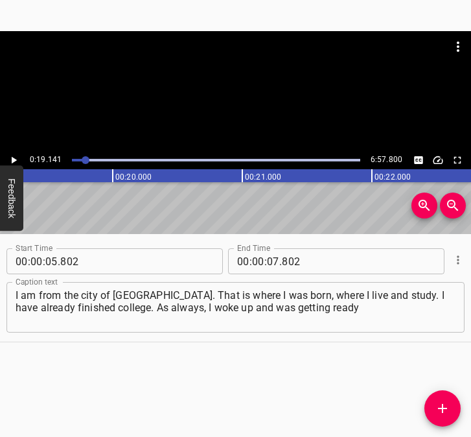
scroll to position [0, 2480]
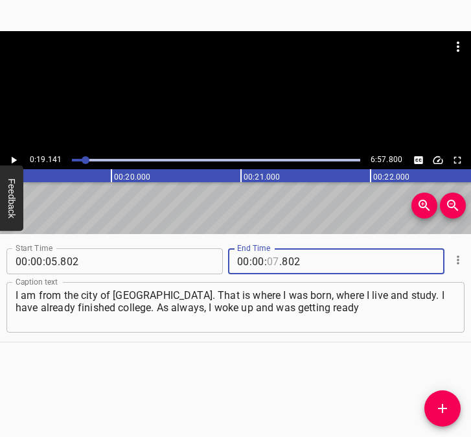
click at [270, 260] on input "number" at bounding box center [273, 261] width 12 height 26
type input "19"
type input "141"
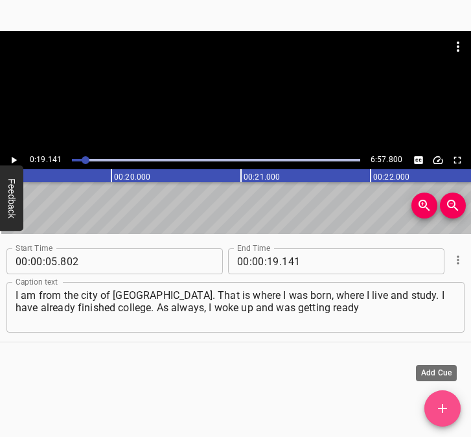
click at [453, 406] on span "Add Cue" at bounding box center [442, 408] width 36 height 16
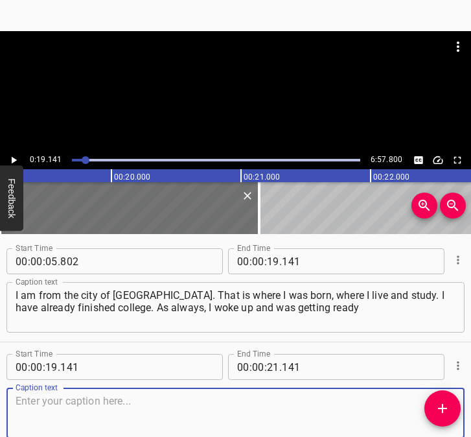
scroll to position [69, 0]
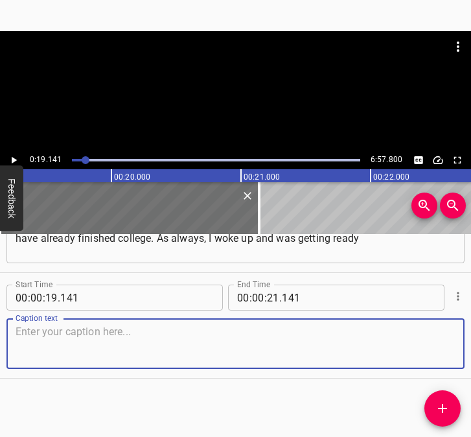
drag, startPoint x: 423, startPoint y: 343, endPoint x: 500, endPoint y: 328, distance: 78.5
click at [470, 328] on html "Caption Editor Batch Transcribe Login Sign Up Privacy Contact 0:19.141 6:57.800…" at bounding box center [235, 218] width 471 height 437
click at [110, 346] on textarea at bounding box center [236, 343] width 440 height 37
paste textarea "for classes at the [GEOGRAPHIC_DATA]. My parents were already at work. My mothe…"
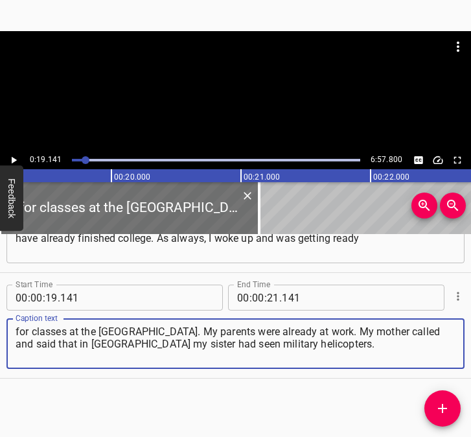
type textarea "for classes at the [GEOGRAPHIC_DATA]. My parents were already at work. My mothe…"
click at [21, 157] on button "Play/Pause" at bounding box center [13, 160] width 17 height 17
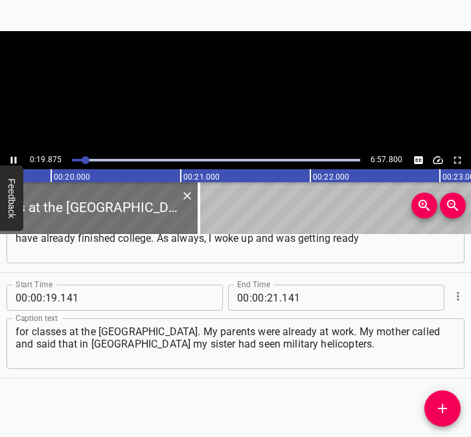
scroll to position [0, 2575]
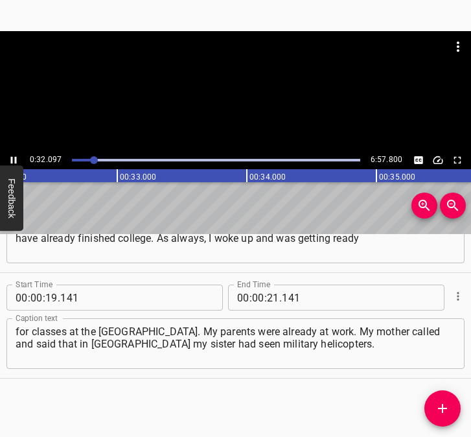
click at [14, 155] on icon "Play/Pause" at bounding box center [14, 160] width 12 height 12
click at [269, 295] on input "number" at bounding box center [273, 297] width 12 height 26
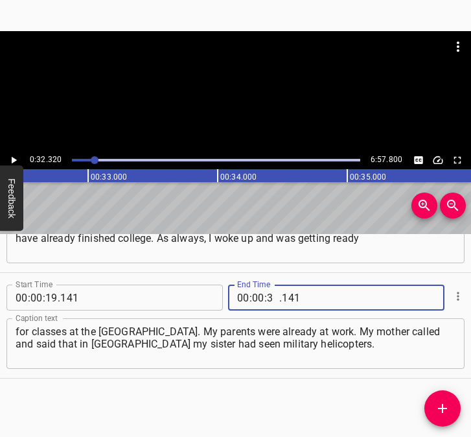
type input "32"
type input "320"
click at [448, 402] on icon "Add Cue" at bounding box center [443, 408] width 16 height 16
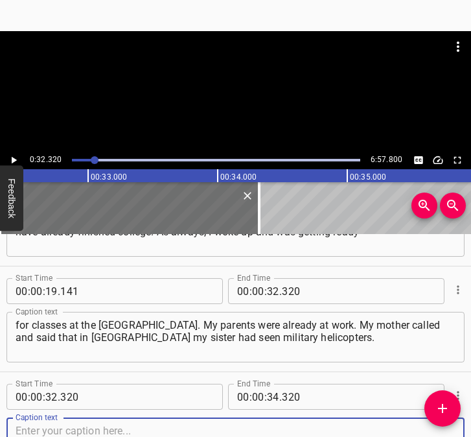
scroll to position [175, 0]
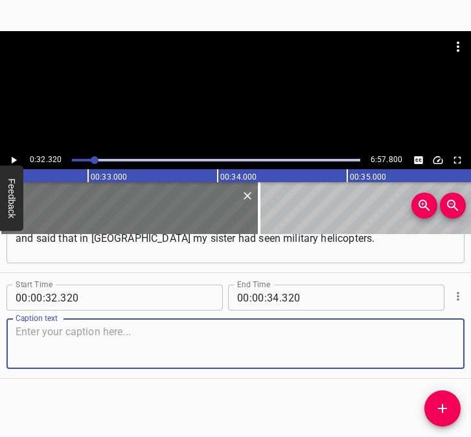
drag, startPoint x: 420, startPoint y: 347, endPoint x: 497, endPoint y: 341, distance: 77.4
click at [470, 341] on html "Caption Editor Batch Transcribe Login Sign Up Privacy Contact 0:32.320 6:57.800…" at bounding box center [235, 218] width 471 height 437
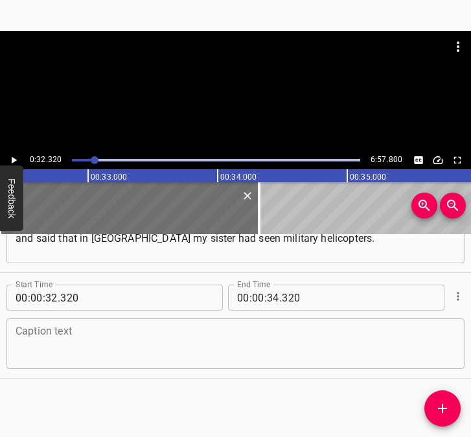
click at [45, 352] on textarea at bounding box center [236, 343] width 440 height 37
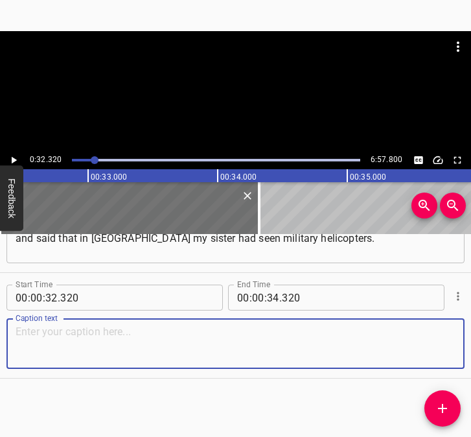
paste textarea "She told me not to go to college for now, to stay at home. And the college admi…"
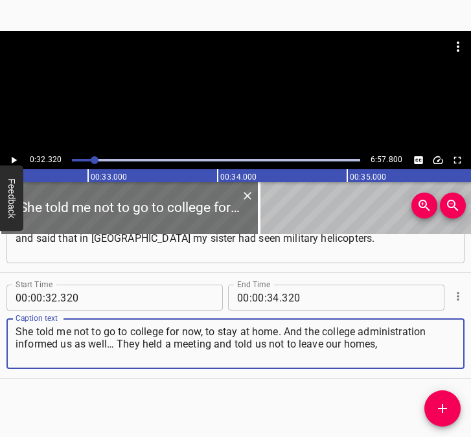
type textarea "She told me not to go to college for now, to stay at home. And the college admi…"
click at [9, 159] on icon "Play/Pause" at bounding box center [14, 160] width 12 height 12
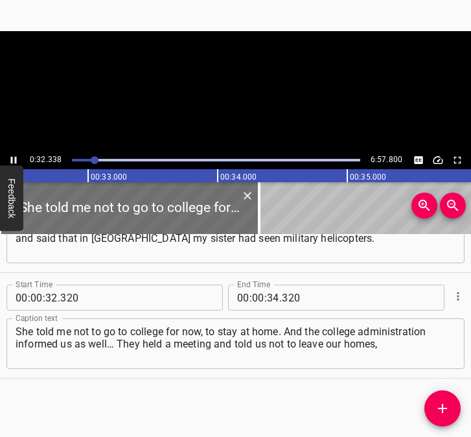
scroll to position [0, 4190]
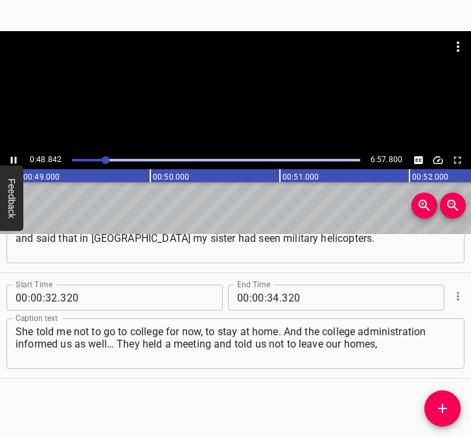
click at [12, 158] on icon "Play/Pause" at bounding box center [14, 160] width 6 height 7
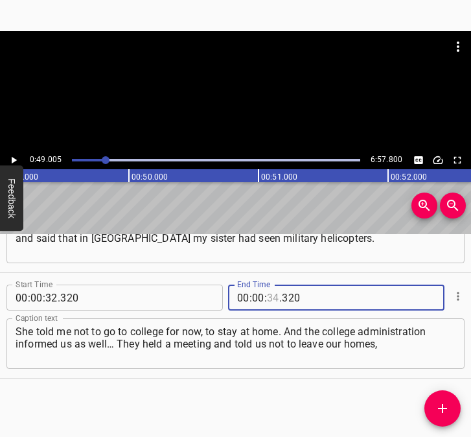
click at [270, 294] on input "number" at bounding box center [273, 297] width 12 height 26
type input "49"
type input "005"
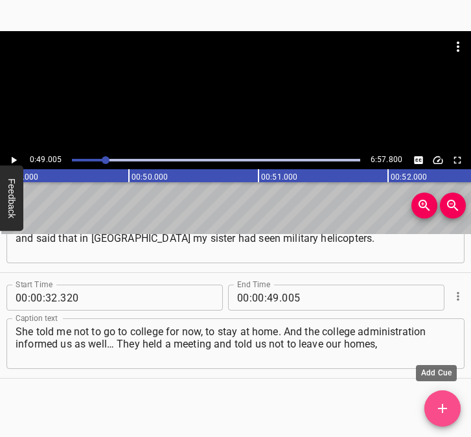
click at [446, 402] on icon "Add Cue" at bounding box center [443, 408] width 16 height 16
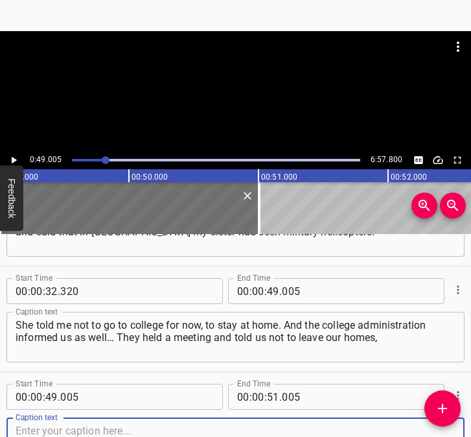
scroll to position [281, 0]
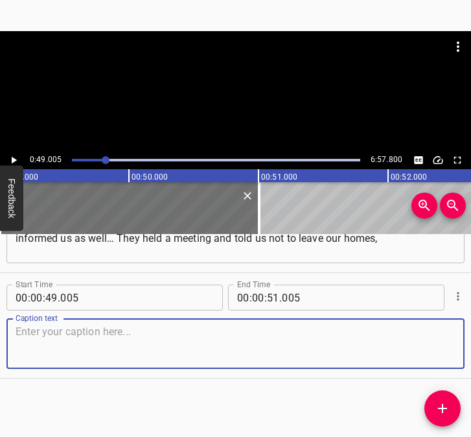
drag, startPoint x: 435, startPoint y: 347, endPoint x: 463, endPoint y: 337, distance: 29.1
click at [463, 337] on div "Start Time 00 : 00 : 05 . 802 Start Time End Time 00 : 00 : 19 . 141 End Time C…" at bounding box center [235, 335] width 471 height 203
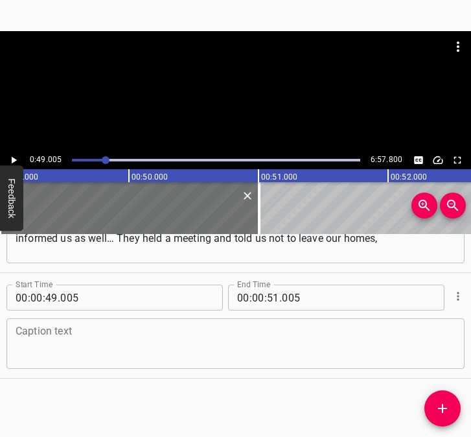
click at [115, 352] on textarea at bounding box center [236, 343] width 440 height 37
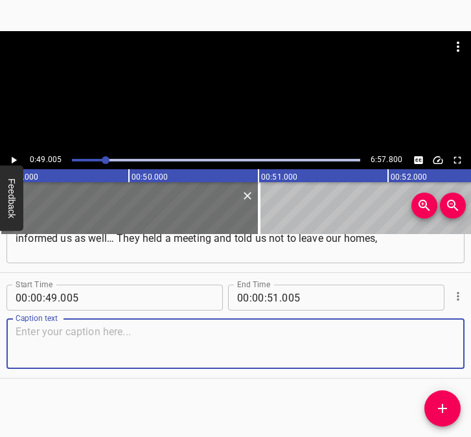
paste textarea "because the war had begun. That day, when my mother returned home, I went with …"
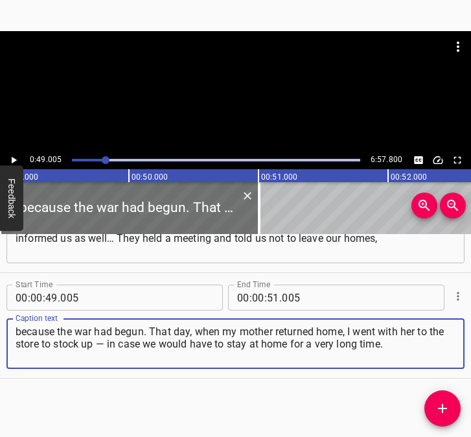
type textarea "because the war had begun. That day, when my mother returned home, I went with …"
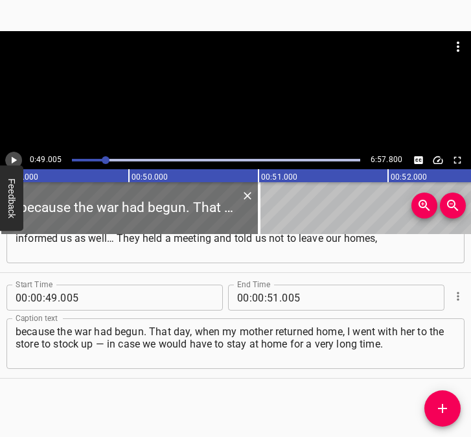
click at [9, 161] on icon "Play/Pause" at bounding box center [14, 160] width 12 height 12
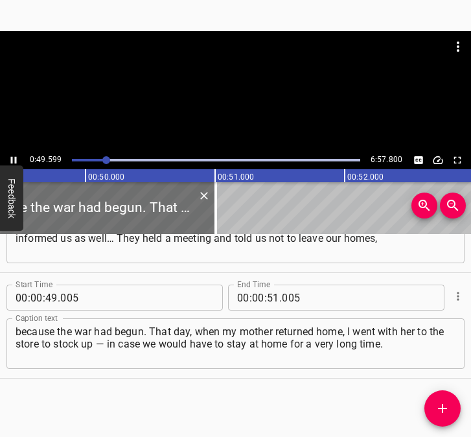
scroll to position [0, 6427]
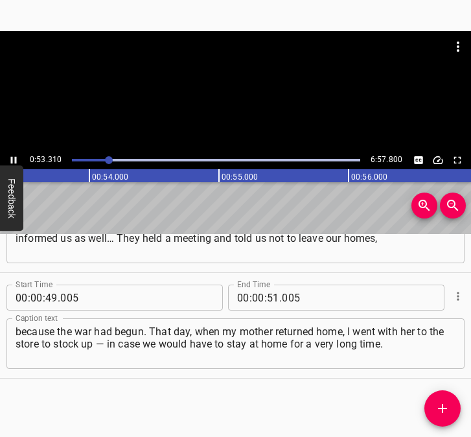
click at [8, 157] on icon "Play/Pause" at bounding box center [14, 160] width 12 height 12
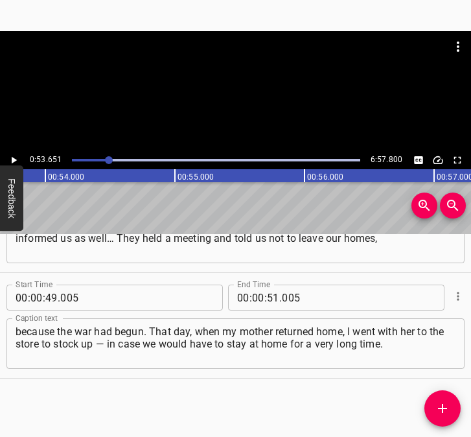
click at [8, 157] on icon "Play/Pause" at bounding box center [14, 160] width 12 height 12
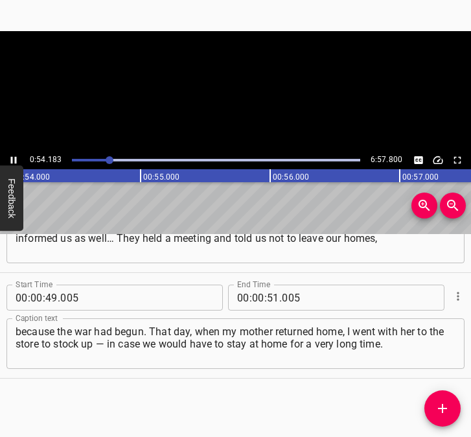
scroll to position [0, 7021]
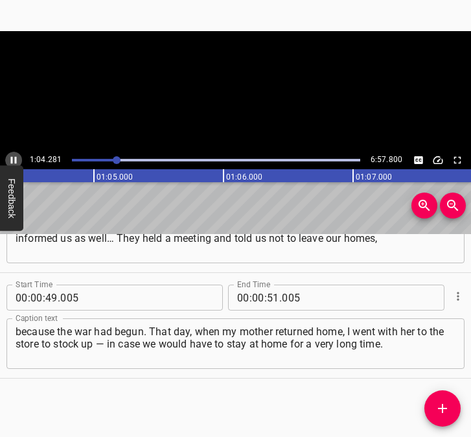
click at [12, 158] on icon "Play/Pause" at bounding box center [14, 160] width 6 height 7
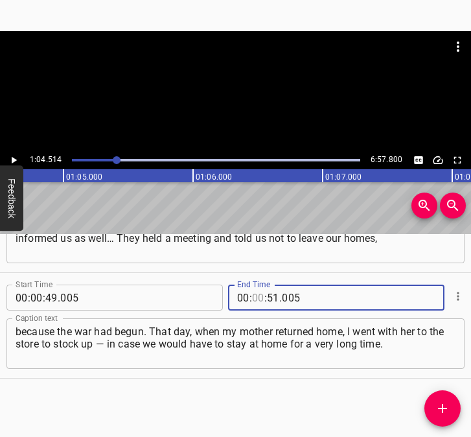
click at [253, 293] on input "number" at bounding box center [258, 297] width 12 height 26
type input "01"
type input "04"
type input "514"
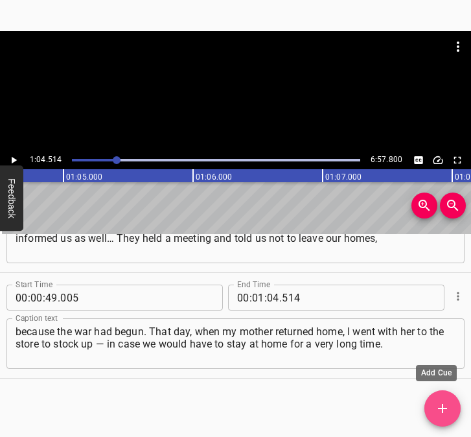
click at [436, 400] on icon "Add Cue" at bounding box center [443, 408] width 16 height 16
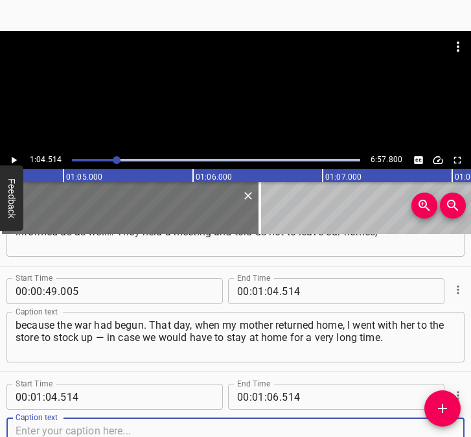
scroll to position [386, 0]
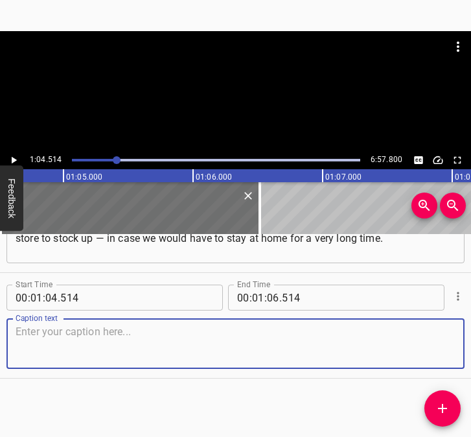
drag, startPoint x: 430, startPoint y: 354, endPoint x: 443, endPoint y: 351, distance: 13.4
click at [443, 351] on textarea at bounding box center [236, 343] width 440 height 37
click at [232, 330] on textarea at bounding box center [236, 343] width 440 height 37
paste textarea "We were very frightened then. We did not know how it might end, or when. Even n…"
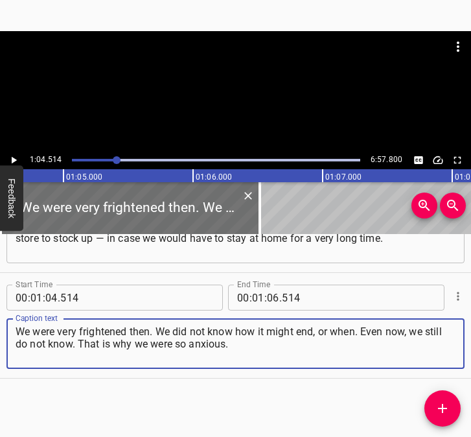
type textarea "We were very frightened then. We did not know how it might end, or when. Even n…"
click at [10, 153] on button "Play/Pause" at bounding box center [13, 160] width 17 height 17
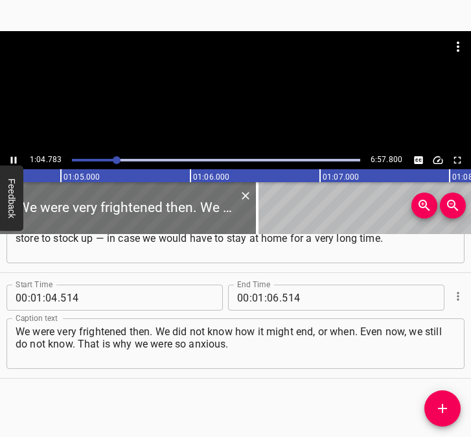
scroll to position [0, 8395]
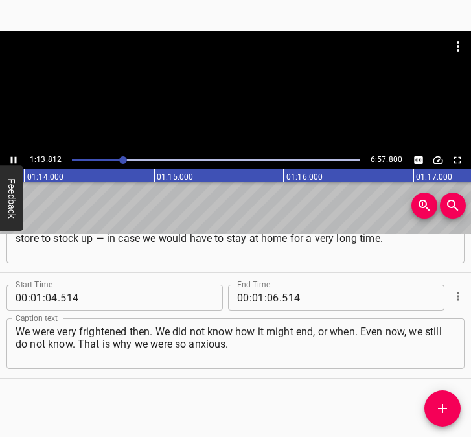
click at [13, 158] on icon "Play/Pause" at bounding box center [14, 160] width 12 height 12
click at [271, 301] on input "number" at bounding box center [273, 297] width 12 height 26
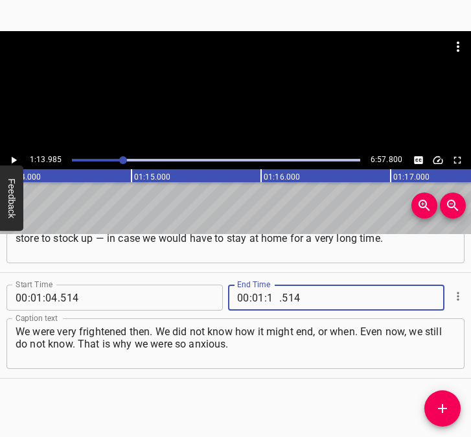
type input "13"
type input "985"
click at [441, 406] on icon "Add Cue" at bounding box center [443, 408] width 16 height 16
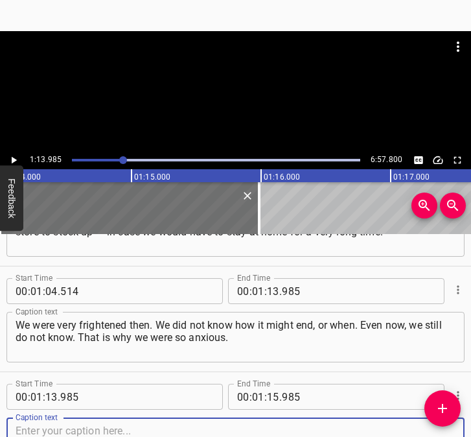
scroll to position [492, 0]
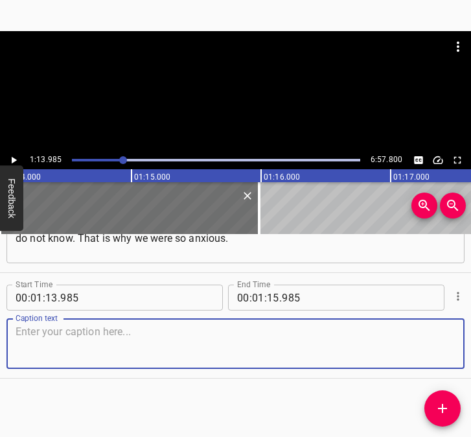
drag, startPoint x: 425, startPoint y: 347, endPoint x: 470, endPoint y: 330, distance: 48.2
click at [430, 344] on textarea at bounding box center [236, 343] width 440 height 37
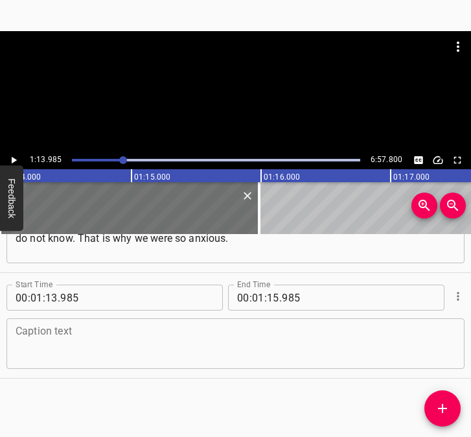
click at [211, 342] on textarea at bounding box center [236, 343] width 440 height 37
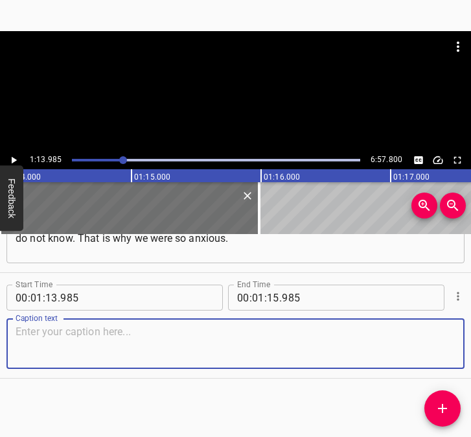
paste textarea "By evening, the first explosions in [GEOGRAPHIC_DATA] thundered, and we heard t…"
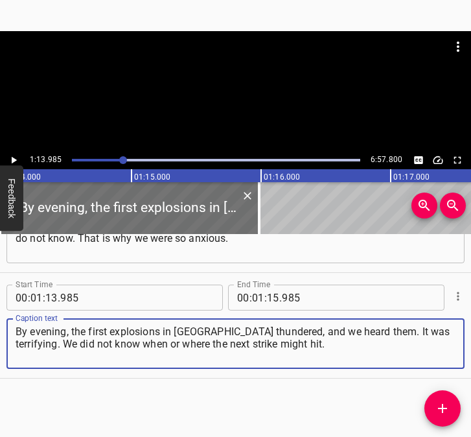
type textarea "By evening, the first explosions in [GEOGRAPHIC_DATA] thundered, and we heard t…"
click at [14, 163] on icon "Play/Pause" at bounding box center [14, 160] width 12 height 12
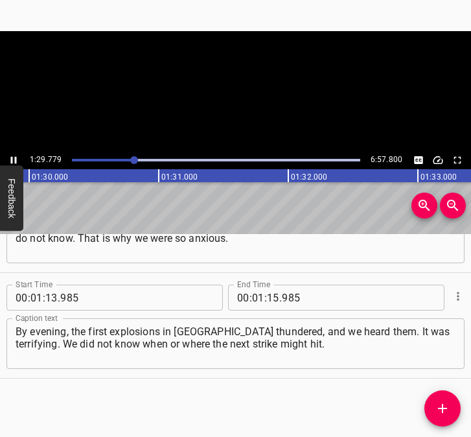
click at [16, 159] on icon "Play/Pause" at bounding box center [14, 160] width 6 height 7
click at [270, 294] on input "number" at bounding box center [273, 297] width 12 height 26
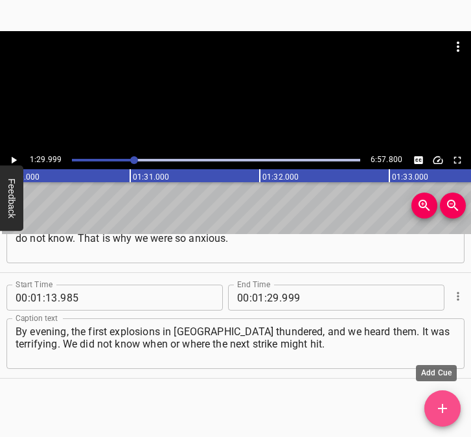
click at [441, 403] on icon "Add Cue" at bounding box center [443, 408] width 16 height 16
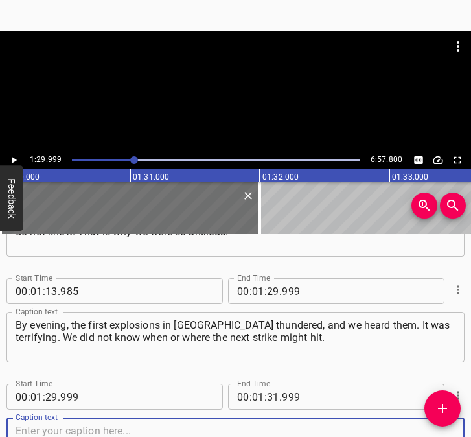
scroll to position [597, 0]
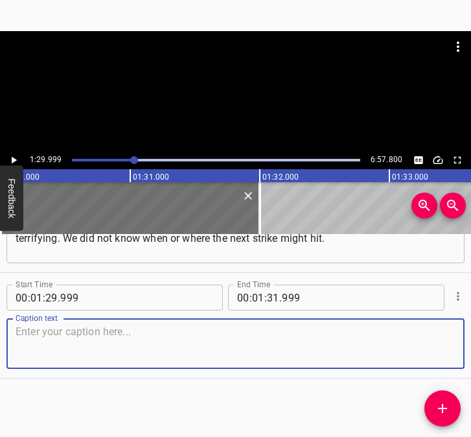
drag, startPoint x: 435, startPoint y: 350, endPoint x: 465, endPoint y: 343, distance: 30.5
click at [444, 347] on textarea at bounding box center [236, 343] width 440 height 37
click at [209, 353] on textarea at bounding box center [236, 343] width 440 height 37
paste textarea "We were very afraid it could be our home. But we, together with my parents, hav…"
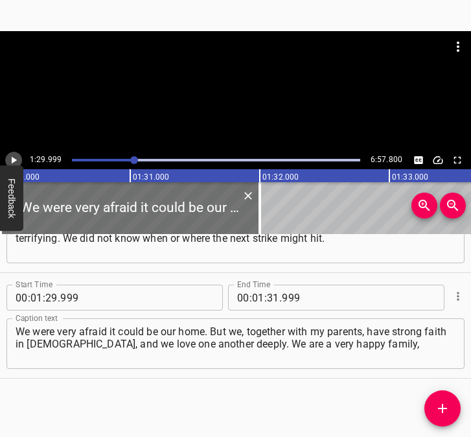
click at [10, 159] on icon "Play/Pause" at bounding box center [14, 160] width 12 height 12
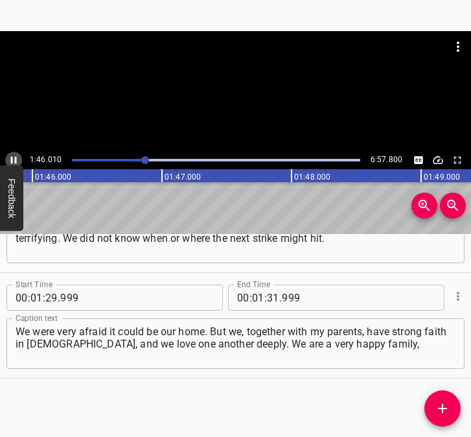
click at [12, 157] on icon "Play/Pause" at bounding box center [14, 160] width 6 height 7
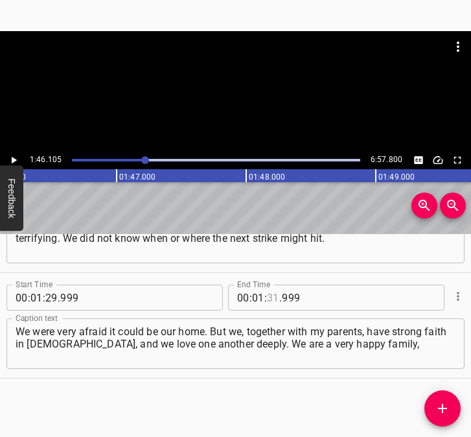
click at [267, 294] on input "number" at bounding box center [273, 297] width 12 height 26
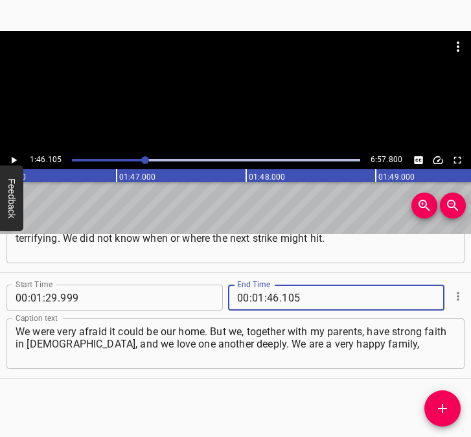
click at [445, 406] on icon "Add Cue" at bounding box center [443, 408] width 16 height 16
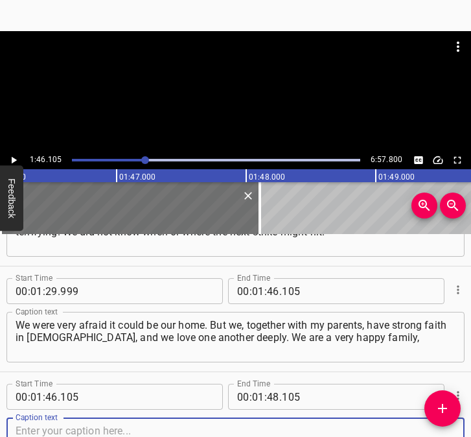
scroll to position [703, 0]
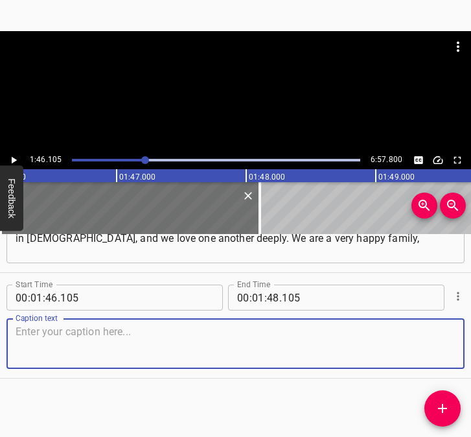
drag, startPoint x: 435, startPoint y: 351, endPoint x: 467, endPoint y: 341, distance: 33.6
click at [467, 341] on div "Start Time 00 : 00 : 05 . 802 Start Time End Time 00 : 00 : 19 . 141 End Time C…" at bounding box center [235, 335] width 471 height 203
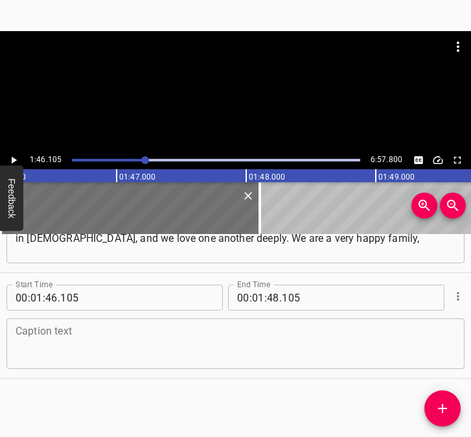
click at [32, 333] on textarea at bounding box center [236, 343] width 440 height 37
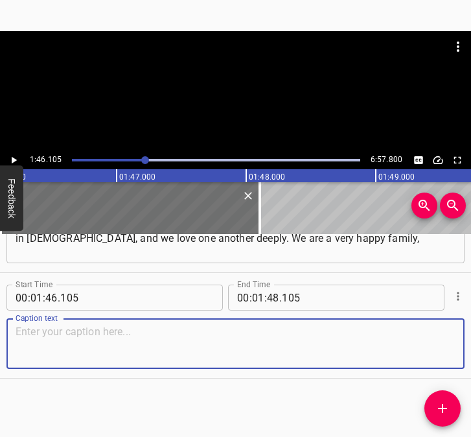
paste textarea "because we listen to each other, we care for one another, and I am very glad to…"
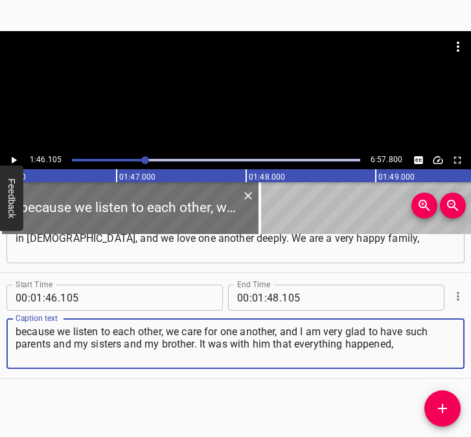
drag, startPoint x: 410, startPoint y: 347, endPoint x: 14, endPoint y: 332, distance: 396.2
click at [14, 332] on div "because we listen to each other, we care for one another, and I am very glad to…" at bounding box center [235, 343] width 458 height 51
paste textarea
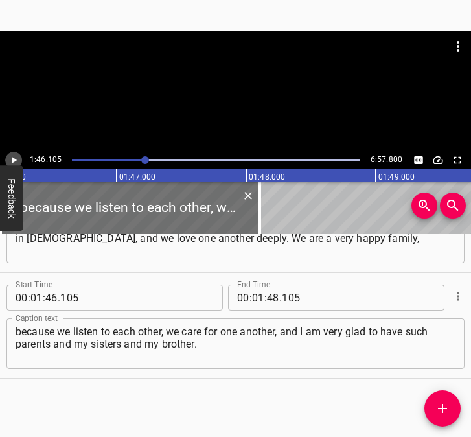
click at [14, 156] on icon "Play/Pause" at bounding box center [14, 160] width 12 height 12
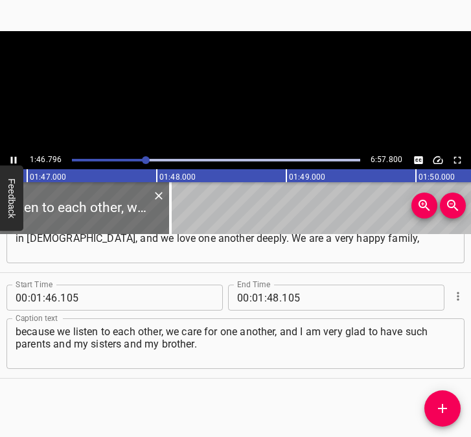
scroll to position [0, 13840]
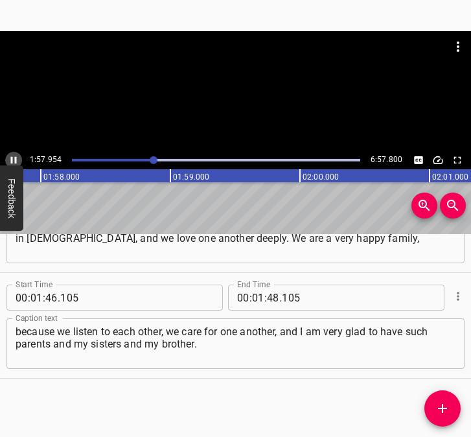
click at [12, 158] on icon "Play/Pause" at bounding box center [14, 160] width 6 height 7
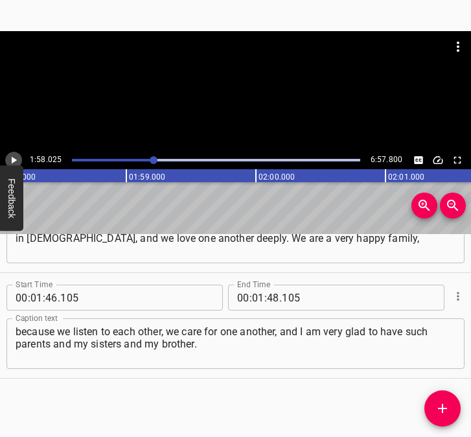
click at [12, 158] on icon "Play/Pause" at bounding box center [14, 160] width 5 height 7
click at [12, 158] on icon "Play/Pause" at bounding box center [14, 160] width 6 height 7
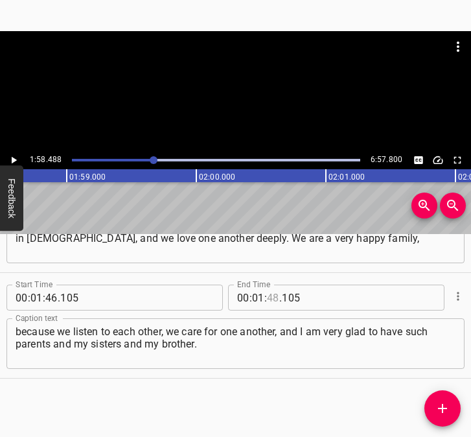
click at [268, 290] on input "number" at bounding box center [273, 297] width 12 height 26
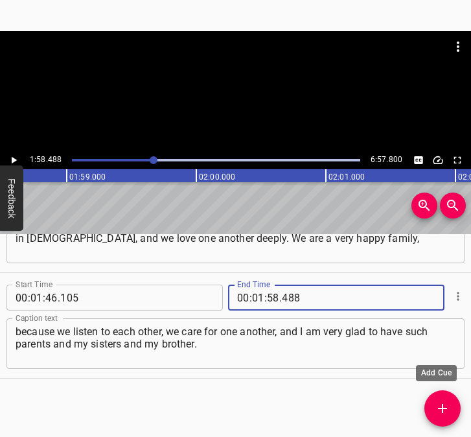
click at [450, 406] on span "Add Cue" at bounding box center [442, 408] width 36 height 16
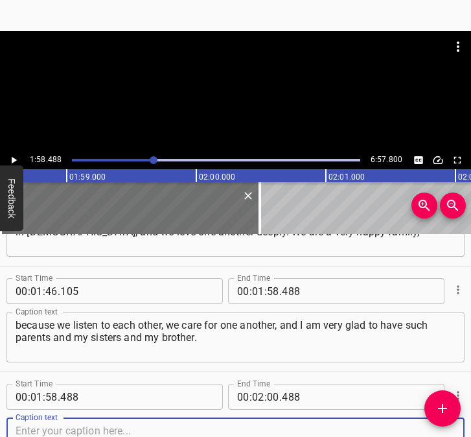
scroll to position [809, 0]
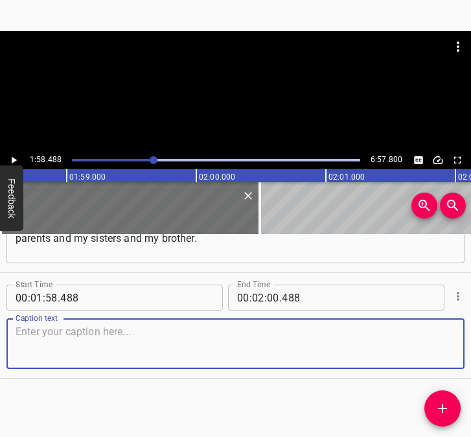
drag, startPoint x: 433, startPoint y: 347, endPoint x: 504, endPoint y: 333, distance: 71.9
click at [470, 333] on html "Caption Editor Batch Transcribe Login Sign Up Privacy Contact 1:58.488 6:57.800…" at bounding box center [235, 218] width 471 height 437
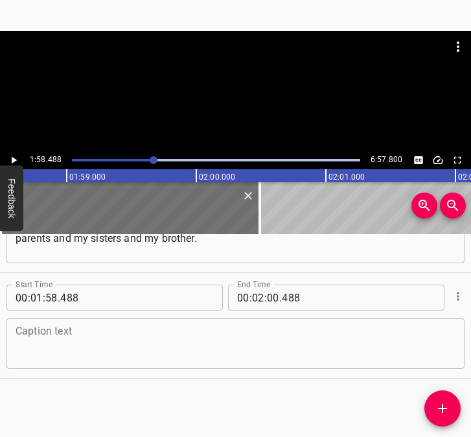
click at [278, 341] on textarea at bounding box center [236, 343] width 440 height 37
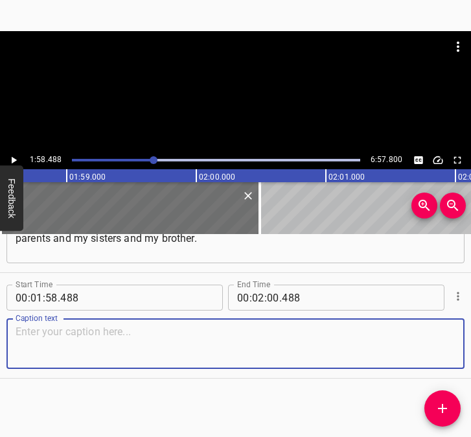
paste textarea "It was with him that everything happened, I think, about a month later. My brot…"
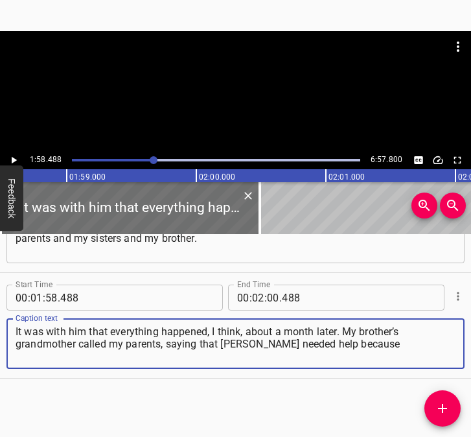
click at [13, 161] on icon "Play/Pause" at bounding box center [14, 160] width 5 height 7
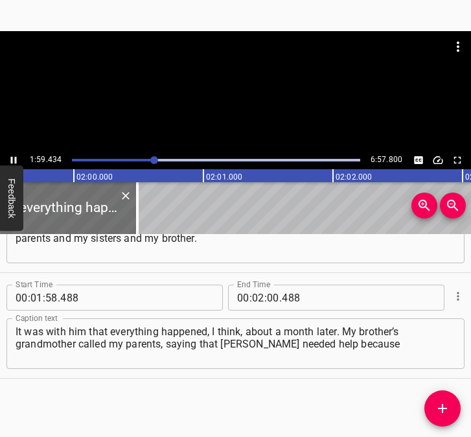
scroll to position [0, 15511]
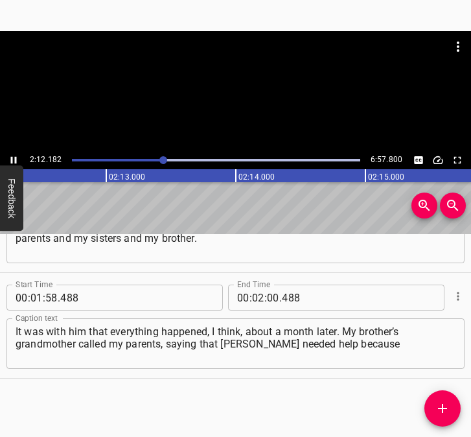
click at [12, 159] on icon "Play/Pause" at bounding box center [14, 160] width 6 height 7
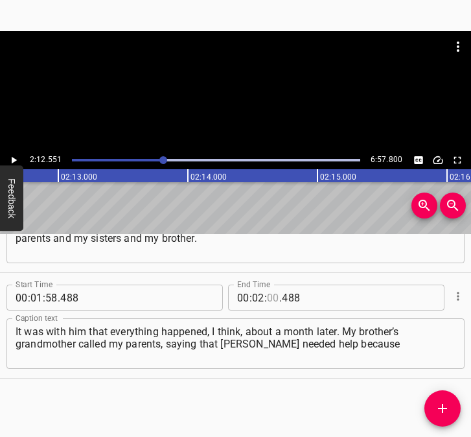
click at [267, 299] on input "number" at bounding box center [273, 297] width 12 height 26
drag, startPoint x: 445, startPoint y: 415, endPoint x: 467, endPoint y: 403, distance: 25.2
click at [445, 415] on icon "Add Cue" at bounding box center [443, 408] width 16 height 16
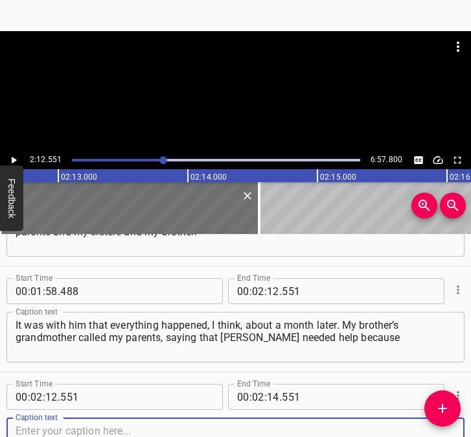
scroll to position [914, 0]
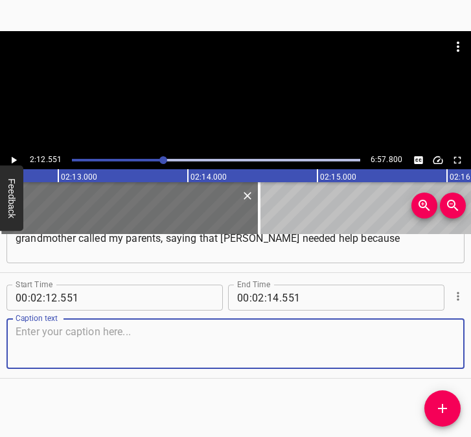
drag, startPoint x: 434, startPoint y: 362, endPoint x: 461, endPoint y: 353, distance: 28.5
click at [439, 360] on textarea at bounding box center [236, 343] width 440 height 37
click at [48, 343] on textarea at bounding box center [236, 343] width 440 height 37
paste textarea "he had been injured by shrapnel. I was very frightened then. He was [DEMOGRAPHI…"
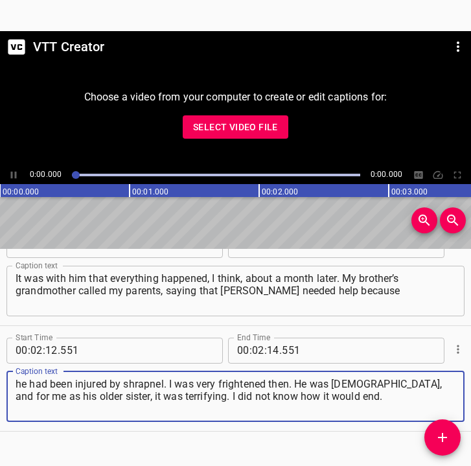
scroll to position [899, 0]
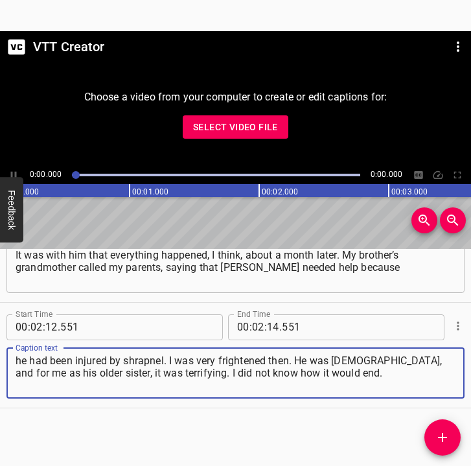
click at [243, 124] on span "Select Video File" at bounding box center [235, 127] width 85 height 16
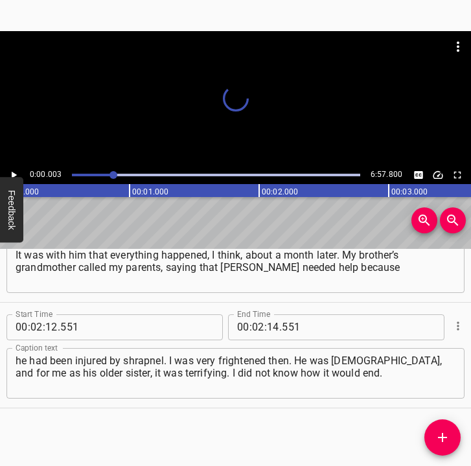
scroll to position [0, 2]
drag, startPoint x: 76, startPoint y: 172, endPoint x: 115, endPoint y: 174, distance: 39.6
click at [115, 174] on div at bounding box center [114, 175] width 8 height 8
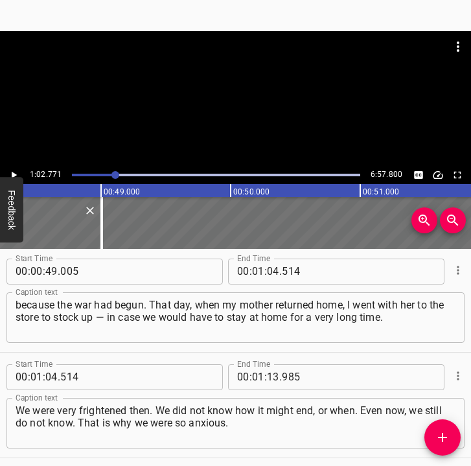
scroll to position [317, 0]
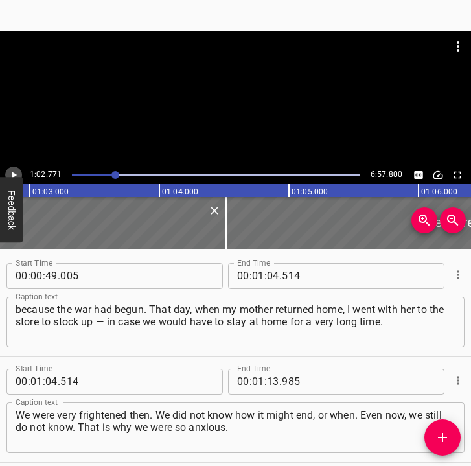
click at [10, 174] on icon "Play/Pause" at bounding box center [14, 175] width 12 height 12
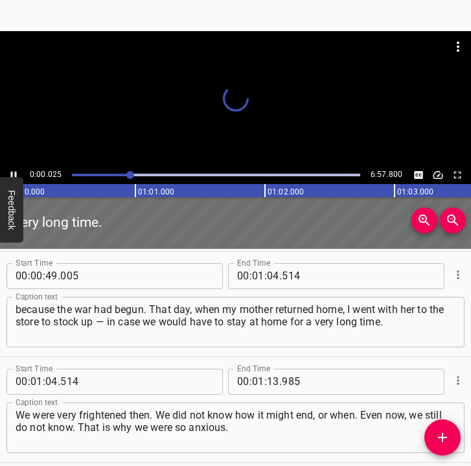
drag, startPoint x: 117, startPoint y: 174, endPoint x: 151, endPoint y: 176, distance: 34.4
click at [134, 176] on div at bounding box center [130, 175] width 8 height 8
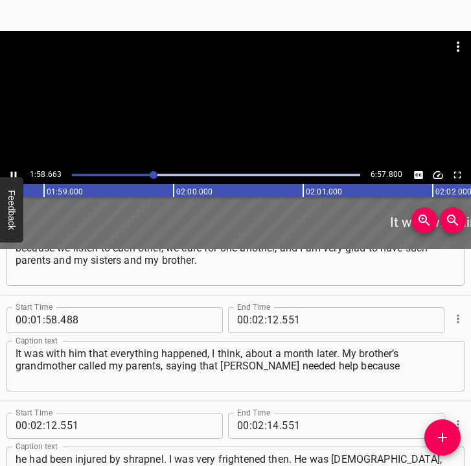
scroll to position [845, 0]
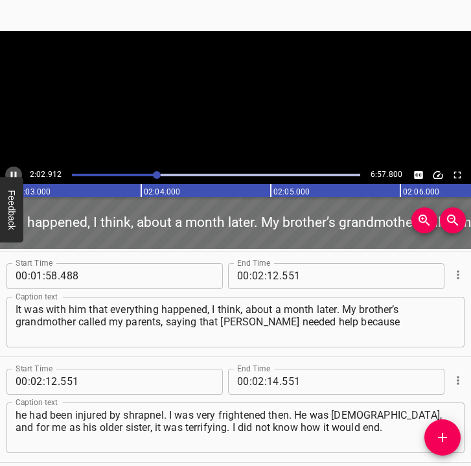
click at [11, 172] on icon "Play/Pause" at bounding box center [14, 174] width 6 height 7
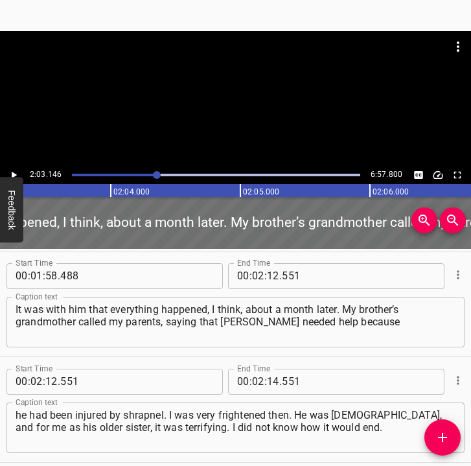
click at [11, 172] on icon "Play/Pause" at bounding box center [14, 175] width 12 height 12
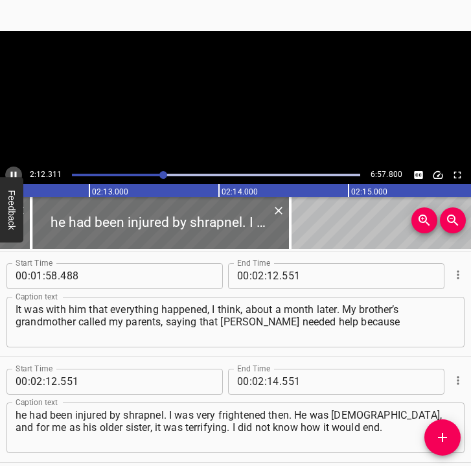
click at [11, 172] on icon "Play/Pause" at bounding box center [14, 174] width 6 height 7
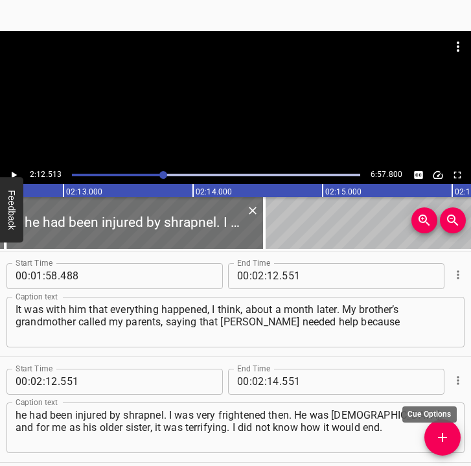
click at [452, 379] on icon "Cue Options" at bounding box center [458, 380] width 13 height 13
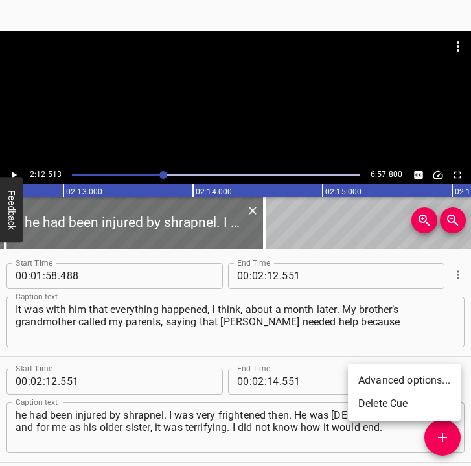
drag, startPoint x: 373, startPoint y: 403, endPoint x: 373, endPoint y: 394, distance: 9.1
click at [373, 402] on li "Delete Cue" at bounding box center [404, 403] width 113 height 23
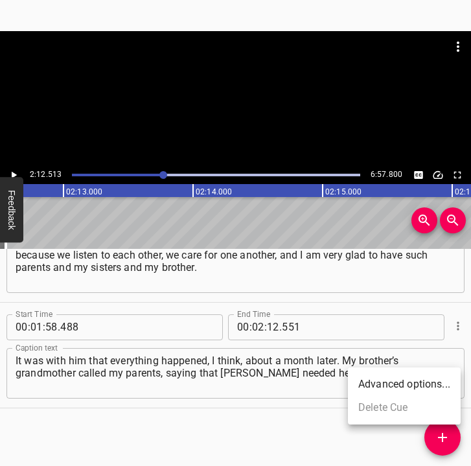
scroll to position [794, 0]
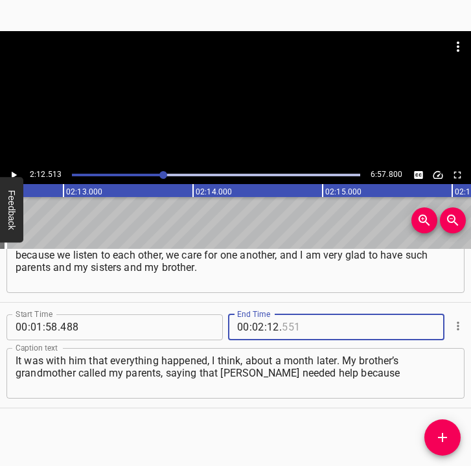
click at [305, 335] on input "number" at bounding box center [341, 327] width 119 height 26
type input "513"
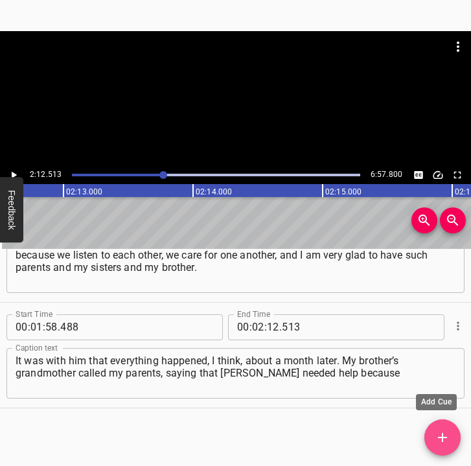
click at [448, 433] on icon "Add Cue" at bounding box center [443, 438] width 16 height 16
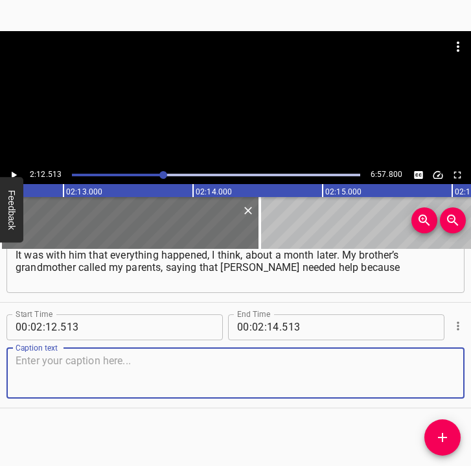
scroll to position [888, 0]
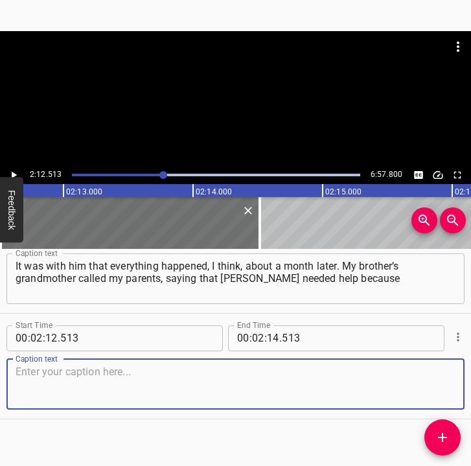
click at [436, 382] on textarea at bounding box center [236, 383] width 440 height 37
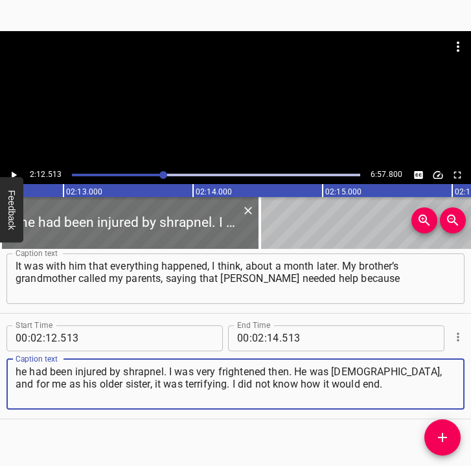
type textarea "he had been injured by shrapnel. I was very frightened then. He was [DEMOGRAPHI…"
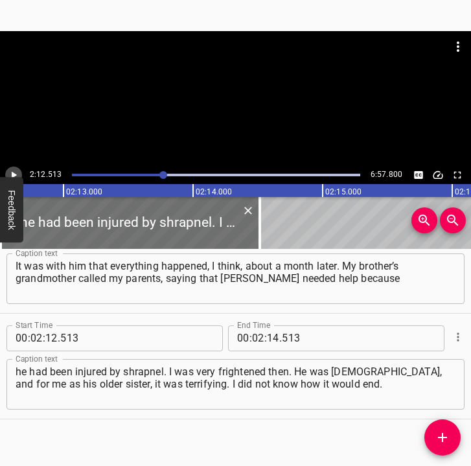
click at [17, 170] on icon "Play/Pause" at bounding box center [14, 175] width 12 height 12
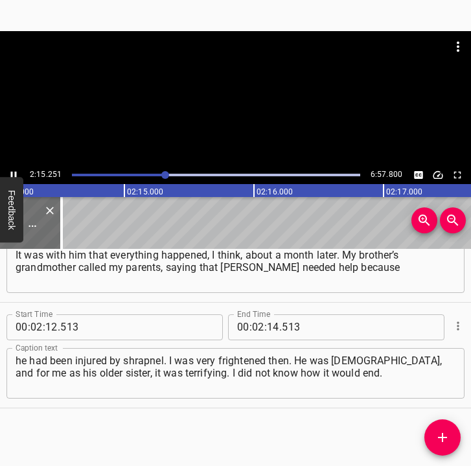
scroll to position [0, 17486]
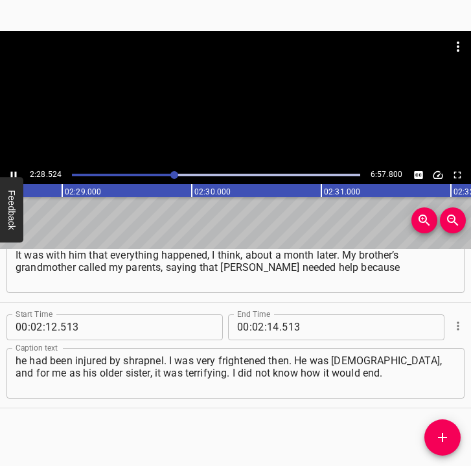
click at [13, 172] on icon "Play/Pause" at bounding box center [14, 175] width 12 height 12
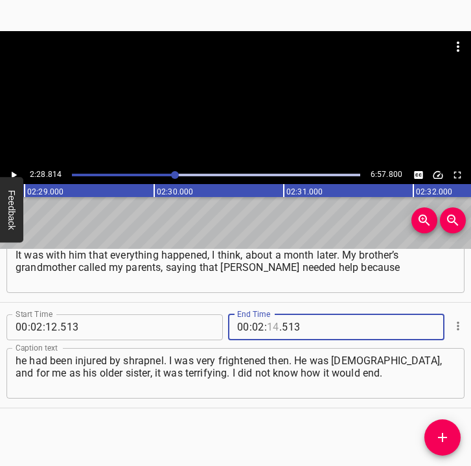
click at [267, 325] on input "number" at bounding box center [273, 327] width 12 height 26
type input "28"
type input "814"
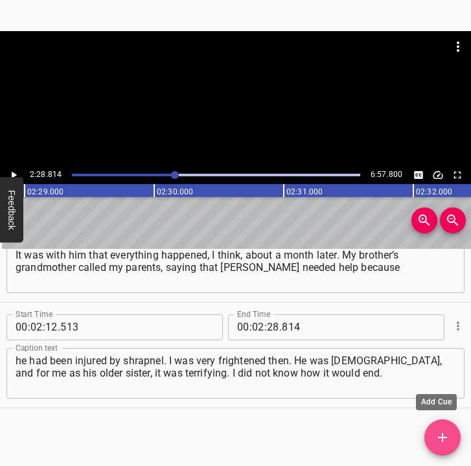
drag, startPoint x: 433, startPoint y: 429, endPoint x: 470, endPoint y: 426, distance: 37.1
click at [437, 428] on button "Add Cue" at bounding box center [442, 437] width 36 height 36
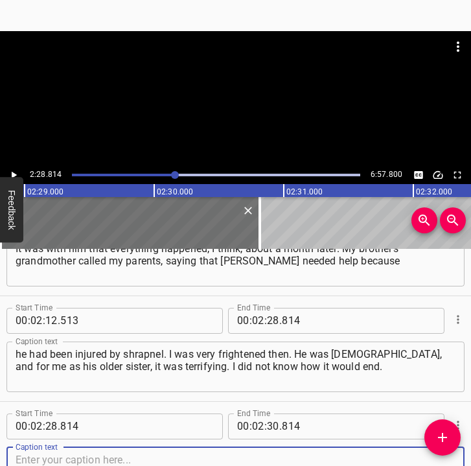
scroll to position [1005, 0]
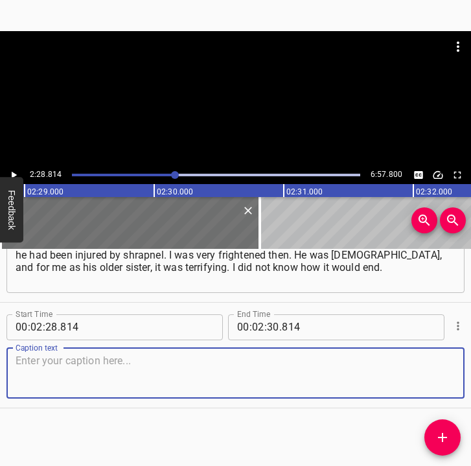
drag, startPoint x: 425, startPoint y: 385, endPoint x: 469, endPoint y: 377, distance: 44.7
click at [439, 383] on textarea at bounding box center [236, 372] width 440 height 37
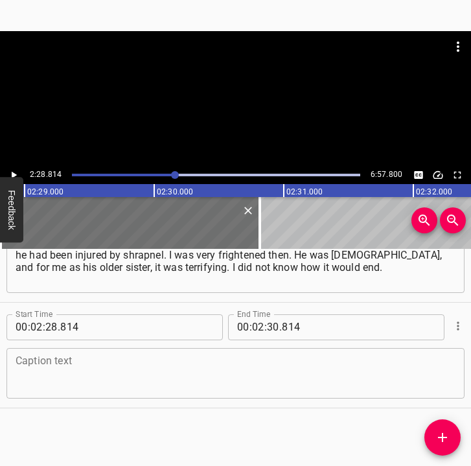
click at [82, 378] on textarea at bounding box center [236, 372] width 440 height 37
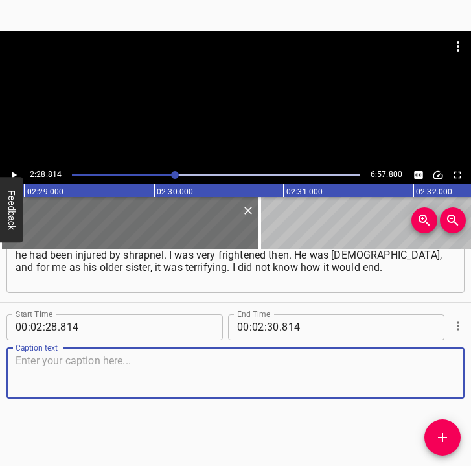
paste textarea "I knew that even if he survived, it would be a very heavy trauma for him. A she…"
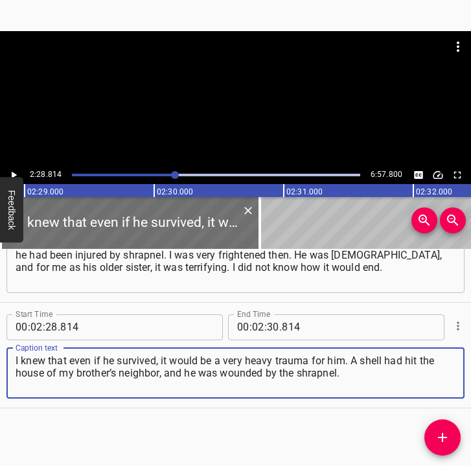
type textarea "I knew that even if he survived, it would be a very heavy trauma for him. A she…"
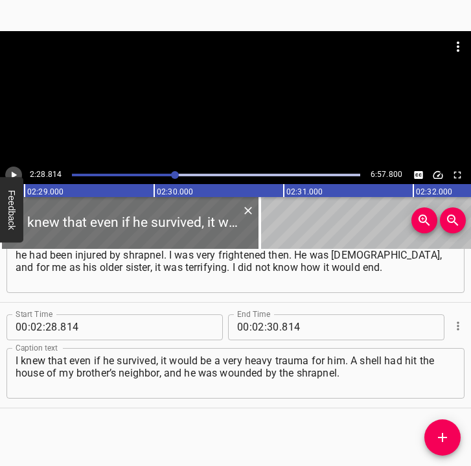
click at [14, 172] on icon "Play/Pause" at bounding box center [14, 175] width 12 height 12
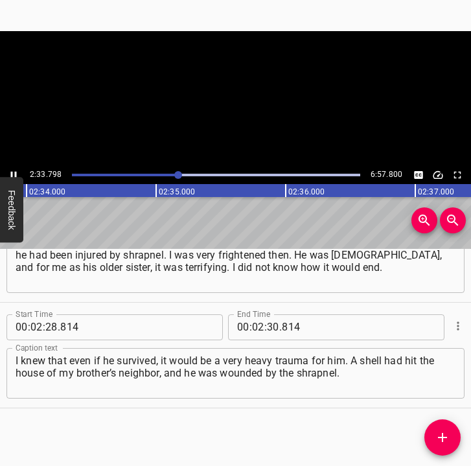
click at [14, 172] on icon "Play/Pause" at bounding box center [14, 175] width 12 height 12
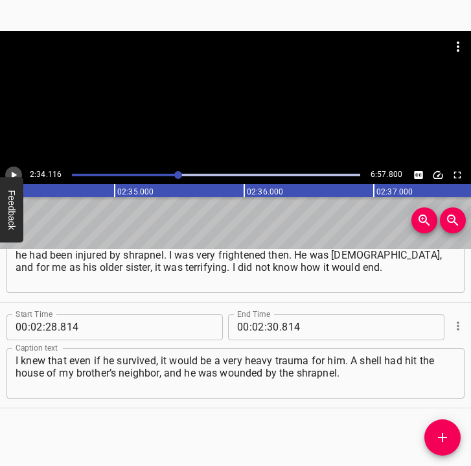
click at [18, 171] on icon "Play/Pause" at bounding box center [14, 175] width 12 height 12
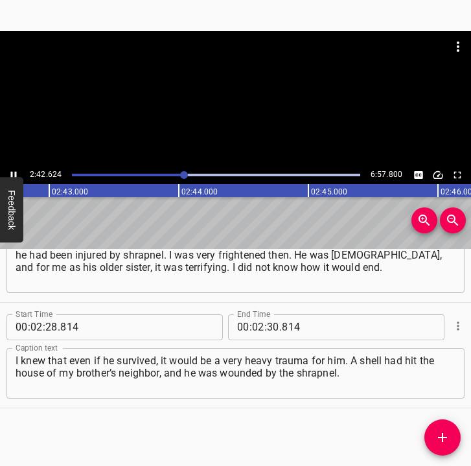
click at [14, 172] on icon "Play/Pause" at bounding box center [14, 175] width 12 height 12
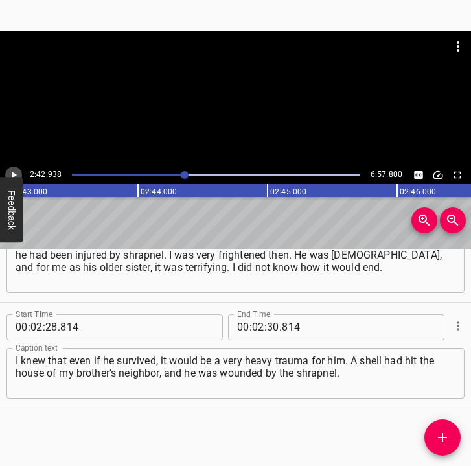
click at [14, 172] on icon "Play/Pause" at bounding box center [14, 175] width 12 height 12
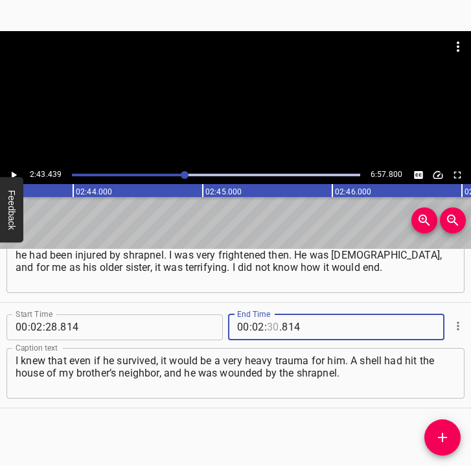
click at [271, 330] on input "number" at bounding box center [273, 327] width 12 height 26
type input "43"
type input "439"
click at [441, 434] on icon "Add Cue" at bounding box center [443, 438] width 16 height 16
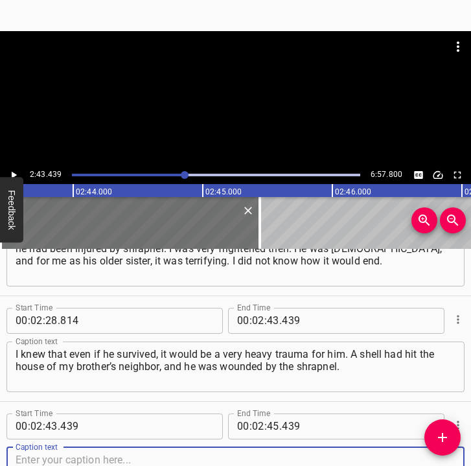
scroll to position [1111, 0]
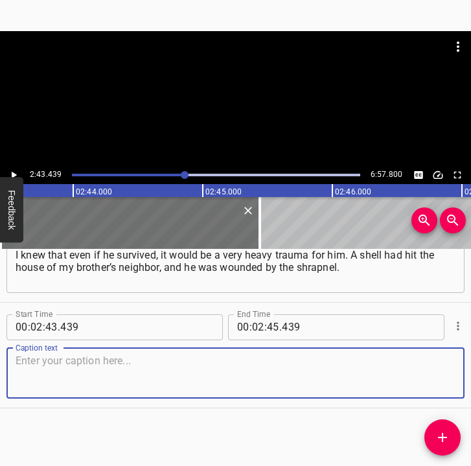
drag, startPoint x: 430, startPoint y: 381, endPoint x: 469, endPoint y: 371, distance: 40.9
click at [454, 375] on div "Start Time 00 : 02 : 43 . 439 Start Time End Time 00 : 02 : 45 . 439 End Time C…" at bounding box center [235, 355] width 471 height 105
click at [110, 382] on textarea at bounding box center [236, 372] width 440 height 37
paste textarea "Two of his fingers were severed, a fragment struck his head, his stomach, his l…"
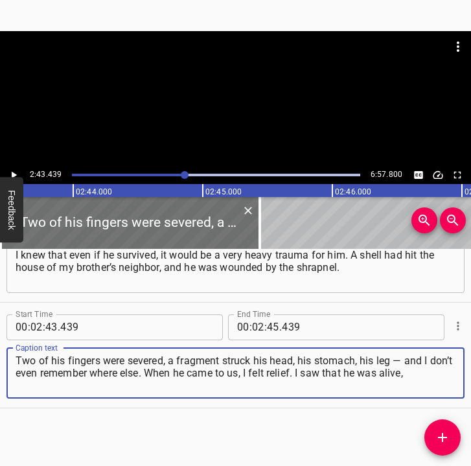
drag, startPoint x: 437, startPoint y: 369, endPoint x: 21, endPoint y: 357, distance: 416.2
click at [18, 357] on textarea "Two of his fingers were severed, a fragment struck his head, his stomach, his l…" at bounding box center [236, 372] width 440 height 37
paste textarea
type textarea "Two of his fingers were severed, a fragment struck his head, his stomach, his l…"
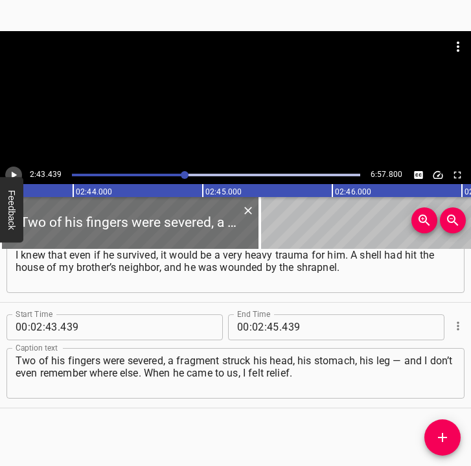
click at [16, 171] on icon "Play/Pause" at bounding box center [14, 175] width 12 height 12
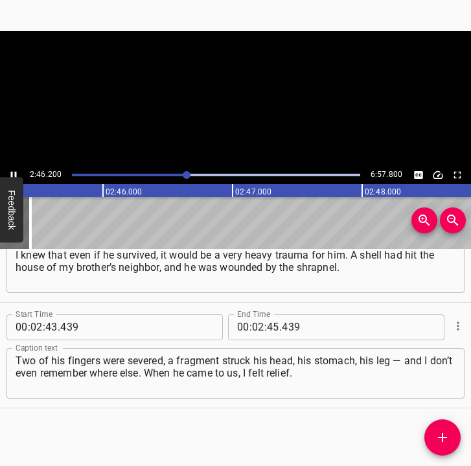
scroll to position [0, 21503]
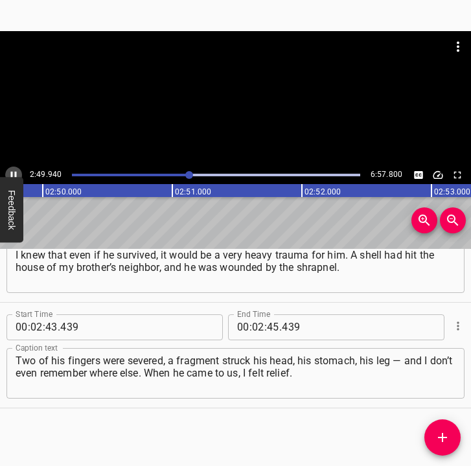
click at [10, 171] on icon "Play/Pause" at bounding box center [14, 175] width 12 height 12
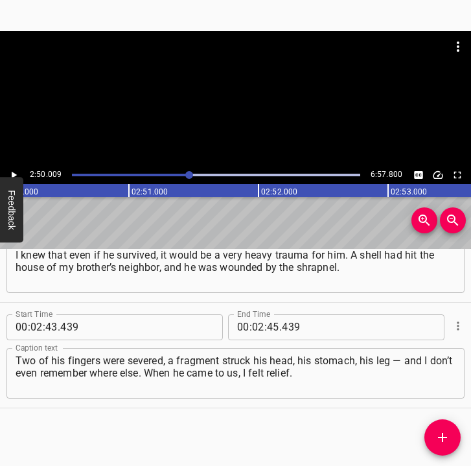
click at [21, 172] on button "Play/Pause" at bounding box center [13, 175] width 17 height 17
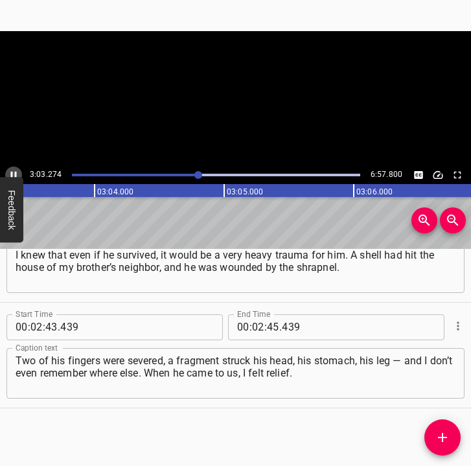
click at [16, 170] on icon "Play/Pause" at bounding box center [14, 175] width 12 height 12
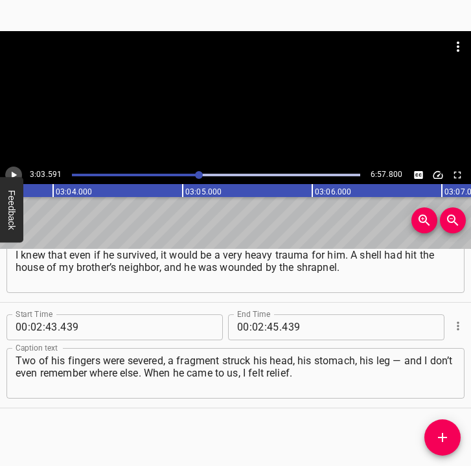
click at [16, 170] on icon "Play/Pause" at bounding box center [14, 175] width 12 height 12
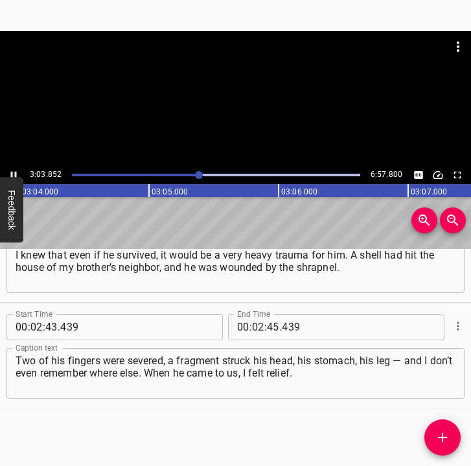
click at [16, 170] on icon "Play/Pause" at bounding box center [14, 175] width 12 height 12
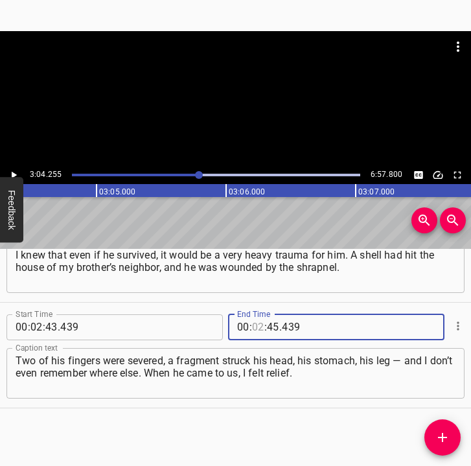
click at [257, 322] on input "number" at bounding box center [258, 327] width 12 height 26
type input "03"
type input "04"
type input "255"
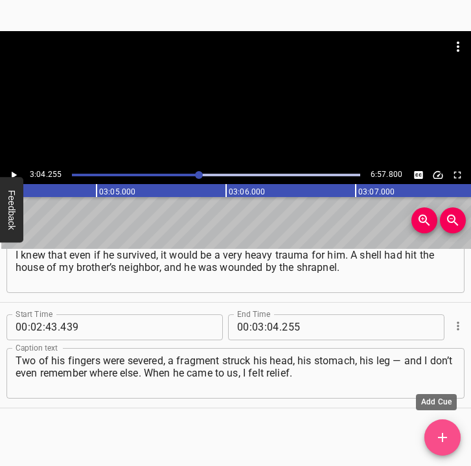
click at [447, 436] on icon "Add Cue" at bounding box center [443, 438] width 16 height 16
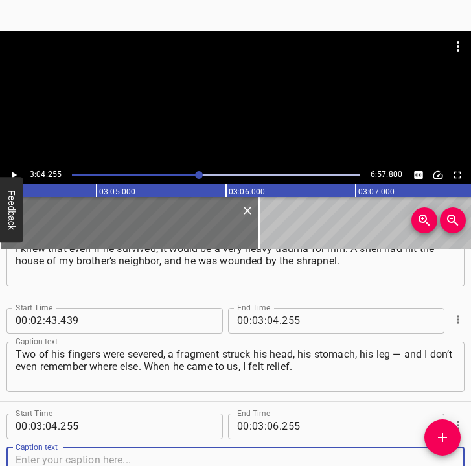
scroll to position [1216, 0]
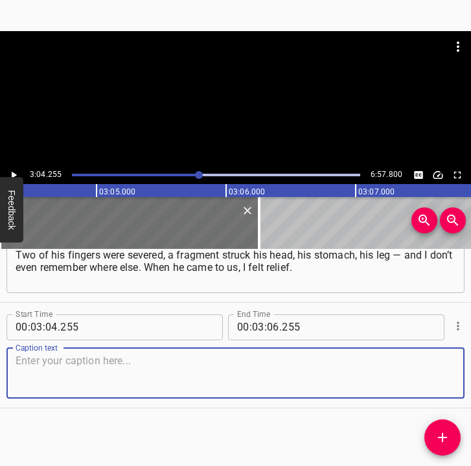
drag, startPoint x: 427, startPoint y: 380, endPoint x: 463, endPoint y: 379, distance: 36.3
click at [427, 380] on textarea at bounding box center [236, 372] width 440 height 37
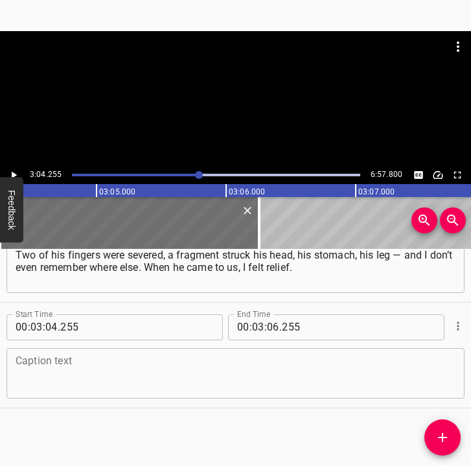
click at [29, 355] on textarea at bounding box center [236, 372] width 440 height 37
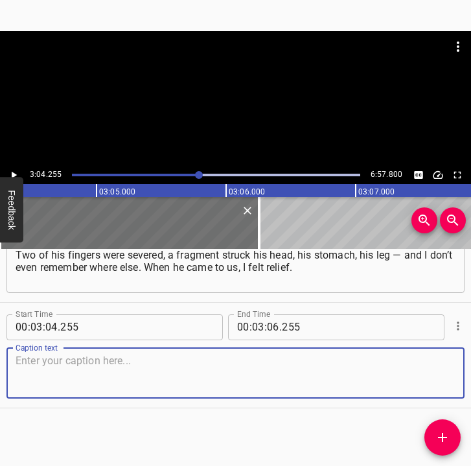
paste textarea "I saw that he was alive, that he could think. He was alive, here and now, stand…"
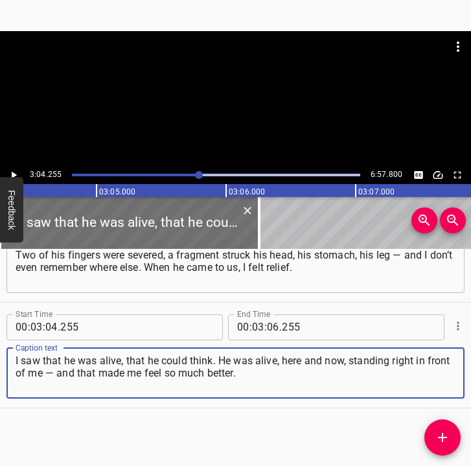
type textarea "I saw that he was alive, that he could think. He was alive, here and now, stand…"
click at [14, 167] on button "Play/Pause" at bounding box center [13, 175] width 17 height 17
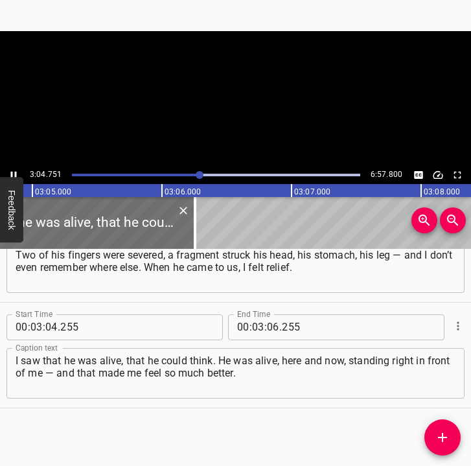
scroll to position [0, 23976]
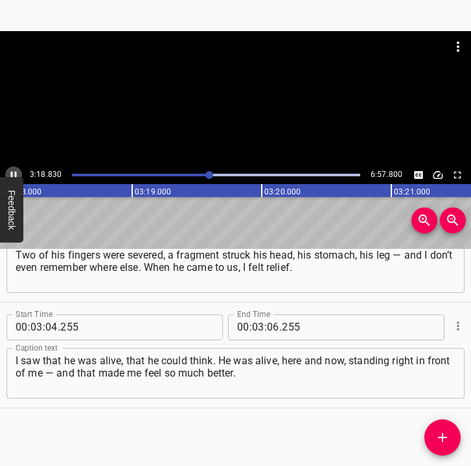
click at [12, 174] on icon "Play/Pause" at bounding box center [14, 174] width 6 height 7
click at [12, 174] on icon "Play/Pause" at bounding box center [14, 174] width 5 height 7
click at [12, 174] on icon "Play/Pause" at bounding box center [14, 174] width 6 height 7
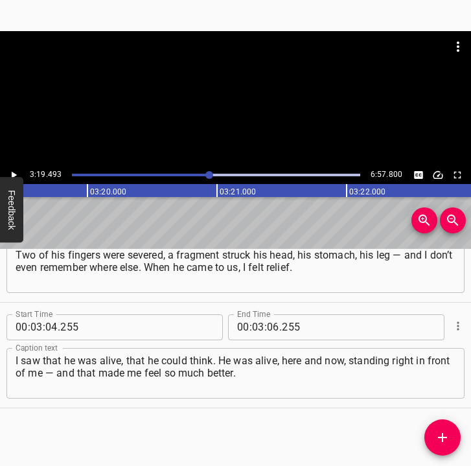
scroll to position [0, 25852]
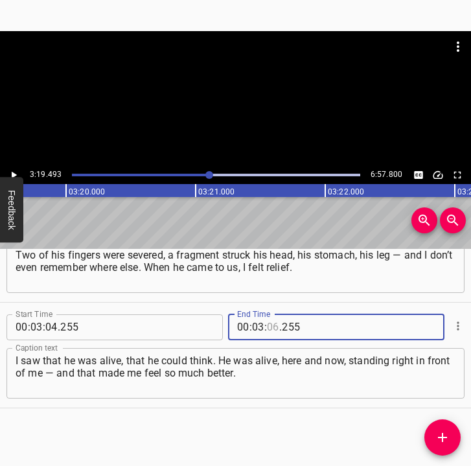
click at [267, 327] on input "number" at bounding box center [273, 327] width 12 height 26
type input "19"
type input "493"
click at [447, 430] on icon "Add Cue" at bounding box center [443, 438] width 16 height 16
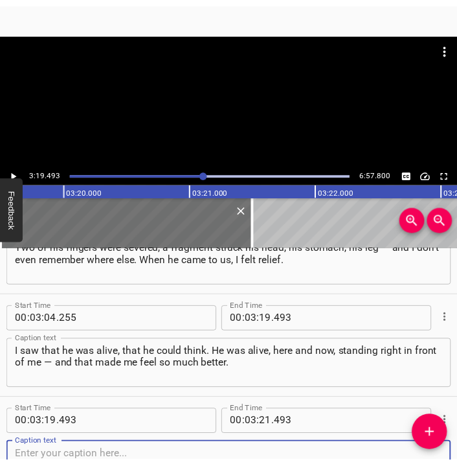
scroll to position [1322, 0]
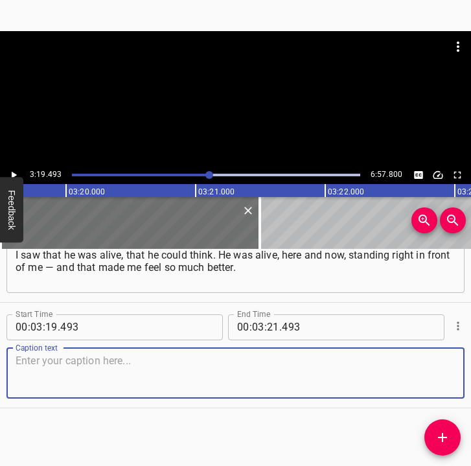
drag, startPoint x: 434, startPoint y: 380, endPoint x: 467, endPoint y: 380, distance: 32.4
click at [440, 380] on textarea at bounding box center [236, 372] width 440 height 37
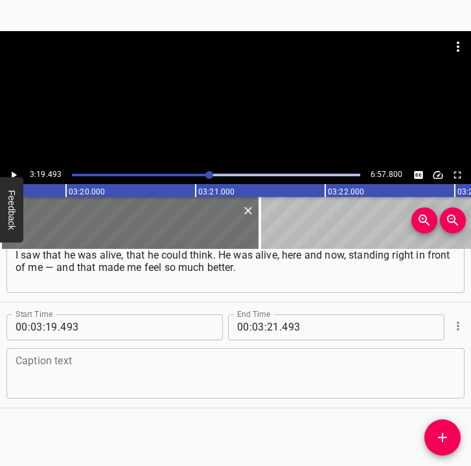
click at [53, 372] on textarea at bounding box center [236, 372] width 440 height 37
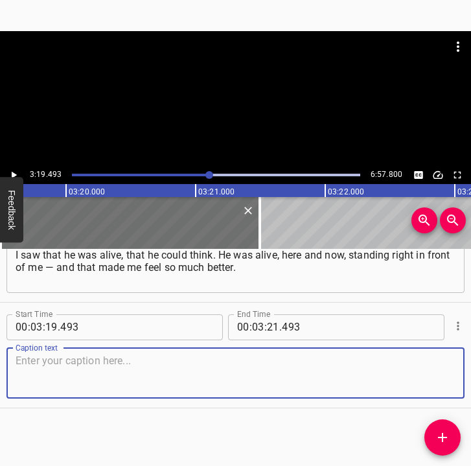
paste textarea "He was then taken to the hospital, treated, and after that he came to stay with…"
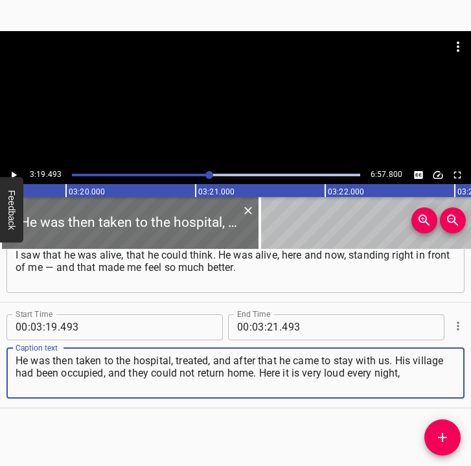
drag, startPoint x: 406, startPoint y: 374, endPoint x: -6, endPoint y: 358, distance: 412.4
click at [0, 358] on html "Caption Editor Batch Transcribe Login Sign Up Privacy Contact 3:19.493 6:57.800…" at bounding box center [235, 233] width 471 height 466
paste textarea
type textarea "He was then taken to the hospital, treated, and after that he came to stay with…"
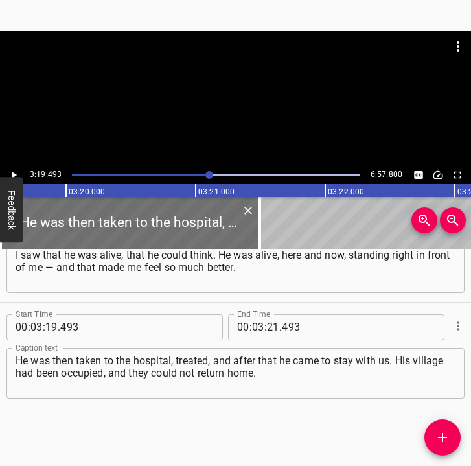
click at [457, 387] on div "Start Time 00 : 03 : 19 . 493 Start Time End Time 00 : 03 : 21 . 493 End Time C…" at bounding box center [235, 355] width 471 height 105
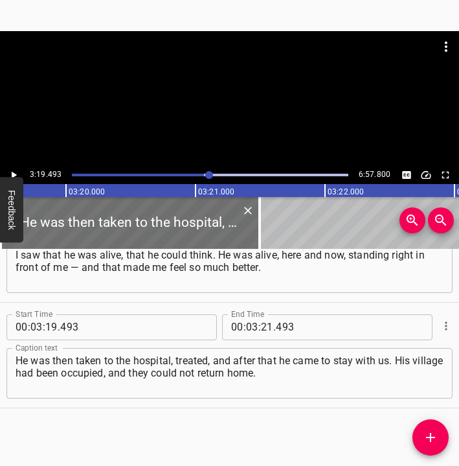
click at [352, 434] on div "Start Time 00 : 00 : 05 . 802 Start Time End Time 00 : 00 : 19 . 141 End Time C…" at bounding box center [229, 358] width 459 height 218
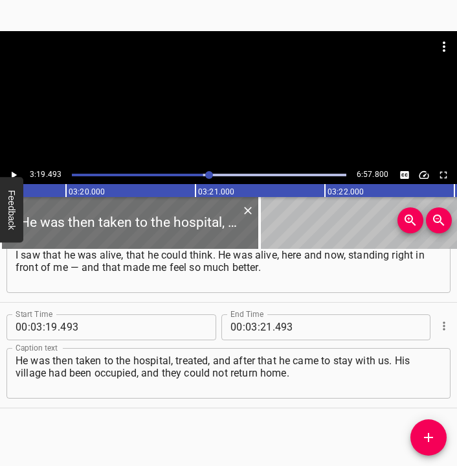
click at [13, 172] on icon "Play/Pause" at bounding box center [14, 174] width 5 height 7
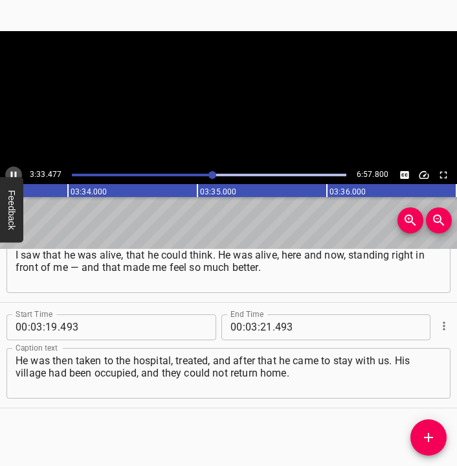
click at [13, 173] on icon "Play/Pause" at bounding box center [14, 175] width 12 height 12
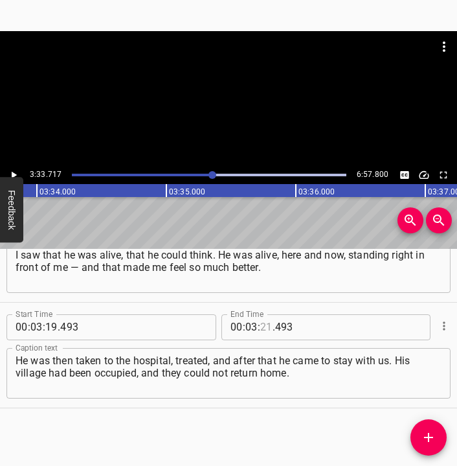
click at [260, 323] on input "number" at bounding box center [266, 327] width 12 height 26
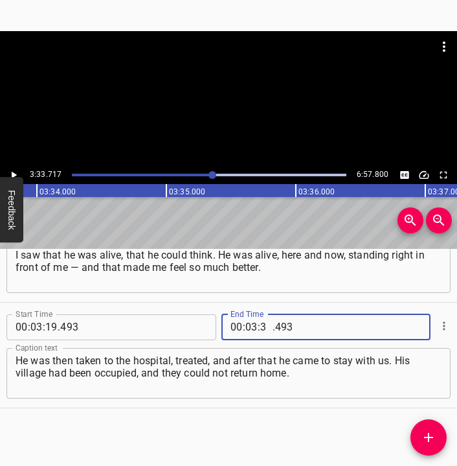
type input "33"
type input "717"
click at [428, 434] on icon "Add Cue" at bounding box center [429, 438] width 16 height 16
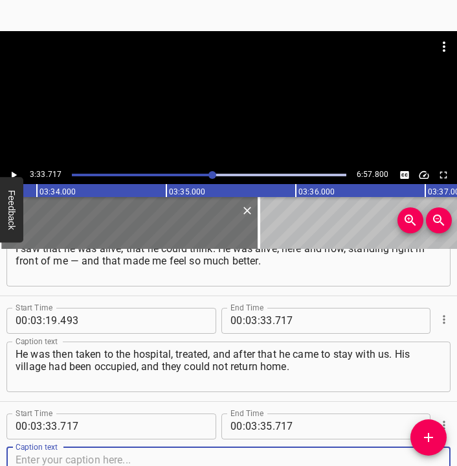
scroll to position [1427, 0]
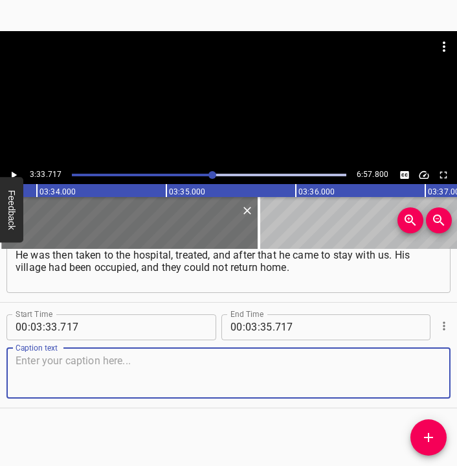
drag, startPoint x: 411, startPoint y: 385, endPoint x: 446, endPoint y: 378, distance: 34.9
click at [446, 378] on div "Start Time 00 : 03 : 33 . 717 Start Time End Time 00 : 03 : 35 . 717 End Time C…" at bounding box center [228, 355] width 457 height 105
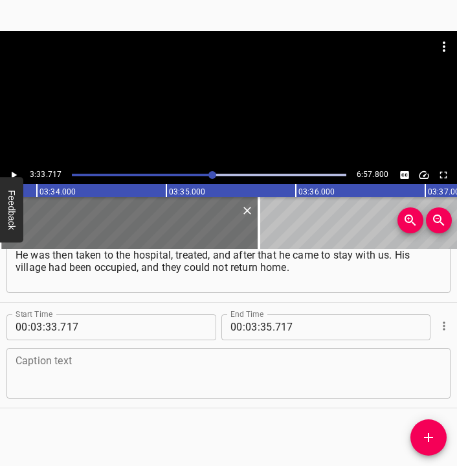
click at [100, 380] on textarea at bounding box center [229, 372] width 426 height 37
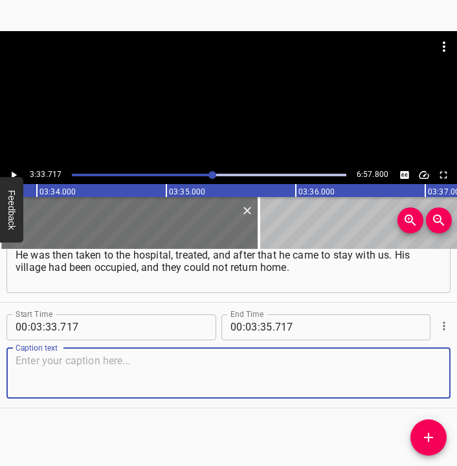
paste textarea "Here it is very loud every night, very loud. Both at night and during the day, …"
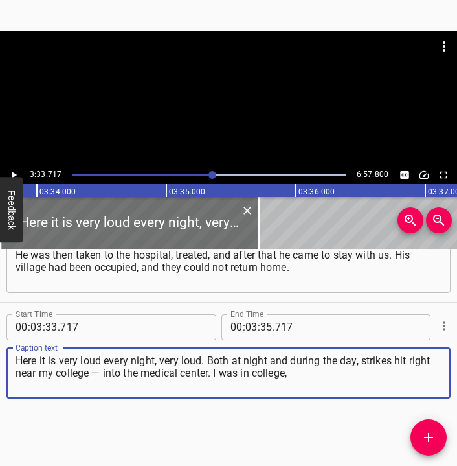
type textarea "Here it is very loud every night, very loud. Both at night and during the day, …"
click at [16, 171] on icon "Play/Pause" at bounding box center [14, 175] width 12 height 12
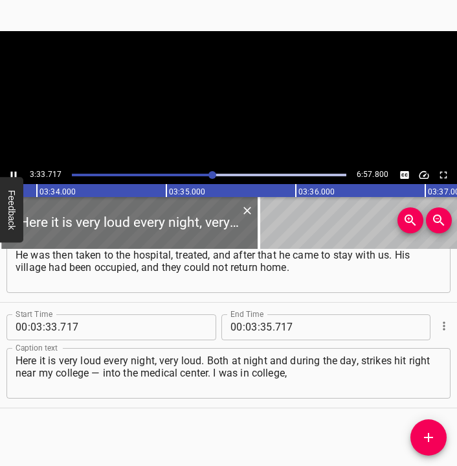
scroll to position [0, 27713]
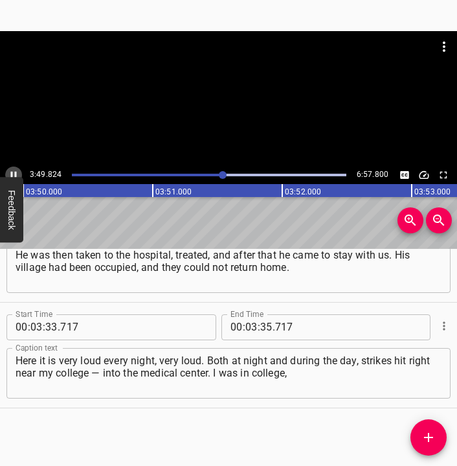
click at [16, 172] on icon "Play/Pause" at bounding box center [14, 174] width 6 height 7
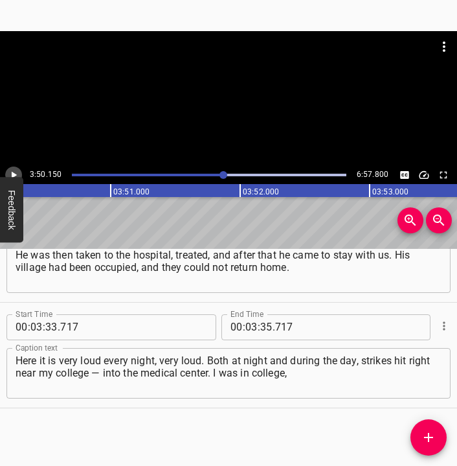
click at [16, 172] on icon "Play/Pause" at bounding box center [14, 175] width 12 height 12
click at [16, 172] on icon "Play/Pause" at bounding box center [14, 174] width 6 height 7
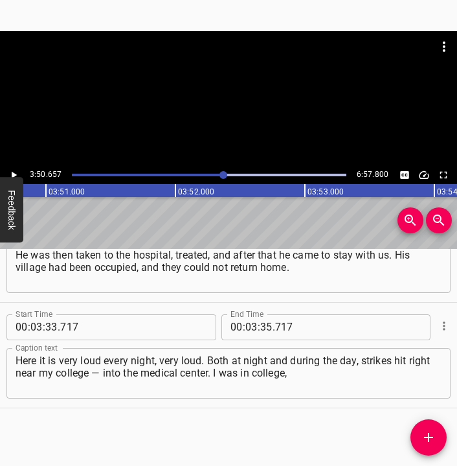
scroll to position [0, 29891]
click at [16, 172] on icon "Play/Pause" at bounding box center [14, 175] width 12 height 12
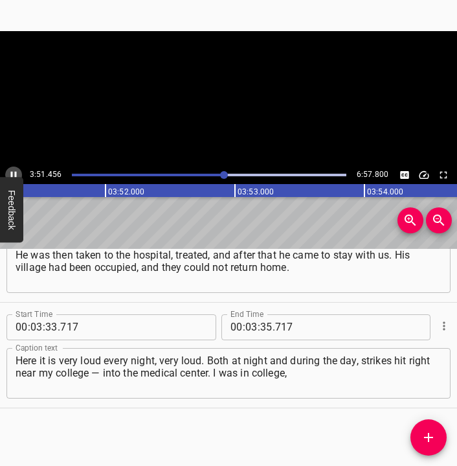
click at [16, 172] on icon "Play/Pause" at bounding box center [14, 174] width 6 height 7
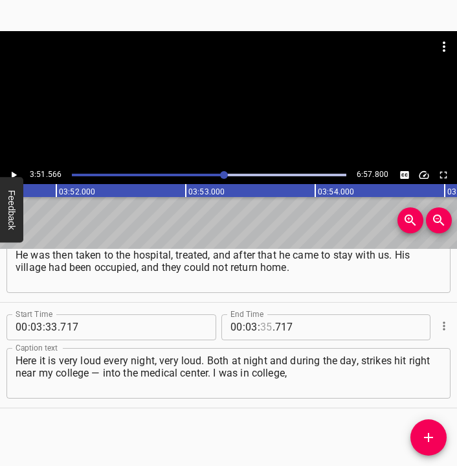
click at [260, 327] on input "number" at bounding box center [266, 327] width 12 height 26
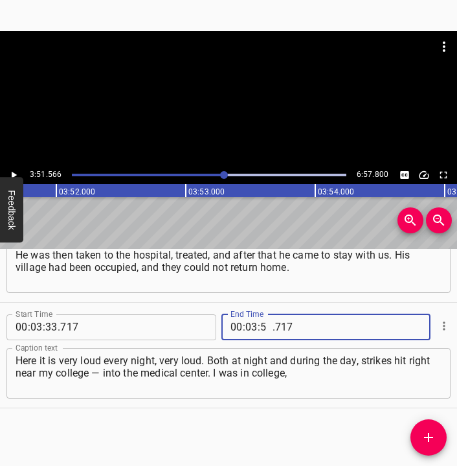
type input "51"
type input "566"
click at [424, 436] on icon "Add Cue" at bounding box center [429, 438] width 16 height 16
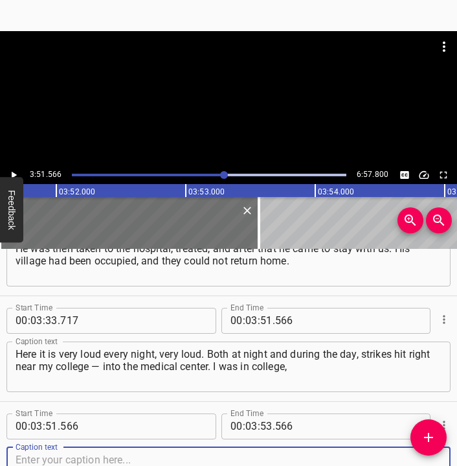
scroll to position [1533, 0]
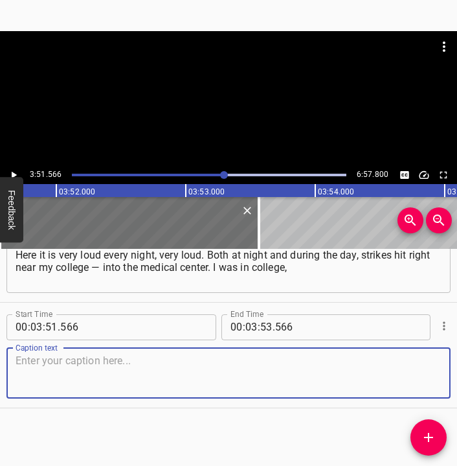
drag, startPoint x: 409, startPoint y: 377, endPoint x: 446, endPoint y: 374, distance: 37.7
click at [437, 374] on div "Caption text" at bounding box center [228, 373] width 444 height 51
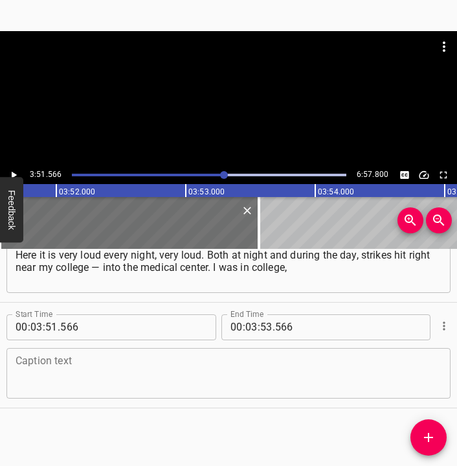
click at [126, 363] on textarea at bounding box center [229, 372] width 426 height 37
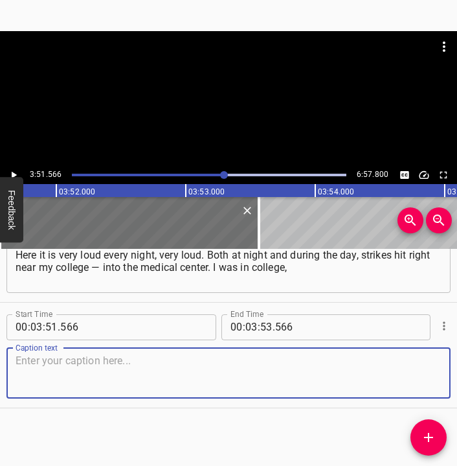
paste textarea "taking part in an Olympiad in harmony, that’s a subject we study. Just as I clo…"
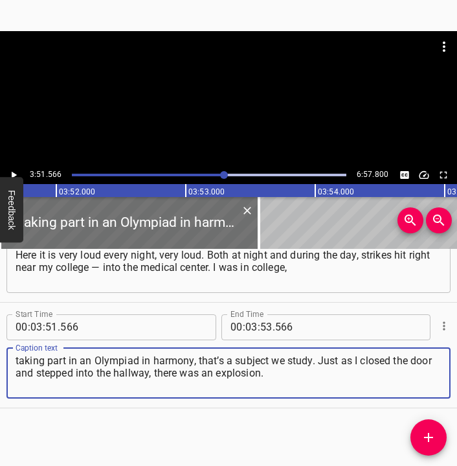
type textarea "taking part in an Olympiad in harmony, that’s a subject we study. Just as I clo…"
click at [16, 170] on icon "Play/Pause" at bounding box center [14, 175] width 12 height 12
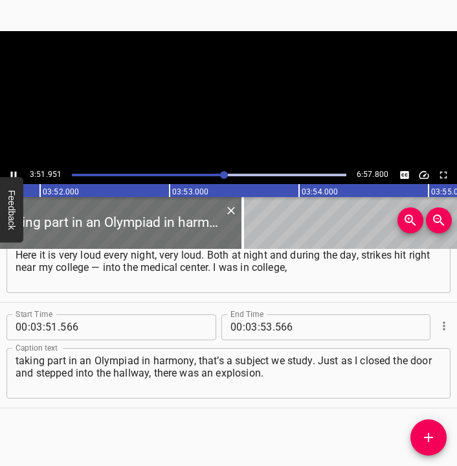
scroll to position [0, 30058]
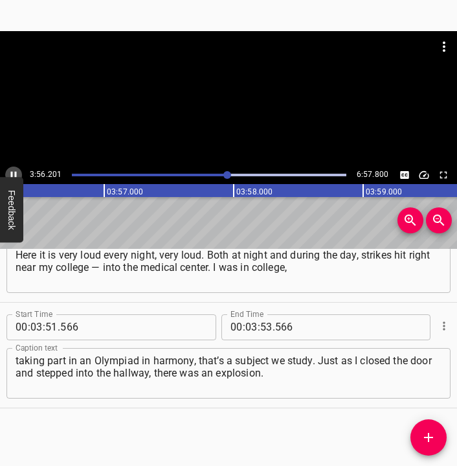
click at [14, 174] on icon "Play/Pause" at bounding box center [14, 175] width 12 height 12
click at [14, 174] on icon "Play/Pause" at bounding box center [14, 174] width 5 height 7
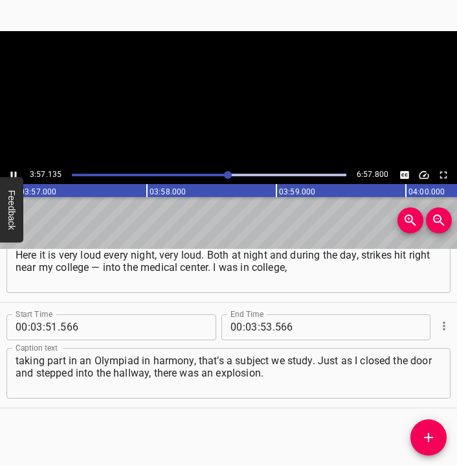
scroll to position [0, 30728]
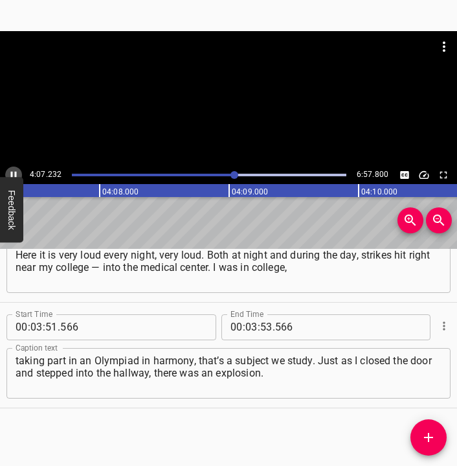
click at [10, 172] on icon "Play/Pause" at bounding box center [14, 175] width 12 height 12
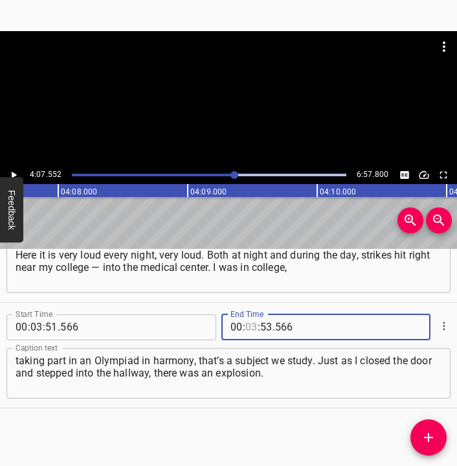
click at [248, 329] on input "number" at bounding box center [252, 327] width 12 height 26
type input "04"
type input "07"
type input "552"
click at [440, 432] on span "Add Cue" at bounding box center [429, 438] width 36 height 16
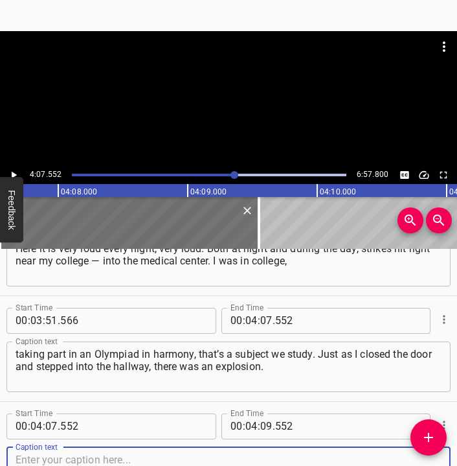
scroll to position [1639, 0]
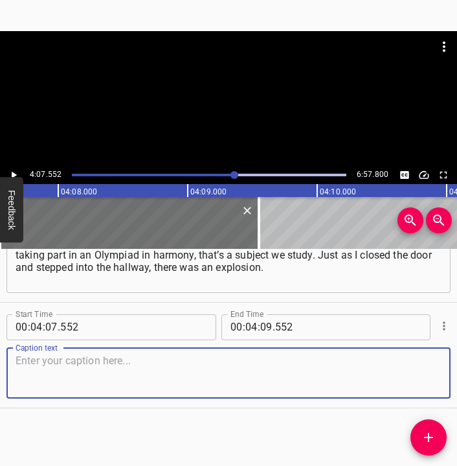
drag, startPoint x: 416, startPoint y: 372, endPoint x: 446, endPoint y: 367, distance: 30.8
click at [437, 369] on div "Caption text" at bounding box center [228, 373] width 444 height 51
click at [255, 376] on textarea at bounding box center [229, 372] width 426 height 37
paste textarea "A missile struck the medical center right next to the college. I was on the fir…"
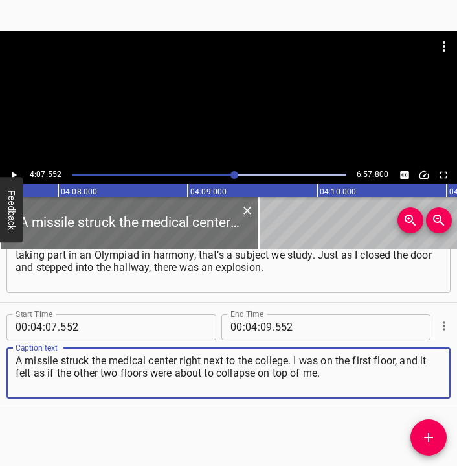
type textarea "A missile struck the medical center right next to the college. I was on the fir…"
click at [16, 169] on icon "Play/Pause" at bounding box center [14, 175] width 12 height 12
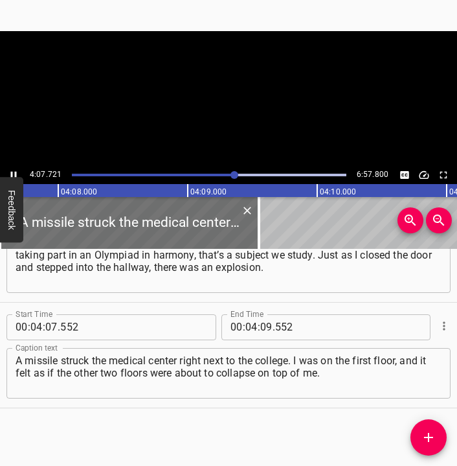
scroll to position [0, 32102]
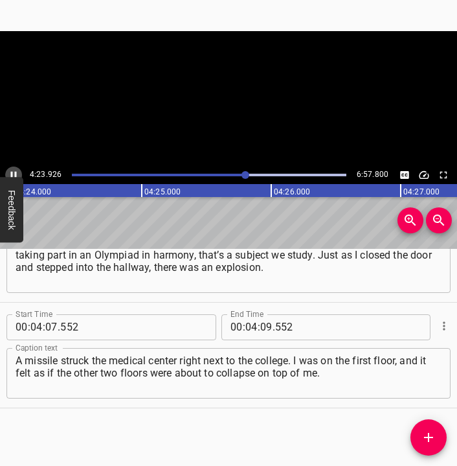
click at [11, 174] on icon "Play/Pause" at bounding box center [14, 174] width 6 height 7
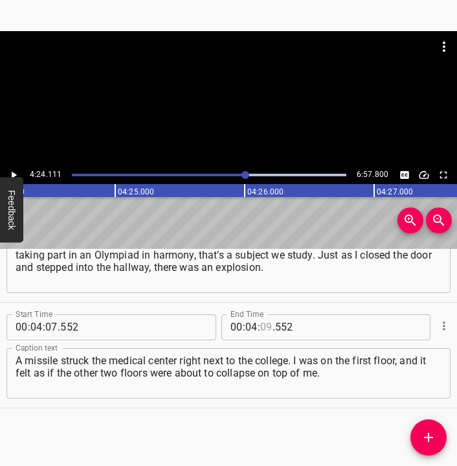
click at [265, 326] on input "number" at bounding box center [266, 327] width 12 height 26
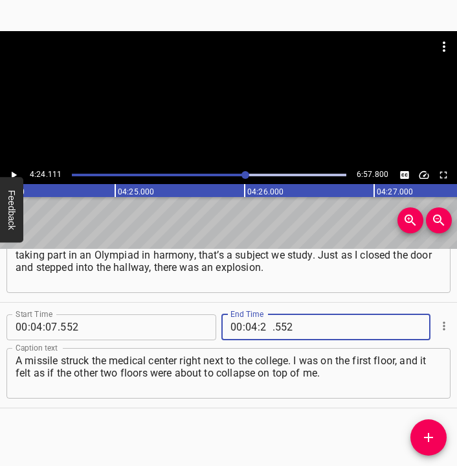
type input "24"
type input "111"
click at [438, 437] on span "Add Cue" at bounding box center [429, 438] width 36 height 16
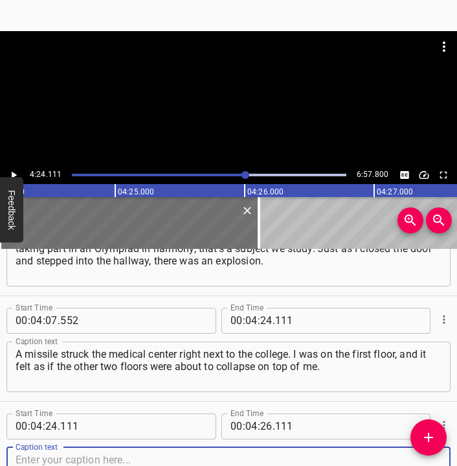
scroll to position [1744, 0]
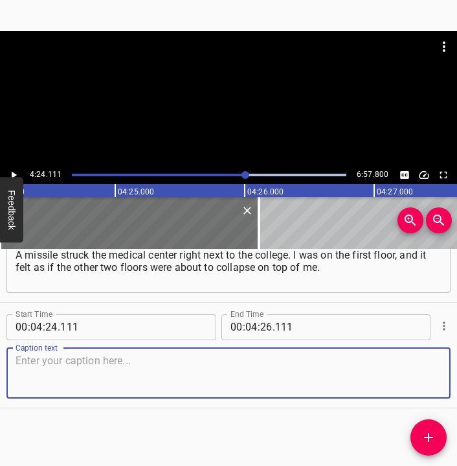
drag, startPoint x: 417, startPoint y: 373, endPoint x: 453, endPoint y: 374, distance: 35.6
click at [430, 373] on textarea at bounding box center [229, 372] width 426 height 37
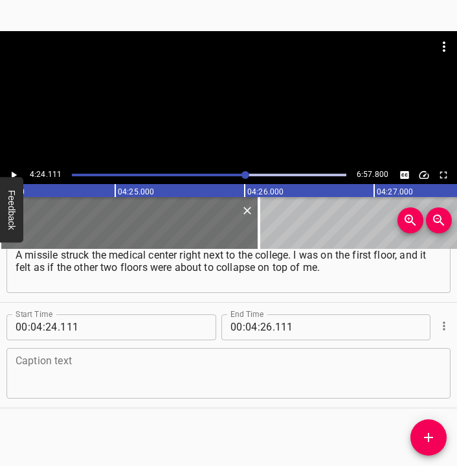
click at [13, 372] on div "Caption text" at bounding box center [228, 373] width 444 height 51
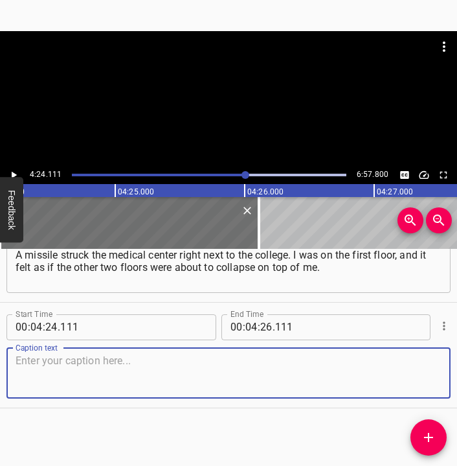
paste textarea "At that moment, my two sisters and my mother were in the car right outside the …"
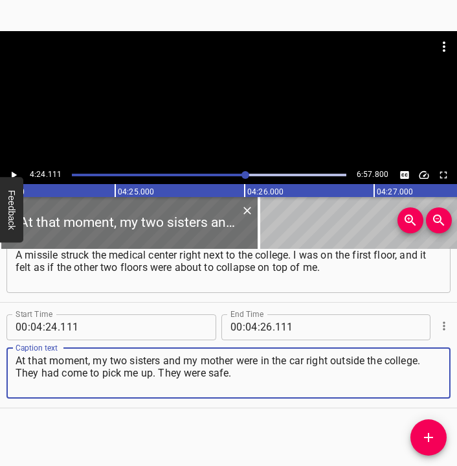
type textarea "At that moment, my two sisters and my mother were in the car right outside the …"
click at [16, 173] on icon "Play/Pause" at bounding box center [14, 175] width 12 height 12
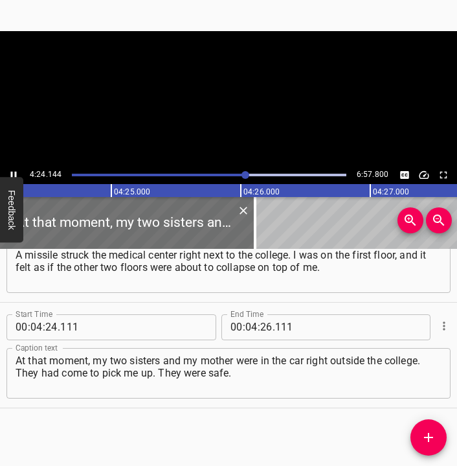
scroll to position [0, 34265]
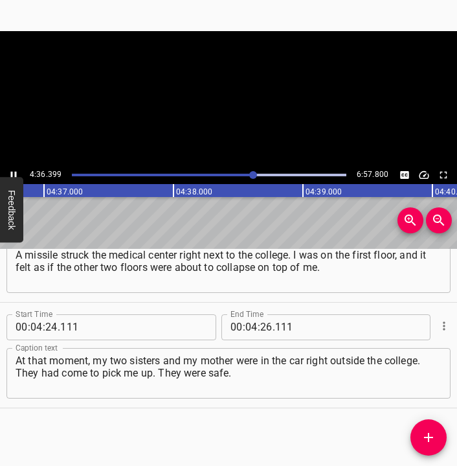
click at [15, 172] on icon "Play/Pause" at bounding box center [14, 174] width 6 height 7
click at [260, 325] on input "number" at bounding box center [266, 327] width 12 height 26
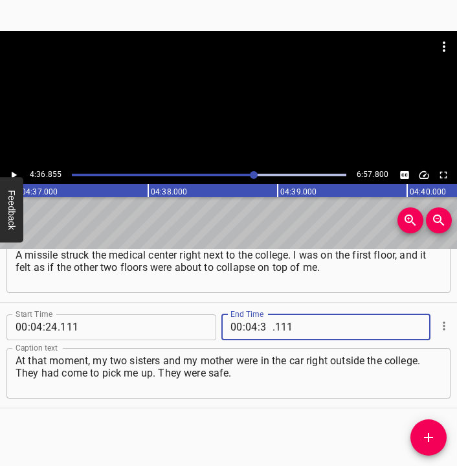
type input "36"
type input "855"
click at [425, 433] on icon "Add Cue" at bounding box center [429, 438] width 16 height 16
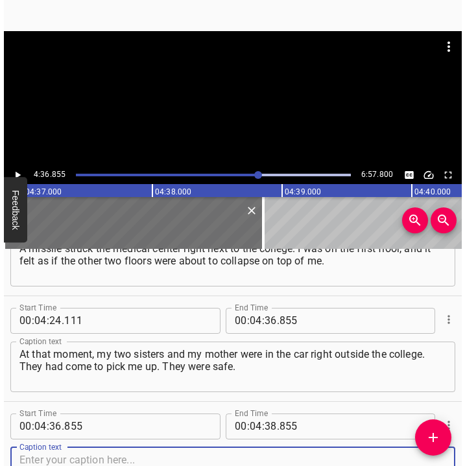
scroll to position [1850, 0]
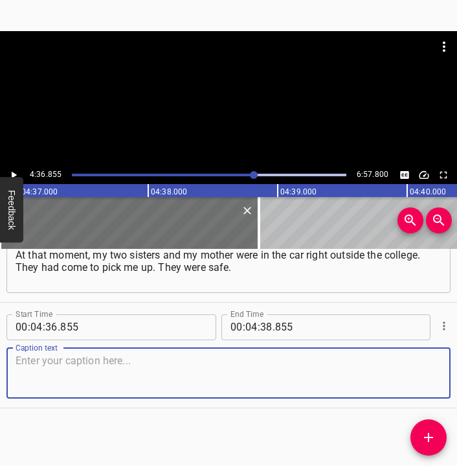
drag, startPoint x: 406, startPoint y: 363, endPoint x: 445, endPoint y: 363, distance: 39.5
click at [412, 363] on textarea at bounding box center [229, 372] width 426 height 37
click at [376, 383] on textarea at bounding box center [229, 372] width 426 height 37
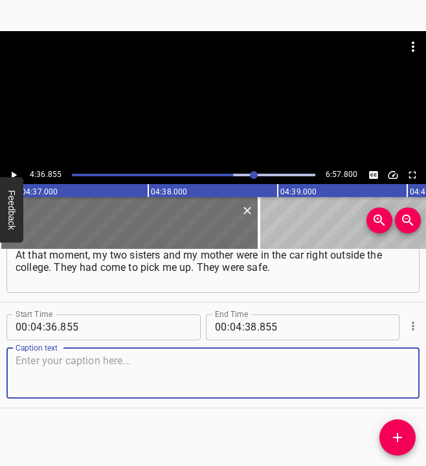
click at [146, 376] on textarea at bounding box center [213, 372] width 395 height 37
paste textarea "We all ran to the shelter and stayed there. But it was so close, and so frighte…"
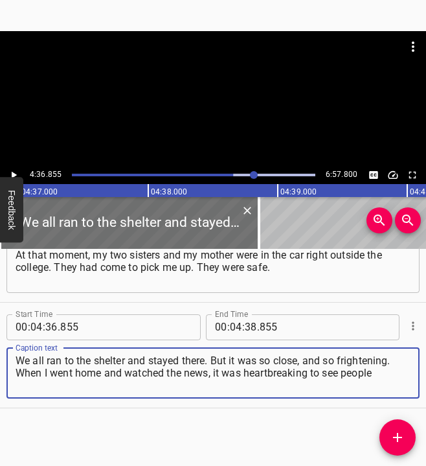
drag, startPoint x: 378, startPoint y: 377, endPoint x: -6, endPoint y: 356, distance: 385.5
click at [0, 356] on html "Caption Editor Batch Transcribe Login Sign Up Privacy Contact 4:36.855 6:57.800…" at bounding box center [213, 233] width 426 height 466
paste textarea
type textarea "We all ran to the shelter and stayed there. But it was so close, and so frighte…"
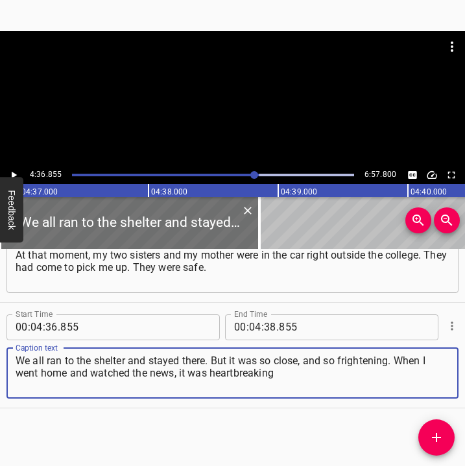
click at [18, 174] on icon "Play/Pause" at bounding box center [14, 175] width 12 height 12
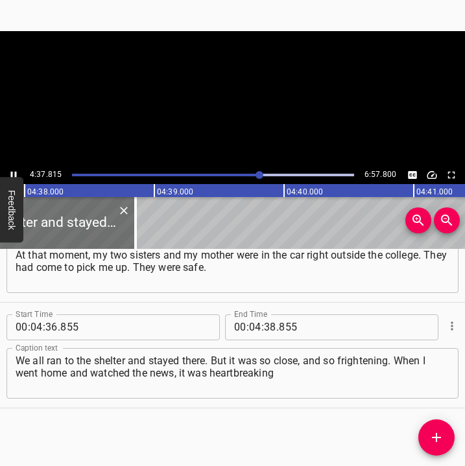
scroll to position [0, 36036]
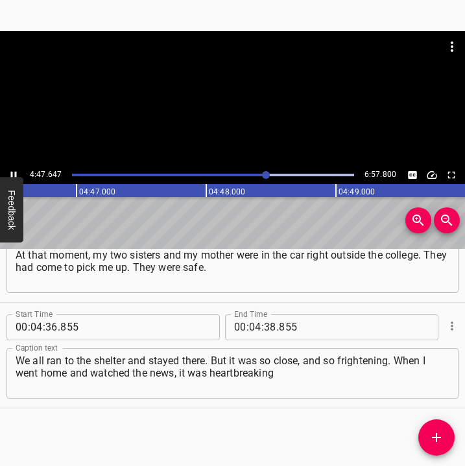
click at [12, 171] on icon "Play/Pause" at bounding box center [14, 175] width 12 height 12
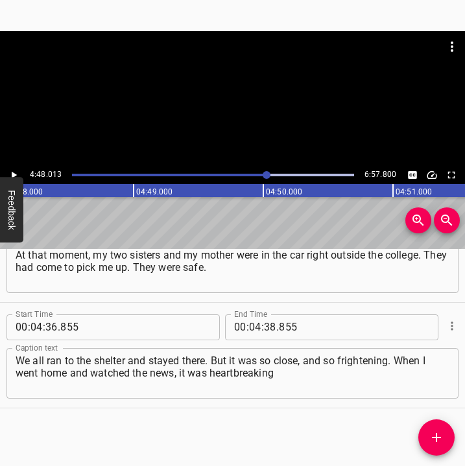
scroll to position [0, 37323]
click at [12, 171] on icon "Play/Pause" at bounding box center [14, 175] width 12 height 12
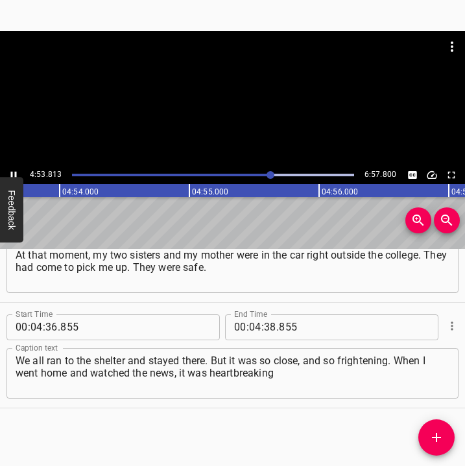
scroll to position [0, 38075]
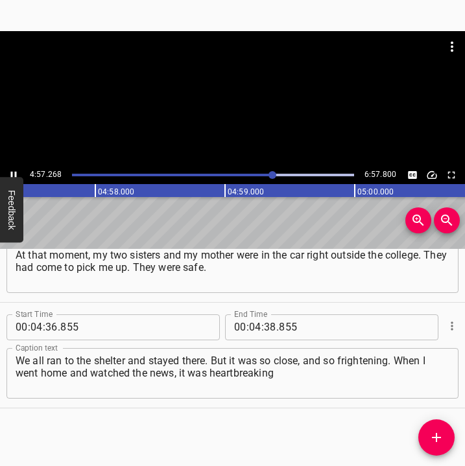
click at [264, 175] on div "Play progress" at bounding box center [132, 175] width 282 height 3
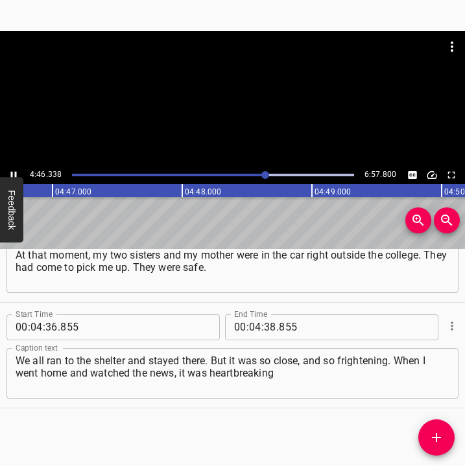
click at [12, 171] on icon "Play/Pause" at bounding box center [14, 175] width 12 height 12
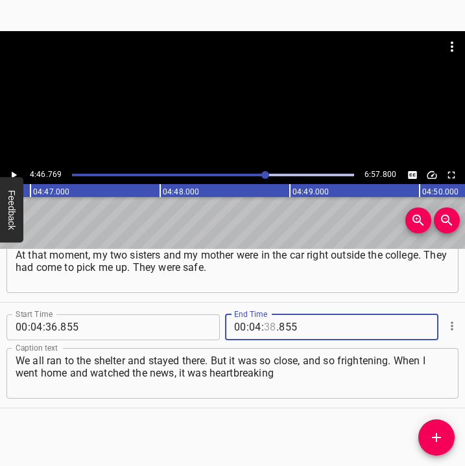
click at [266, 323] on input "number" at bounding box center [270, 327] width 12 height 26
type input "46"
type input "769"
click at [435, 437] on icon "Add Cue" at bounding box center [436, 437] width 9 height 9
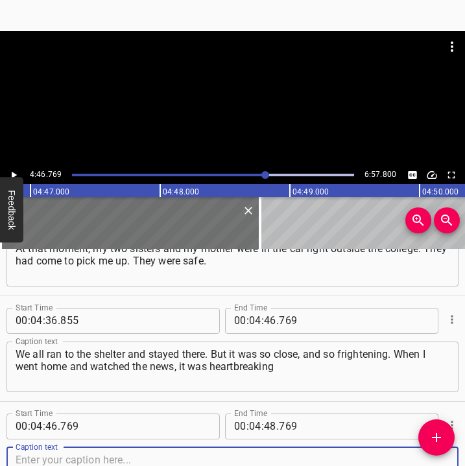
scroll to position [1956, 0]
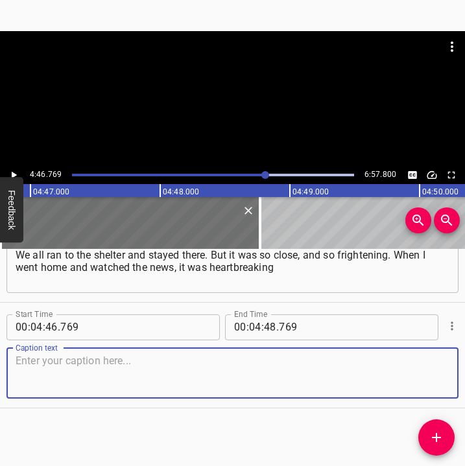
drag, startPoint x: 423, startPoint y: 378, endPoint x: 463, endPoint y: 375, distance: 40.3
click at [428, 377] on textarea at bounding box center [232, 372] width 433 height 37
click at [84, 363] on textarea at bounding box center [232, 372] width 433 height 37
paste textarea "to see people still standing there, waiting for their relatives to be pulled fr…"
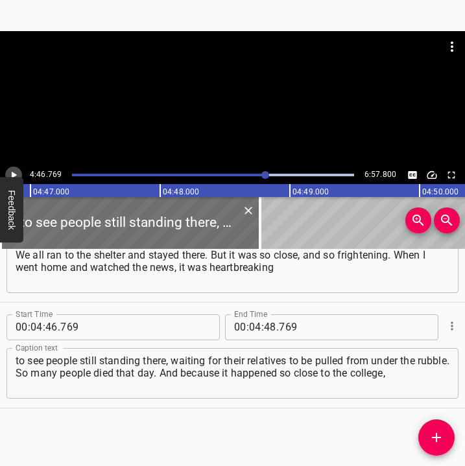
click at [16, 171] on icon "Play/Pause" at bounding box center [14, 175] width 12 height 12
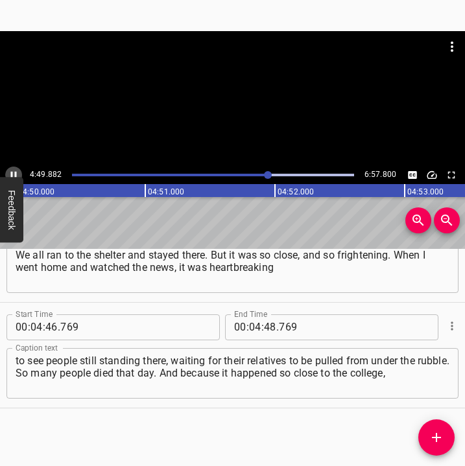
click at [16, 171] on icon "Play/Pause" at bounding box center [14, 175] width 12 height 12
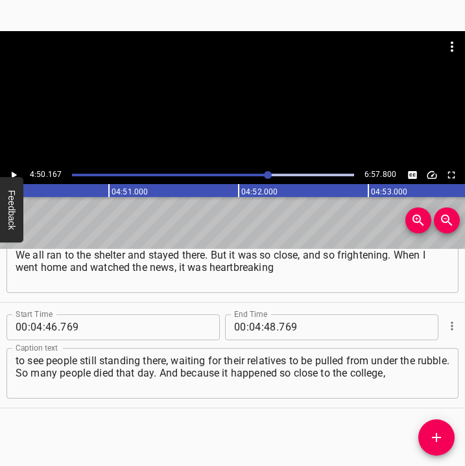
scroll to position [0, 37602]
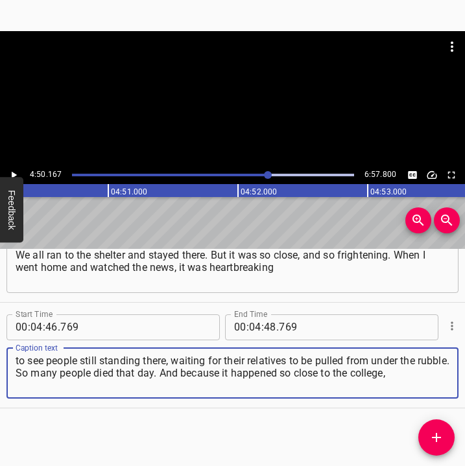
drag, startPoint x: 421, startPoint y: 373, endPoint x: -1, endPoint y: 359, distance: 422.1
click at [0, 359] on html "Caption Editor Batch Transcribe Login Sign Up Privacy Contact 4:50.167 6:57.800…" at bounding box center [232, 233] width 465 height 466
paste textarea
type textarea "to see people still standing there, waiting for their relatives to be pulled fr…"
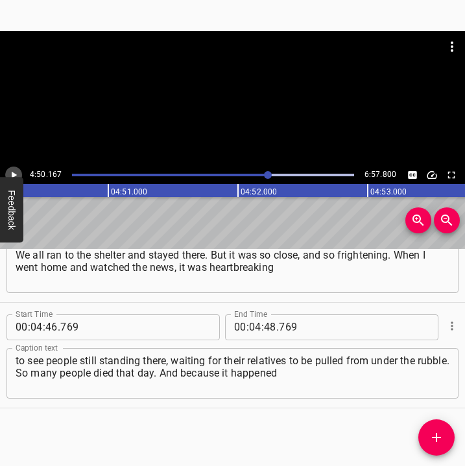
click at [17, 169] on icon "Play/Pause" at bounding box center [14, 175] width 12 height 12
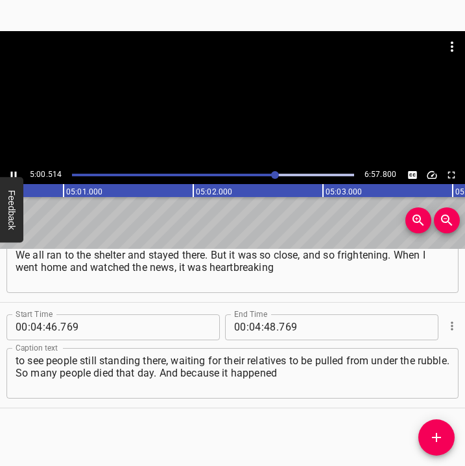
click at [14, 172] on icon "Play/Pause" at bounding box center [14, 175] width 12 height 12
click at [15, 172] on icon "Play/Pause" at bounding box center [14, 175] width 12 height 12
click at [15, 172] on icon "Play/Pause" at bounding box center [14, 174] width 6 height 7
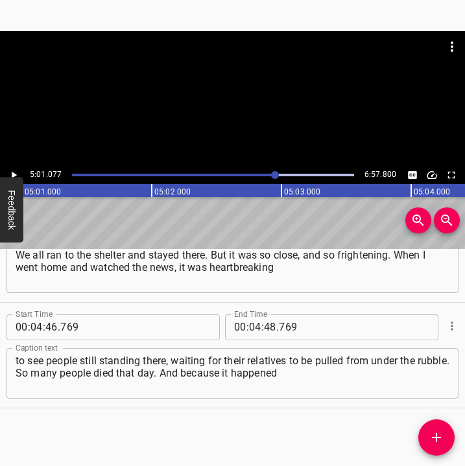
scroll to position [0, 39016]
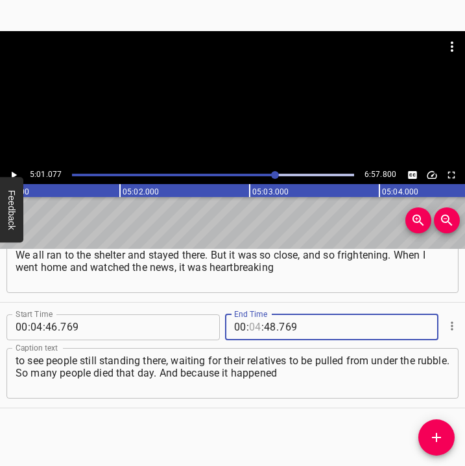
click at [251, 327] on input "number" at bounding box center [255, 327] width 12 height 26
type input "05"
type input "01"
type input "077"
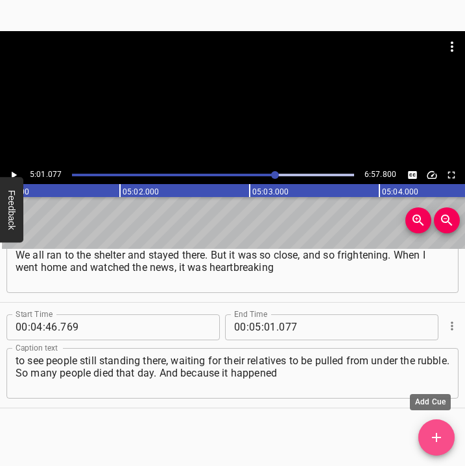
click at [433, 433] on icon "Add Cue" at bounding box center [436, 438] width 16 height 16
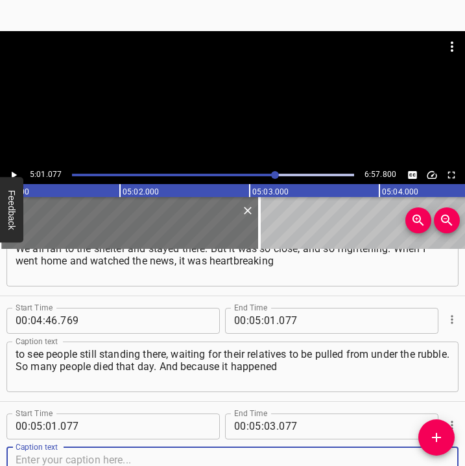
scroll to position [2061, 0]
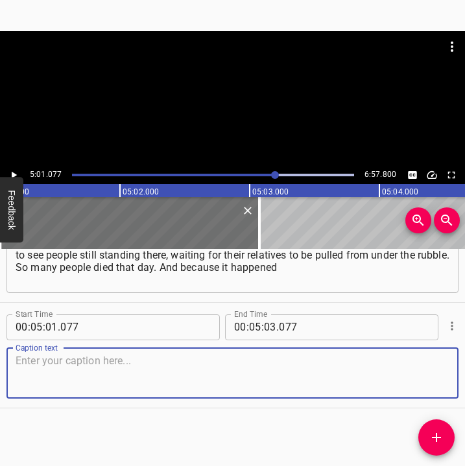
drag, startPoint x: 422, startPoint y: 372, endPoint x: 459, endPoint y: 369, distance: 37.7
click at [447, 369] on div "Start Time 00 : 05 : 01 . 077 Start Time End Time 00 : 05 : 03 . 077 End Time C…" at bounding box center [232, 355] width 465 height 105
click at [78, 363] on textarea at bounding box center [232, 372] width 433 height 37
paste textarea "so close to the college, I did not go to classes the next day. It was not even …"
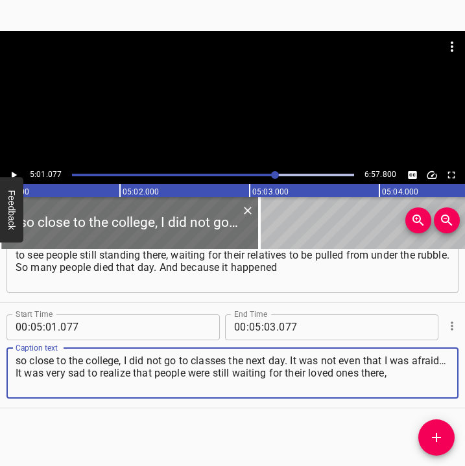
drag, startPoint x: 427, startPoint y: 379, endPoint x: -6, endPoint y: 345, distance: 434.8
click at [0, 345] on html "Caption Editor Batch Transcribe Login Sign Up Privacy Contact 5:01.077 6:57.800…" at bounding box center [232, 233] width 465 height 466
paste textarea
type textarea "so close to the college, I did not go to classes the next day. It was not even …"
click at [14, 170] on icon "Play/Pause" at bounding box center [14, 175] width 12 height 12
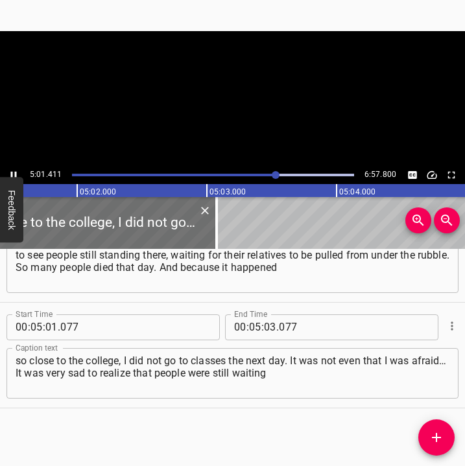
scroll to position [0, 39060]
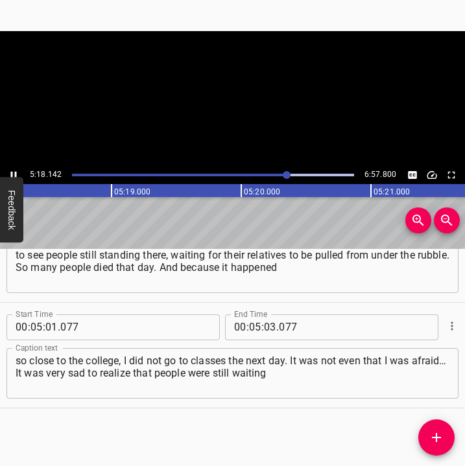
click at [16, 170] on icon "Play/Pause" at bounding box center [14, 175] width 12 height 12
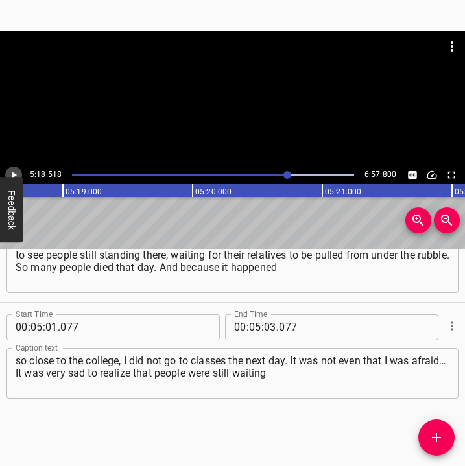
click at [16, 170] on icon "Play/Pause" at bounding box center [14, 175] width 12 height 12
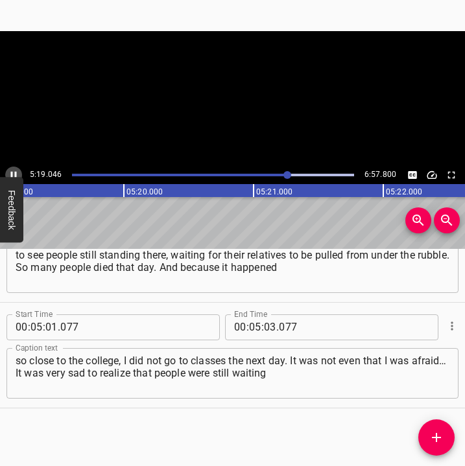
click at [16, 170] on icon "Play/Pause" at bounding box center [14, 175] width 12 height 12
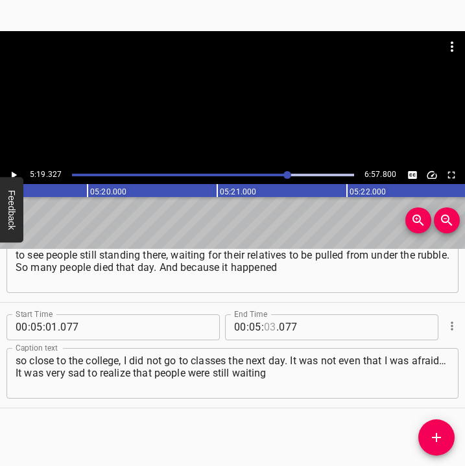
click at [265, 325] on input "number" at bounding box center [270, 327] width 12 height 26
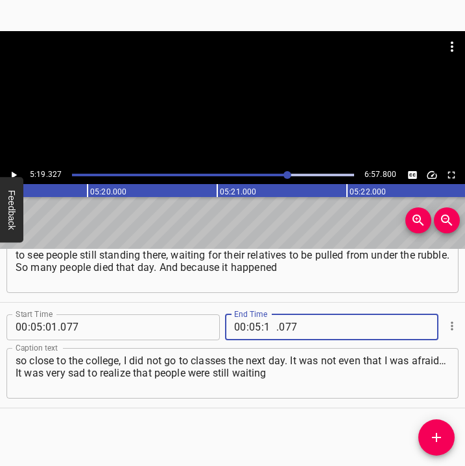
type input "19"
type input "327"
click at [441, 433] on icon "Add Cue" at bounding box center [436, 438] width 16 height 16
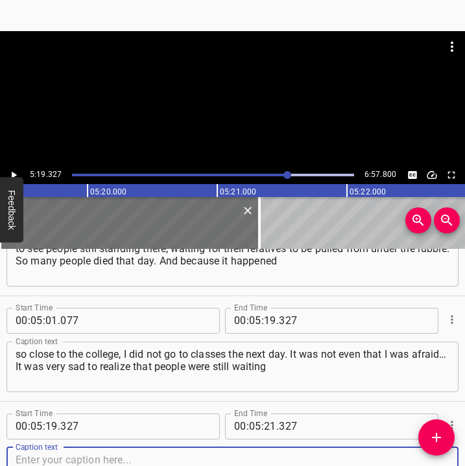
scroll to position [2167, 0]
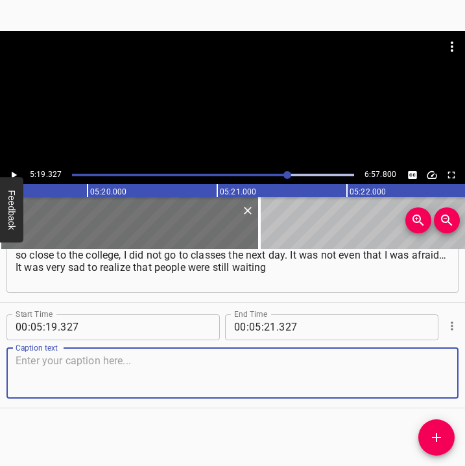
drag, startPoint x: 429, startPoint y: 373, endPoint x: 461, endPoint y: 368, distance: 32.2
click at [449, 369] on div "Start Time 00 : 05 : 19 . 327 Start Time End Time 00 : 05 : 21 . 327 End Time C…" at bounding box center [232, 355] width 465 height 105
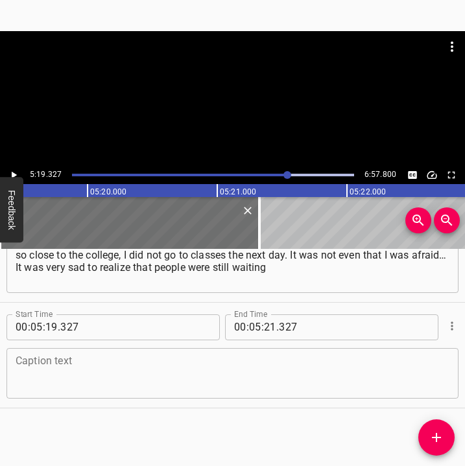
click at [90, 389] on textarea at bounding box center [232, 372] width 433 height 37
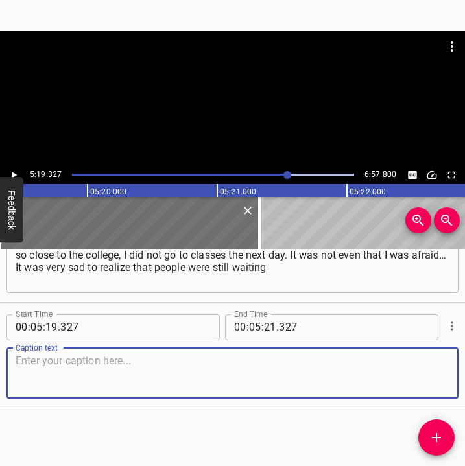
paste textarea "for their loved ones there, while I went on living my peaceful life. I understa…"
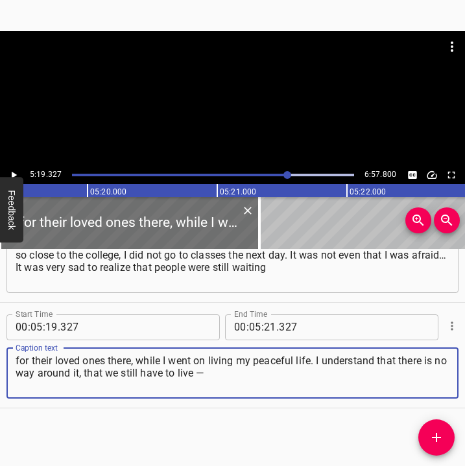
type textarea "for their loved ones there, while I went on living my peaceful life. I understa…"
click at [18, 174] on icon "Play/Pause" at bounding box center [14, 175] width 12 height 12
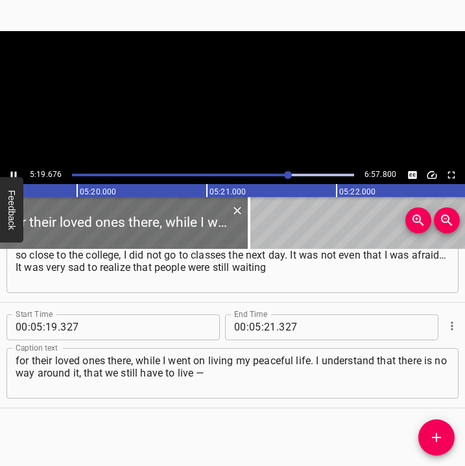
scroll to position [0, 41427]
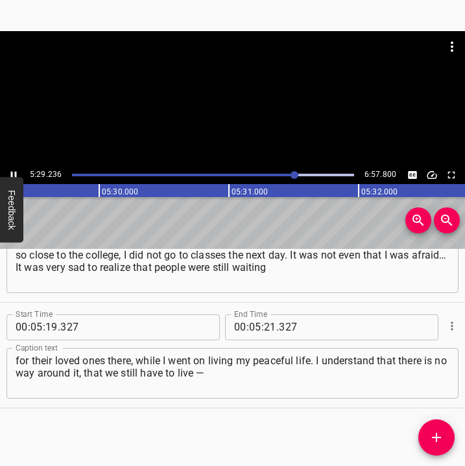
click at [16, 170] on icon "Play/Pause" at bounding box center [14, 175] width 12 height 12
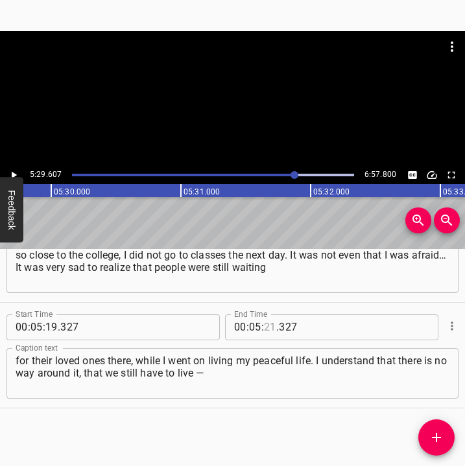
click at [266, 321] on input "number" at bounding box center [270, 327] width 12 height 26
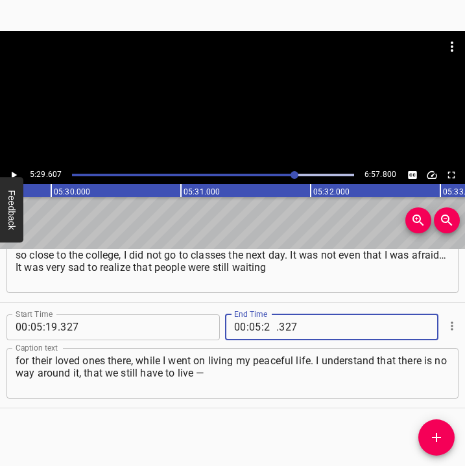
type input "29"
type input "607"
click at [430, 443] on icon "Add Cue" at bounding box center [436, 438] width 16 height 16
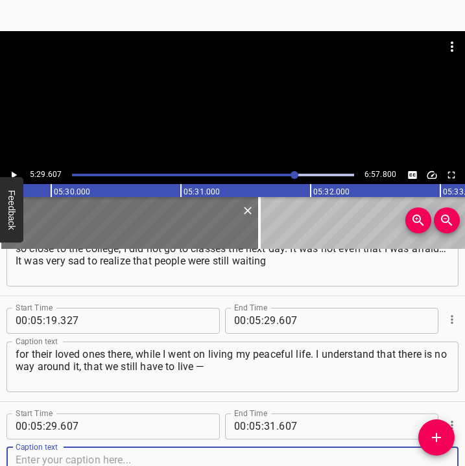
scroll to position [2272, 0]
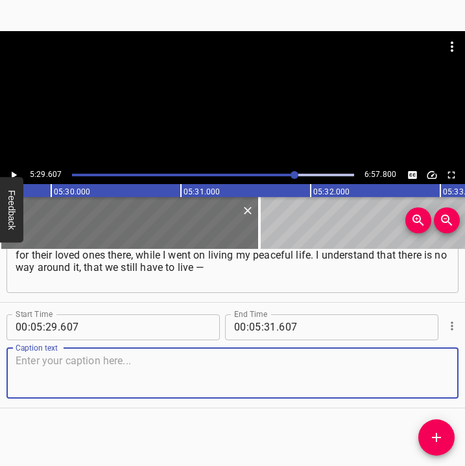
drag, startPoint x: 432, startPoint y: 373, endPoint x: 459, endPoint y: 373, distance: 27.2
click at [444, 373] on div "Caption text" at bounding box center [232, 373] width 452 height 51
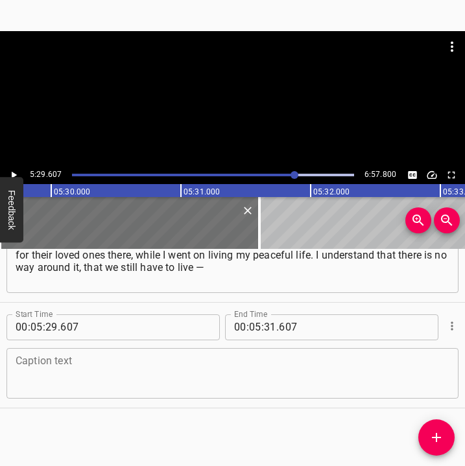
click at [60, 381] on textarea at bounding box center [232, 372] width 433 height 37
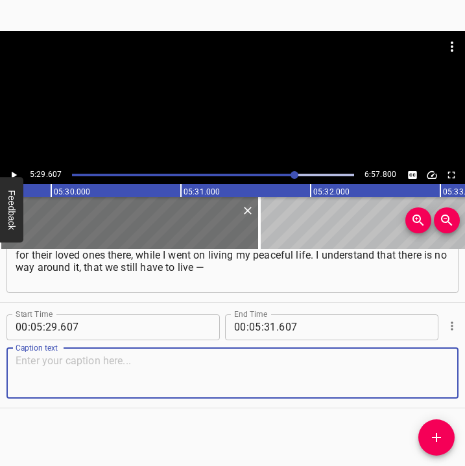
paste textarea "but it touches you very deeply. Zaporizhzhia is being shelled every night now. …"
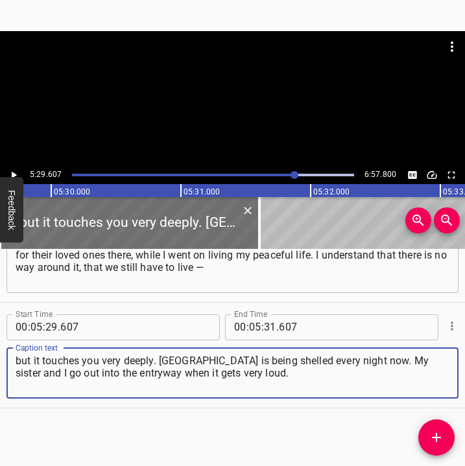
type textarea "but it touches you very deeply. Zaporizhzhia is being shelled every night now. …"
click at [16, 176] on icon "Play/Pause" at bounding box center [14, 175] width 12 height 12
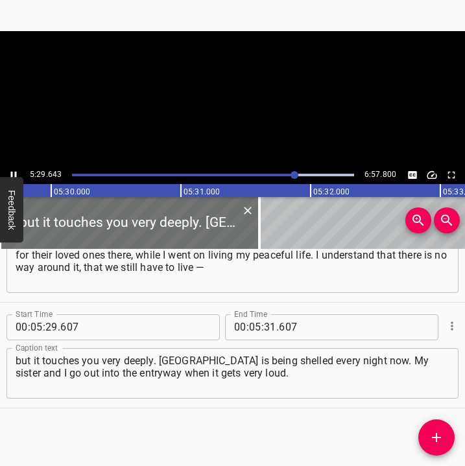
scroll to position [0, 42718]
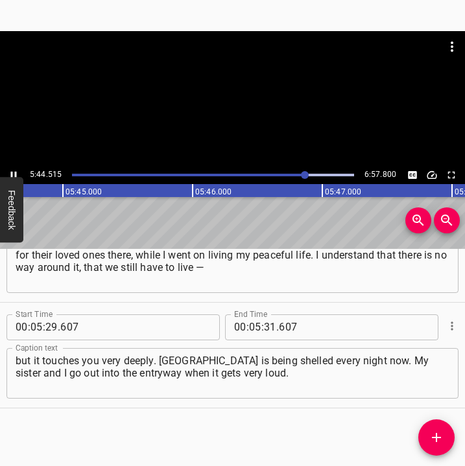
click at [16, 169] on icon "Play/Pause" at bounding box center [14, 175] width 12 height 12
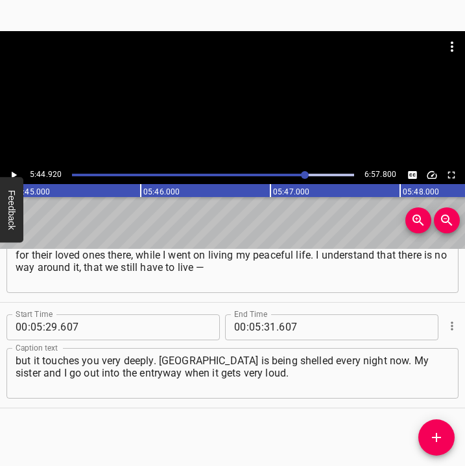
scroll to position [0, 44698]
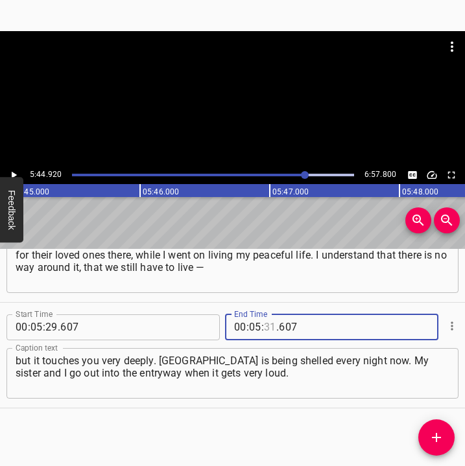
click at [264, 321] on input "number" at bounding box center [270, 327] width 12 height 26
type input "44"
type input "920"
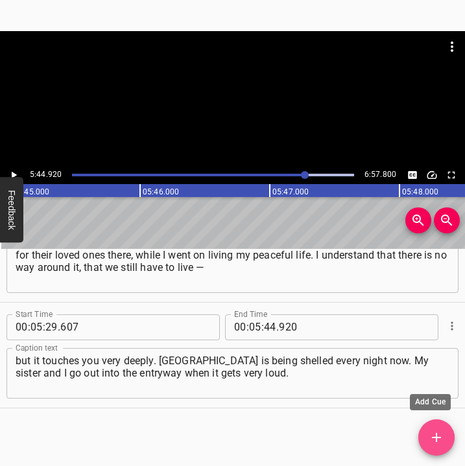
click at [441, 437] on icon "Add Cue" at bounding box center [436, 438] width 16 height 16
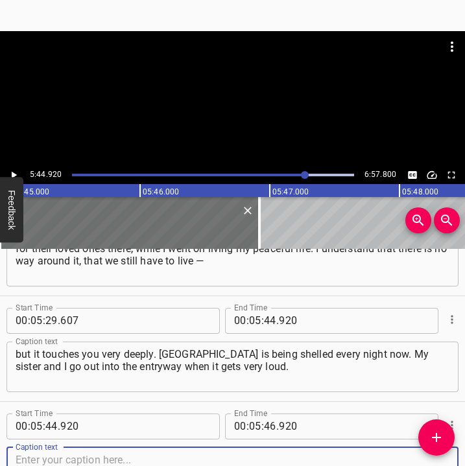
scroll to position [2378, 0]
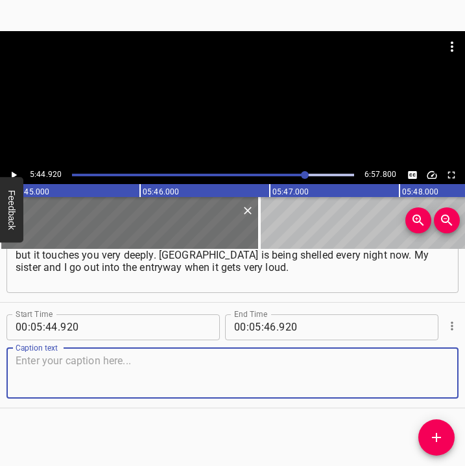
drag, startPoint x: 430, startPoint y: 377, endPoint x: 460, endPoint y: 373, distance: 30.7
click at [451, 374] on div "Start Time 00 : 05 : 44 . 920 Start Time End Time 00 : 05 : 46 . 920 End Time C…" at bounding box center [232, 355] width 465 height 105
click at [212, 374] on textarea at bounding box center [232, 372] width 433 height 37
paste textarea "Sometimes the sound approaches very quickly. It is a very loud and very frighte…"
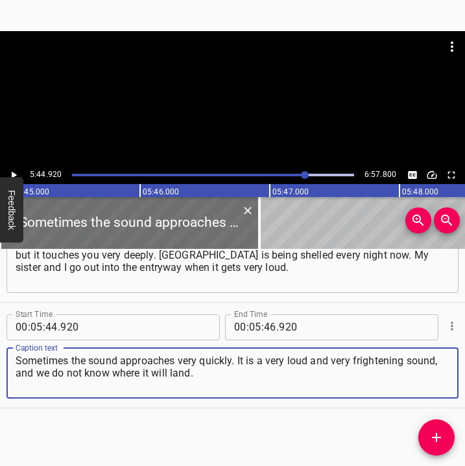
type textarea "Sometimes the sound approaches very quickly. It is a very loud and very frighte…"
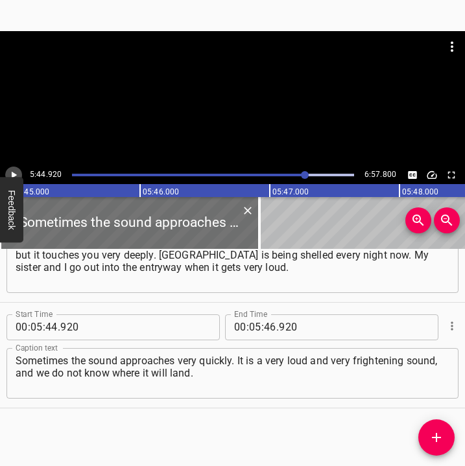
click at [13, 176] on icon "Play/Pause" at bounding box center [14, 174] width 5 height 7
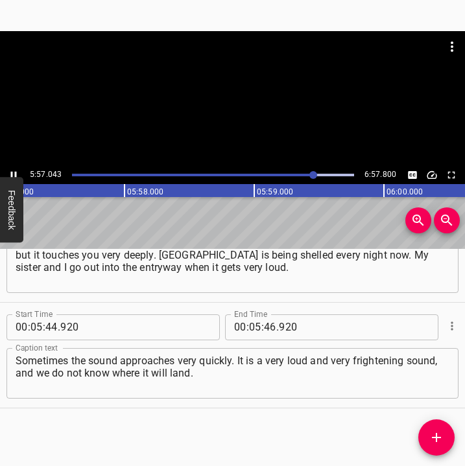
click at [12, 171] on icon "Play/Pause" at bounding box center [14, 175] width 12 height 12
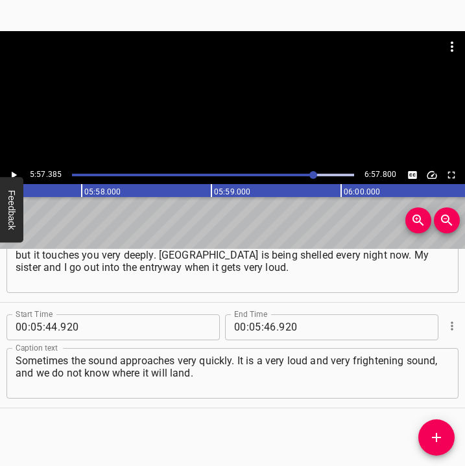
scroll to position [0, 46313]
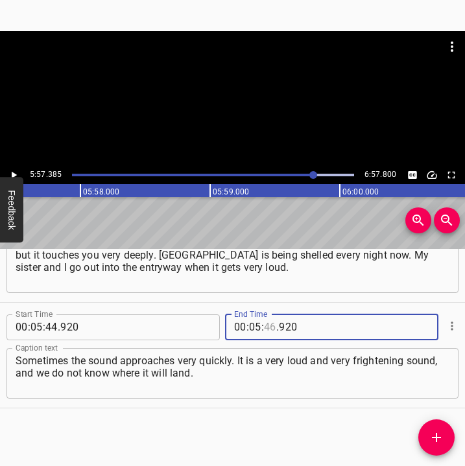
click at [266, 323] on input "number" at bounding box center [270, 327] width 12 height 26
type input "57"
type input "385"
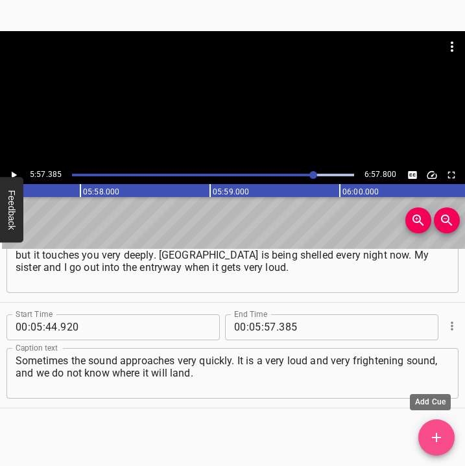
click at [434, 430] on icon "Add Cue" at bounding box center [436, 438] width 16 height 16
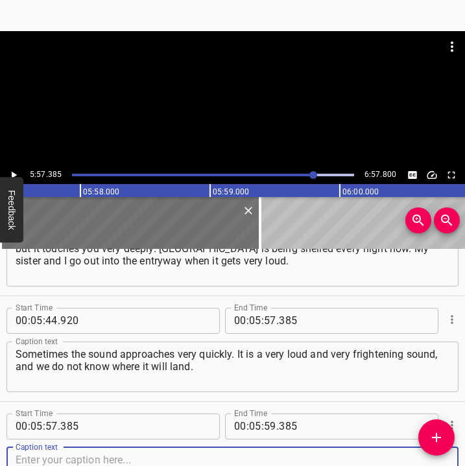
scroll to position [2484, 0]
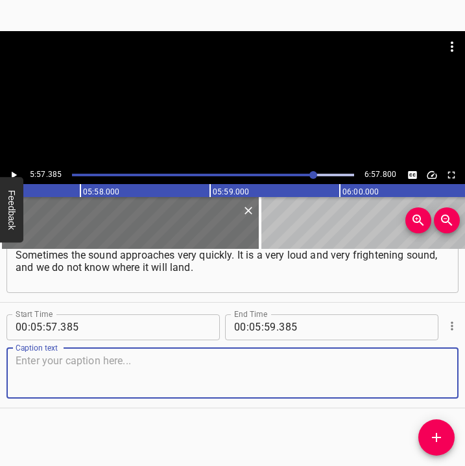
drag, startPoint x: 424, startPoint y: 384, endPoint x: 455, endPoint y: 376, distance: 31.4
click at [455, 376] on div "Start Time 00 : 00 : 05 . 802 Start Time End Time 00 : 00 : 19 . 141 End Time C…" at bounding box center [232, 358] width 465 height 218
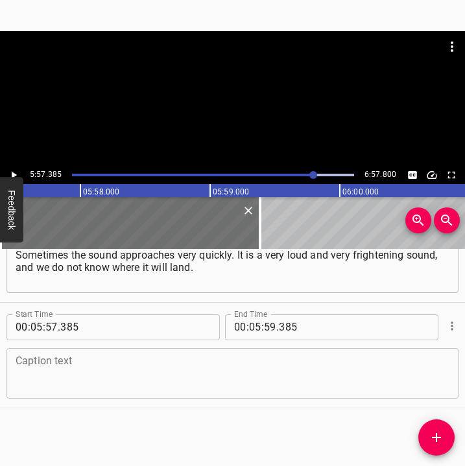
click at [103, 369] on textarea at bounding box center [232, 372] width 433 height 37
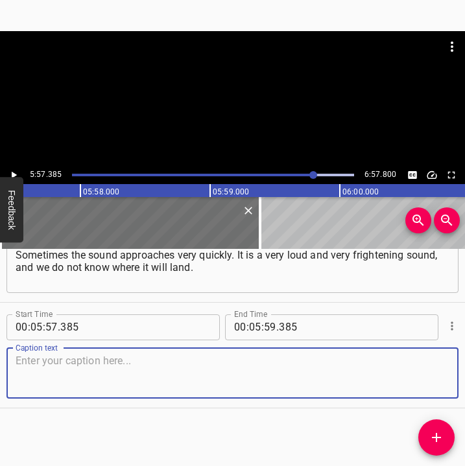
paste textarea "Because it feels as if it is flying straight into your apartment. At night it i…"
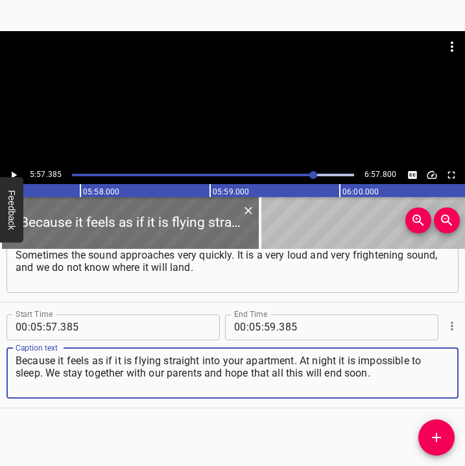
type textarea "Because it feels as if it is flying straight into your apartment. At night it i…"
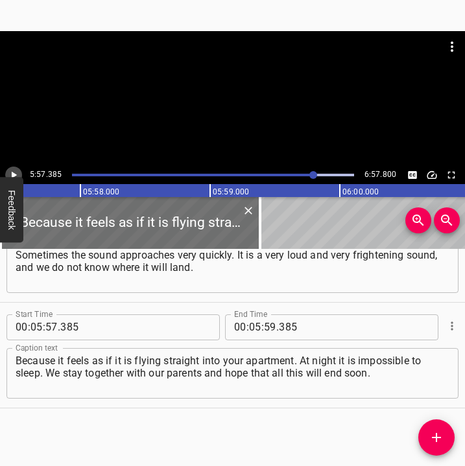
click at [9, 169] on icon "Play/Pause" at bounding box center [14, 175] width 12 height 12
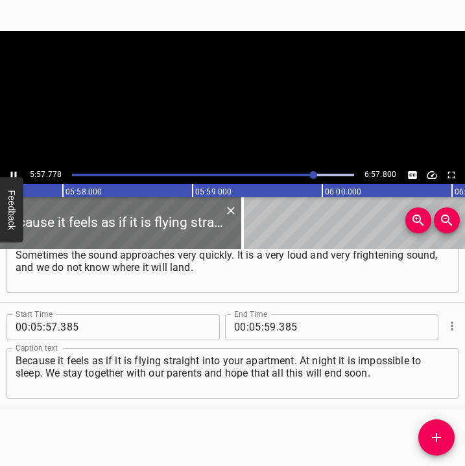
scroll to position [0, 46364]
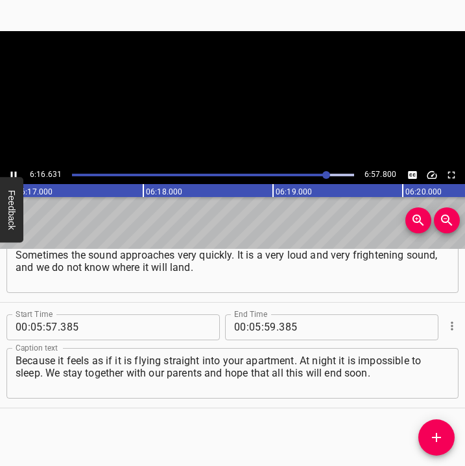
click at [15, 171] on icon "Play/Pause" at bounding box center [14, 175] width 12 height 12
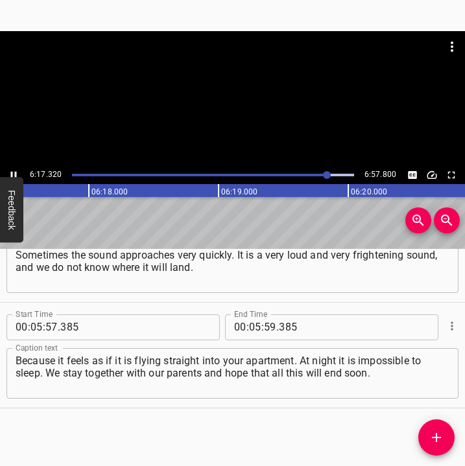
click at [15, 171] on icon "Play/Pause" at bounding box center [14, 175] width 12 height 12
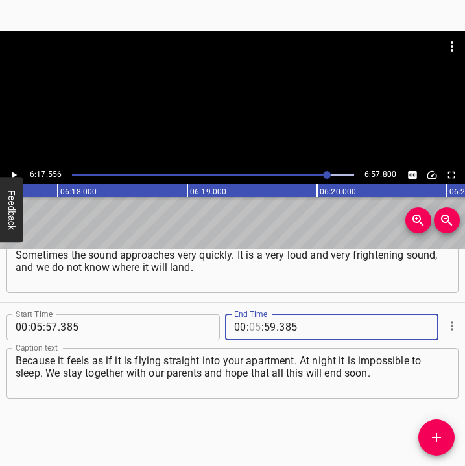
click at [250, 326] on input "number" at bounding box center [255, 327] width 12 height 26
type input "06"
type input "17"
type input "556"
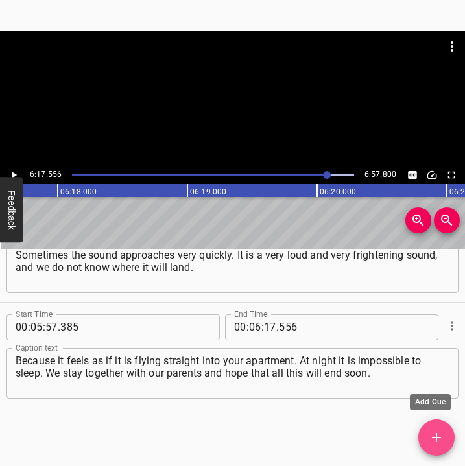
click at [426, 436] on span "Add Cue" at bounding box center [436, 438] width 36 height 16
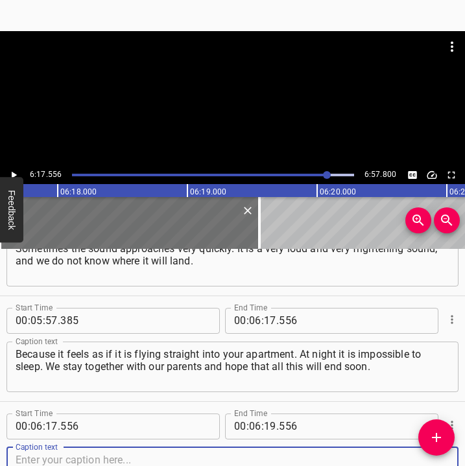
scroll to position [2589, 0]
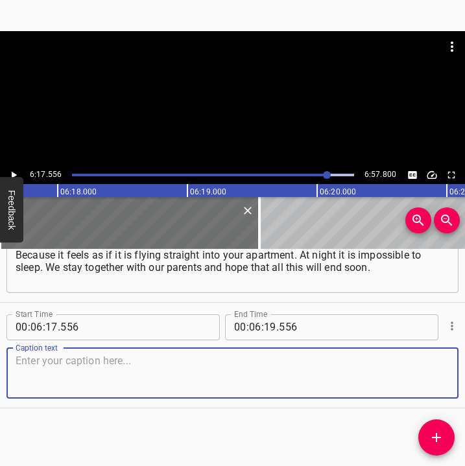
drag, startPoint x: 426, startPoint y: 375, endPoint x: 468, endPoint y: 370, distance: 42.4
click at [465, 370] on html "Caption Editor Batch Transcribe Login Sign Up Privacy Contact 6:17.556 6:57.800…" at bounding box center [232, 233] width 465 height 466
click at [68, 365] on textarea at bounding box center [232, 372] width 433 height 37
paste textarea "We put our hope in God, we believe that this is not for nothing, that this war …"
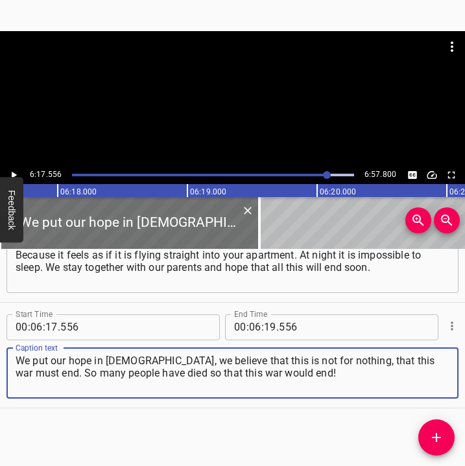
type textarea "We put our hope in God, we believe that this is not for nothing, that this war …"
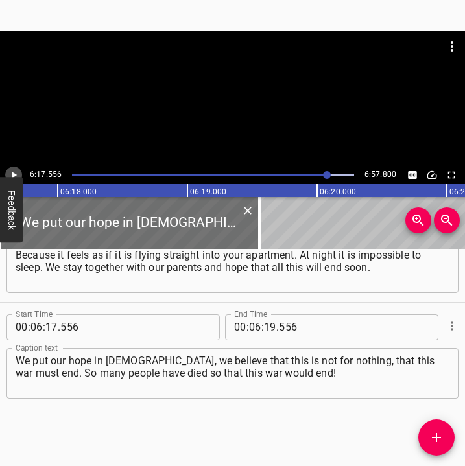
click at [16, 170] on icon "Play/Pause" at bounding box center [14, 175] width 12 height 12
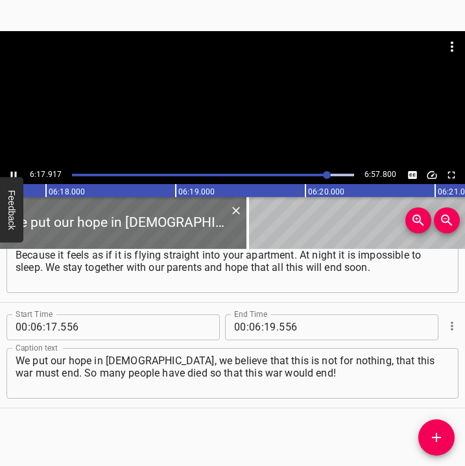
scroll to position [0, 48974]
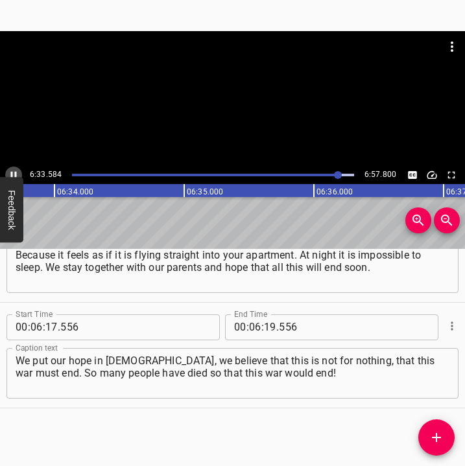
click at [14, 171] on icon "Play/Pause" at bounding box center [14, 175] width 12 height 12
click at [264, 323] on input "number" at bounding box center [270, 327] width 12 height 26
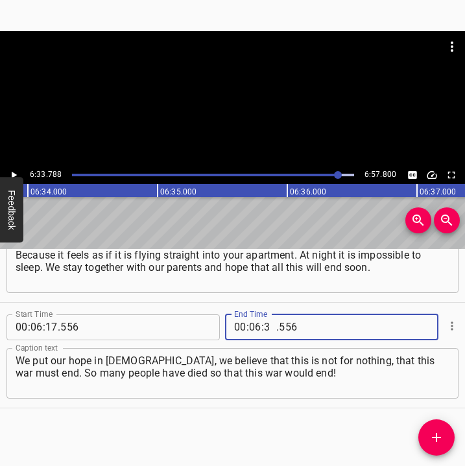
type input "33"
type input "788"
click at [443, 425] on button "Add Cue" at bounding box center [436, 437] width 36 height 36
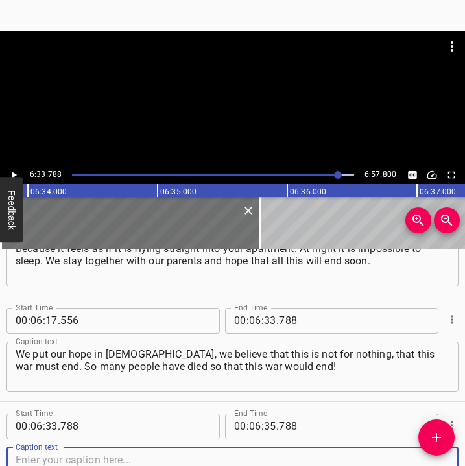
scroll to position [2695, 0]
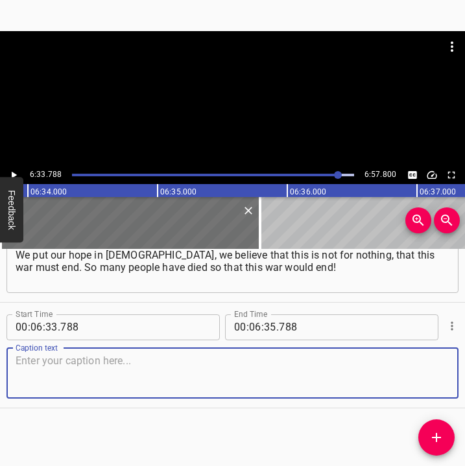
drag, startPoint x: 440, startPoint y: 378, endPoint x: 472, endPoint y: 374, distance: 32.1
click at [465, 374] on html "Caption Editor Batch Transcribe Login Sign Up Privacy Contact 6:33.788 6:57.800…" at bounding box center [232, 233] width 465 height 466
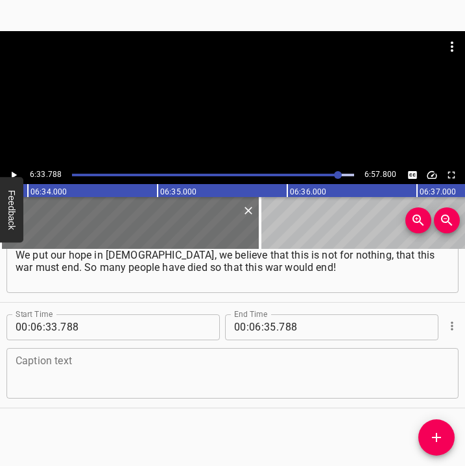
click at [47, 370] on textarea at bounding box center [232, 372] width 433 height 37
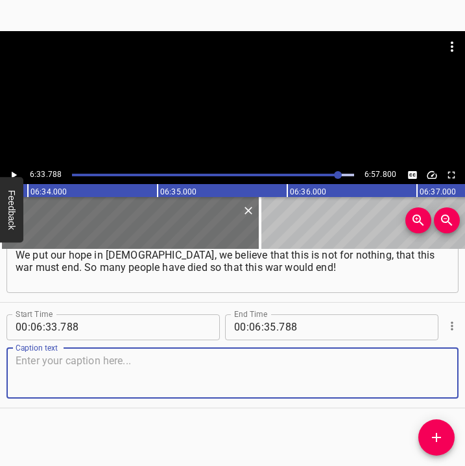
paste textarea "That is why we wait for it so much, and hope for the best. And if one day a mis…"
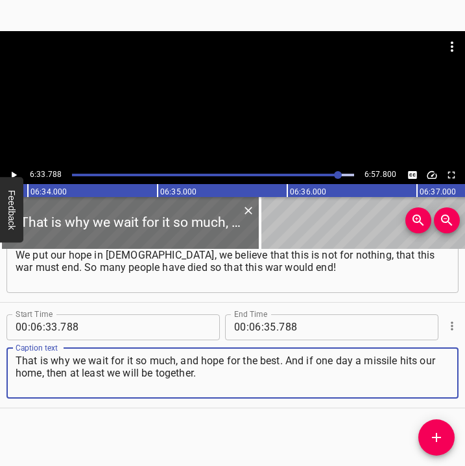
type textarea "That is why we wait for it so much, and hope for the best. And if one day a mis…"
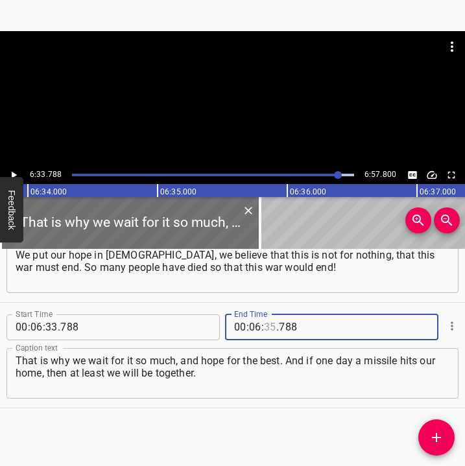
click at [264, 324] on input "number" at bounding box center [270, 327] width 12 height 26
type input "47"
type input "800"
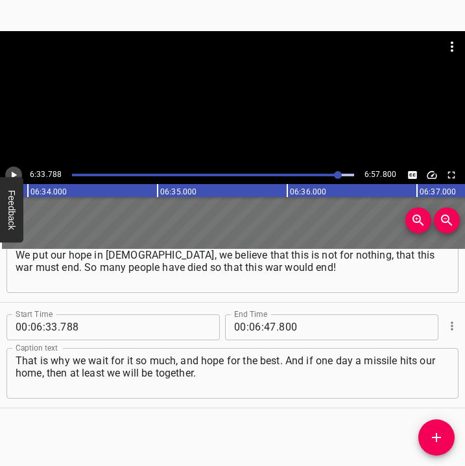
click at [15, 172] on icon "Play/Pause" at bounding box center [14, 175] width 12 height 12
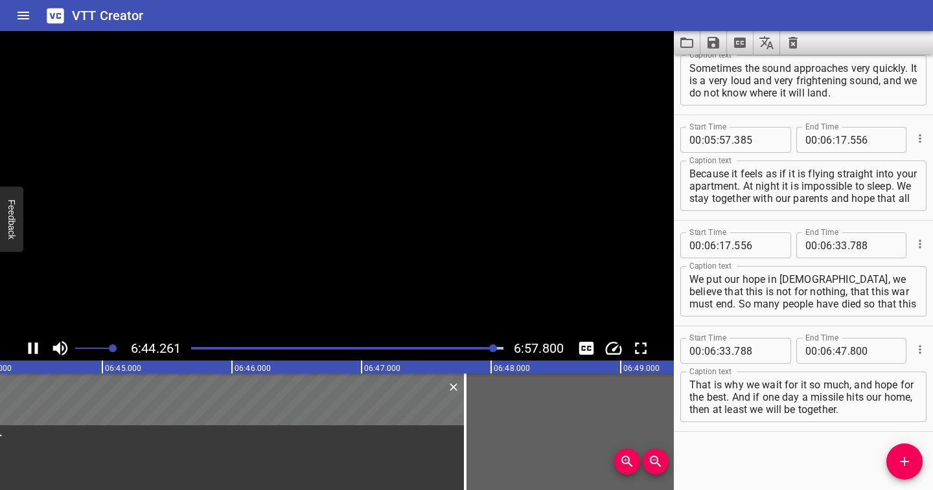
scroll to position [2476, 0]
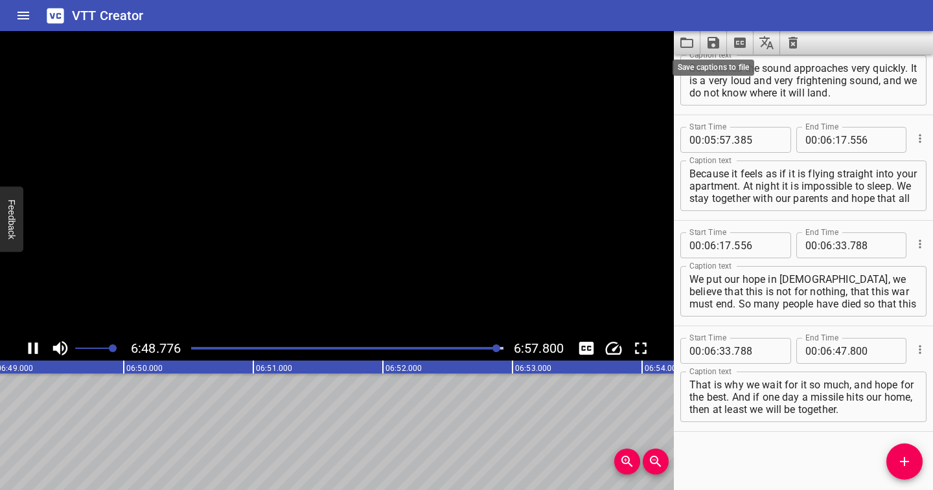
click at [470, 41] on icon "Save captions to file" at bounding box center [714, 43] width 12 height 12
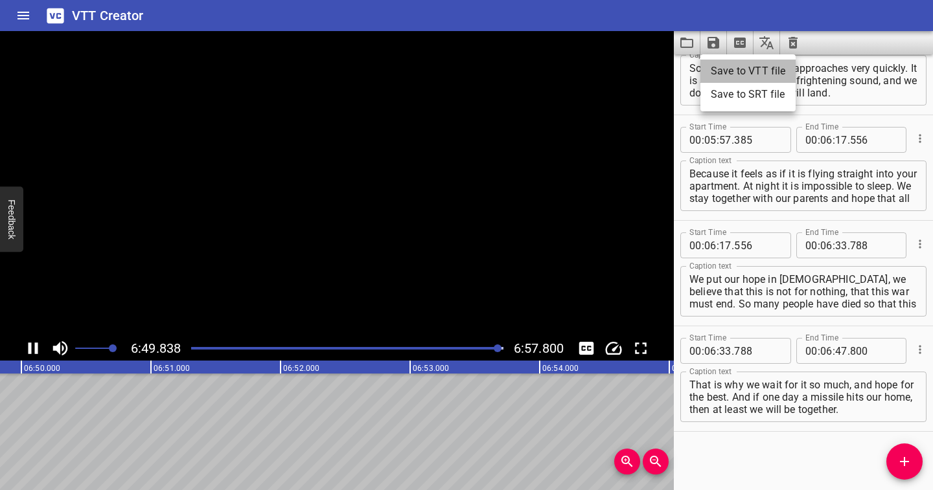
click at [470, 71] on li "Save to VTT file" at bounding box center [747, 71] width 95 height 23
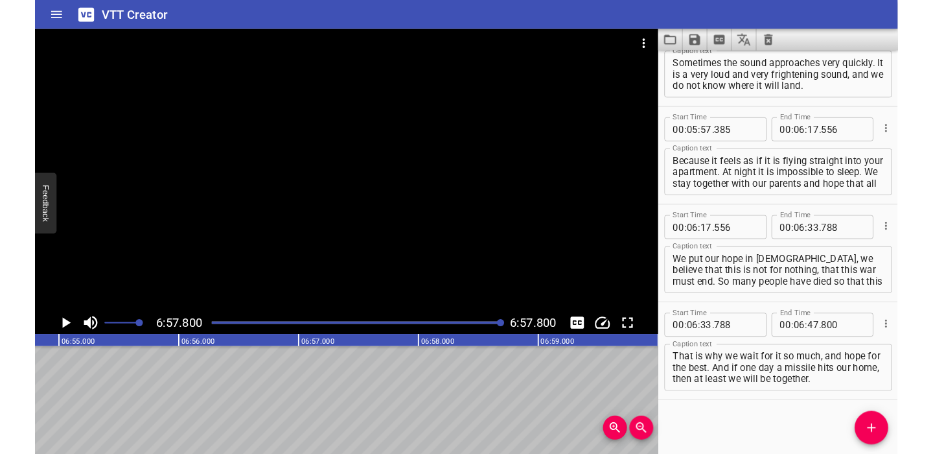
scroll to position [2513, 0]
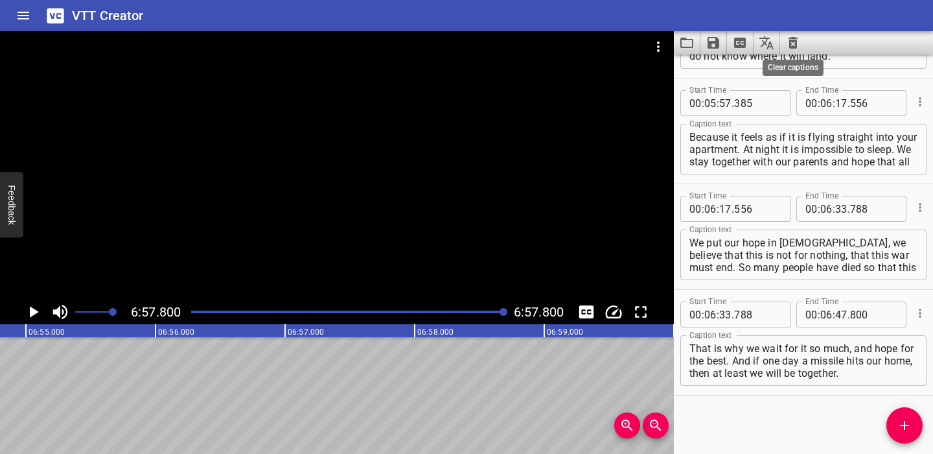
click at [470, 39] on icon "Clear captions" at bounding box center [793, 43] width 9 height 12
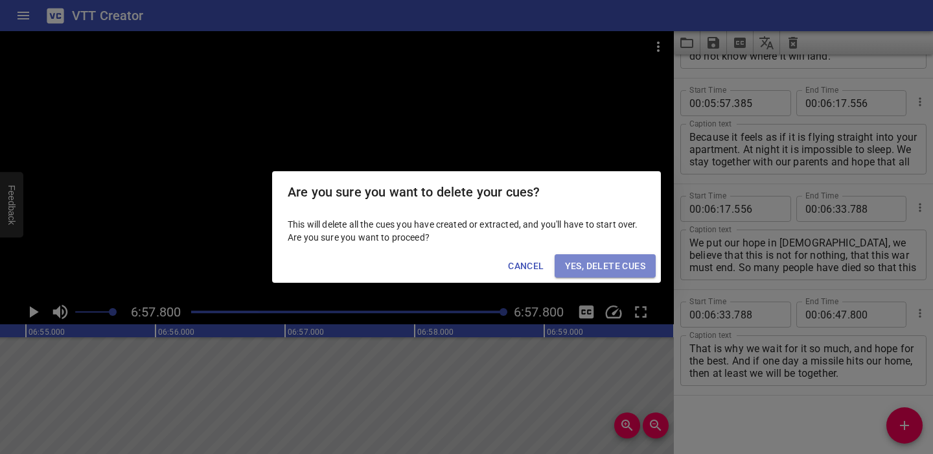
drag, startPoint x: 636, startPoint y: 262, endPoint x: 661, endPoint y: 206, distance: 61.5
click at [470, 262] on span "Yes, Delete Cues" at bounding box center [605, 266] width 80 height 16
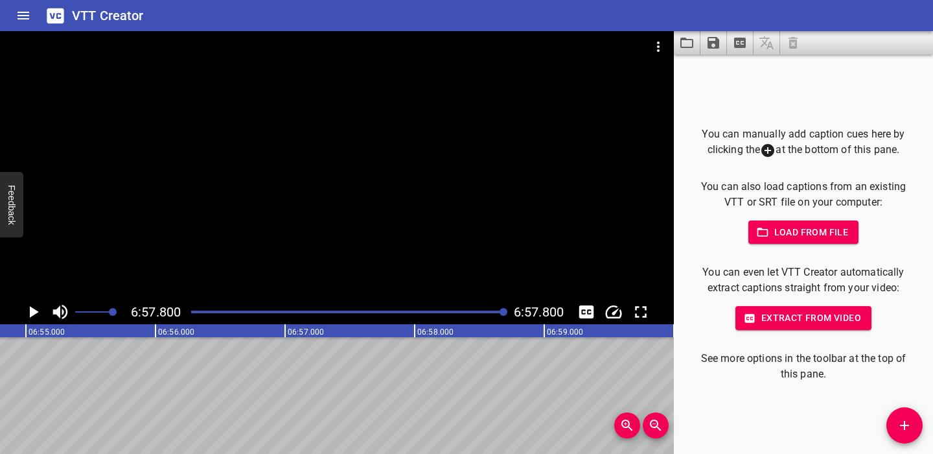
click at [470, 45] on icon "Video Options" at bounding box center [659, 47] width 16 height 16
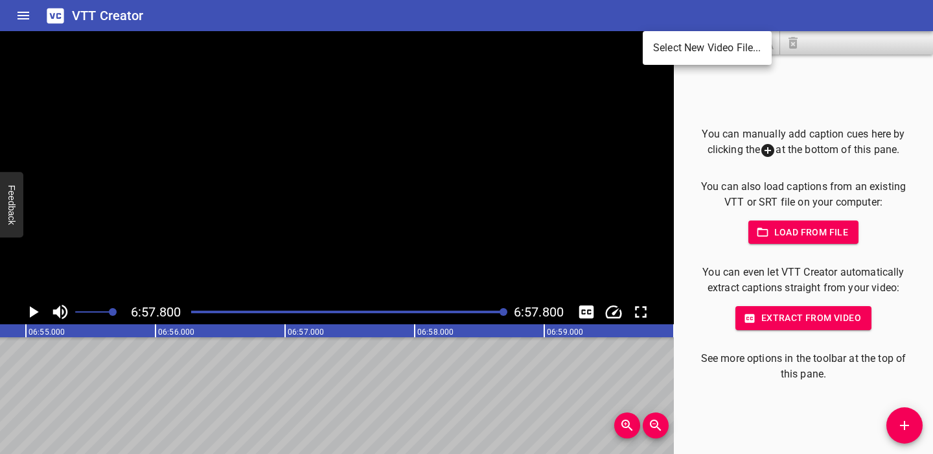
click at [470, 45] on li "Select New Video File..." at bounding box center [707, 47] width 129 height 23
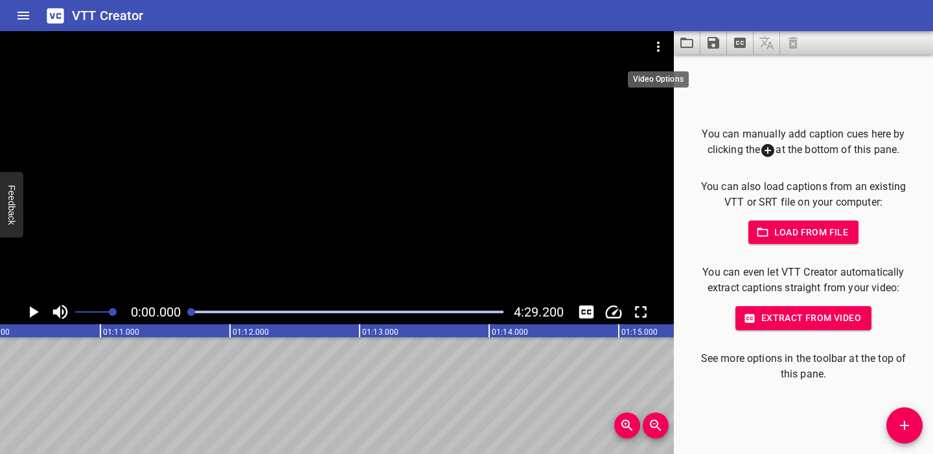
scroll to position [0, 0]
click at [34, 311] on icon "Play/Pause" at bounding box center [34, 312] width 9 height 12
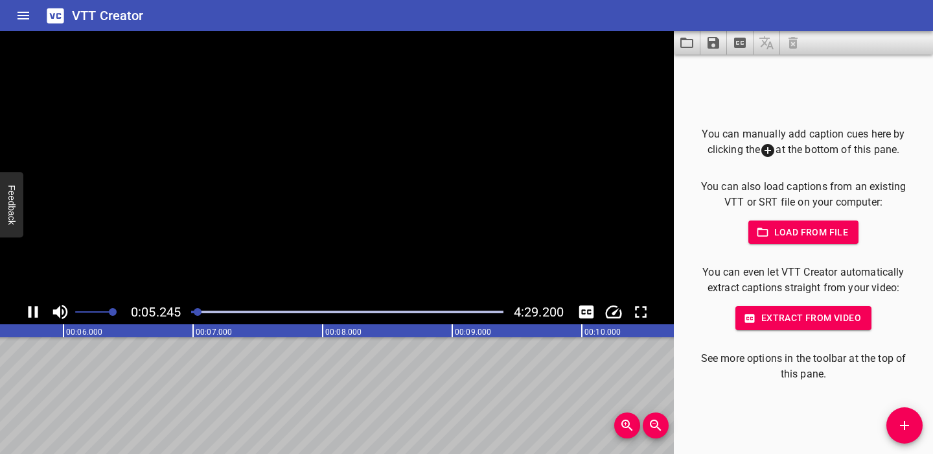
click at [34, 311] on icon "Play/Pause" at bounding box center [32, 311] width 19 height 19
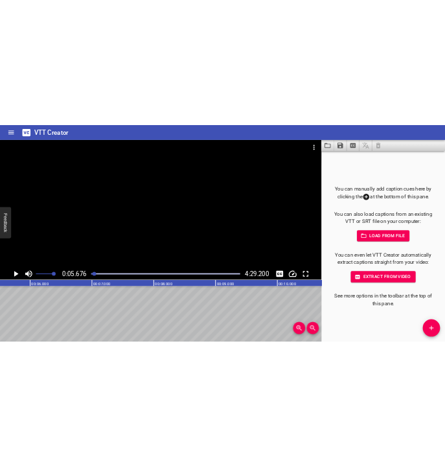
scroll to position [0, 735]
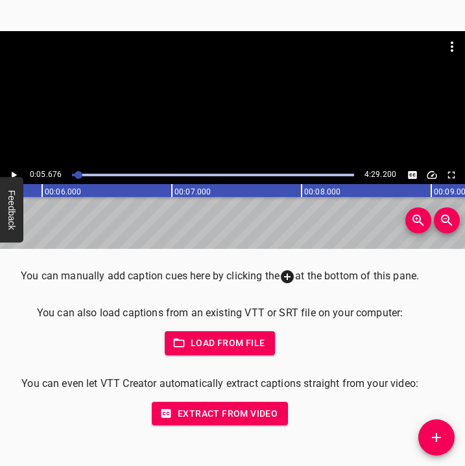
click at [430, 402] on div "You can manually add caption cues here by clicking the at the bottom of this pa…" at bounding box center [232, 358] width 465 height 218
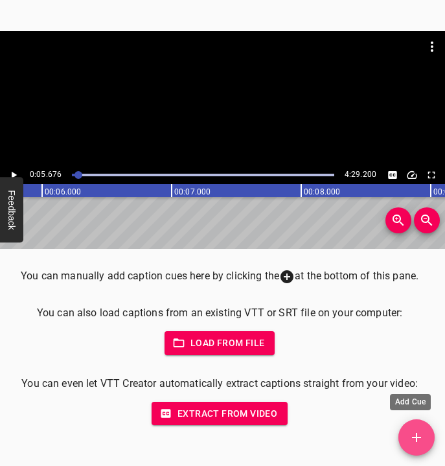
click at [415, 428] on button "Add Cue" at bounding box center [416, 437] width 36 height 36
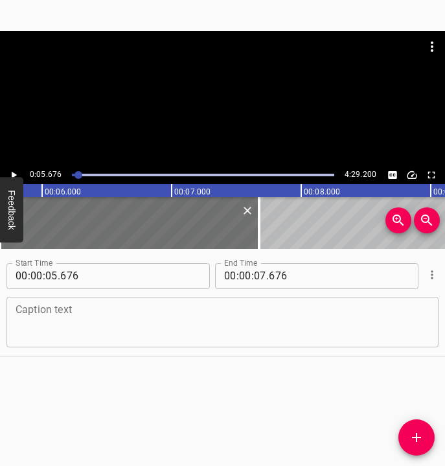
click at [253, 330] on textarea at bounding box center [223, 321] width 414 height 37
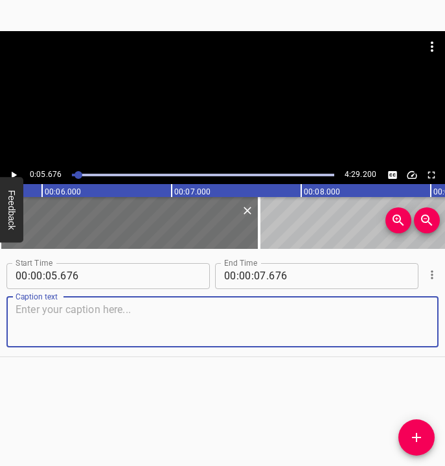
paste textarea "I got up to the alarm clock. I had to go to Kyiv to the rehabilitation therapis…"
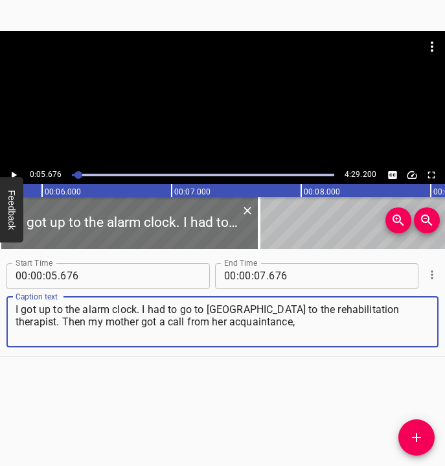
type textarea "I got up to the alarm clock. I had to go to Kyiv to the rehabilitation therapis…"
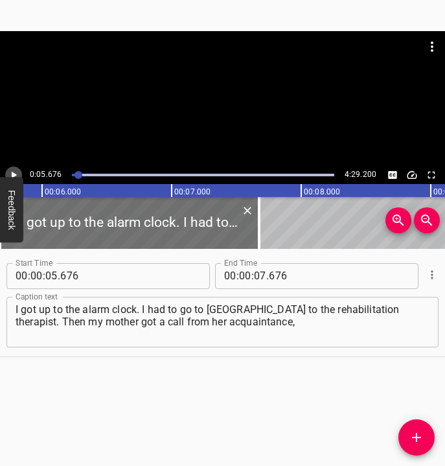
click at [16, 174] on icon "Play/Pause" at bounding box center [14, 175] width 12 height 12
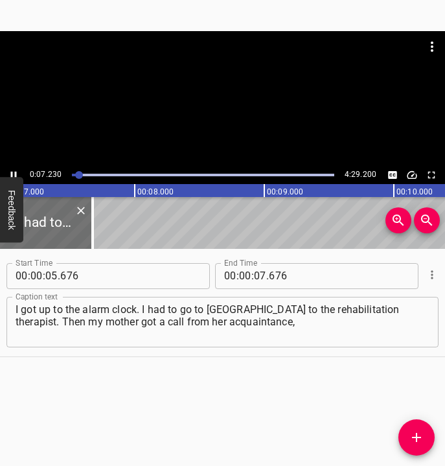
scroll to position [0, 936]
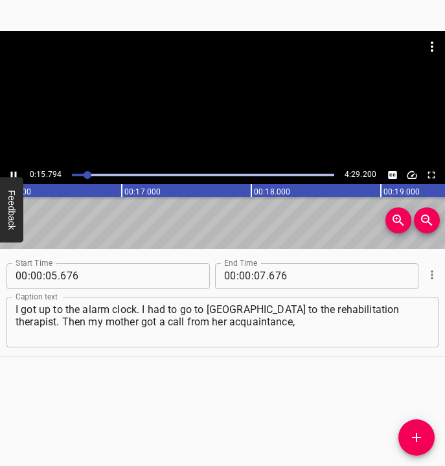
click at [16, 174] on icon "Play/Pause" at bounding box center [14, 174] width 6 height 7
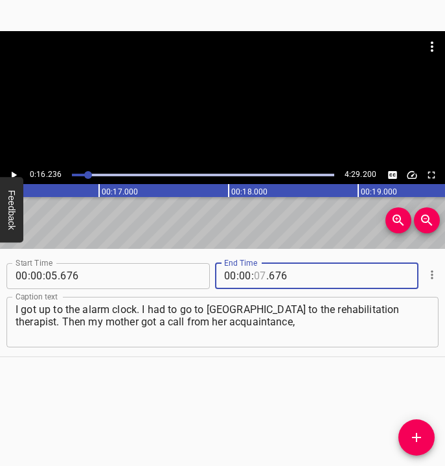
click at [258, 273] on input "number" at bounding box center [260, 276] width 12 height 26
type input "16"
type input "236"
click at [420, 428] on button "Add Cue" at bounding box center [416, 437] width 36 height 36
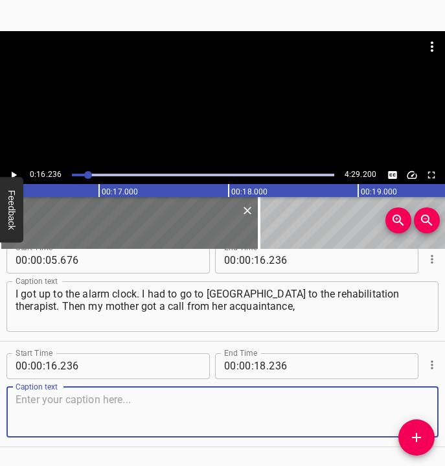
scroll to position [54, 0]
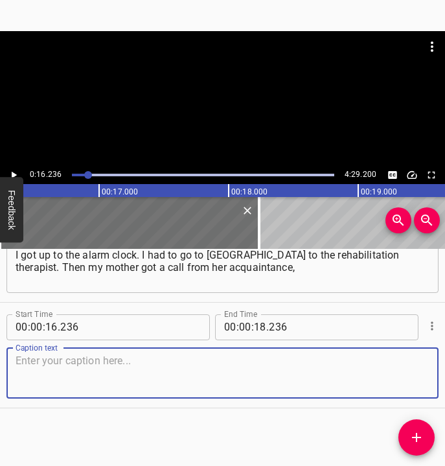
drag, startPoint x: 405, startPoint y: 373, endPoint x: 444, endPoint y: 354, distance: 43.8
click at [431, 361] on div "Start Time 00 : 00 : 16 . 236 Start Time End Time 00 : 00 : 18 . 236 End Time C…" at bounding box center [222, 355] width 445 height 105
click at [105, 373] on textarea at bounding box center [223, 372] width 414 height 37
paste textarea "who said that the war had begun. Even now, when I tell you this – I get goosebu…"
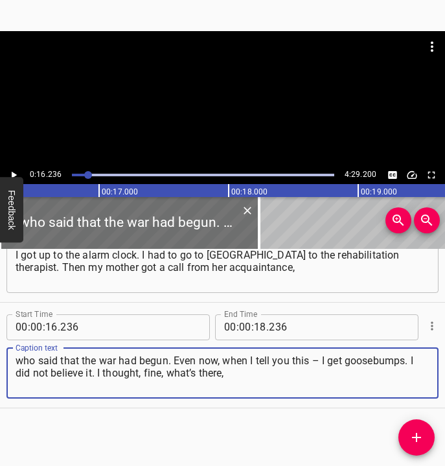
type textarea "who said that the war had begun. Even now, when I tell you this – I get goosebu…"
click at [12, 165] on div at bounding box center [222, 98] width 445 height 135
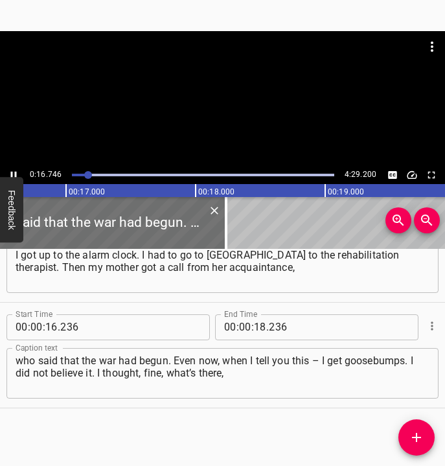
scroll to position [0, 2170]
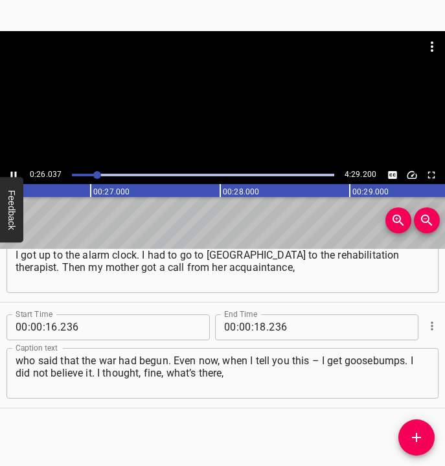
click at [14, 170] on icon "Play/Pause" at bounding box center [14, 175] width 12 height 12
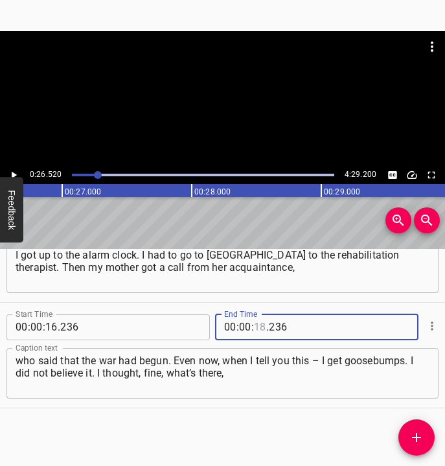
click at [258, 326] on input "number" at bounding box center [260, 327] width 12 height 26
type input "26"
type input "520"
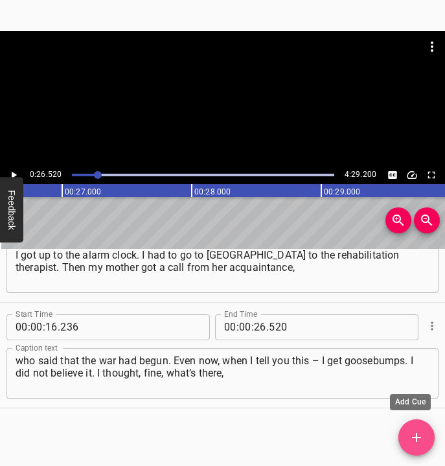
click at [410, 438] on icon "Add Cue" at bounding box center [417, 438] width 16 height 16
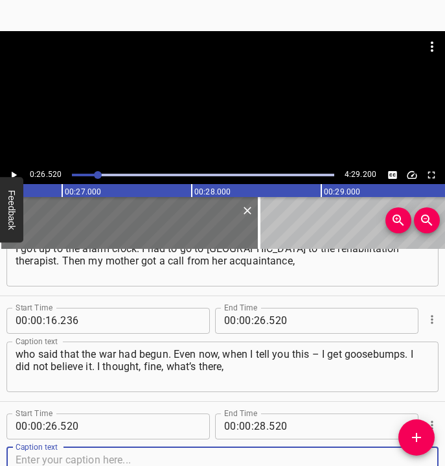
scroll to position [160, 0]
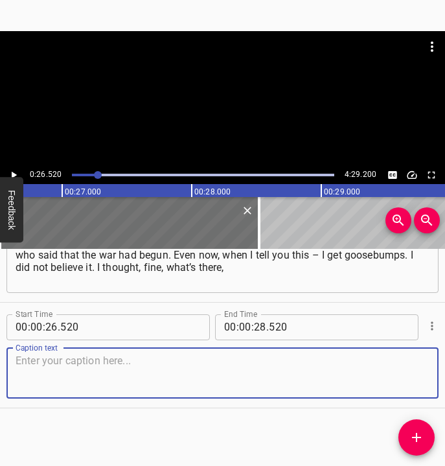
drag, startPoint x: 390, startPoint y: 382, endPoint x: 436, endPoint y: 373, distance: 46.9
click at [408, 376] on textarea at bounding box center [223, 372] width 414 height 37
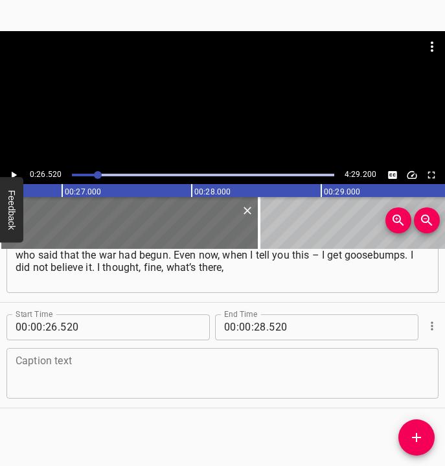
click at [110, 380] on textarea at bounding box center [223, 372] width 414 height 37
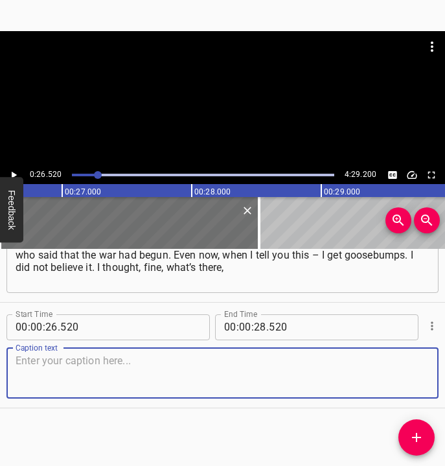
paste textarea "after all, there had already been attempts before. I said: "I will go to Kyiv."…"
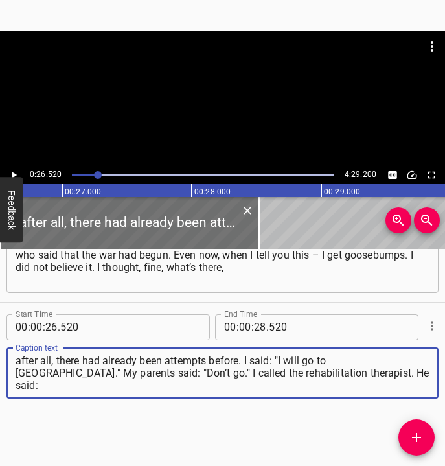
type textarea "after all, there had already been attempts before. I said: "I will go to Kyiv."…"
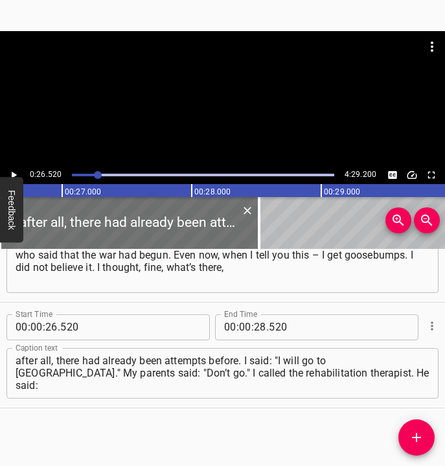
click at [17, 170] on div "0:26.520 4:29.200" at bounding box center [222, 175] width 445 height 18
click at [17, 171] on icon "Play/Pause" at bounding box center [14, 175] width 12 height 12
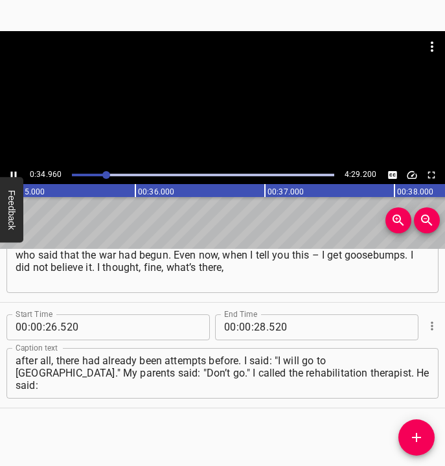
click at [12, 172] on icon "Play/Pause" at bounding box center [14, 174] width 6 height 7
click at [258, 324] on input "number" at bounding box center [260, 327] width 12 height 26
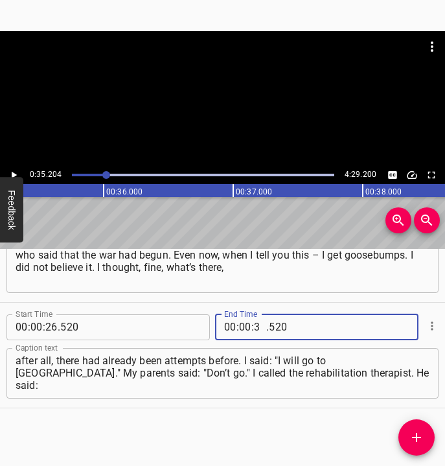
type input "35"
type input "204"
click at [409, 437] on icon "Add Cue" at bounding box center [417, 438] width 16 height 16
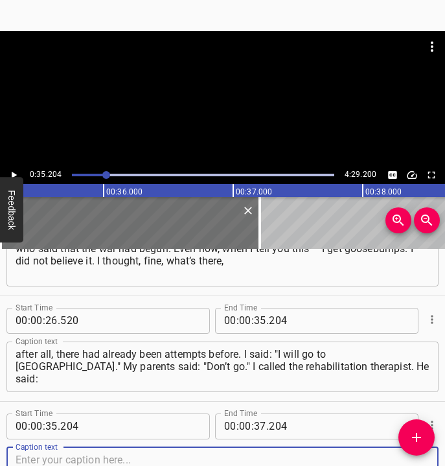
scroll to position [266, 0]
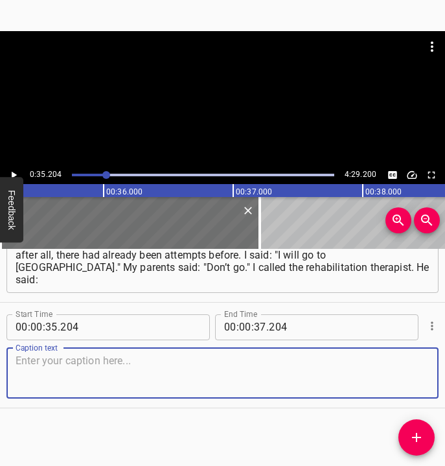
drag, startPoint x: 397, startPoint y: 376, endPoint x: 405, endPoint y: 373, distance: 8.7
click at [405, 373] on textarea at bounding box center [223, 372] width 414 height 37
click at [51, 372] on textarea at bounding box center [223, 372] width 414 height 37
paste textarea "“What of it, go.” I said that I would not go, better next time, let’s postpone …"
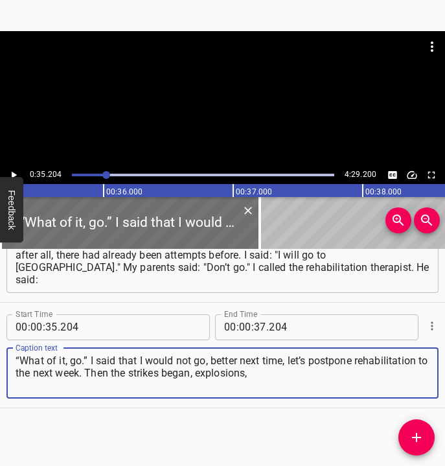
type textarea "“What of it, go.” I said that I would not go, better next time, let’s postpone …"
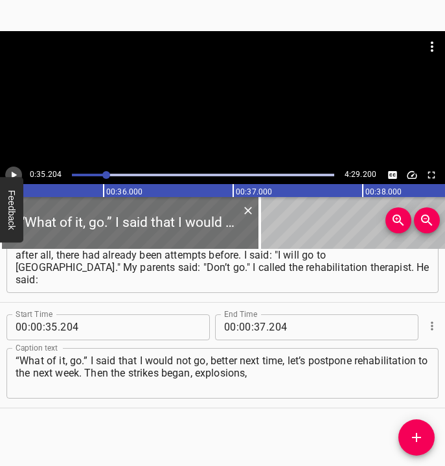
click at [10, 172] on icon "Play/Pause" at bounding box center [14, 175] width 12 height 12
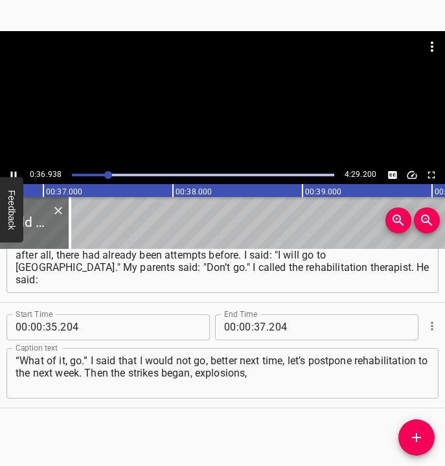
scroll to position [0, 4786]
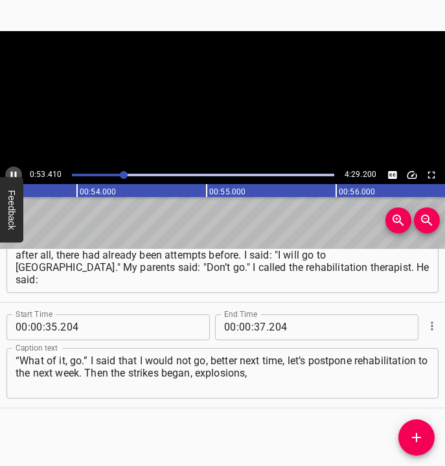
click at [14, 174] on icon "Play/Pause" at bounding box center [14, 175] width 12 height 12
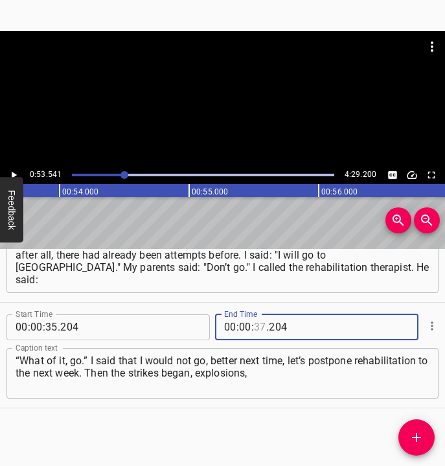
click at [256, 326] on input "number" at bounding box center [260, 327] width 12 height 26
type input "53"
type input "541"
click at [419, 437] on icon "Add Cue" at bounding box center [416, 437] width 9 height 9
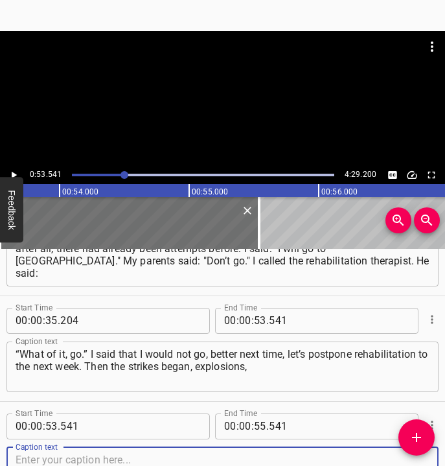
scroll to position [371, 0]
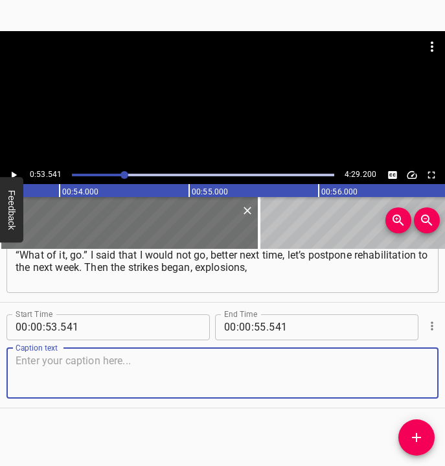
drag, startPoint x: 391, startPoint y: 379, endPoint x: 444, endPoint y: 366, distance: 54.1
click at [402, 375] on textarea at bounding box center [223, 372] width 414 height 37
click at [115, 355] on textarea at bounding box center [223, 372] width 414 height 37
paste textarea "a very “interesting story.” I stayed in my city until the beginning of summer. …"
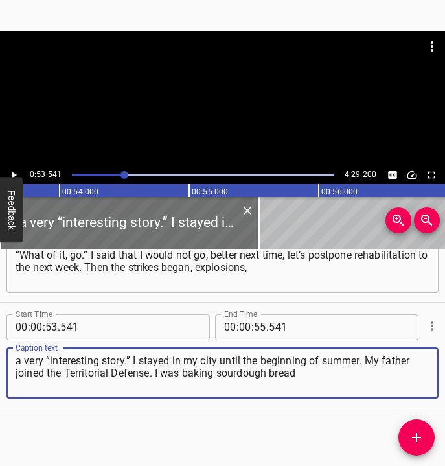
type textarea "a very “interesting story.” I stayed in my city until the beginning of summer. …"
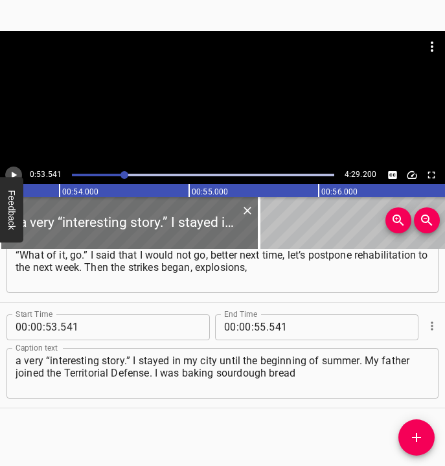
click at [13, 171] on icon "Play/Pause" at bounding box center [14, 175] width 12 height 12
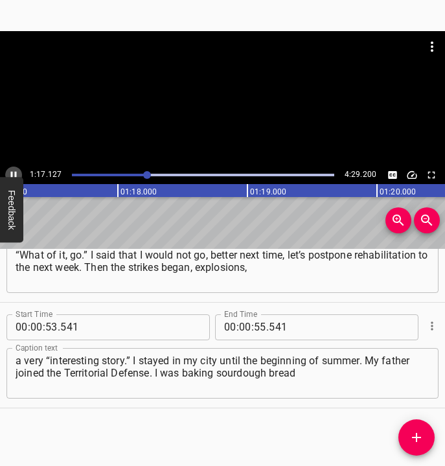
click at [10, 172] on icon "Play/Pause" at bounding box center [14, 175] width 12 height 12
click at [241, 329] on input "number" at bounding box center [245, 327] width 12 height 26
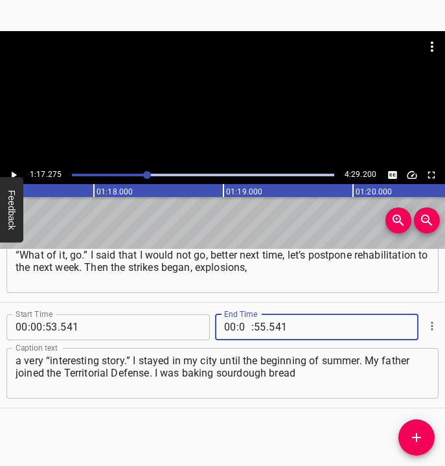
type input "01"
type input "7"
type input "007"
click at [254, 331] on input "number" at bounding box center [260, 327] width 12 height 26
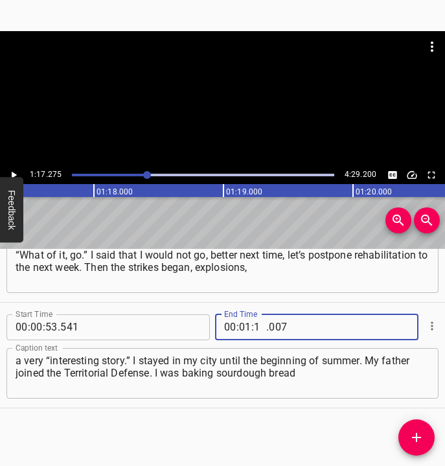
type input "17"
type input "275"
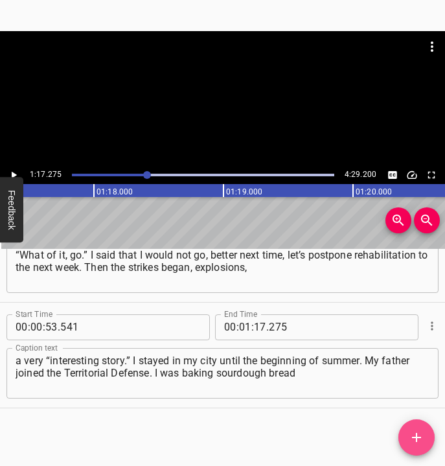
drag, startPoint x: 415, startPoint y: 432, endPoint x: 434, endPoint y: 395, distance: 41.7
click at [415, 429] on button "Add Cue" at bounding box center [416, 437] width 36 height 36
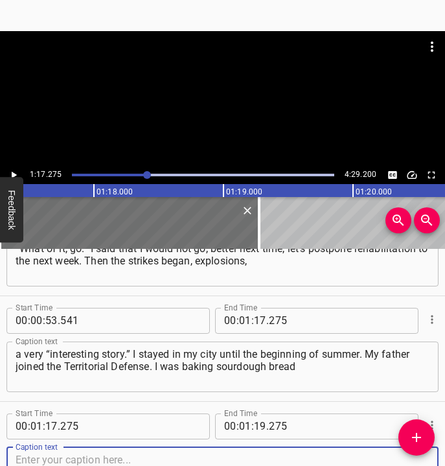
scroll to position [477, 0]
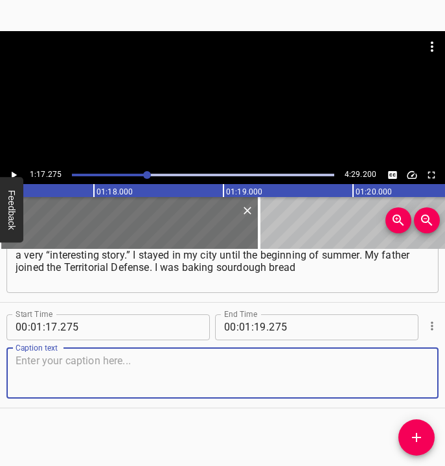
drag, startPoint x: 412, startPoint y: 376, endPoint x: 439, endPoint y: 367, distance: 28.7
click at [422, 373] on div "Caption text" at bounding box center [222, 373] width 432 height 51
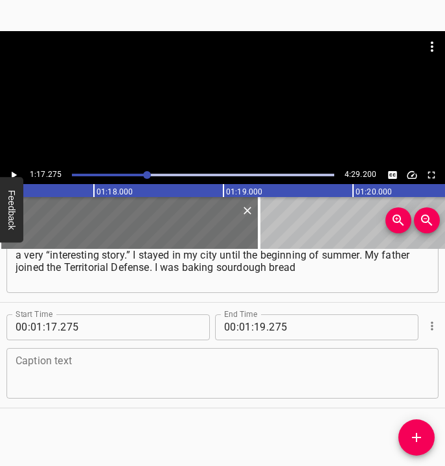
click at [86, 373] on textarea at bounding box center [223, 372] width 414 height 37
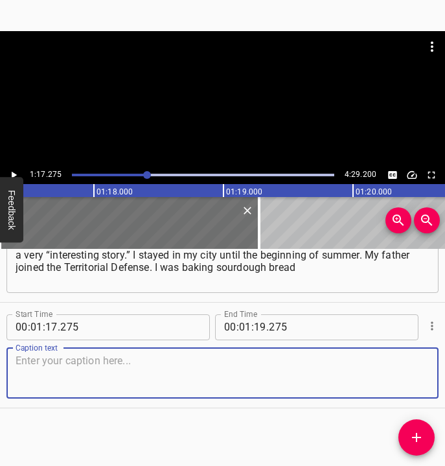
paste textarea "and from time to time bringing it to the military. First of all, for a couple o…"
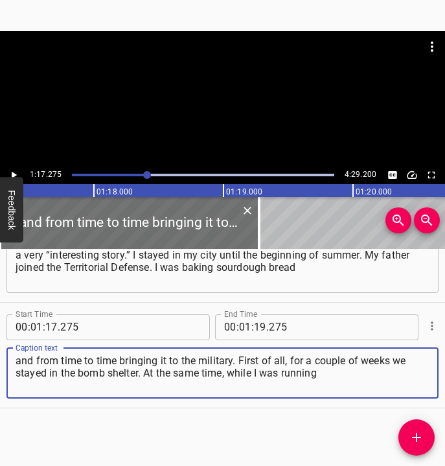
type textarea "and from time to time bringing it to the military. First of all, for a couple o…"
click at [11, 174] on icon "Play/Pause" at bounding box center [14, 175] width 12 height 12
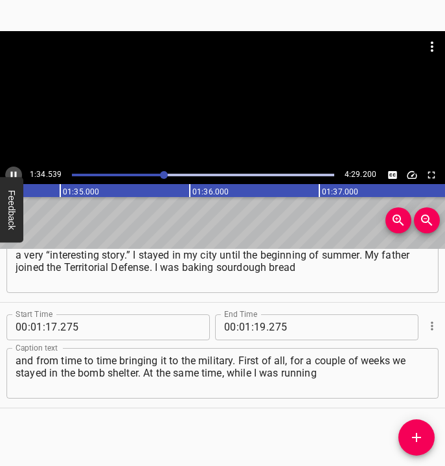
click at [14, 172] on icon "Play/Pause" at bounding box center [14, 175] width 12 height 12
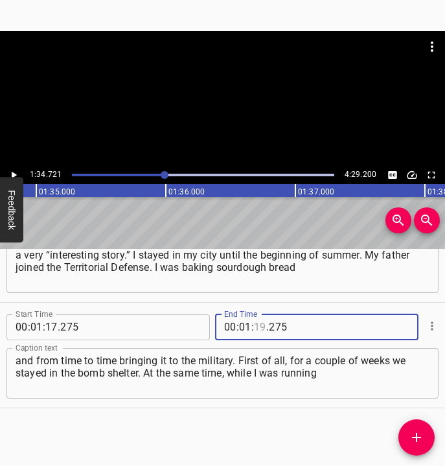
click at [255, 324] on input "number" at bounding box center [260, 327] width 12 height 26
type input "34"
type input "721"
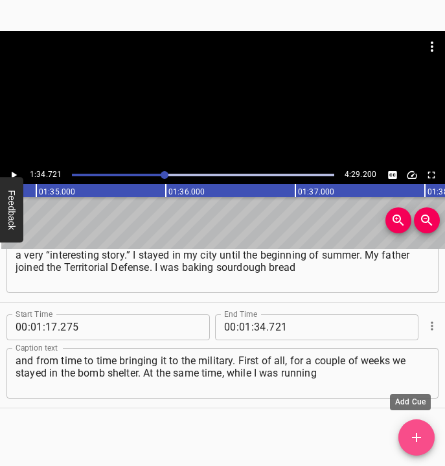
click at [411, 437] on icon "Add Cue" at bounding box center [417, 438] width 16 height 16
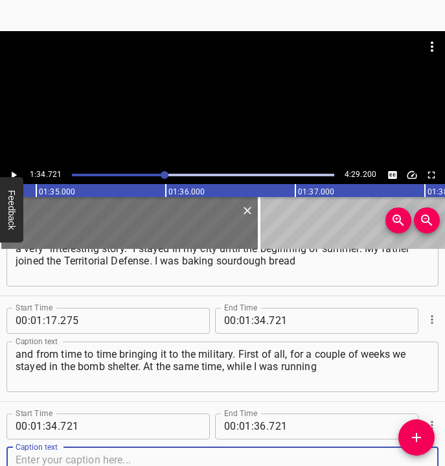
scroll to position [583, 0]
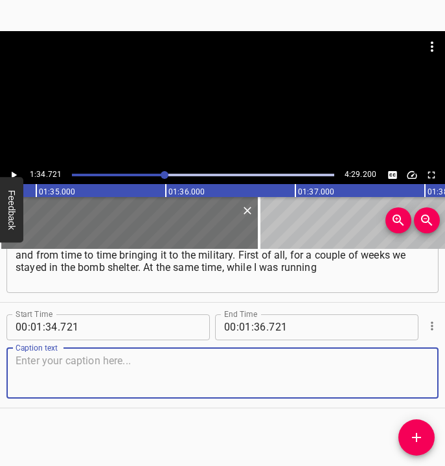
drag, startPoint x: 404, startPoint y: 374, endPoint x: 469, endPoint y: 360, distance: 66.8
click at [445, 360] on html "Caption Editor Batch Transcribe Login Sign Up Privacy Contact 1:34.721 4:29.200…" at bounding box center [222, 233] width 445 height 466
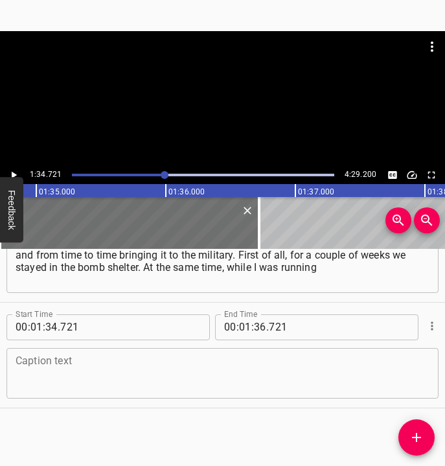
click at [52, 371] on textarea at bounding box center [223, 372] width 414 height 37
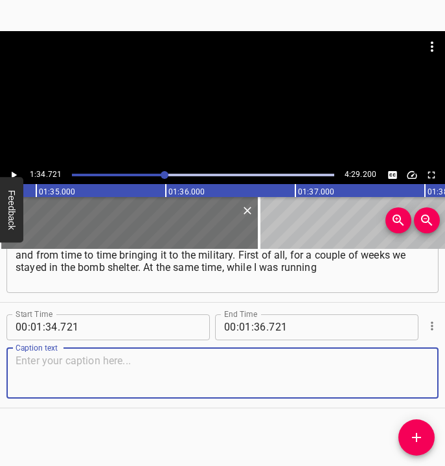
paste textarea "into that bomb shelter, the sourdough was standing, bread, cooking, baking. Tha…"
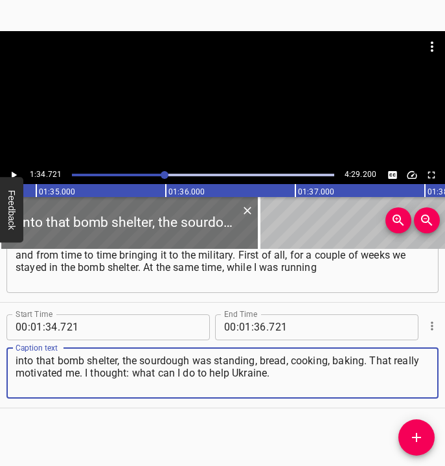
type textarea "into that bomb shelter, the sourdough was standing, bread, cooking, baking. Tha…"
click at [16, 173] on icon "Play/Pause" at bounding box center [14, 175] width 12 height 12
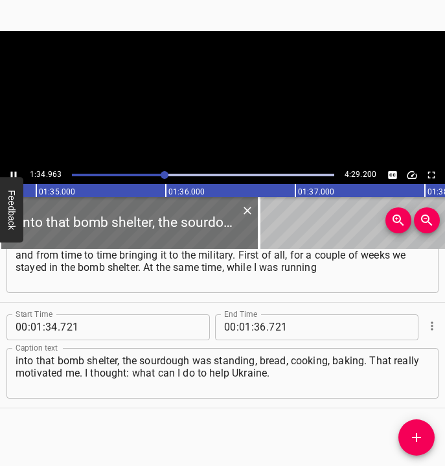
scroll to position [0, 12306]
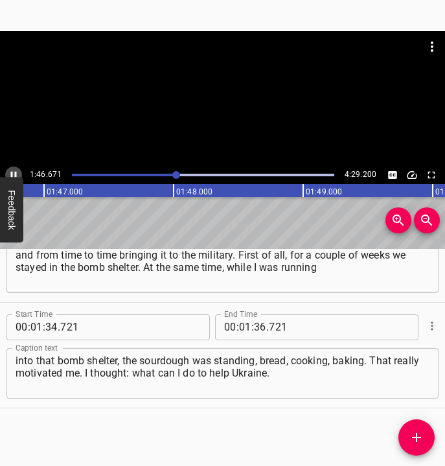
click at [14, 173] on icon "Play/Pause" at bounding box center [14, 175] width 12 height 12
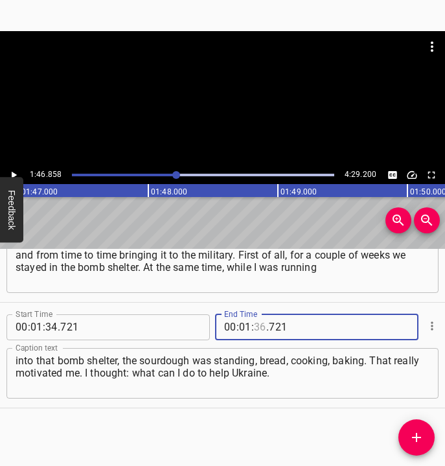
click at [255, 327] on input "number" at bounding box center [260, 327] width 12 height 26
type input "46"
type input "858"
click at [413, 428] on button "Add Cue" at bounding box center [416, 437] width 36 height 36
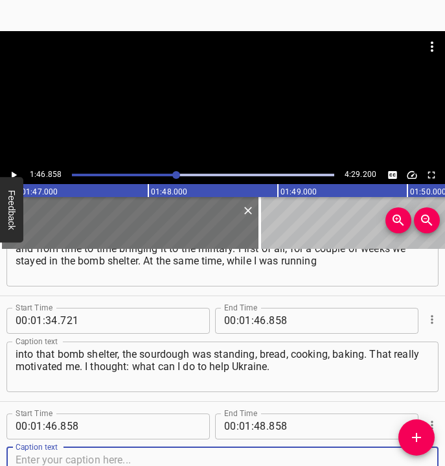
scroll to position [688, 0]
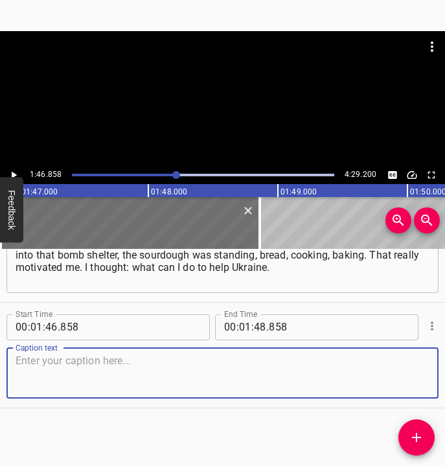
drag, startPoint x: 399, startPoint y: 360, endPoint x: 449, endPoint y: 352, distance: 50.5
click at [445, 352] on html "Caption Editor Batch Transcribe Login Sign Up Privacy Contact 1:46.858 4:29.200…" at bounding box center [222, 233] width 445 height 466
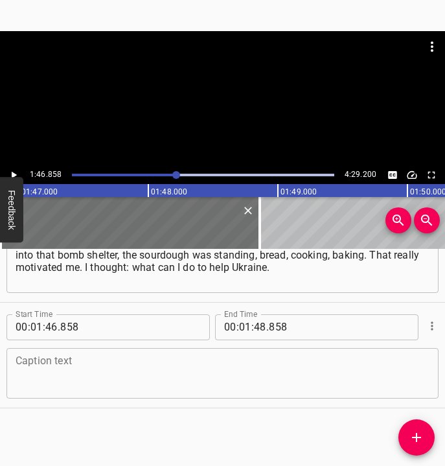
click at [37, 365] on textarea at bounding box center [223, 372] width 414 height 37
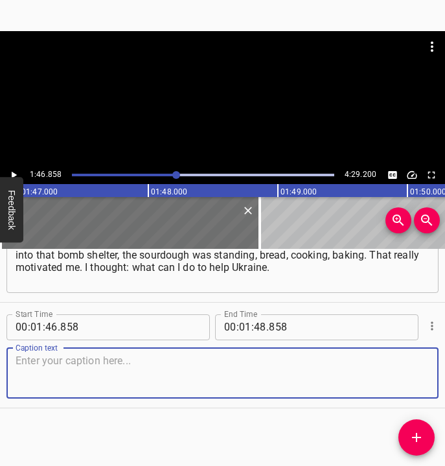
paste textarea "And only one thing – to volunteer, to bake bread. I was not sure what would be …"
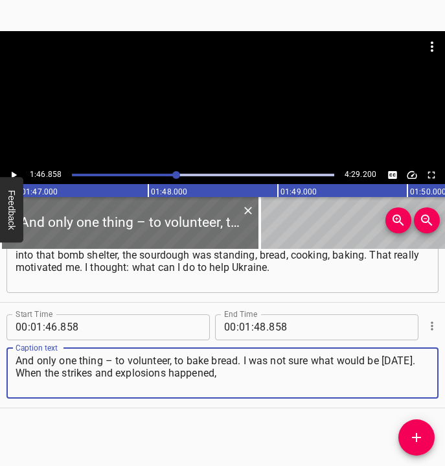
type textarea "And only one thing – to volunteer, to bake bread. I was not sure what would be …"
click at [12, 172] on icon "Play/Pause" at bounding box center [14, 174] width 5 height 7
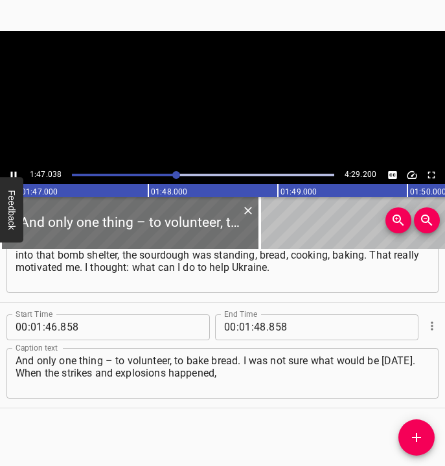
scroll to position [0, 13871]
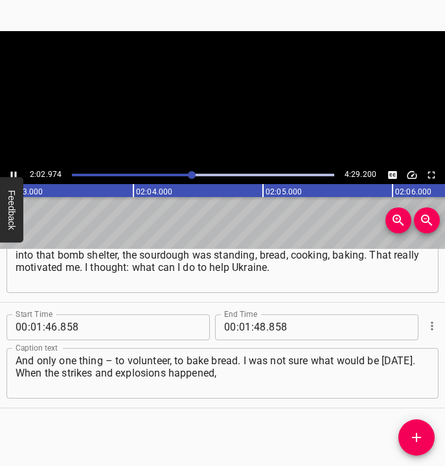
click at [12, 173] on icon "Play/Pause" at bounding box center [14, 174] width 6 height 7
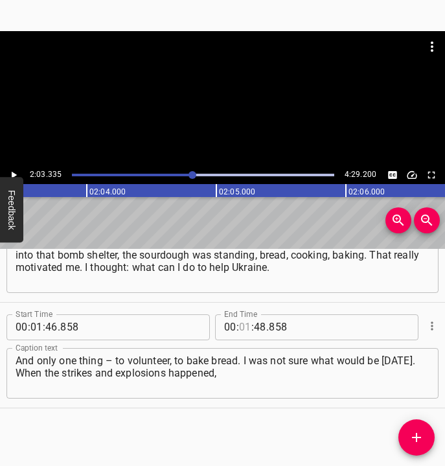
click at [244, 326] on input "number" at bounding box center [245, 327] width 12 height 26
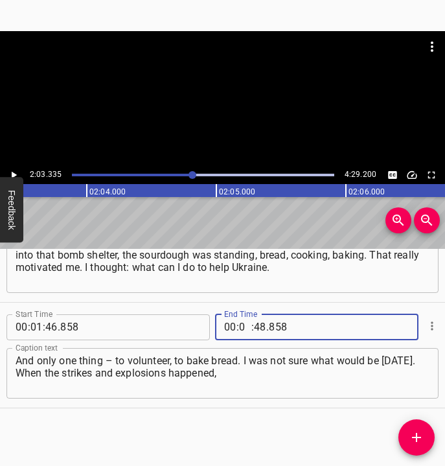
type input "02"
type input "03"
type input "335"
click at [419, 436] on icon "Add Cue" at bounding box center [417, 438] width 16 height 16
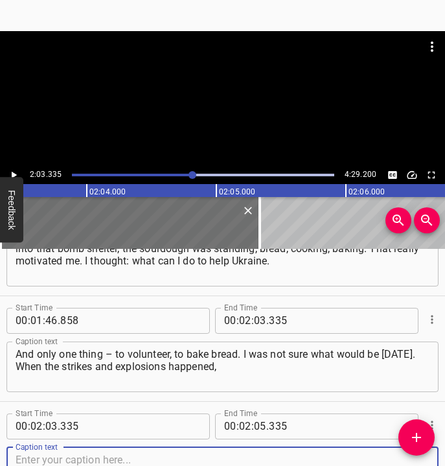
scroll to position [794, 0]
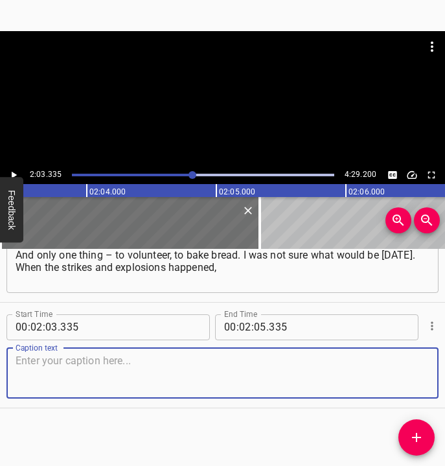
drag, startPoint x: 400, startPoint y: 384, endPoint x: 439, endPoint y: 367, distance: 42.1
click at [406, 380] on textarea at bounding box center [223, 372] width 414 height 37
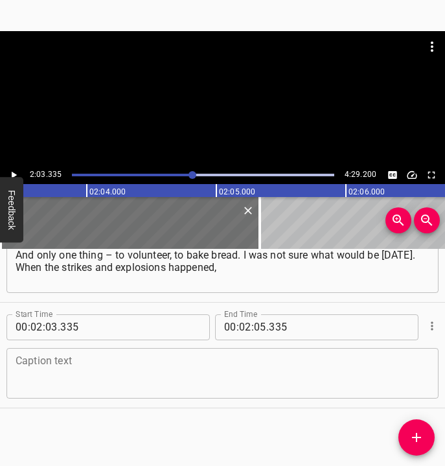
click at [96, 375] on textarea at bounding box center [223, 372] width 414 height 37
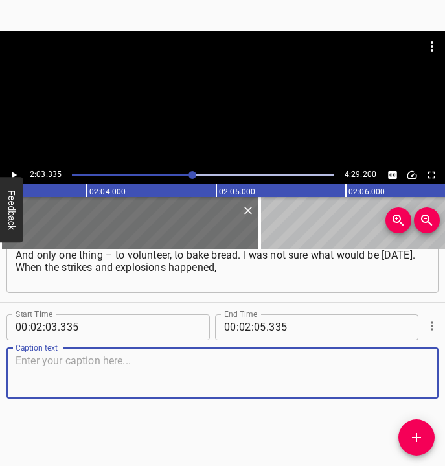
paste textarea "you didn’t know whether it was into the house, into the city, or near the city.…"
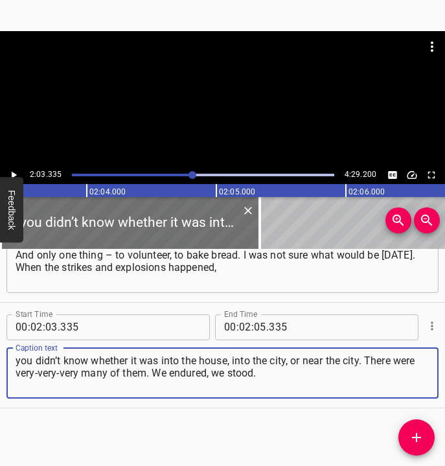
type textarea "you didn’t know whether it was into the house, into the city, or near the city.…"
click at [14, 172] on icon "Play/Pause" at bounding box center [14, 175] width 12 height 12
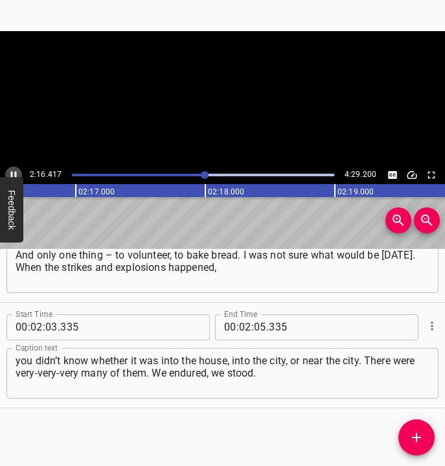
click at [16, 169] on icon "Play/Pause" at bounding box center [14, 175] width 12 height 12
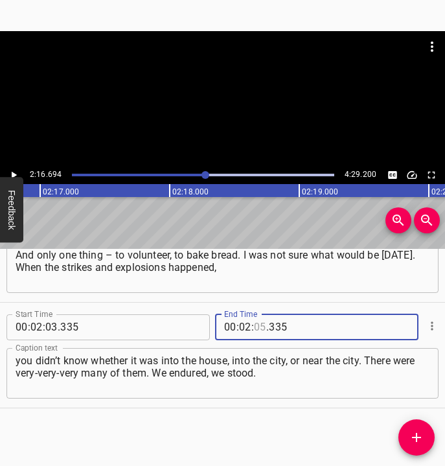
click at [255, 327] on input "number" at bounding box center [260, 327] width 12 height 26
type input "16"
type input "694"
click at [419, 433] on icon "Add Cue" at bounding box center [417, 438] width 16 height 16
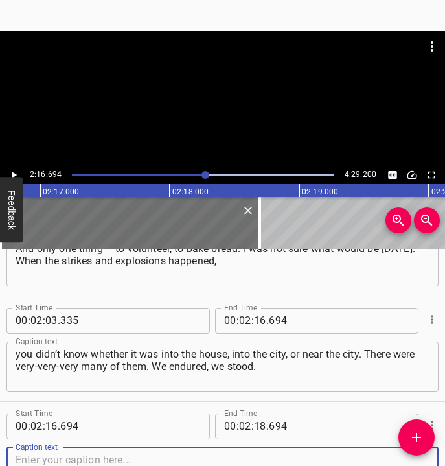
scroll to position [899, 0]
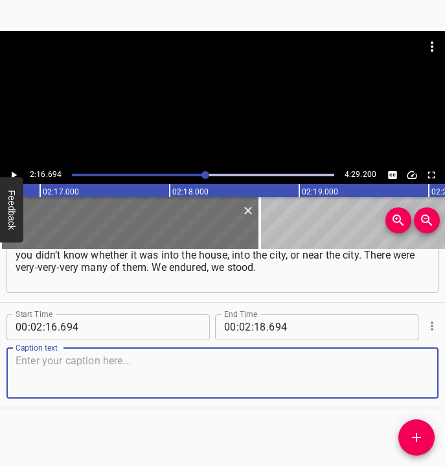
drag, startPoint x: 400, startPoint y: 385, endPoint x: 435, endPoint y: 374, distance: 36.7
click at [423, 377] on div "Caption text" at bounding box center [222, 373] width 432 height 51
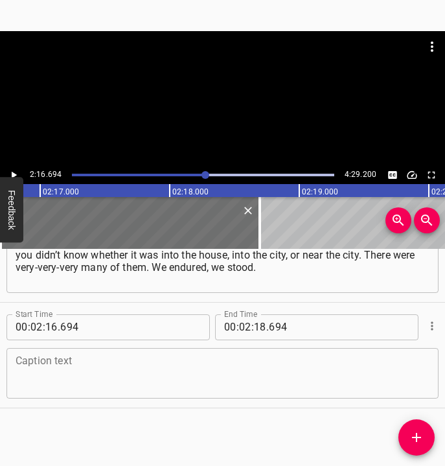
click at [65, 371] on textarea at bounding box center [223, 372] width 414 height 37
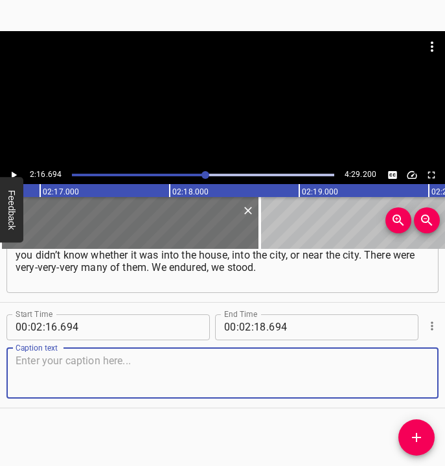
paste textarea "Before, I used to plan in advance, long-term. Now – the main thing is that tomo…"
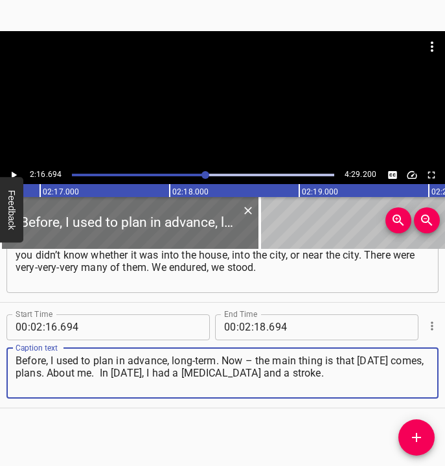
type textarea "Before, I used to plan in advance, long-term. Now – the main thing is that tomo…"
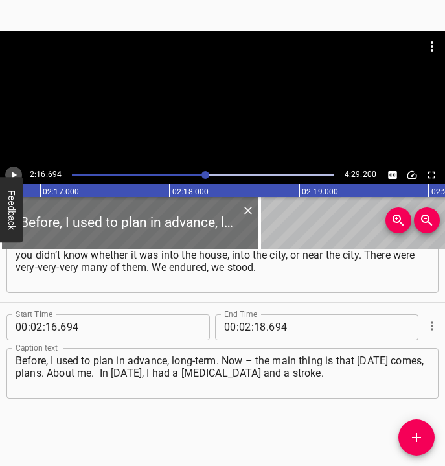
click at [15, 176] on icon "Play/Pause" at bounding box center [14, 174] width 5 height 7
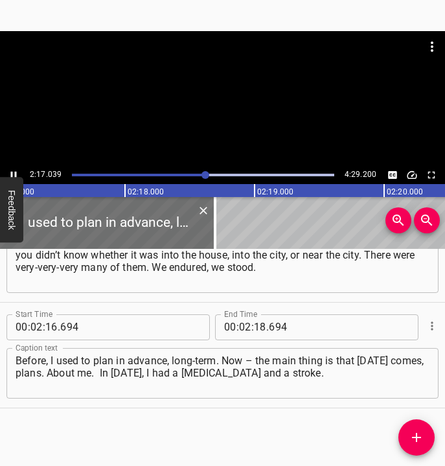
scroll to position [0, 17792]
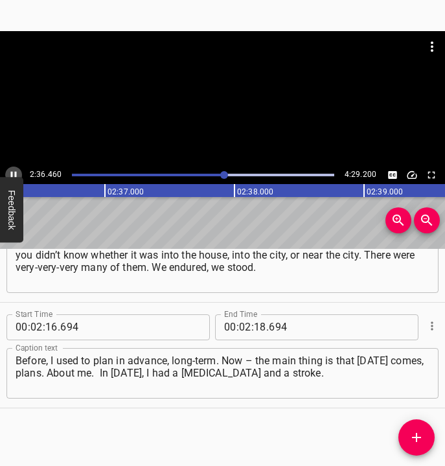
click at [14, 172] on icon "Play/Pause" at bounding box center [14, 175] width 12 height 12
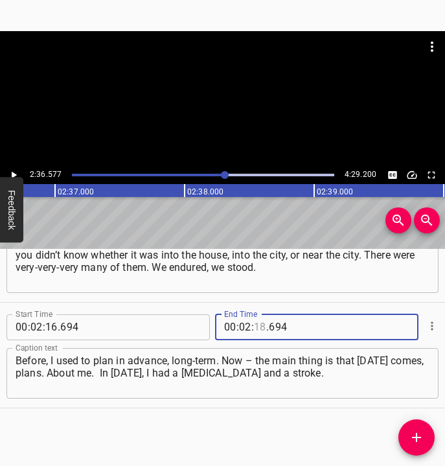
click at [256, 323] on input "number" at bounding box center [260, 327] width 12 height 26
type input "36"
type input "577"
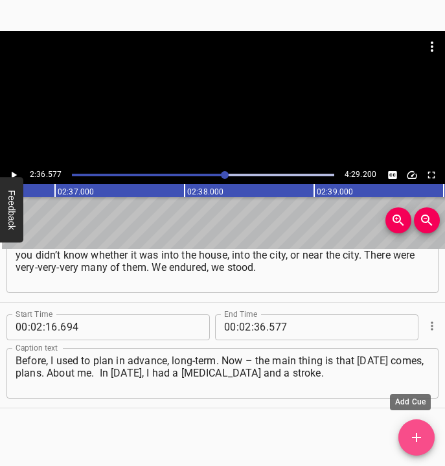
drag, startPoint x: 416, startPoint y: 431, endPoint x: 444, endPoint y: 424, distance: 29.4
click at [419, 429] on button "Add Cue" at bounding box center [416, 437] width 36 height 36
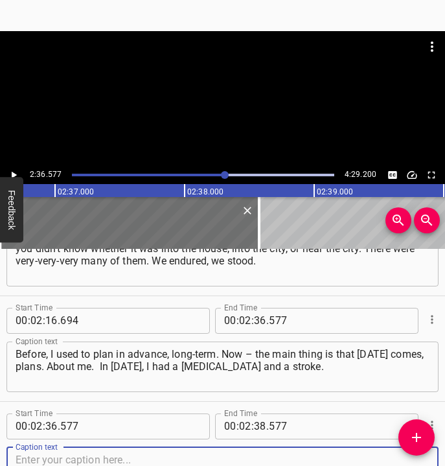
scroll to position [1005, 0]
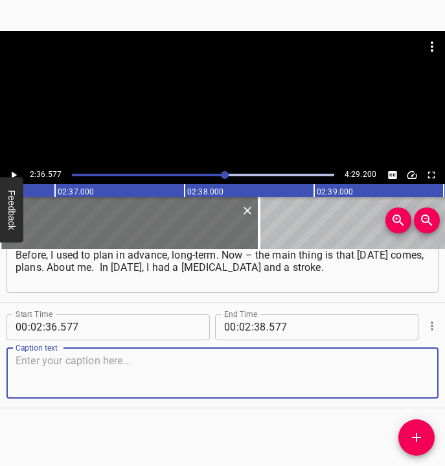
drag, startPoint x: 408, startPoint y: 375, endPoint x: 440, endPoint y: 369, distance: 33.0
click at [421, 372] on div "Caption text" at bounding box center [222, 373] width 432 height 51
click at [82, 357] on textarea at bounding box center [223, 372] width 414 height 37
paste textarea "It was good that I went out of the apartment. I was renting an apartment alone.…"
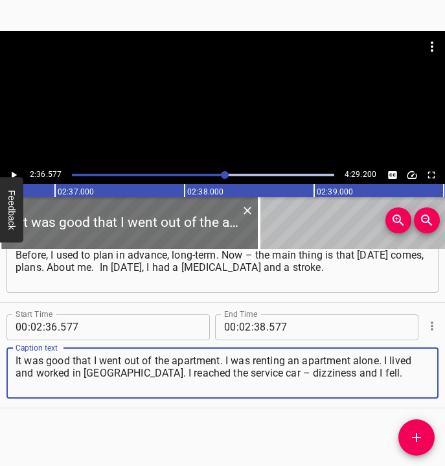
type textarea "It was good that I went out of the apartment. I was renting an apartment alone.…"
click at [10, 174] on icon "Play/Pause" at bounding box center [14, 175] width 12 height 12
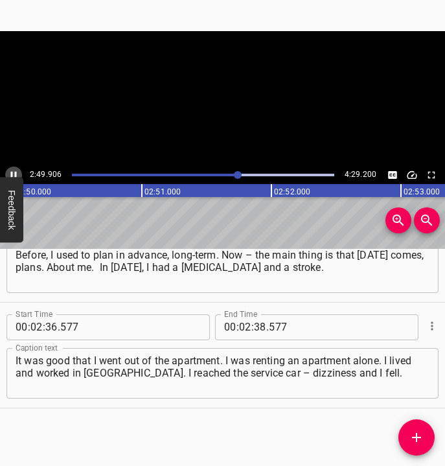
click at [10, 174] on icon "Play/Pause" at bounding box center [14, 175] width 12 height 12
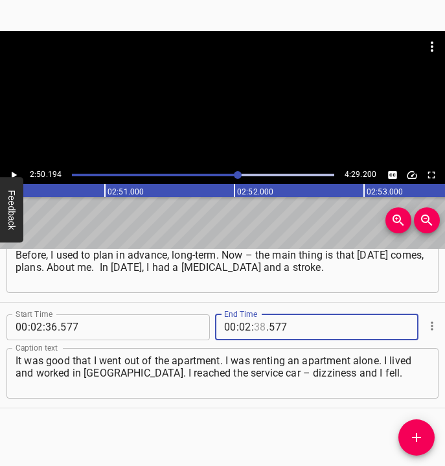
click at [259, 329] on input "number" at bounding box center [260, 327] width 12 height 26
type input "50"
type input "194"
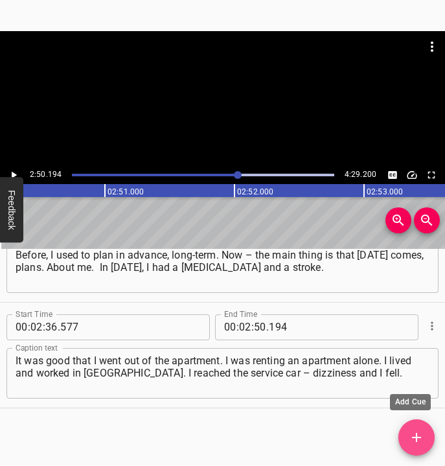
click at [431, 433] on span "Add Cue" at bounding box center [416, 438] width 36 height 16
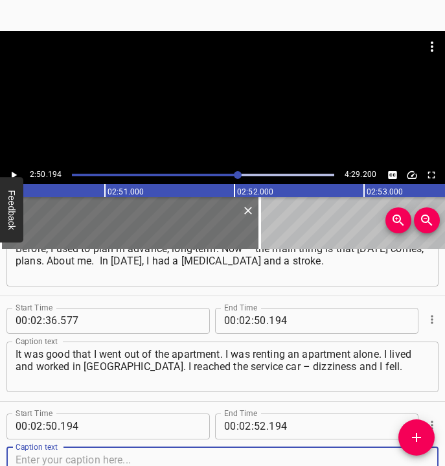
scroll to position [1111, 0]
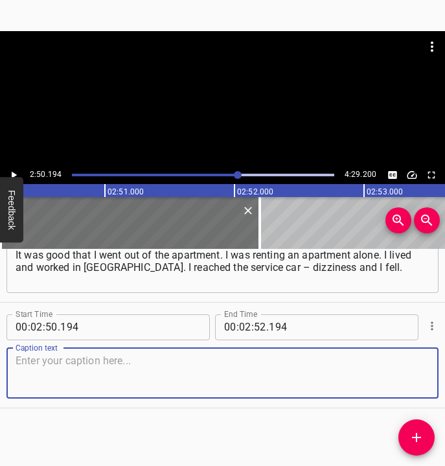
drag, startPoint x: 406, startPoint y: 376, endPoint x: 439, endPoint y: 369, distance: 33.8
click at [439, 369] on div "Start Time 00 : 00 : 05 . 676 Start Time End Time 00 : 00 : 16 . 236 End Time C…" at bounding box center [222, 358] width 445 height 218
click at [78, 361] on textarea at bounding box center [223, 372] width 414 height 37
paste textarea "It was good that a girl with a child called the ambulance and I was taken to th…"
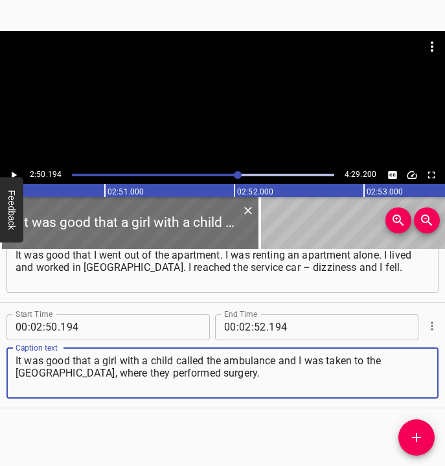
type textarea "It was good that a girl with a child called the ambulance and I was taken to th…"
